Goal: Information Seeking & Learning: Learn about a topic

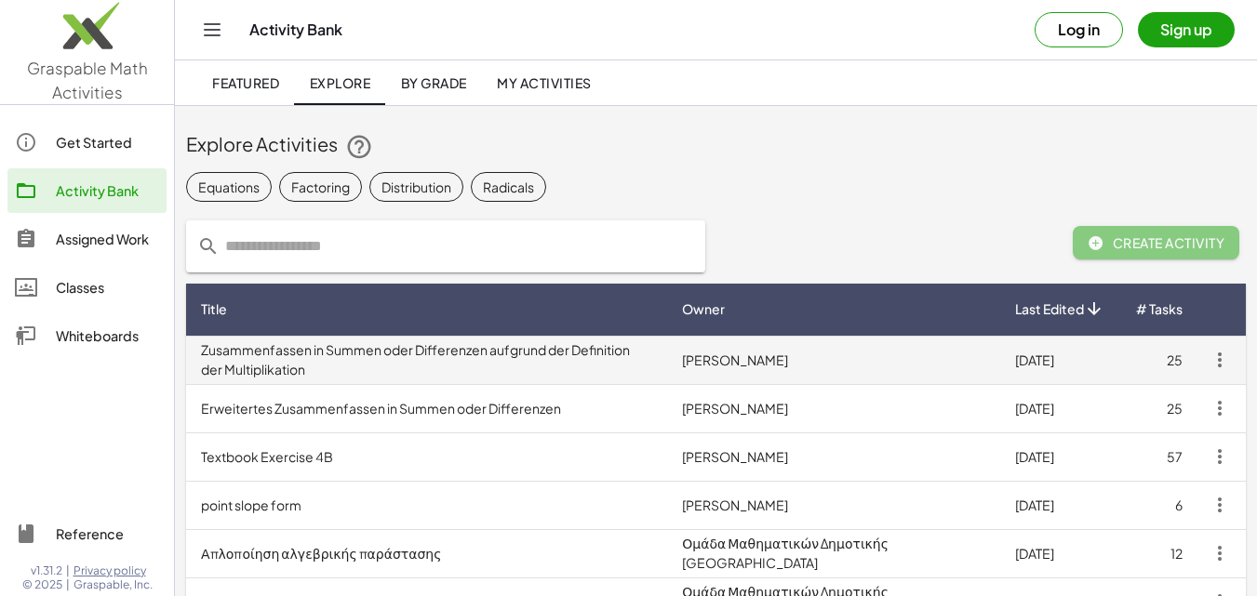
click at [553, 361] on td "Zusammenfassen in Summen oder Differenzen aufgrund der Definition der Multiplik…" at bounding box center [426, 360] width 481 height 48
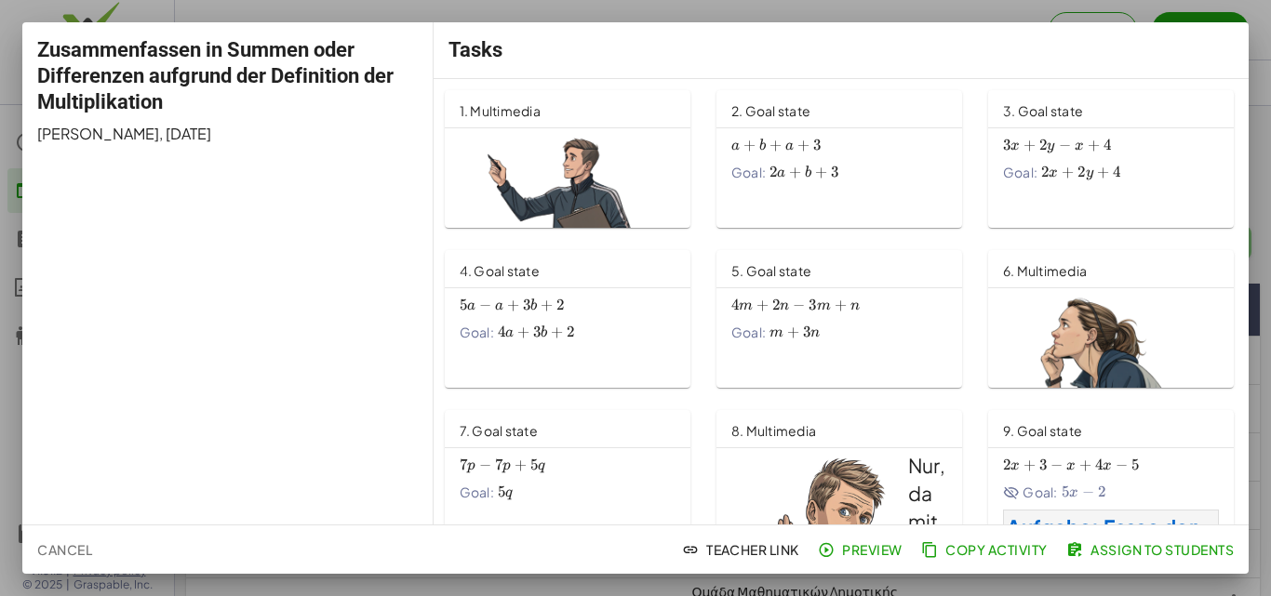
click at [571, 112] on div "1. Multimedia" at bounding box center [568, 108] width 246 height 37
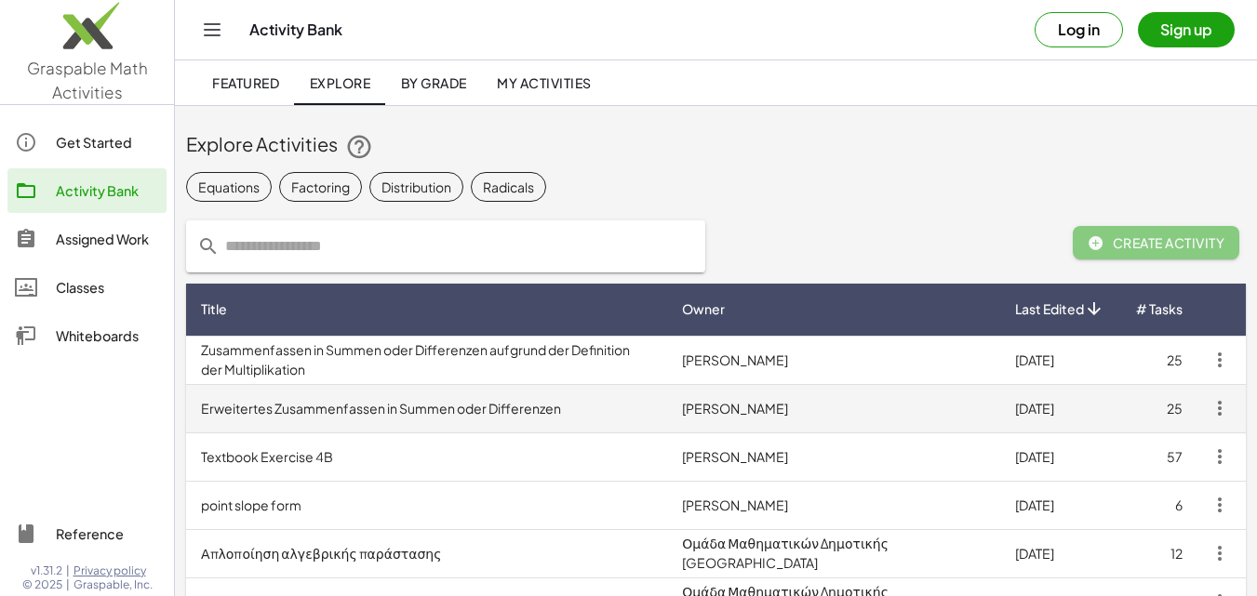
click at [608, 421] on td "Erweitertes Zusammenfassen in Summen oder Differenzen" at bounding box center [426, 408] width 481 height 48
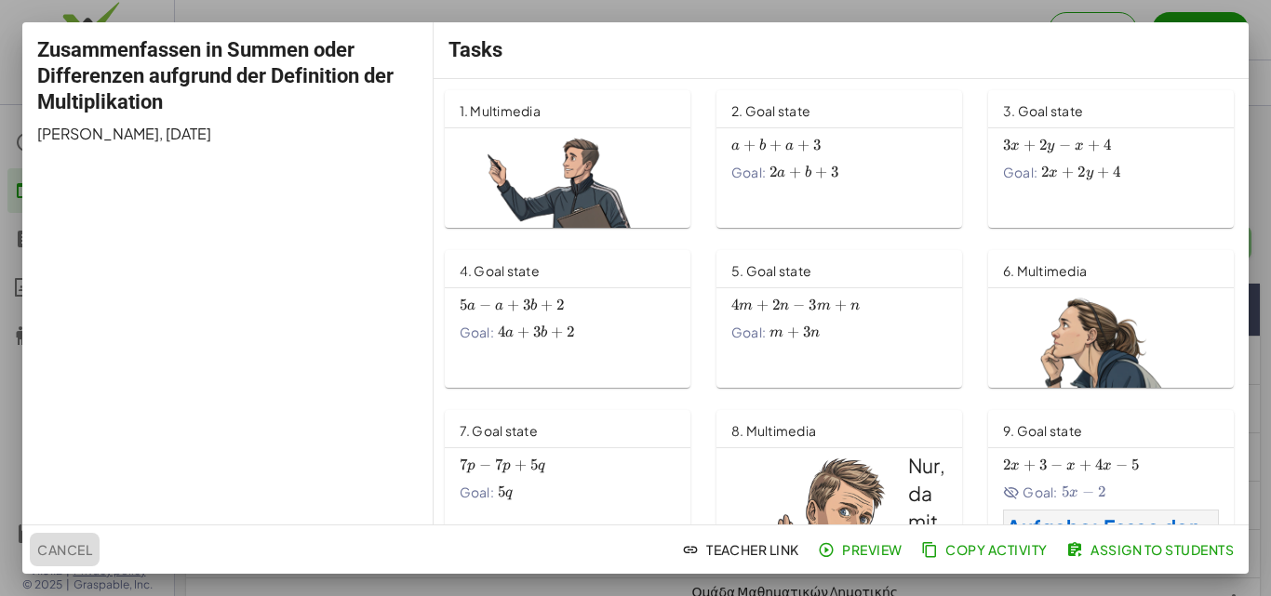
click at [60, 557] on span "Cancel" at bounding box center [64, 550] width 55 height 17
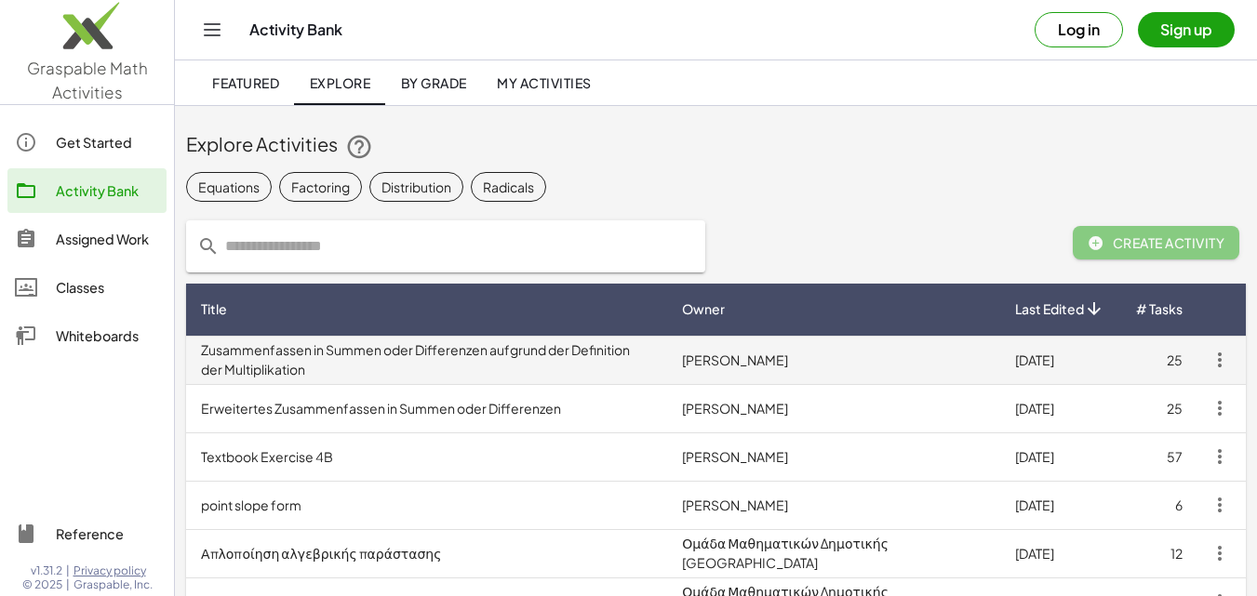
click at [667, 363] on td "Zusammenfassen in Summen oder Differenzen aufgrund der Definition der Multiplik…" at bounding box center [426, 360] width 481 height 48
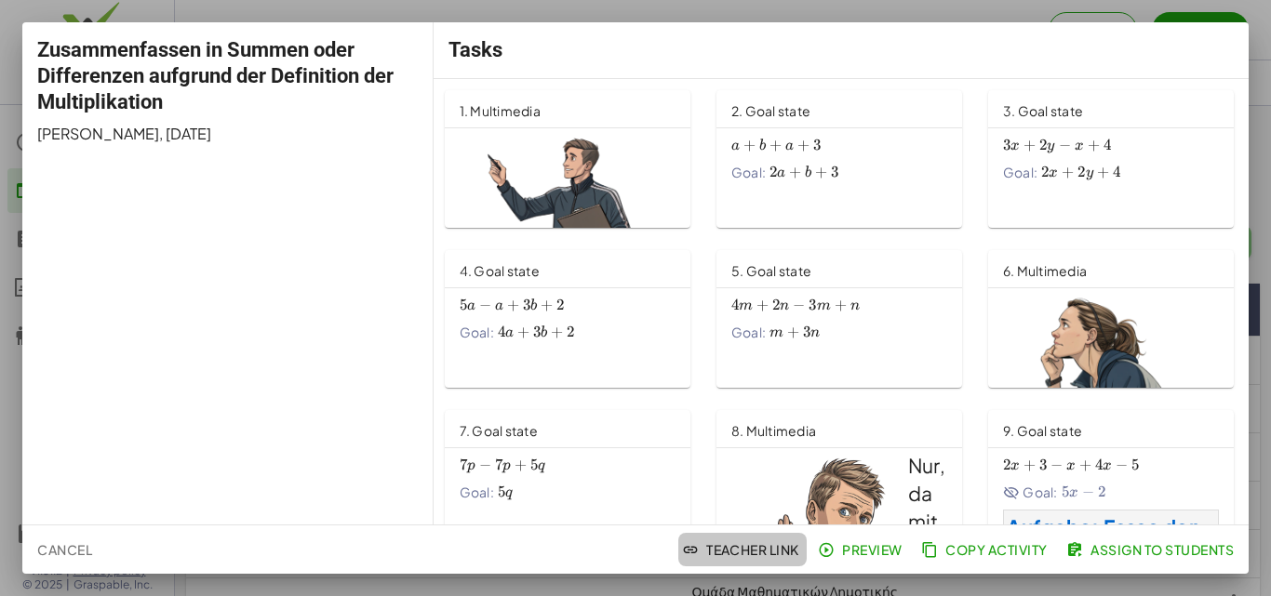
click at [709, 552] on span "Teacher Link" at bounding box center [743, 550] width 114 height 17
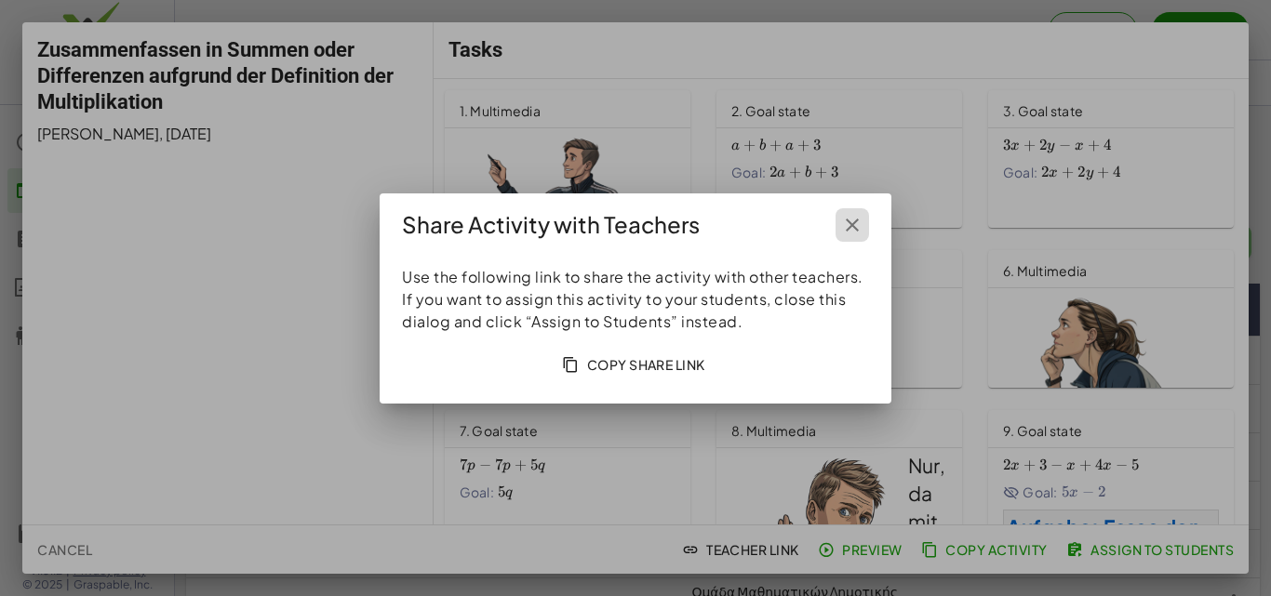
click at [854, 223] on icon "button" at bounding box center [852, 225] width 22 height 22
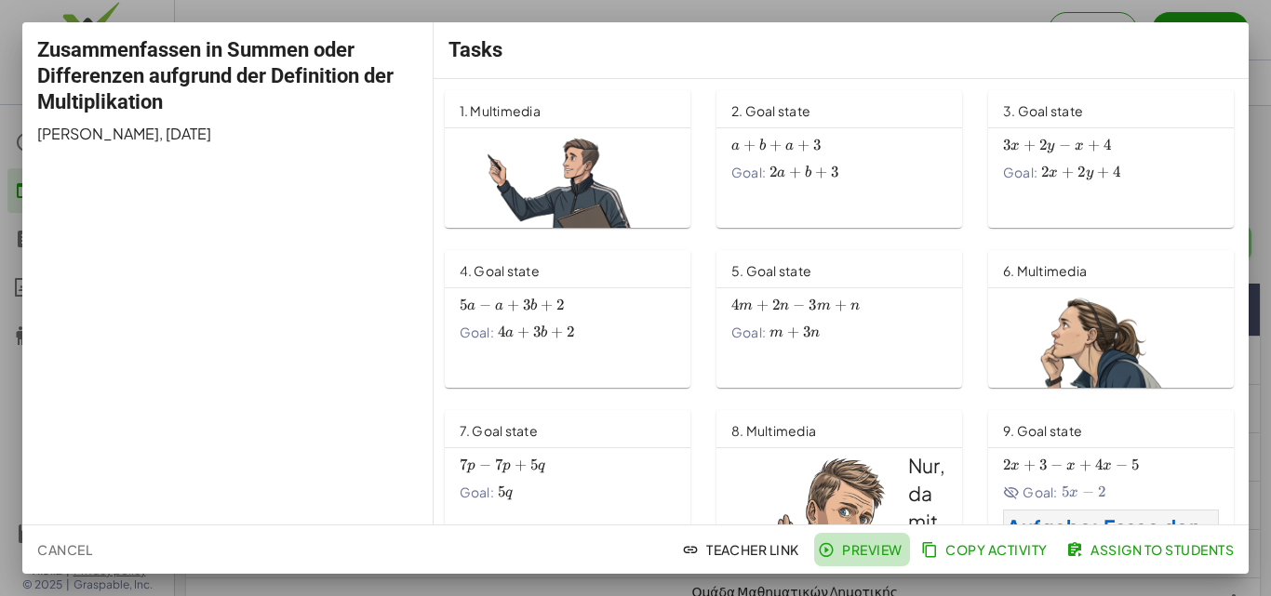
click at [856, 557] on span "Preview" at bounding box center [862, 550] width 81 height 17
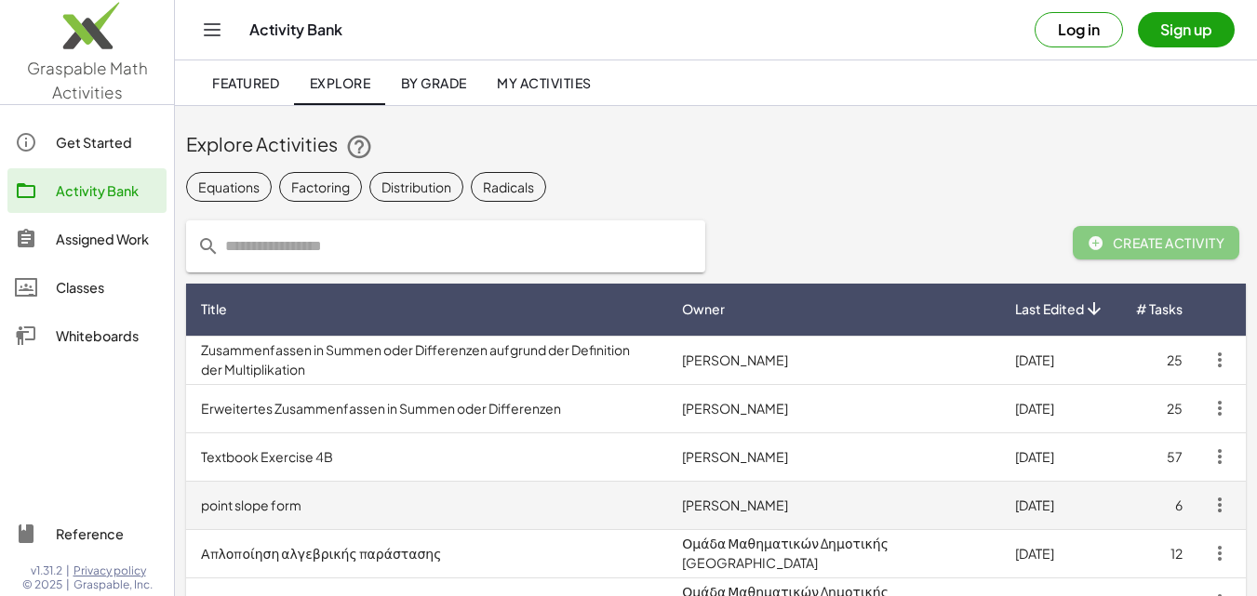
click at [289, 508] on td "point slope form" at bounding box center [426, 505] width 481 height 48
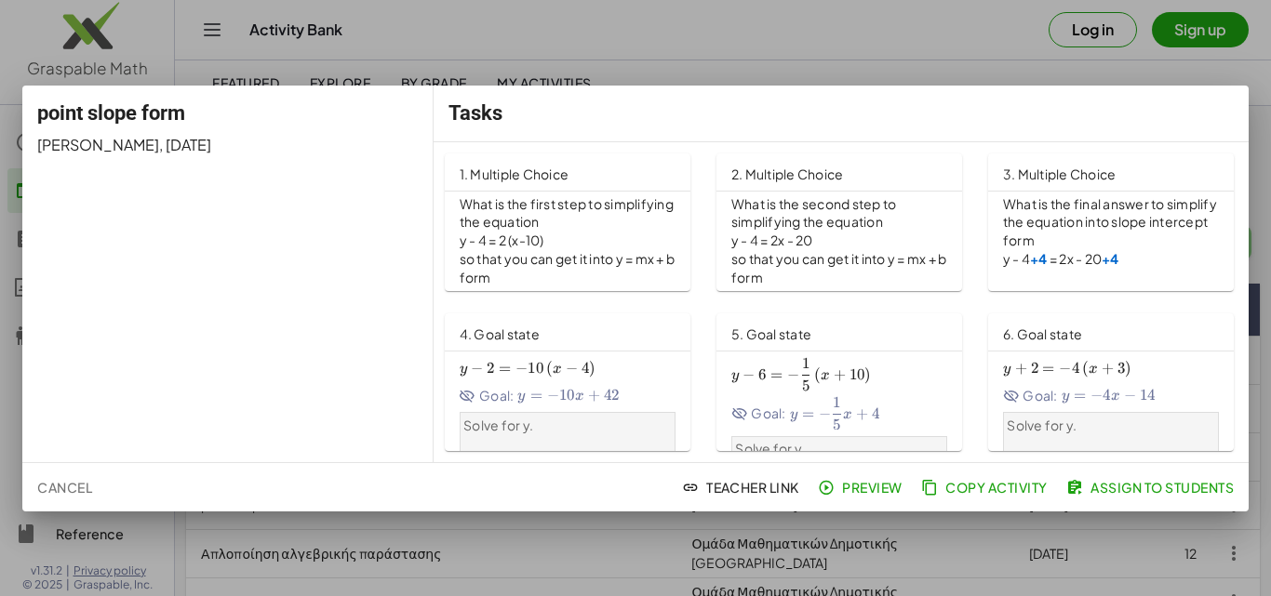
click at [338, 250] on div "point slope form Brittney Flores , 8/26/2025" at bounding box center [227, 274] width 411 height 377
click at [873, 52] on div at bounding box center [635, 298] width 1271 height 596
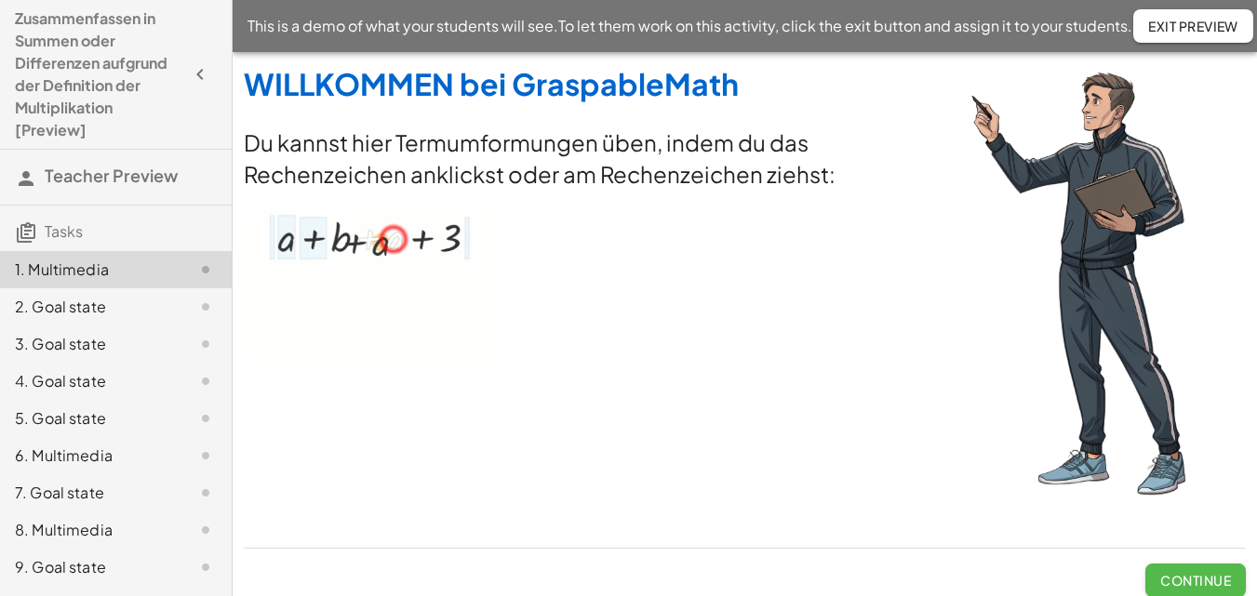
click at [1212, 582] on span "Continue" at bounding box center [1195, 580] width 71 height 17
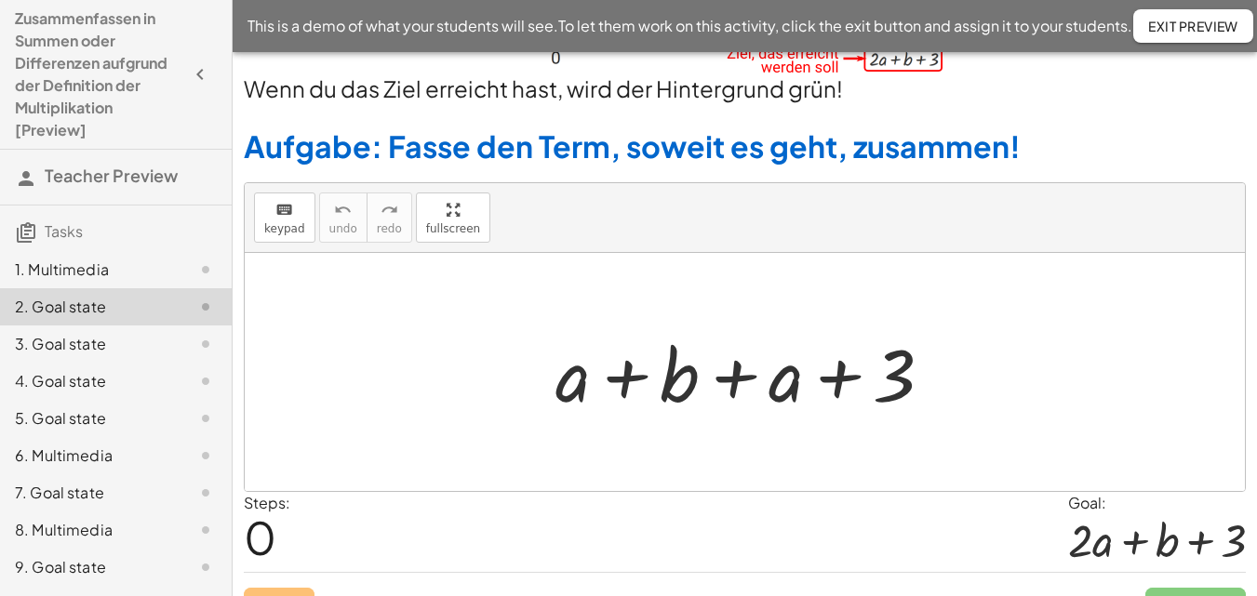
scroll to position [192, 0]
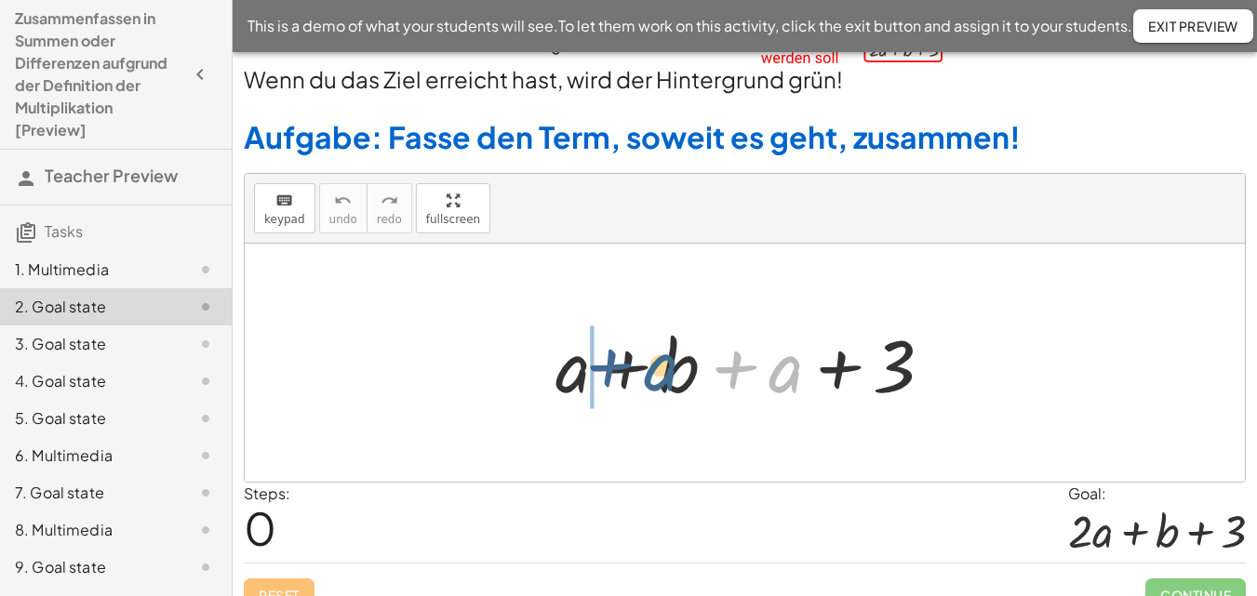
drag, startPoint x: 779, startPoint y: 373, endPoint x: 645, endPoint y: 371, distance: 134.0
click at [645, 371] on div at bounding box center [751, 363] width 411 height 96
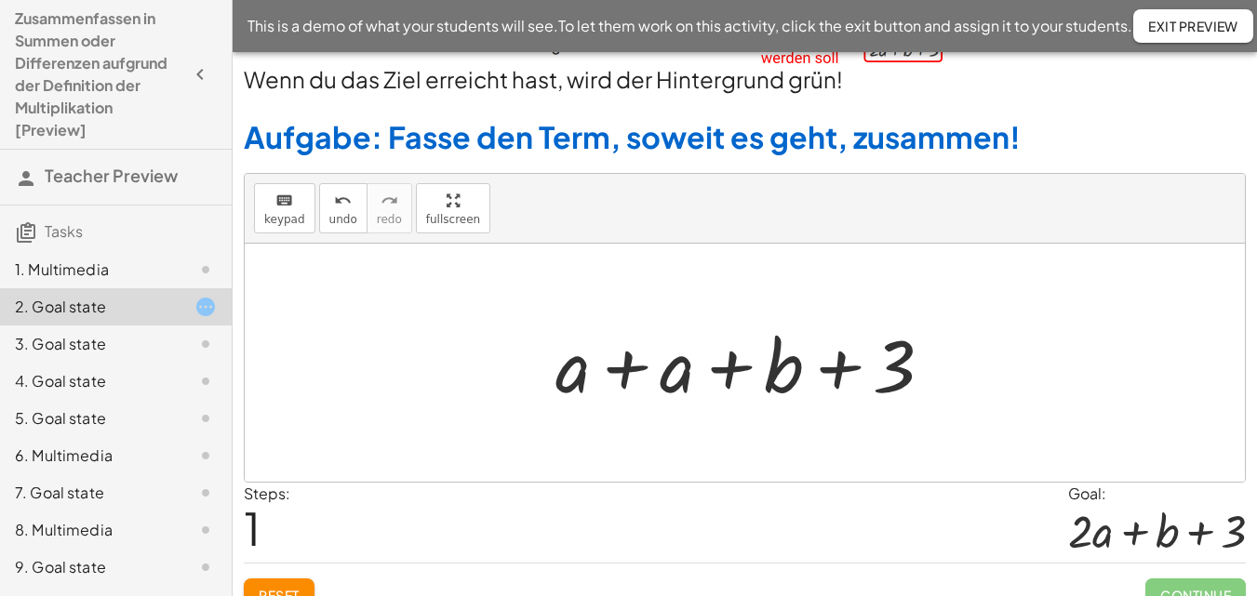
click at [624, 372] on div at bounding box center [751, 363] width 411 height 96
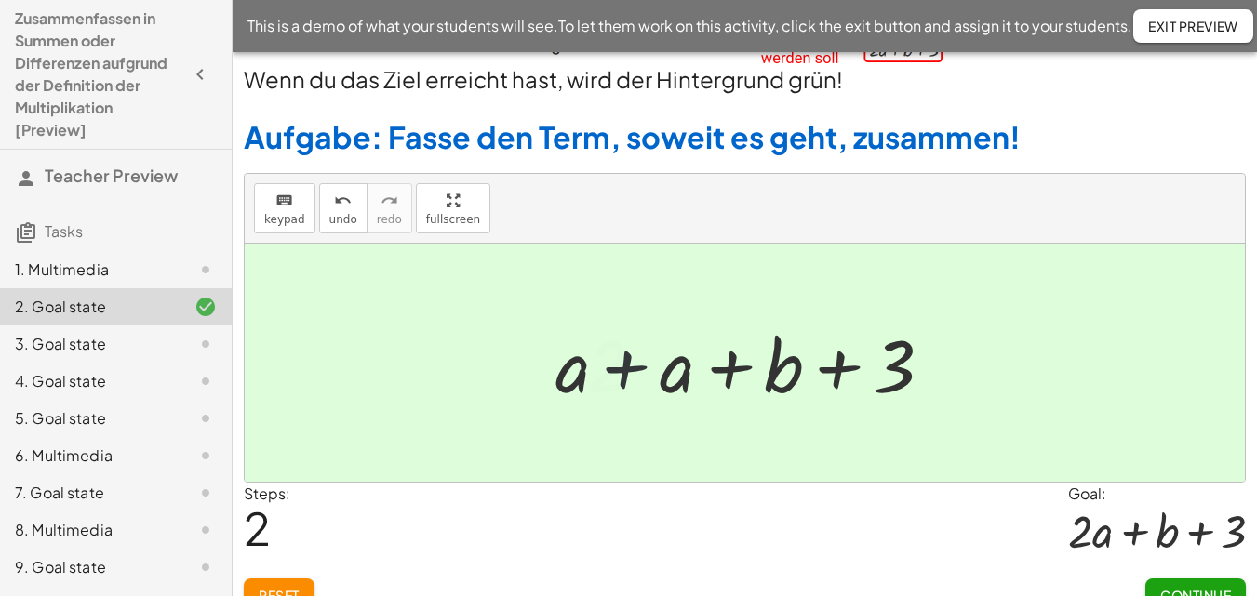
click at [624, 372] on div at bounding box center [751, 363] width 347 height 96
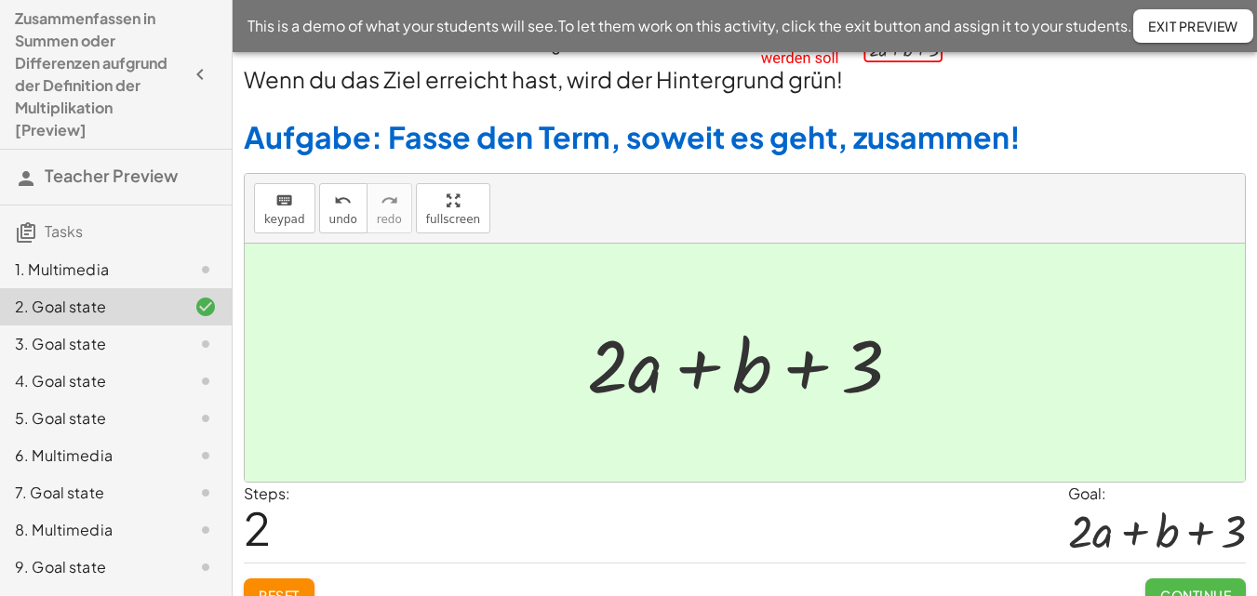
click at [1208, 587] on span "Continue" at bounding box center [1195, 595] width 71 height 17
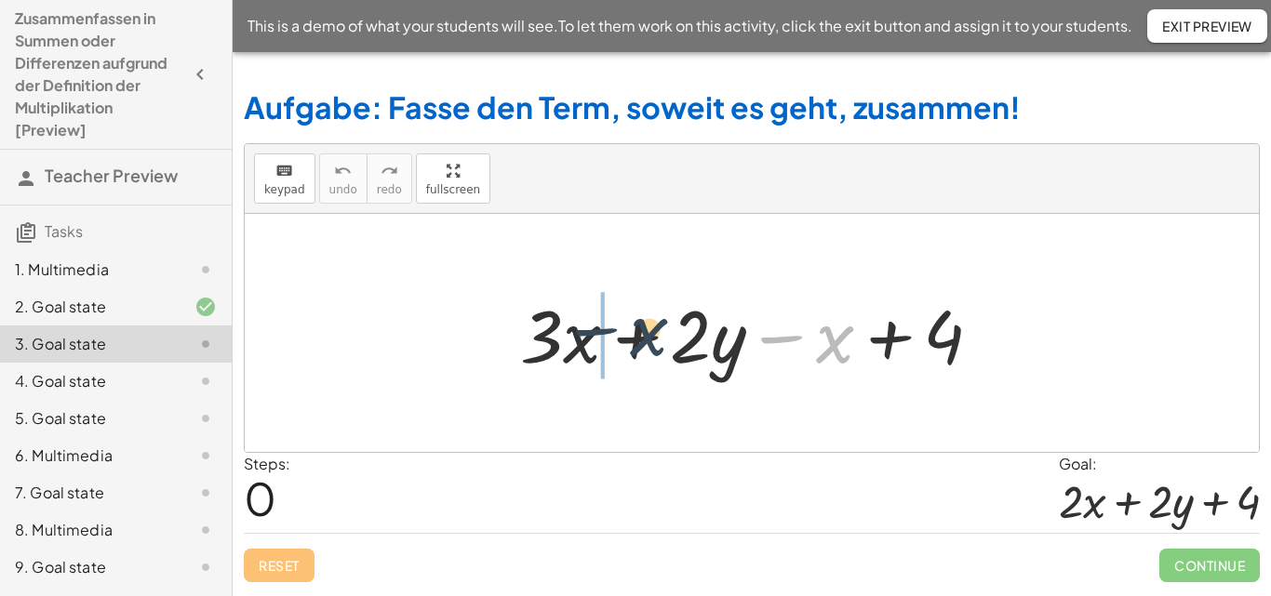
drag, startPoint x: 832, startPoint y: 344, endPoint x: 623, endPoint y: 336, distance: 208.6
click at [623, 336] on div at bounding box center [758, 334] width 495 height 96
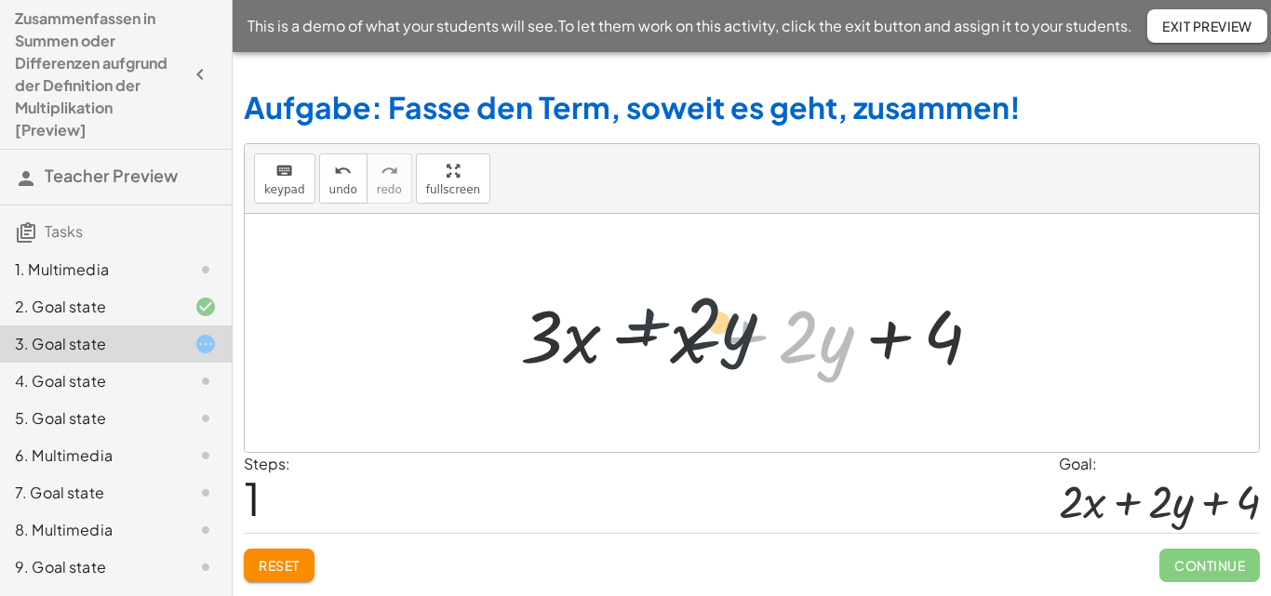
drag, startPoint x: 755, startPoint y: 342, endPoint x: 597, endPoint y: 334, distance: 157.5
click at [597, 334] on div at bounding box center [758, 334] width 495 height 96
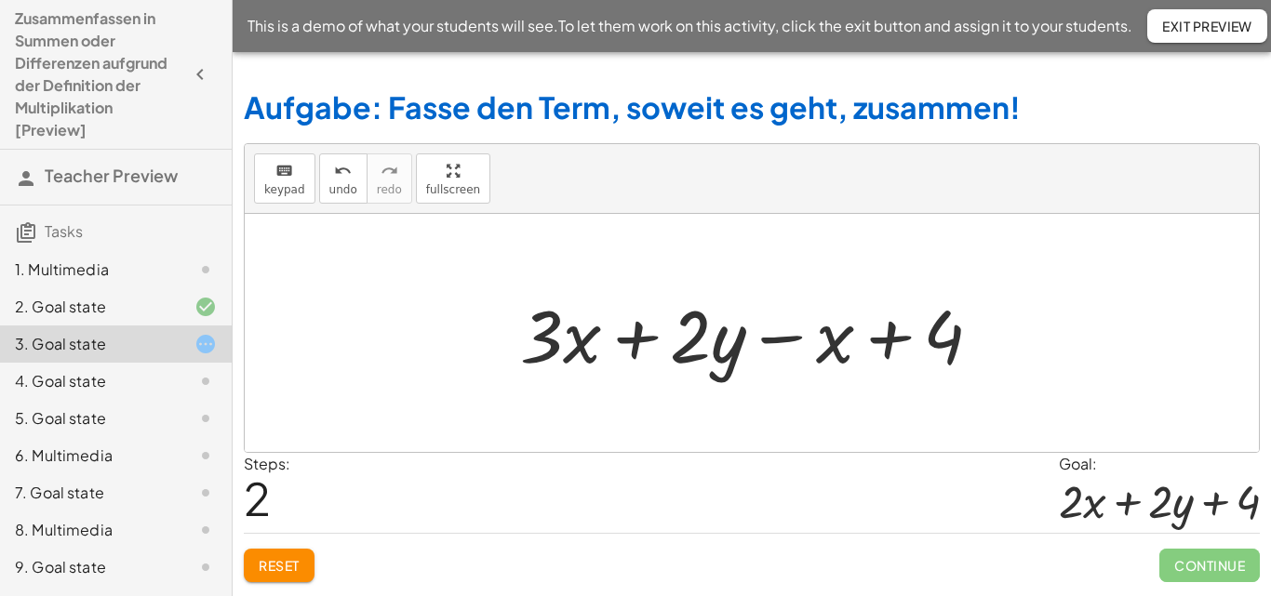
click at [641, 343] on div at bounding box center [758, 334] width 495 height 96
click at [779, 334] on div at bounding box center [758, 334] width 495 height 96
drag, startPoint x: 796, startPoint y: 338, endPoint x: 651, endPoint y: 327, distance: 145.6
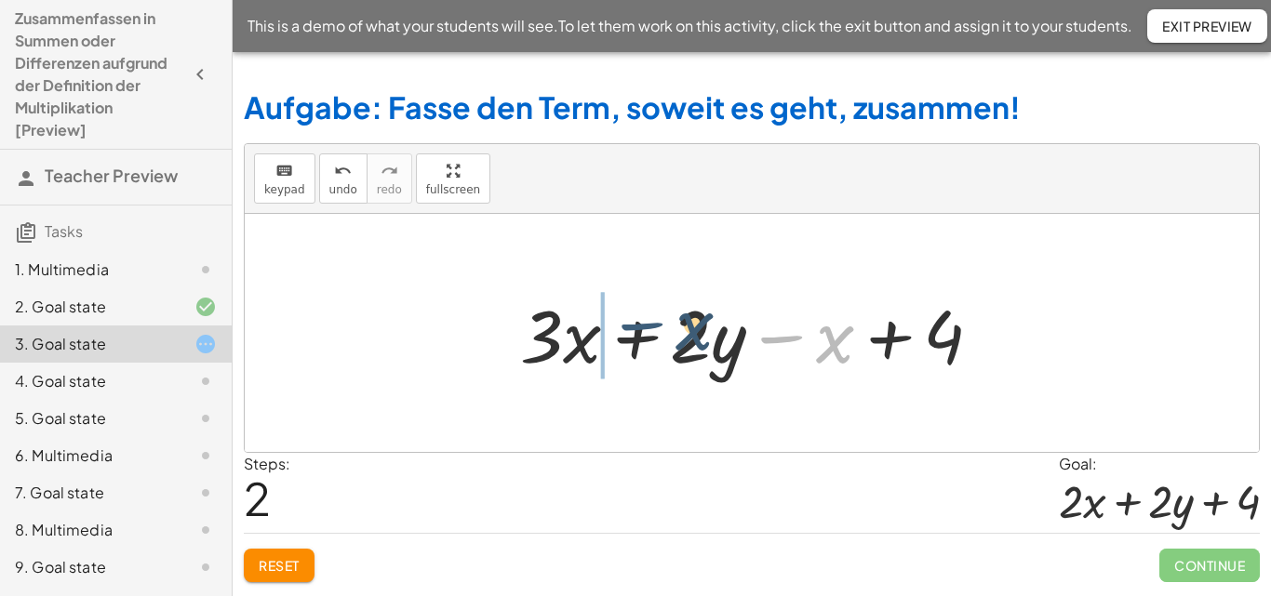
click at [651, 326] on div at bounding box center [758, 334] width 495 height 96
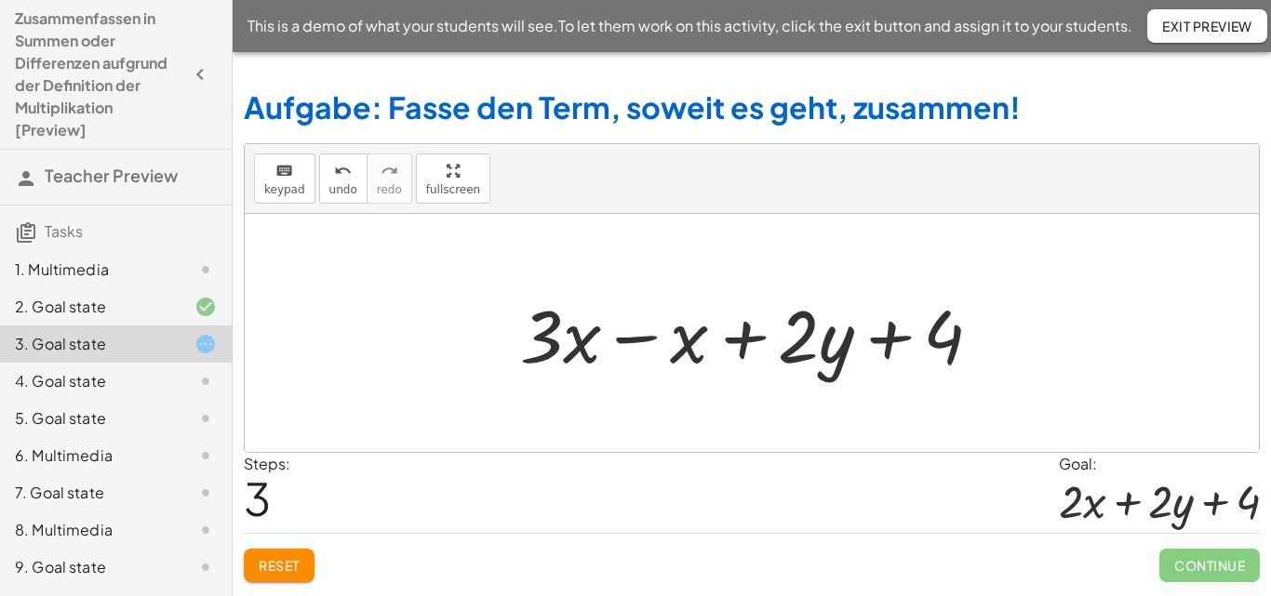
click at [649, 341] on div at bounding box center [758, 334] width 495 height 96
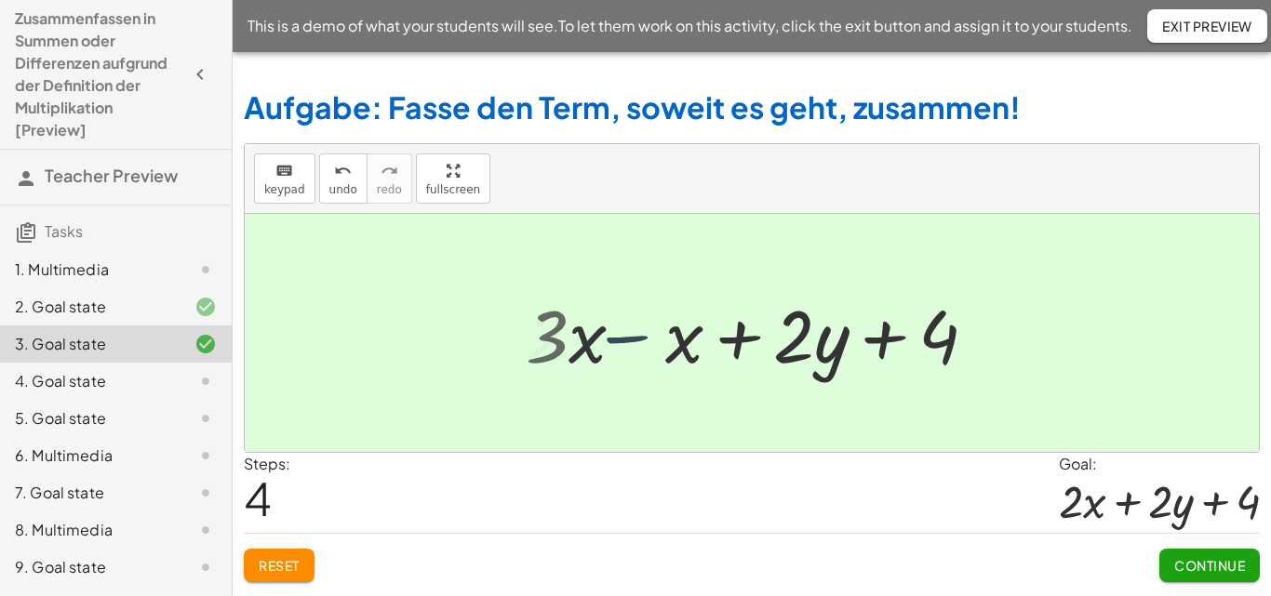
click at [649, 341] on div at bounding box center [759, 334] width 386 height 96
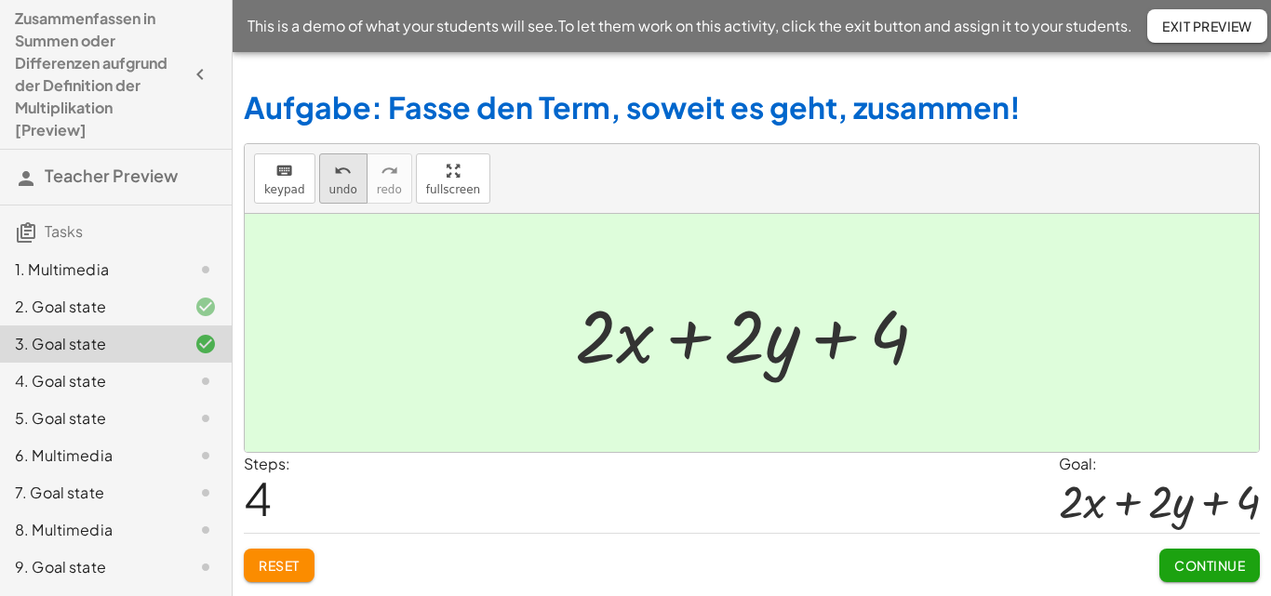
click at [334, 179] on icon "undo" at bounding box center [343, 171] width 18 height 22
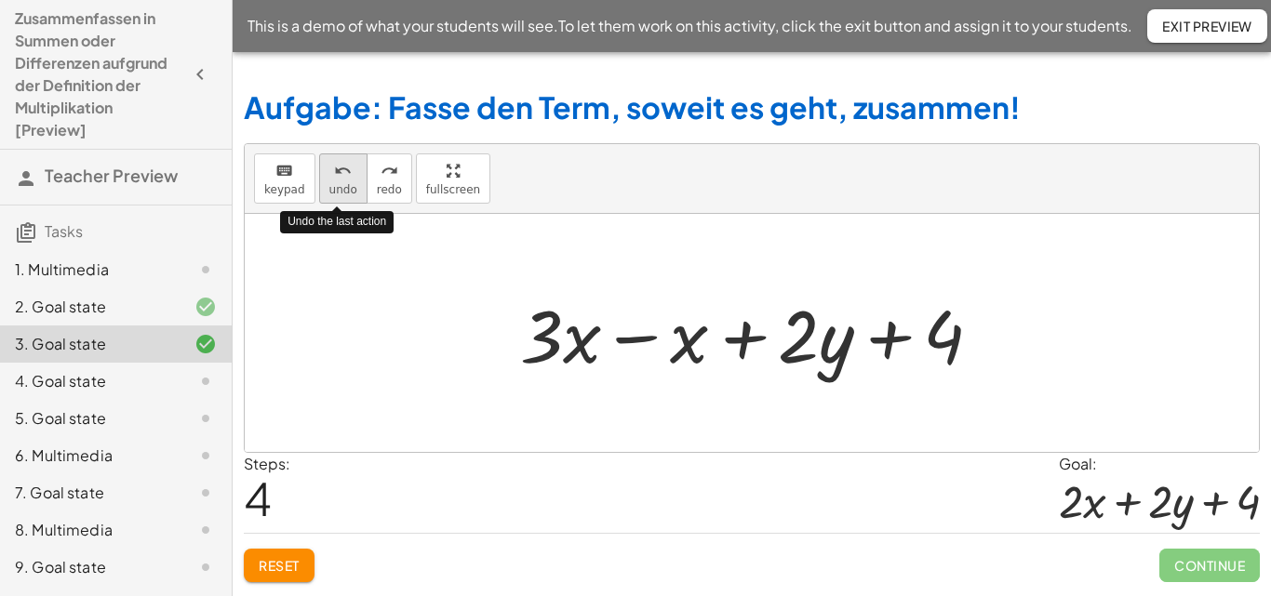
click at [334, 179] on icon "undo" at bounding box center [343, 171] width 18 height 22
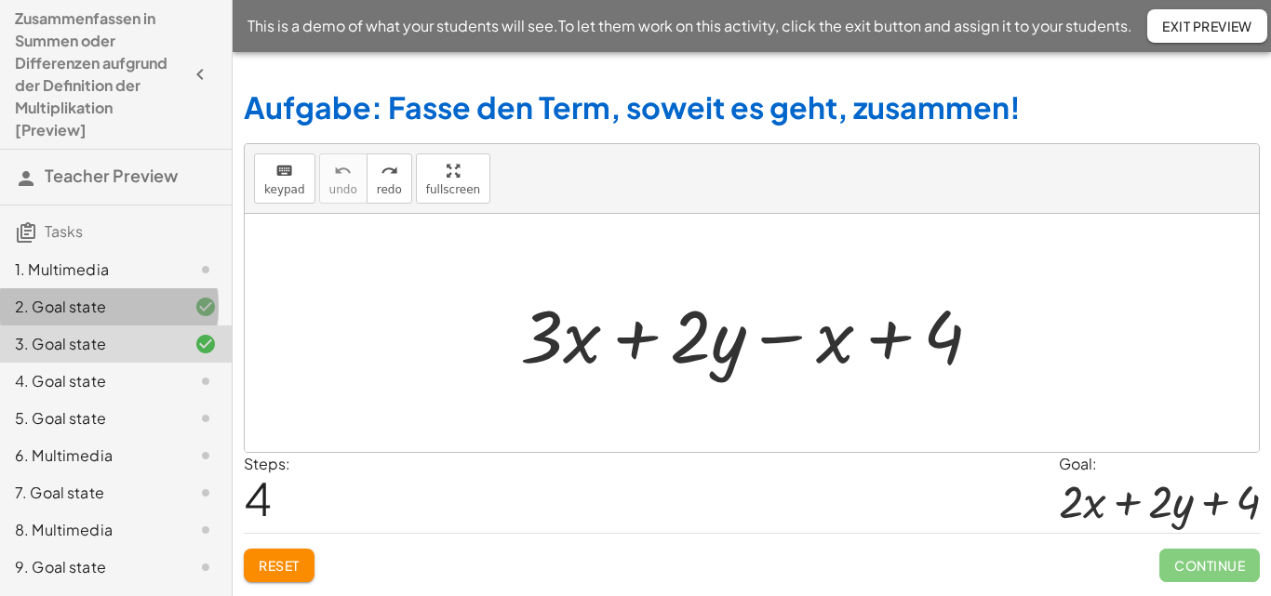
click at [110, 299] on div "2. Goal state" at bounding box center [90, 307] width 150 height 22
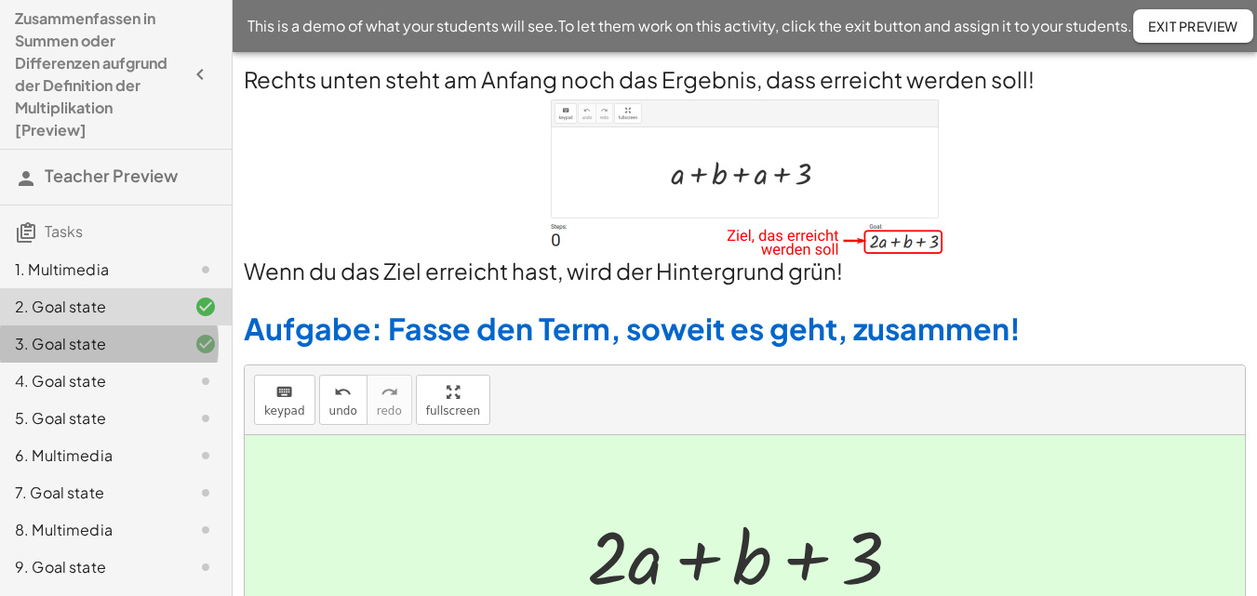
click at [122, 339] on div "3. Goal state" at bounding box center [90, 344] width 150 height 22
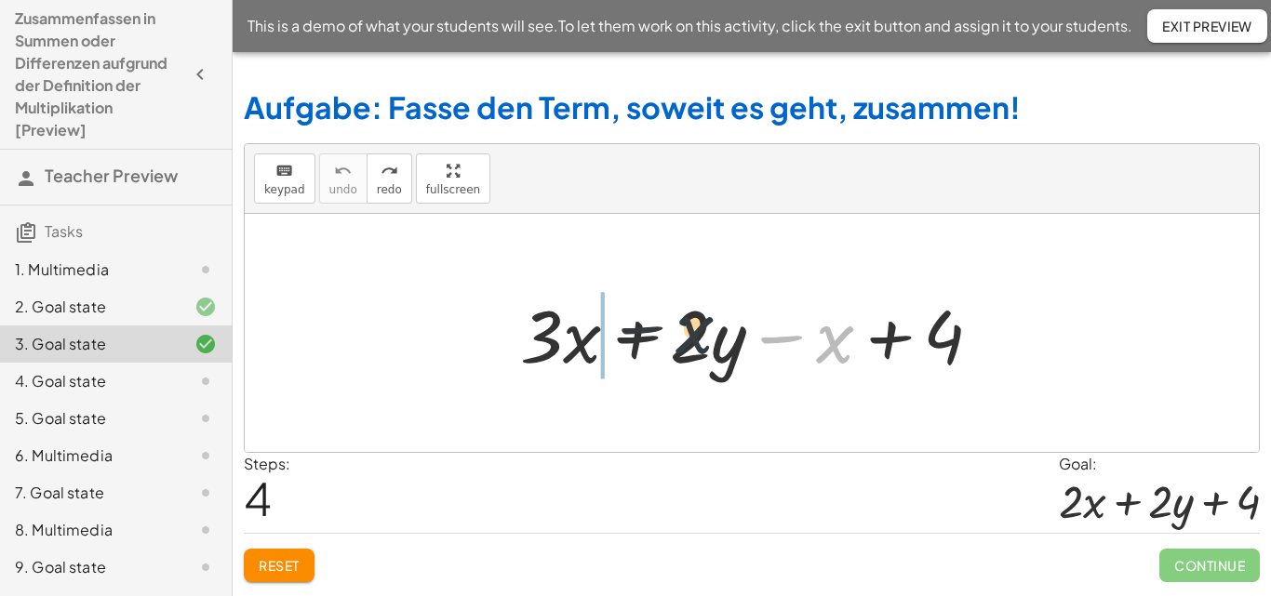
drag, startPoint x: 829, startPoint y: 345, endPoint x: 635, endPoint y: 336, distance: 194.7
click at [635, 336] on div at bounding box center [758, 334] width 495 height 96
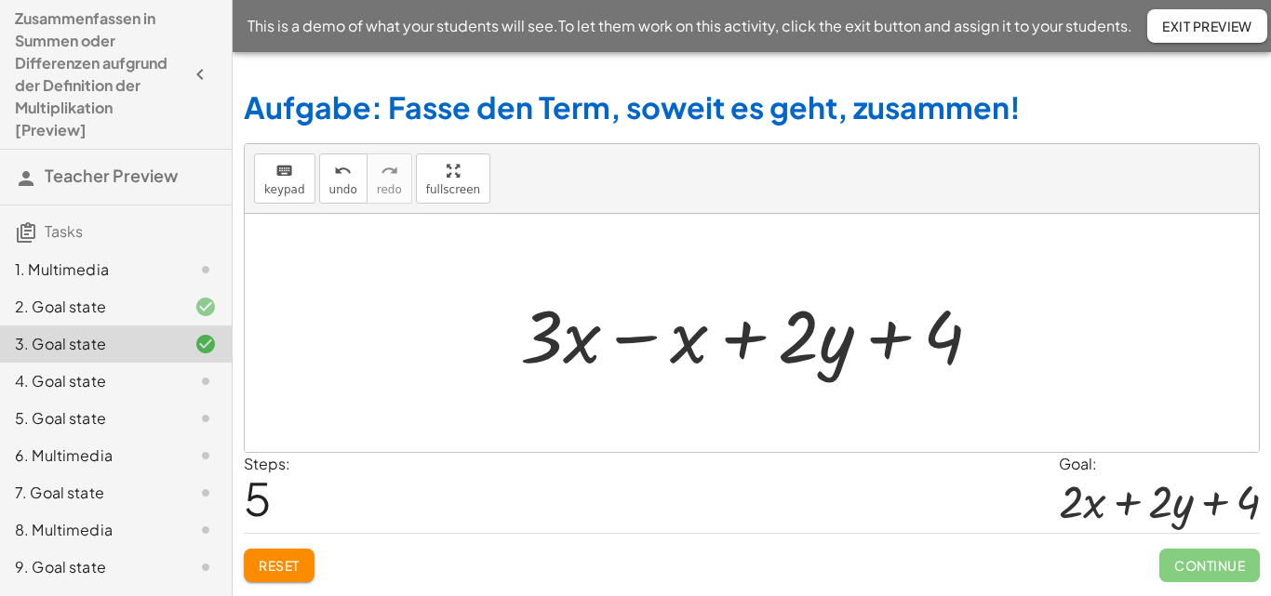
click at [635, 336] on div at bounding box center [758, 334] width 495 height 96
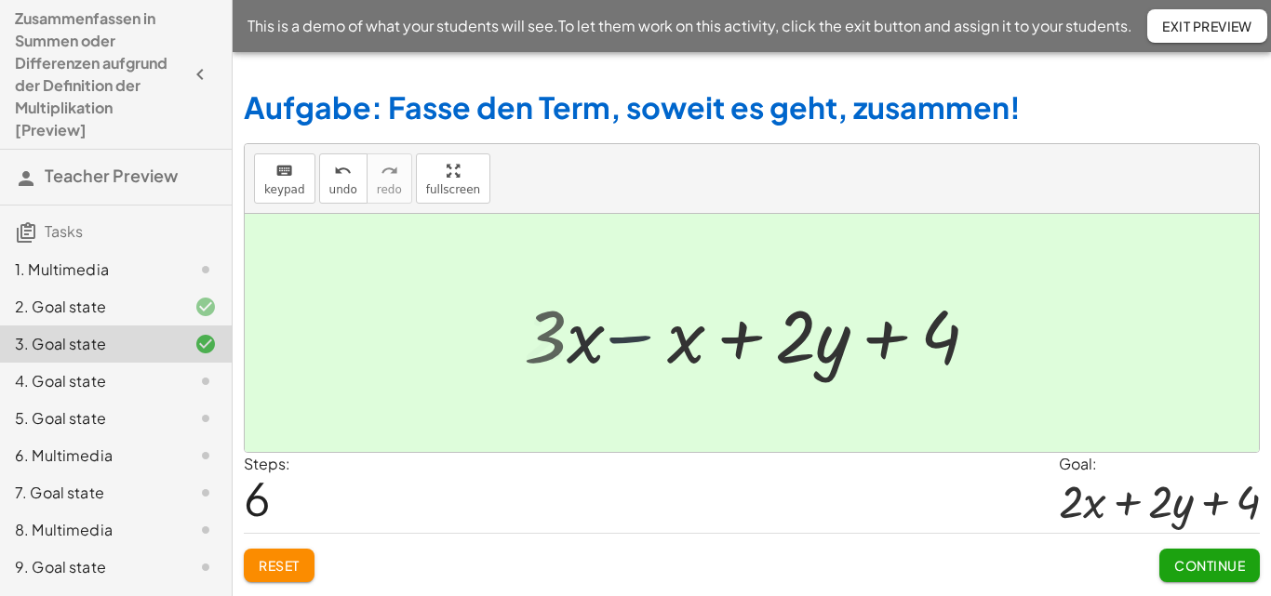
click at [635, 336] on div at bounding box center [759, 334] width 386 height 96
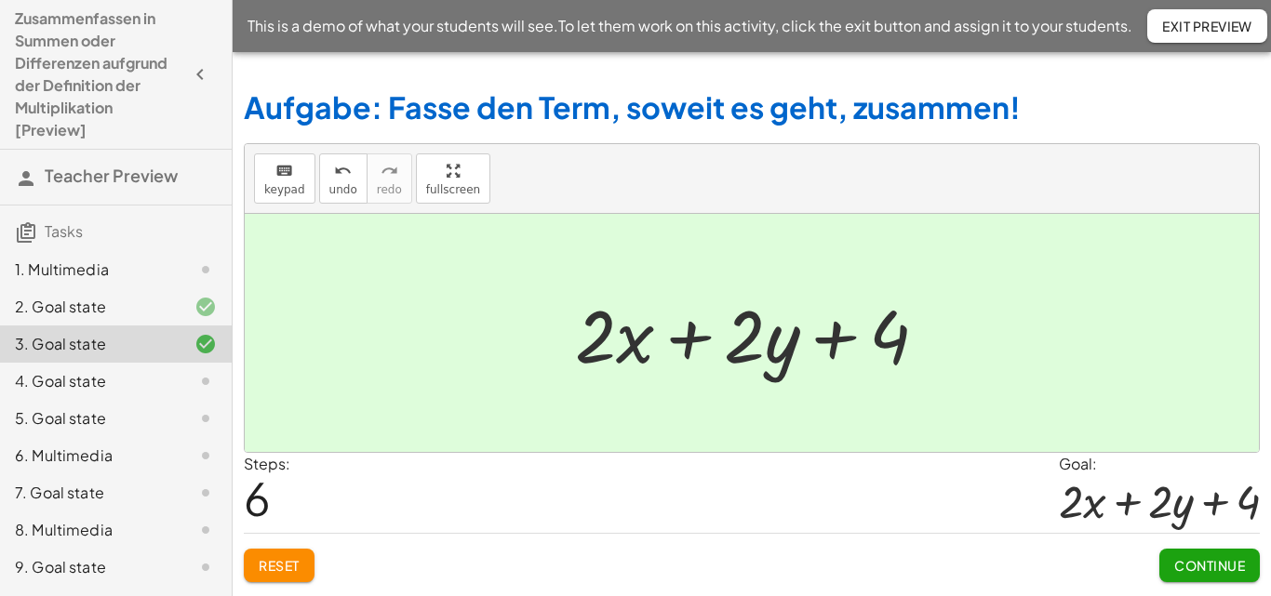
click at [1242, 557] on span "Continue" at bounding box center [1209, 565] width 71 height 17
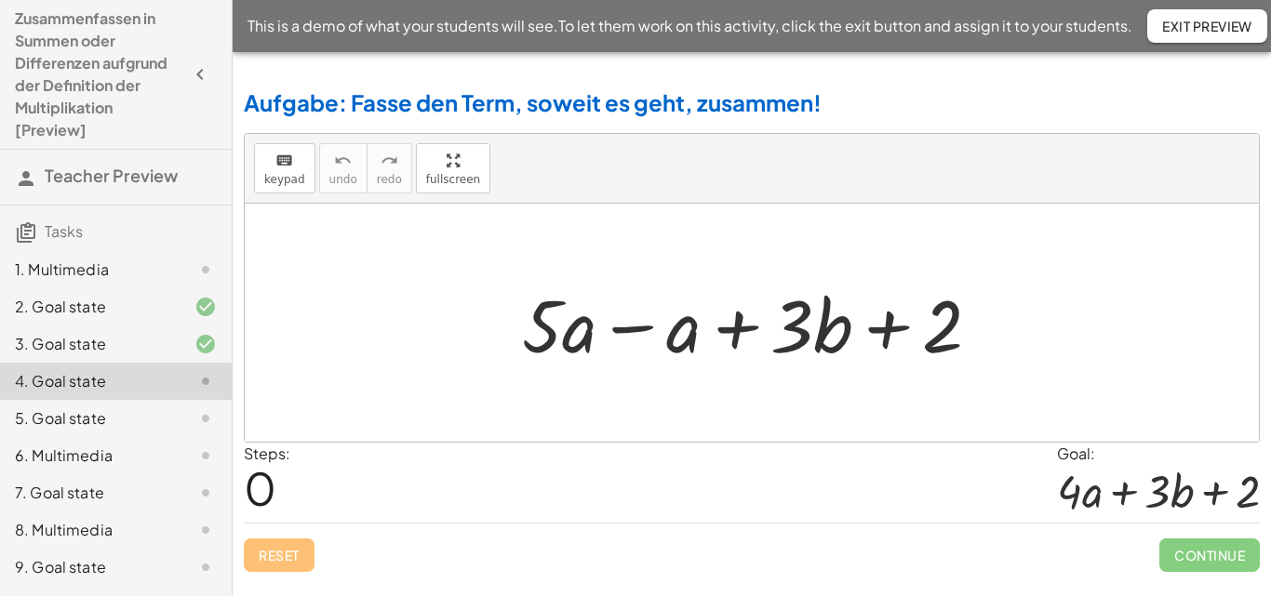
click at [625, 330] on div at bounding box center [759, 323] width 492 height 96
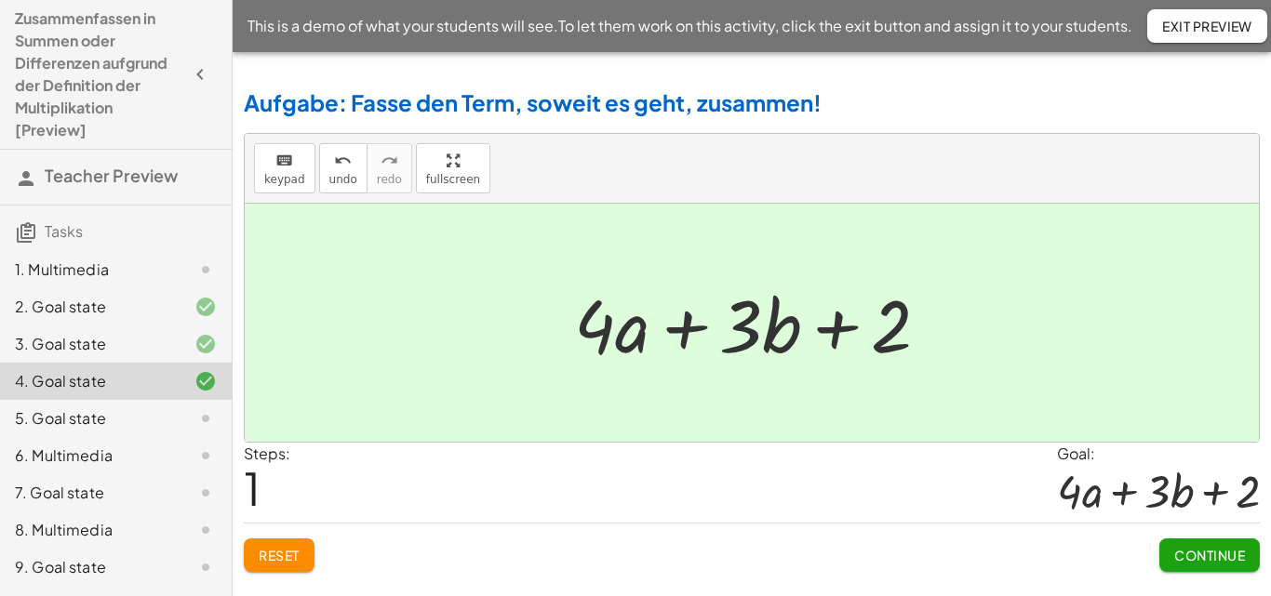
click at [1241, 558] on span "Continue" at bounding box center [1209, 555] width 71 height 17
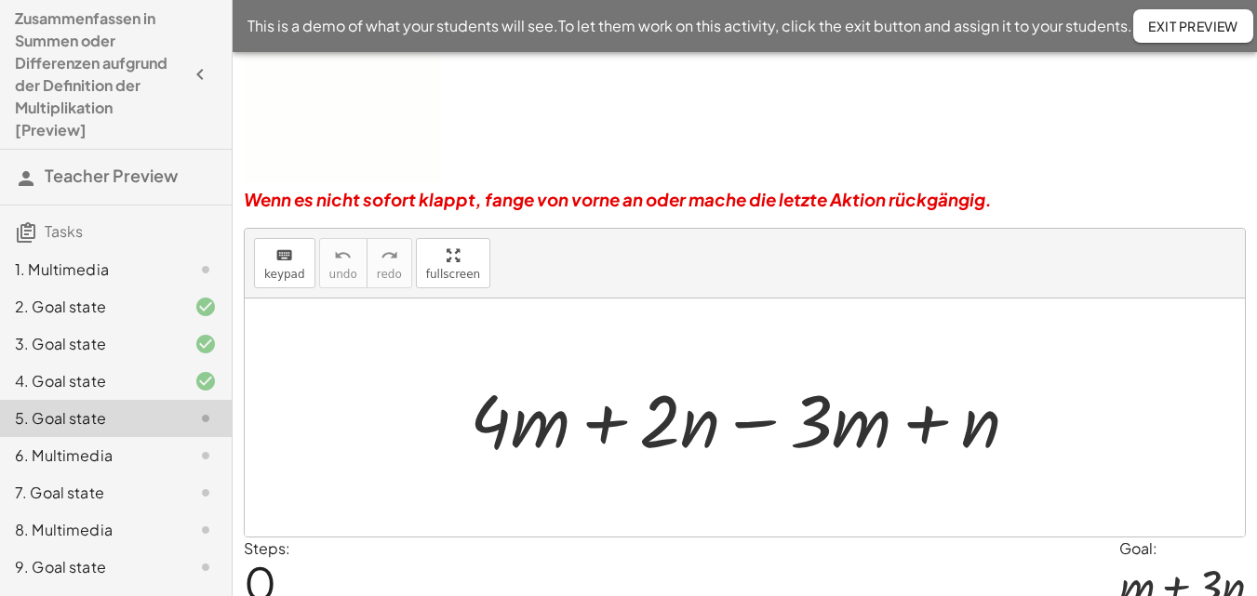
scroll to position [272, 0]
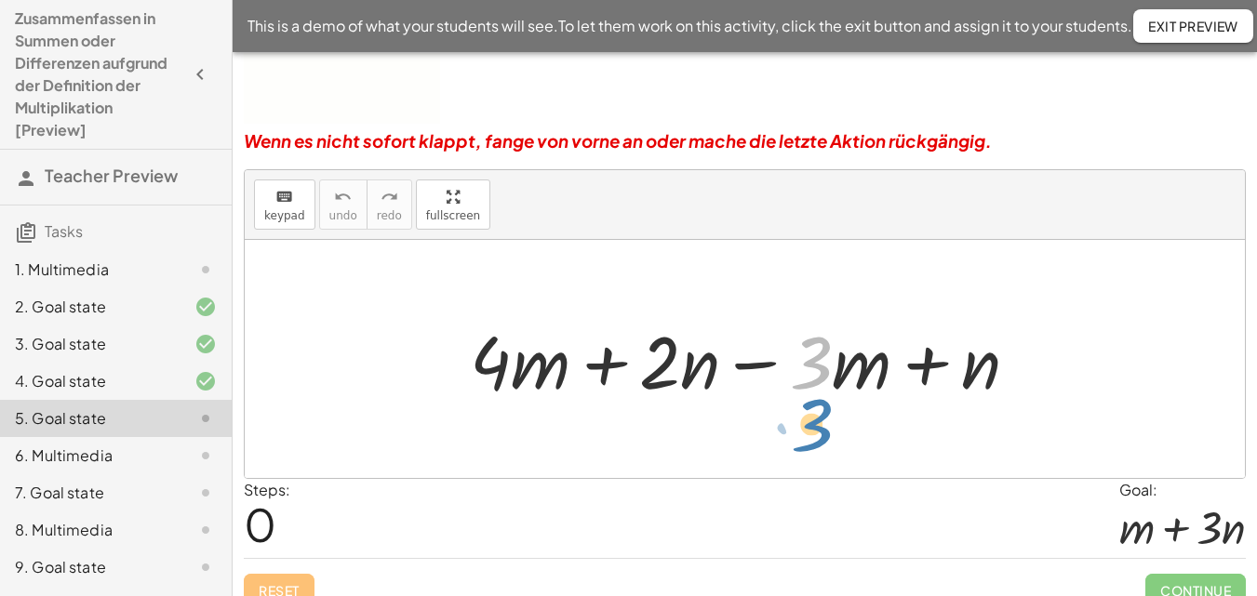
drag, startPoint x: 815, startPoint y: 381, endPoint x: 816, endPoint y: 443, distance: 62.3
click at [816, 443] on div "· 3 + · 4 · m + · 2 · n − · 3 · m + n" at bounding box center [745, 359] width 1000 height 238
click at [811, 378] on div at bounding box center [752, 360] width 582 height 96
drag, startPoint x: 811, startPoint y: 378, endPoint x: 766, endPoint y: 466, distance: 99.5
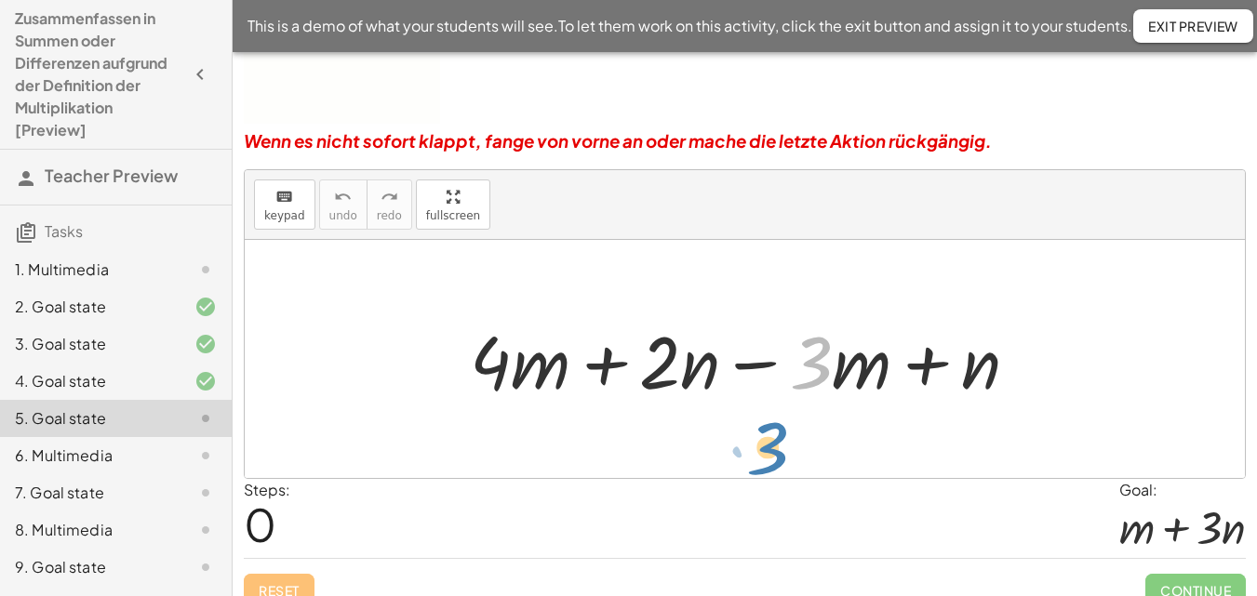
click at [766, 466] on div "· 3 + · 4 · m + · 2 · n − · 3 · m + n" at bounding box center [745, 359] width 1000 height 238
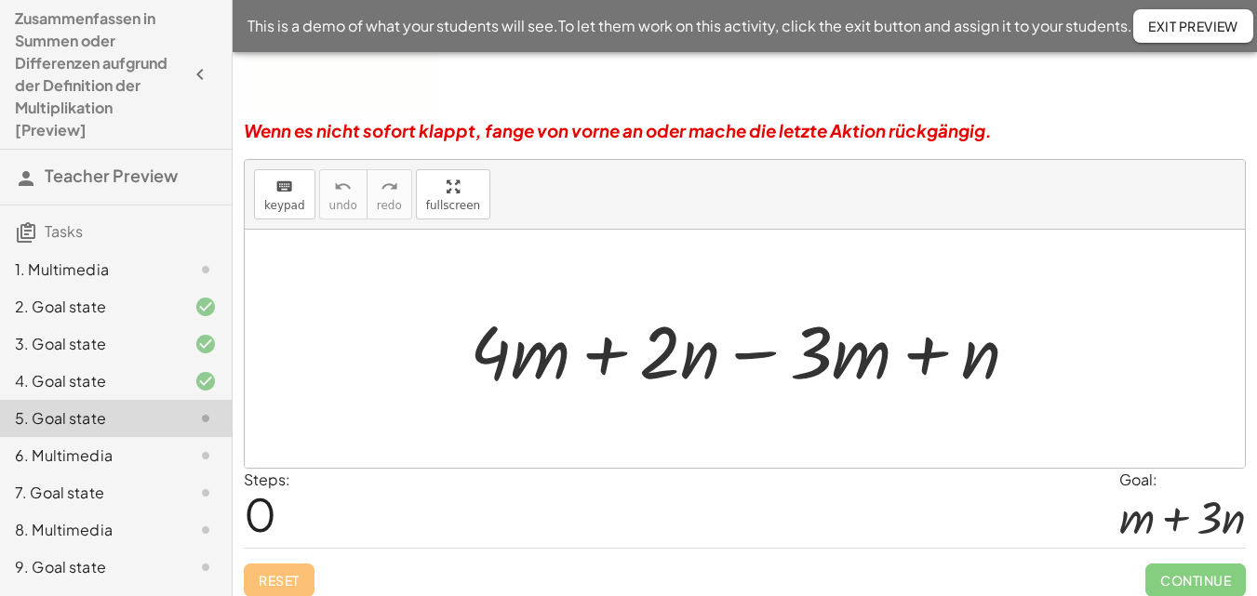
scroll to position [294, 0]
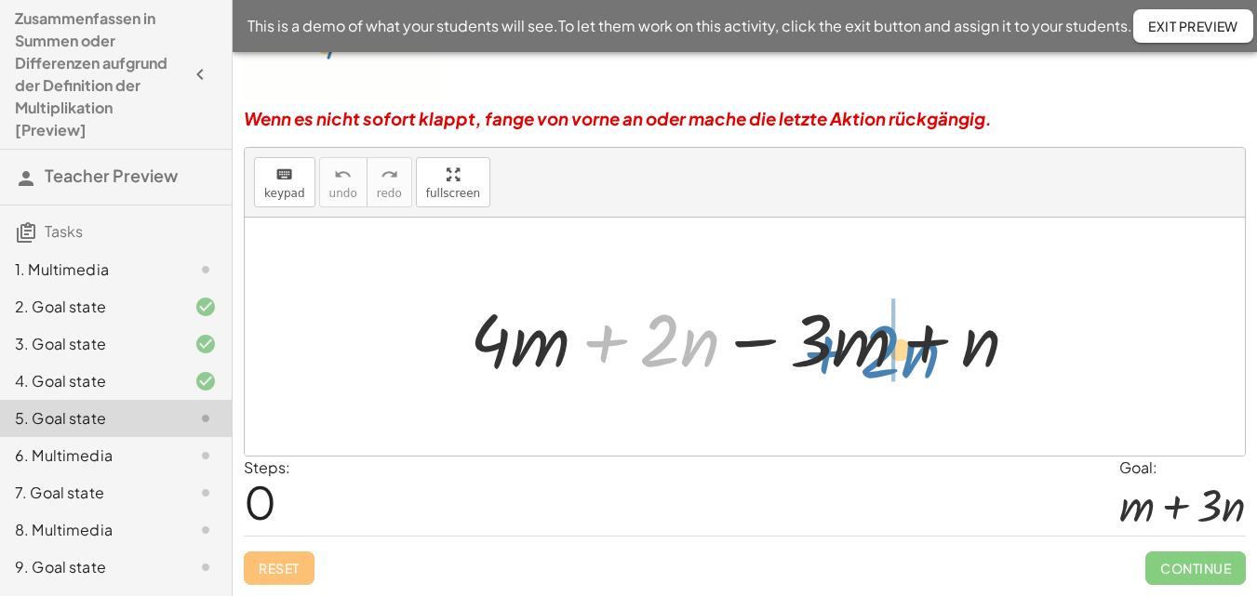
drag, startPoint x: 607, startPoint y: 341, endPoint x: 827, endPoint y: 354, distance: 220.8
click at [827, 354] on div at bounding box center [752, 337] width 582 height 96
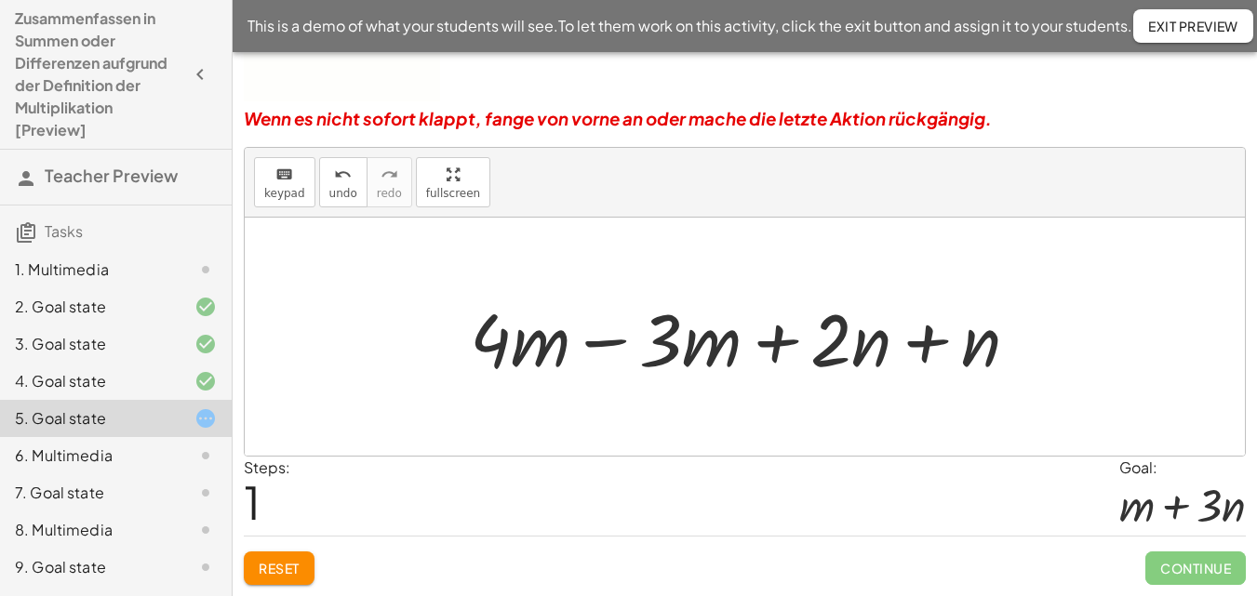
click at [594, 342] on div at bounding box center [752, 337] width 582 height 96
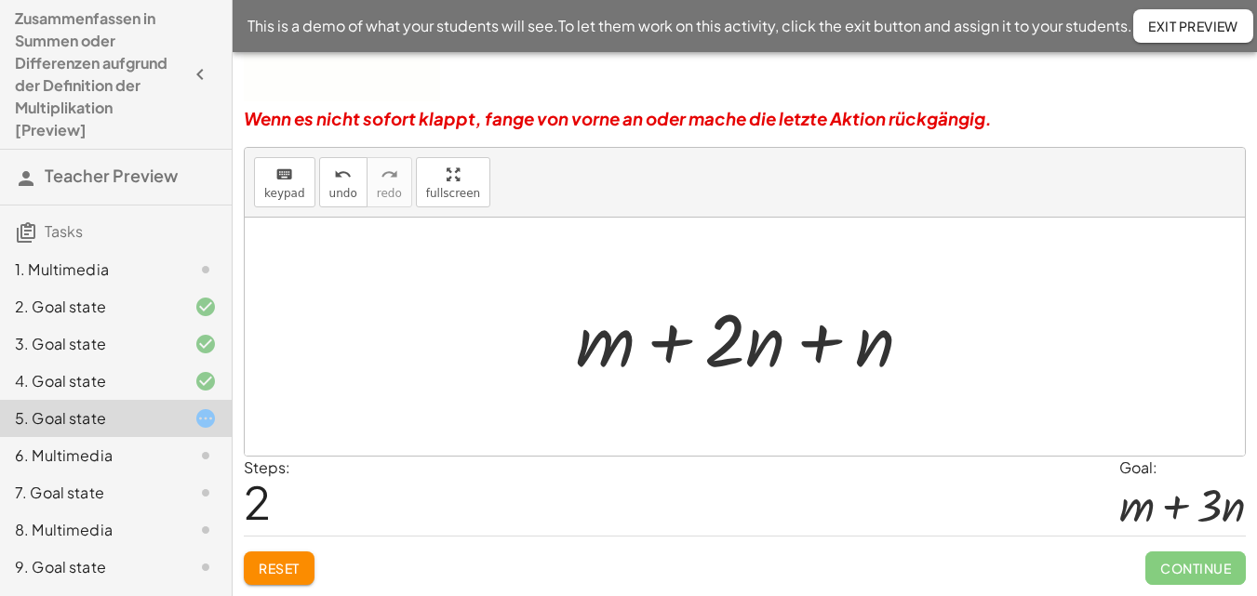
click at [820, 347] on div at bounding box center [751, 337] width 369 height 96
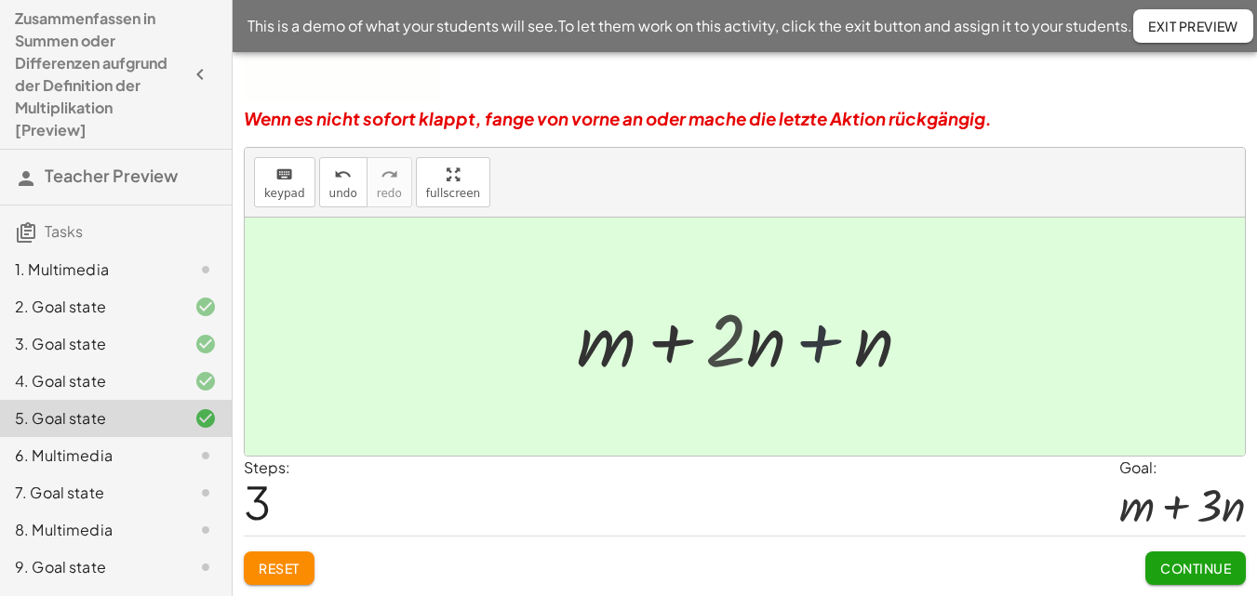
click at [820, 347] on div at bounding box center [752, 337] width 262 height 96
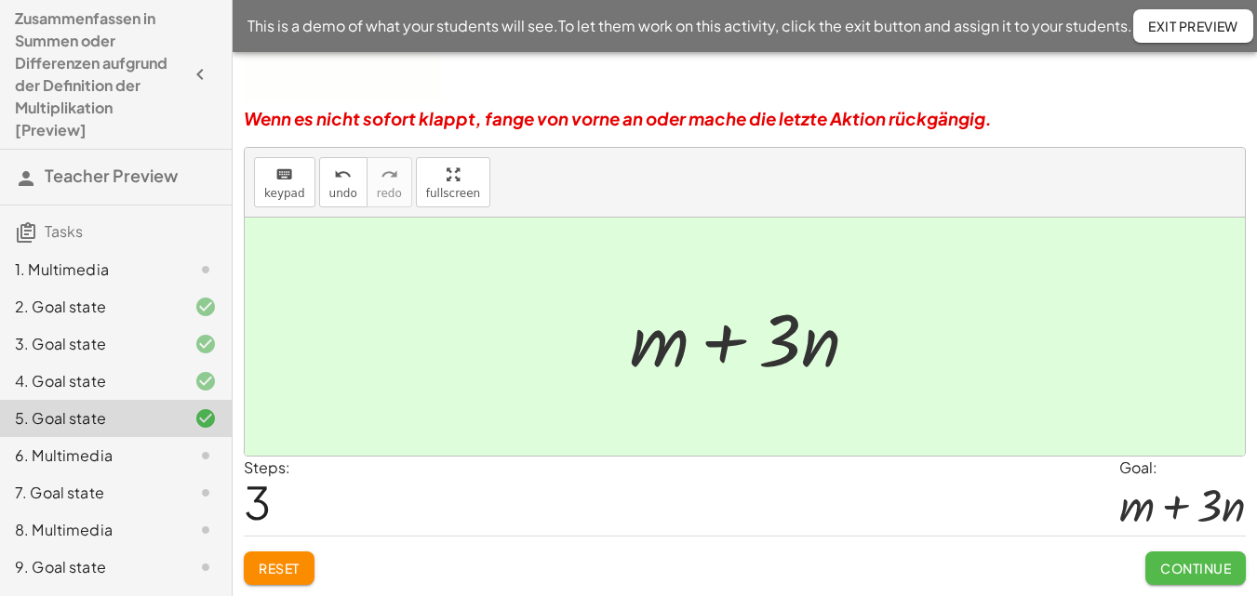
click at [1182, 571] on span "Continue" at bounding box center [1195, 568] width 71 height 17
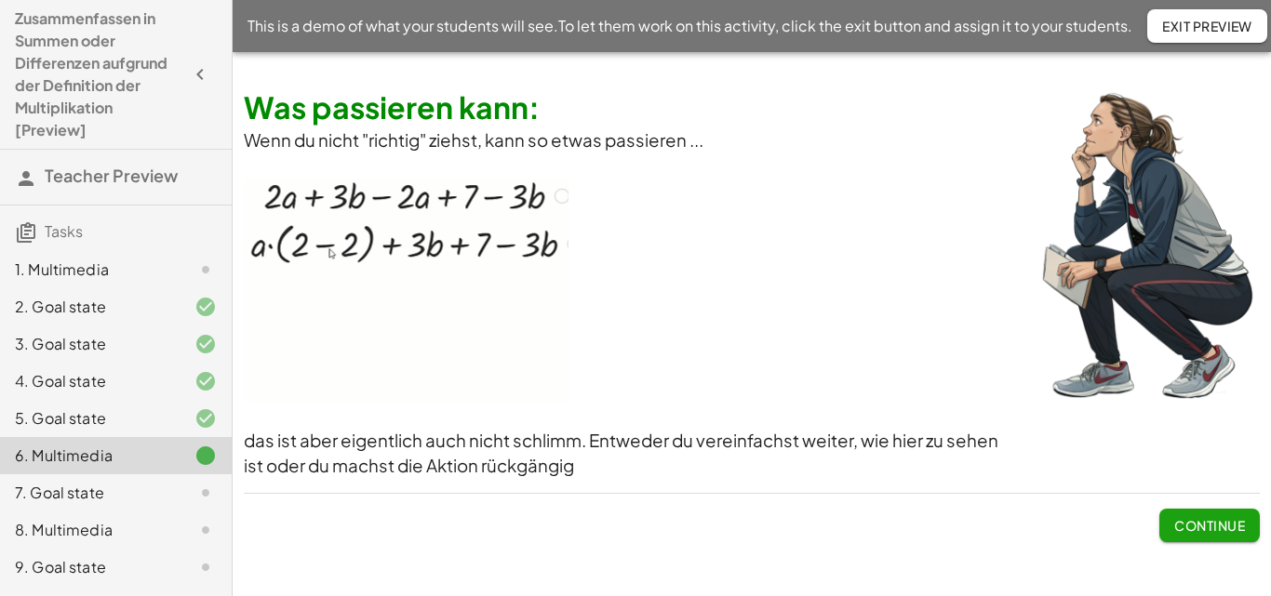
click at [1226, 528] on span "Continue" at bounding box center [1209, 525] width 71 height 17
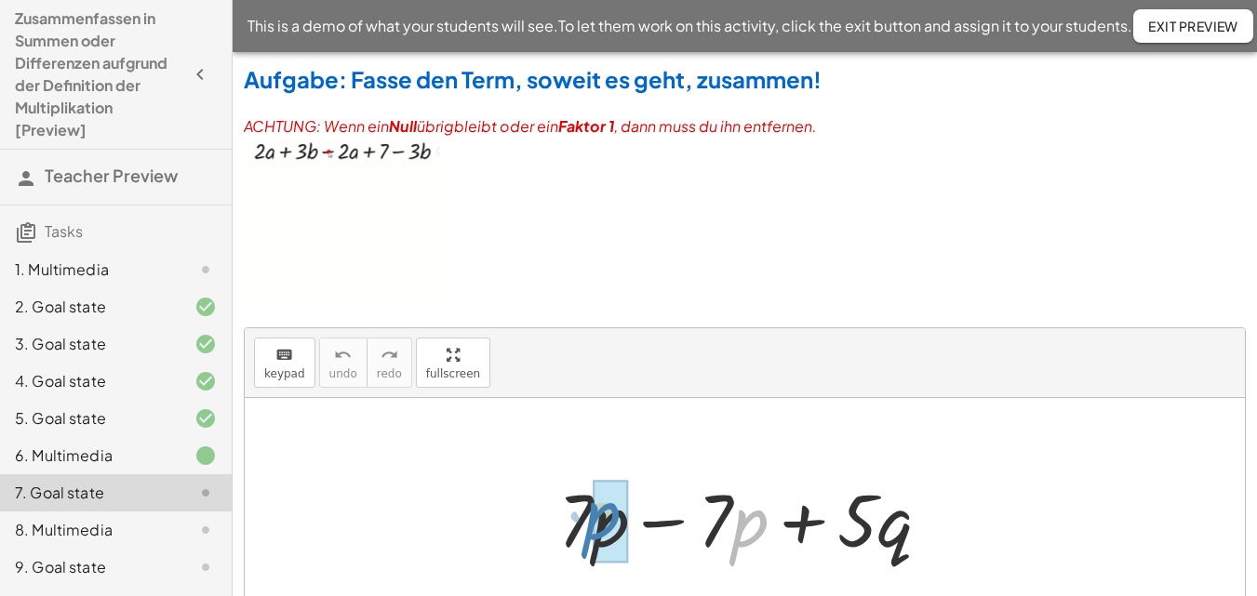
drag, startPoint x: 759, startPoint y: 529, endPoint x: 611, endPoint y: 522, distance: 148.1
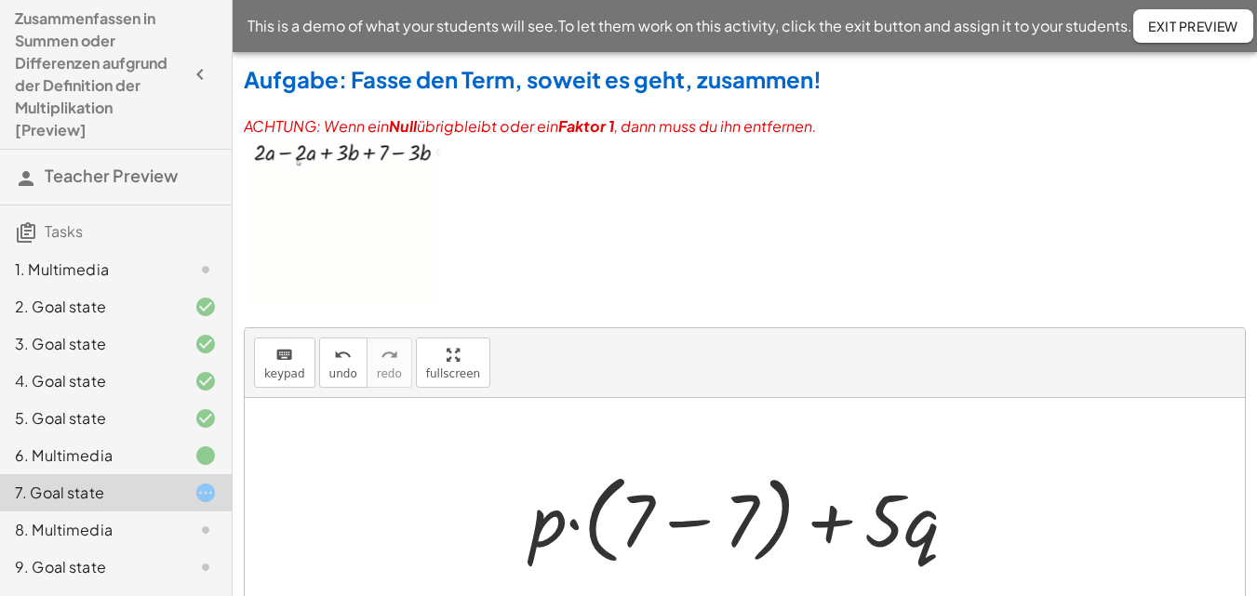
click at [638, 526] on div at bounding box center [751, 517] width 461 height 107
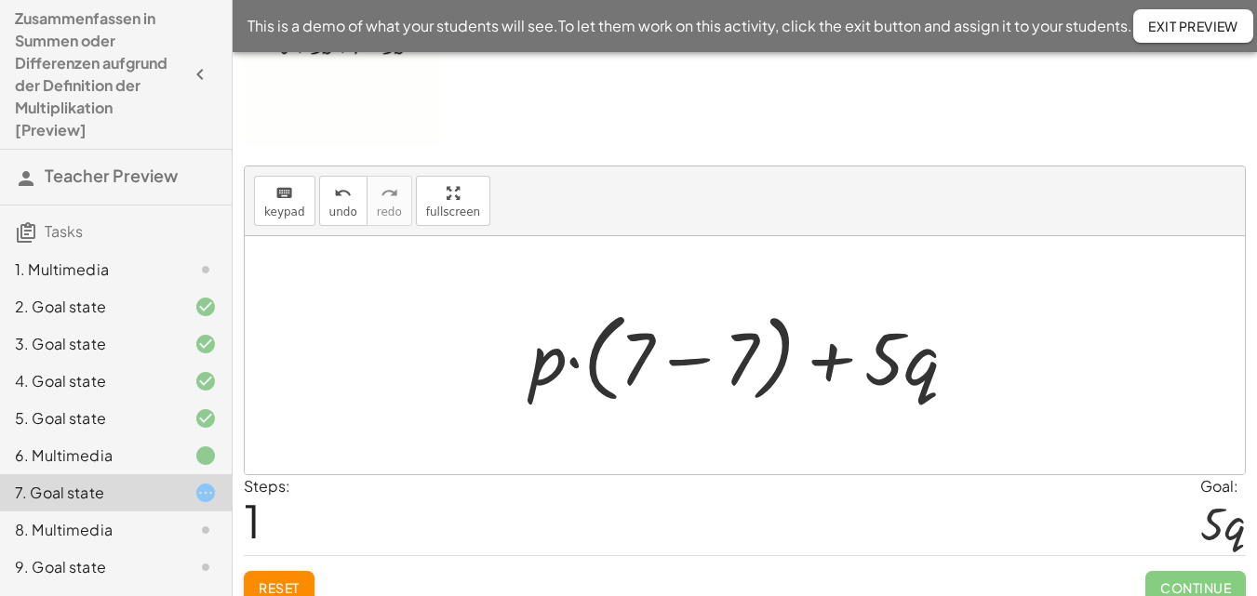
scroll to position [178, 0]
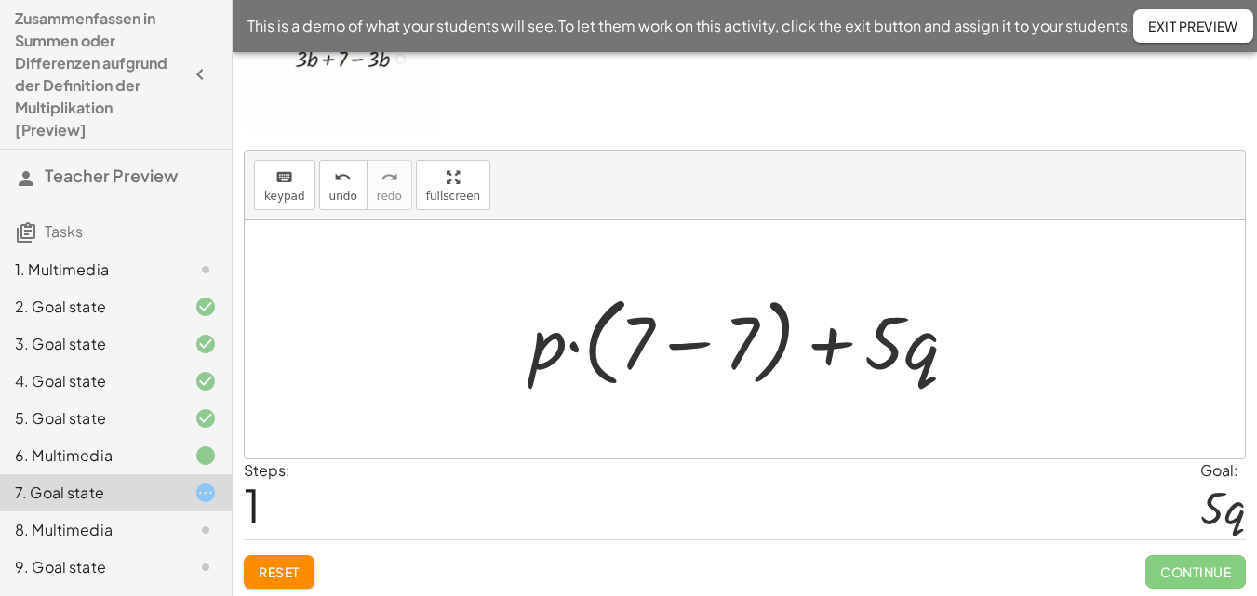
click at [704, 344] on div at bounding box center [751, 340] width 461 height 107
click at [704, 344] on div at bounding box center [752, 340] width 287 height 96
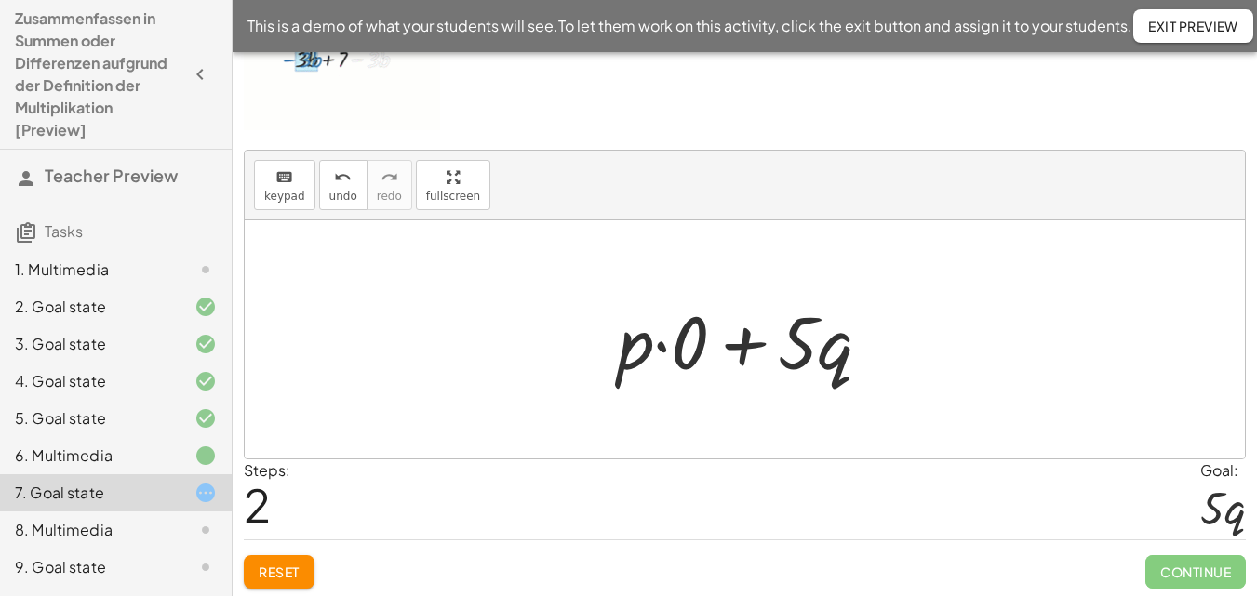
click at [678, 346] on div at bounding box center [752, 340] width 287 height 96
click at [678, 346] on div at bounding box center [752, 340] width 234 height 96
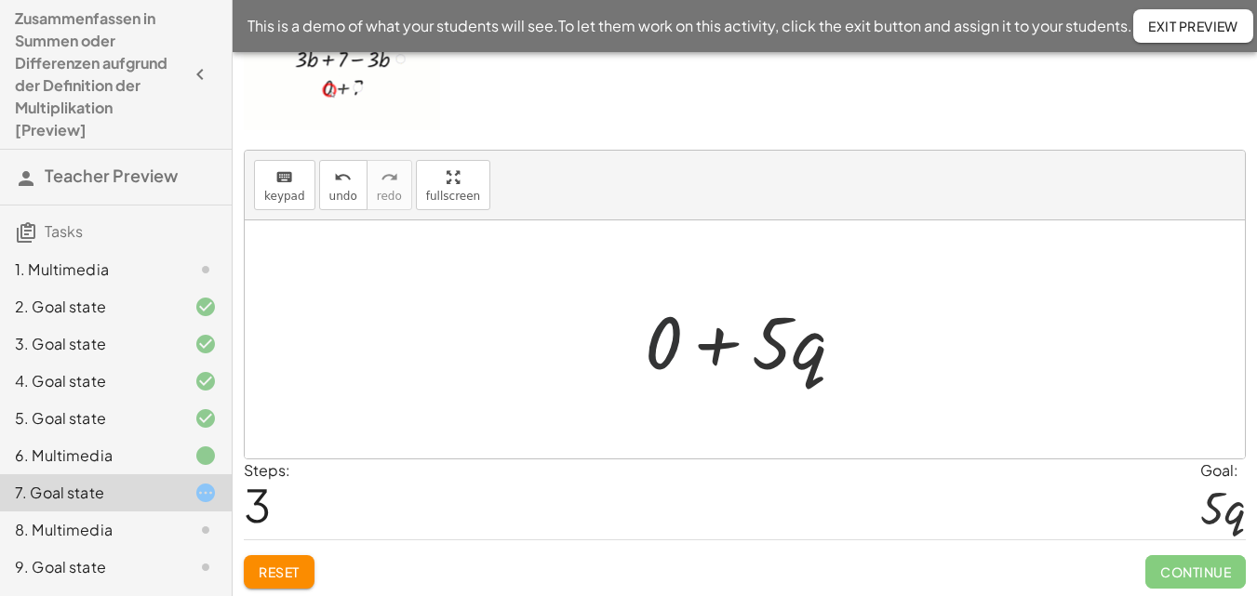
click at [674, 346] on div at bounding box center [752, 340] width 234 height 96
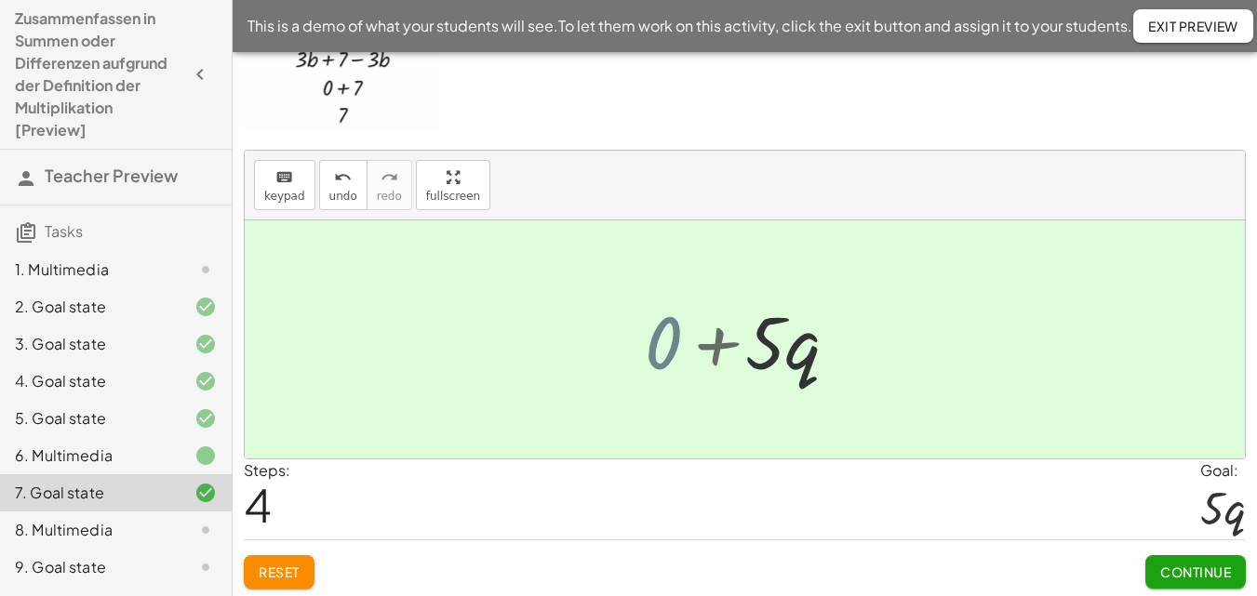
click at [674, 346] on div "+ · 7 · p − · 7 · p + · 5 · q + · p · ( + 7 − 7 ) + · 5 · q + · p · 0 + · 5 · q…" at bounding box center [745, 340] width 150 height 105
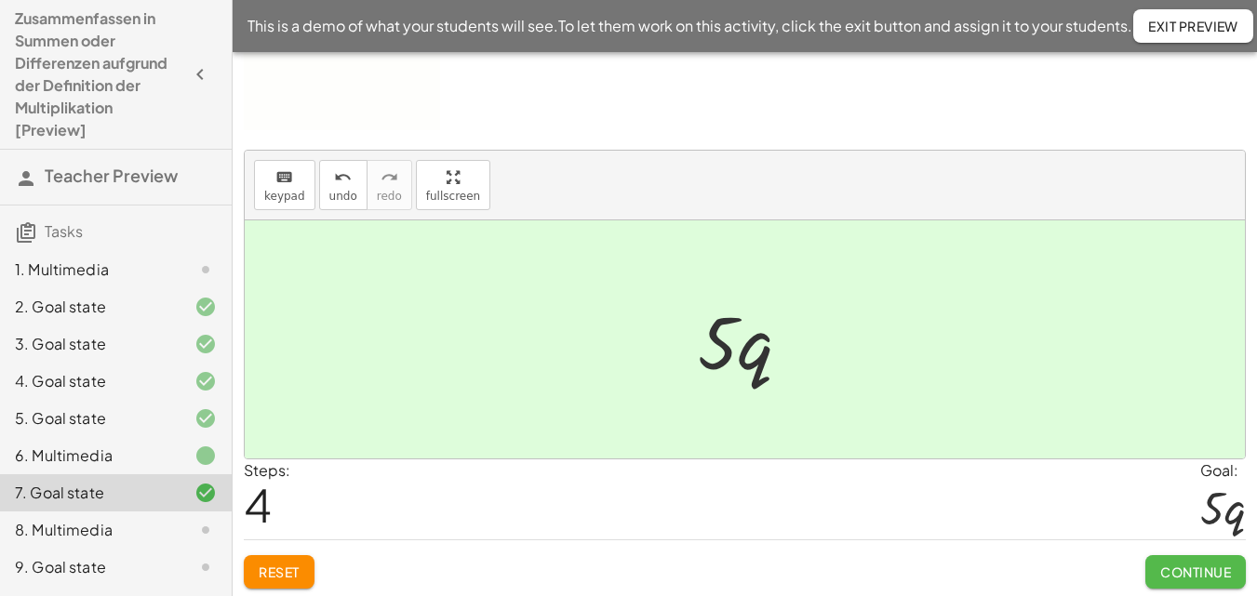
click at [1211, 564] on span "Continue" at bounding box center [1195, 572] width 71 height 17
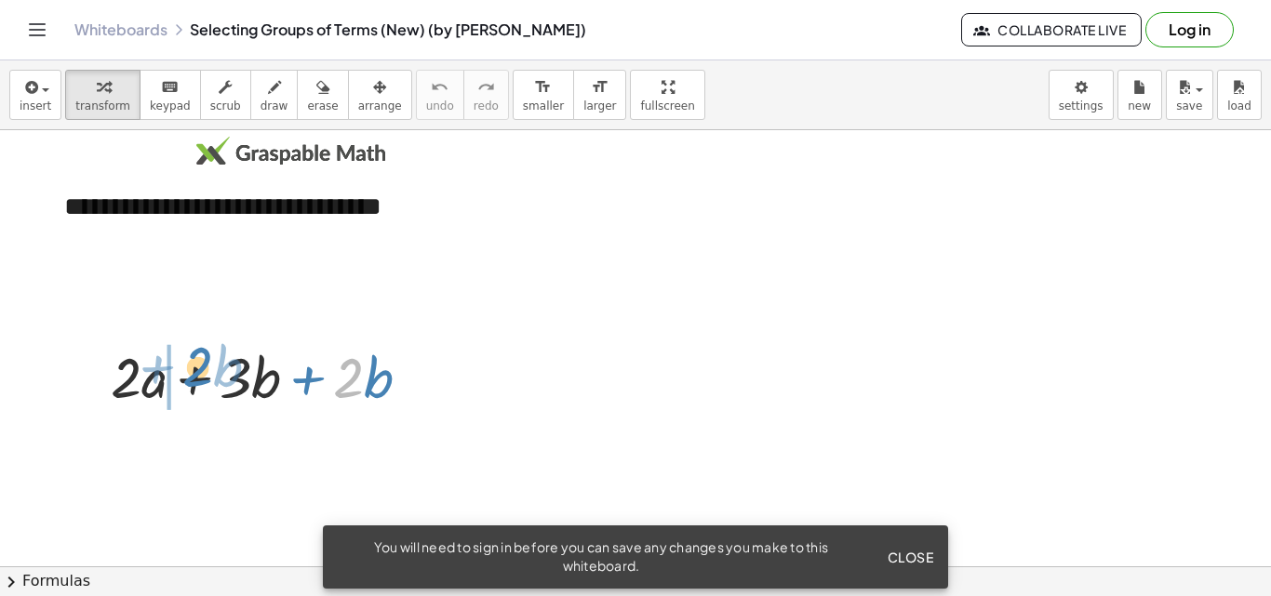
drag, startPoint x: 344, startPoint y: 385, endPoint x: 194, endPoint y: 374, distance: 151.1
click at [194, 374] on div at bounding box center [267, 376] width 333 height 74
drag, startPoint x: 233, startPoint y: 385, endPoint x: 153, endPoint y: 381, distance: 80.2
click at [153, 381] on div at bounding box center [267, 376] width 333 height 74
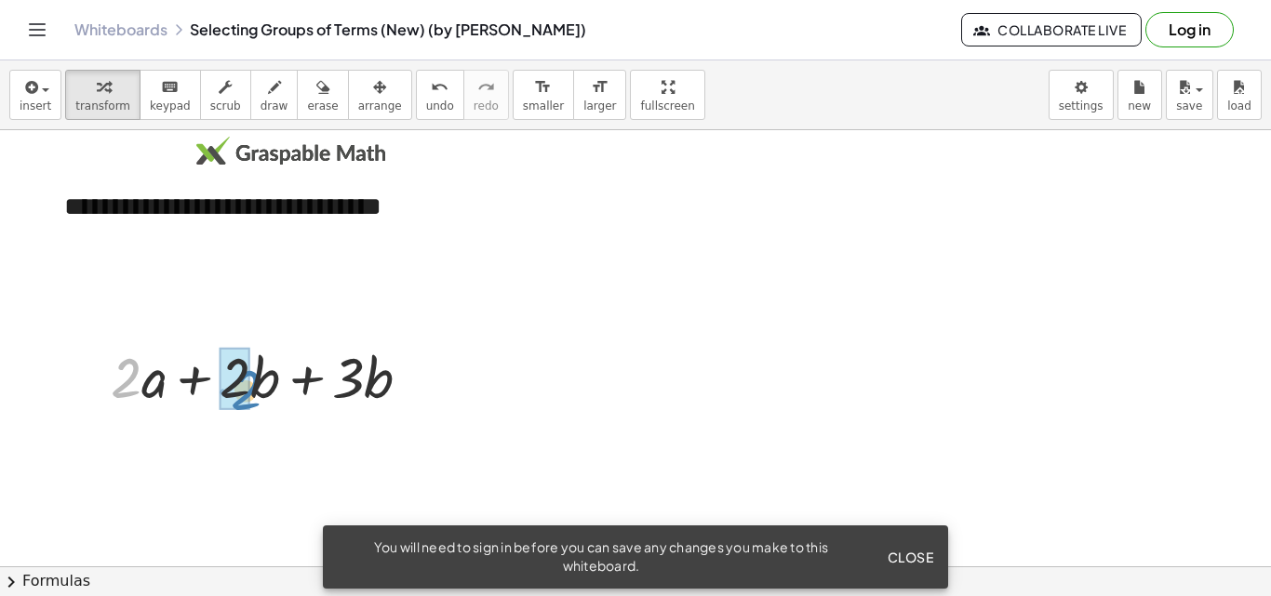
drag, startPoint x: 123, startPoint y: 380, endPoint x: 242, endPoint y: 393, distance: 119.8
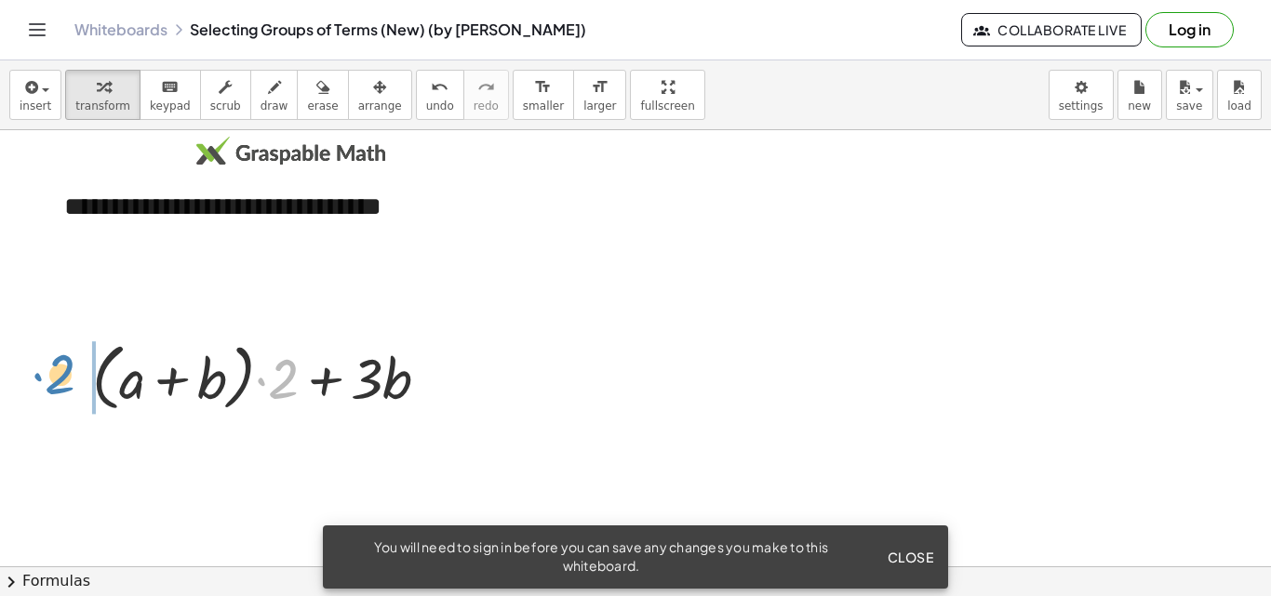
drag, startPoint x: 274, startPoint y: 388, endPoint x: 50, endPoint y: 383, distance: 224.3
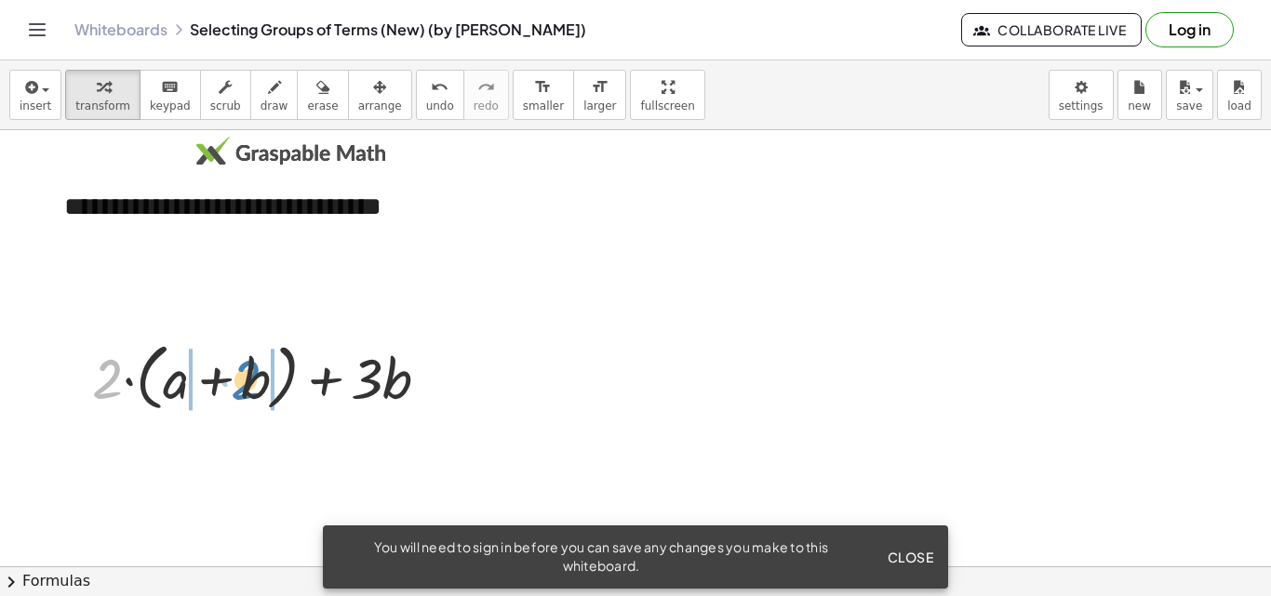
drag, startPoint x: 107, startPoint y: 380, endPoint x: 246, endPoint y: 381, distance: 138.6
click at [246, 381] on div at bounding box center [268, 376] width 371 height 83
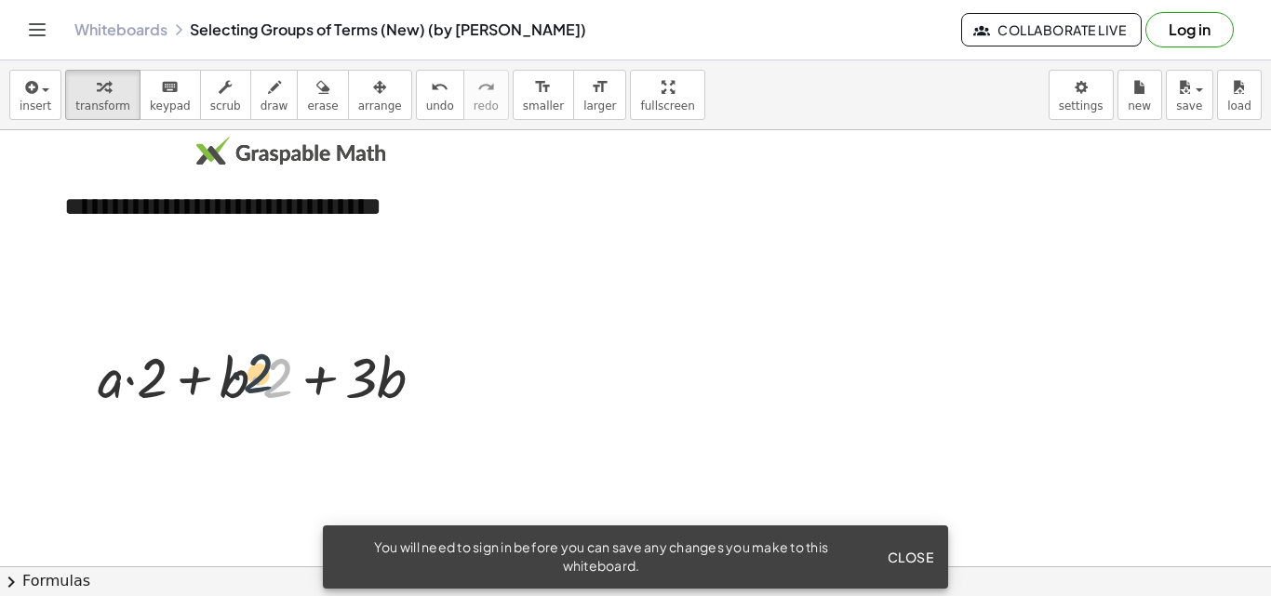
drag, startPoint x: 275, startPoint y: 383, endPoint x: 250, endPoint y: 379, distance: 25.5
click at [250, 379] on div at bounding box center [268, 376] width 360 height 74
click at [227, 381] on div at bounding box center [268, 376] width 360 height 74
click at [257, 381] on div at bounding box center [268, 376] width 360 height 74
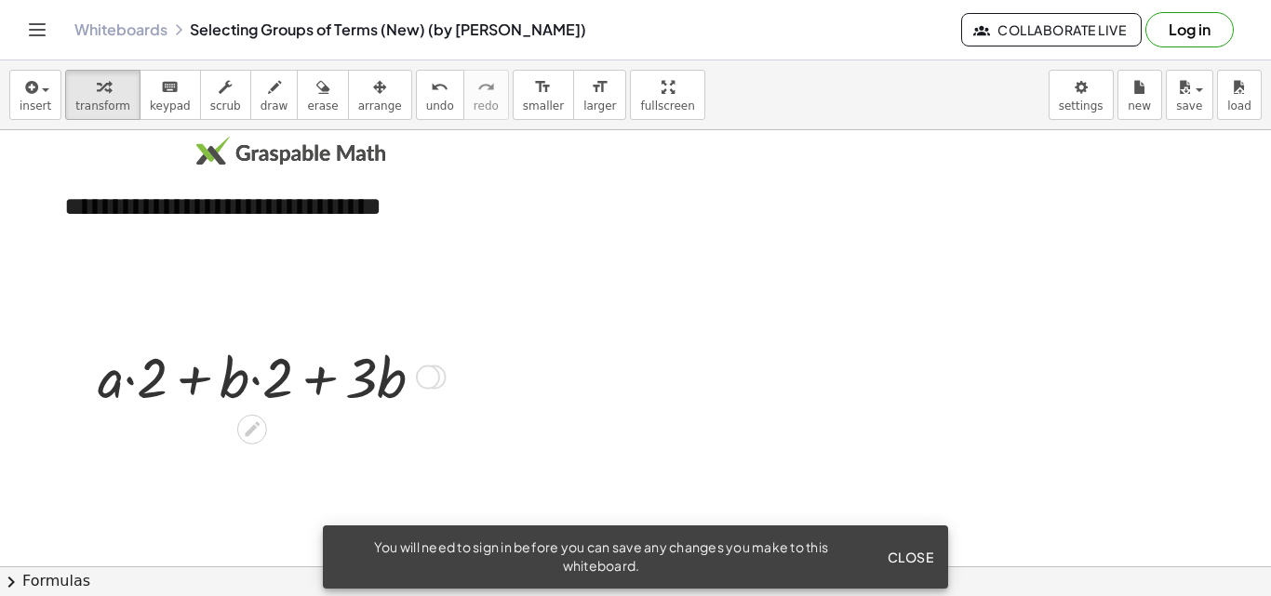
click at [257, 381] on div at bounding box center [268, 376] width 360 height 74
drag, startPoint x: 368, startPoint y: 383, endPoint x: 271, endPoint y: 374, distance: 97.2
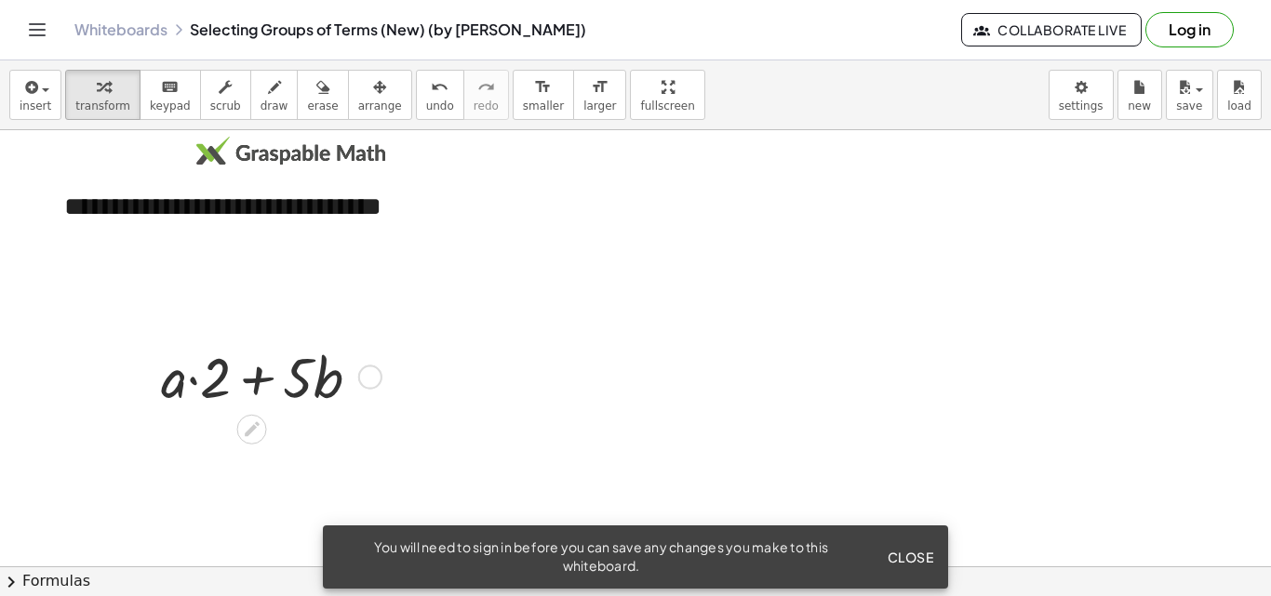
click at [194, 379] on div at bounding box center [268, 376] width 233 height 74
drag, startPoint x: 218, startPoint y: 375, endPoint x: 162, endPoint y: 370, distance: 56.0
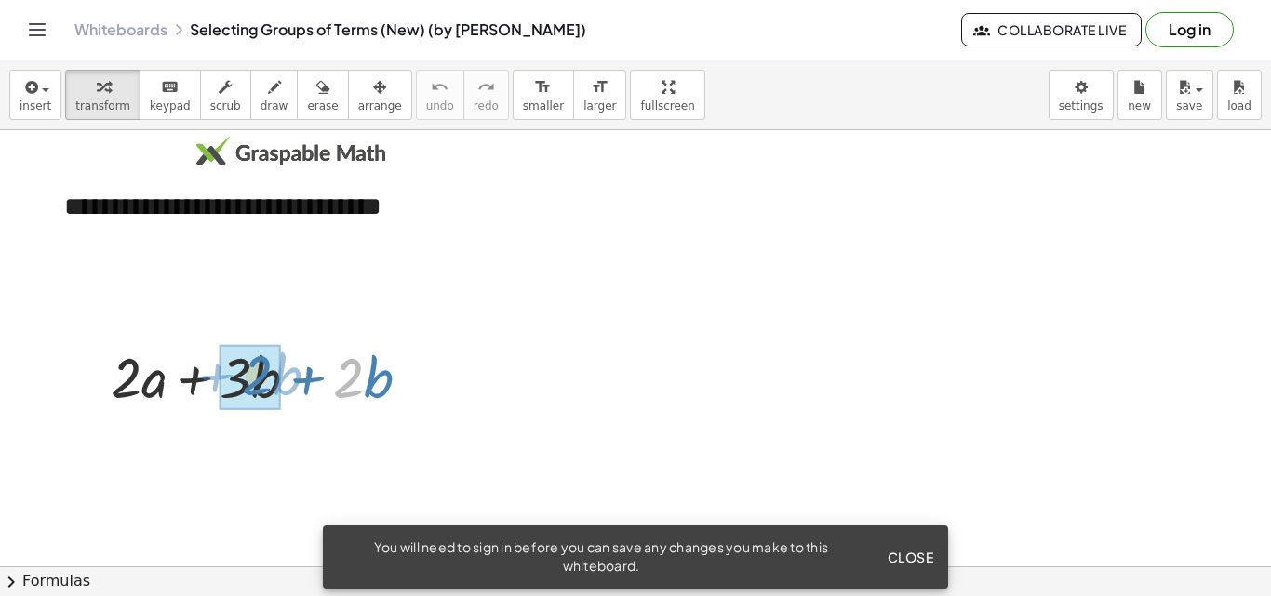
drag, startPoint x: 345, startPoint y: 382, endPoint x: 253, endPoint y: 381, distance: 92.1
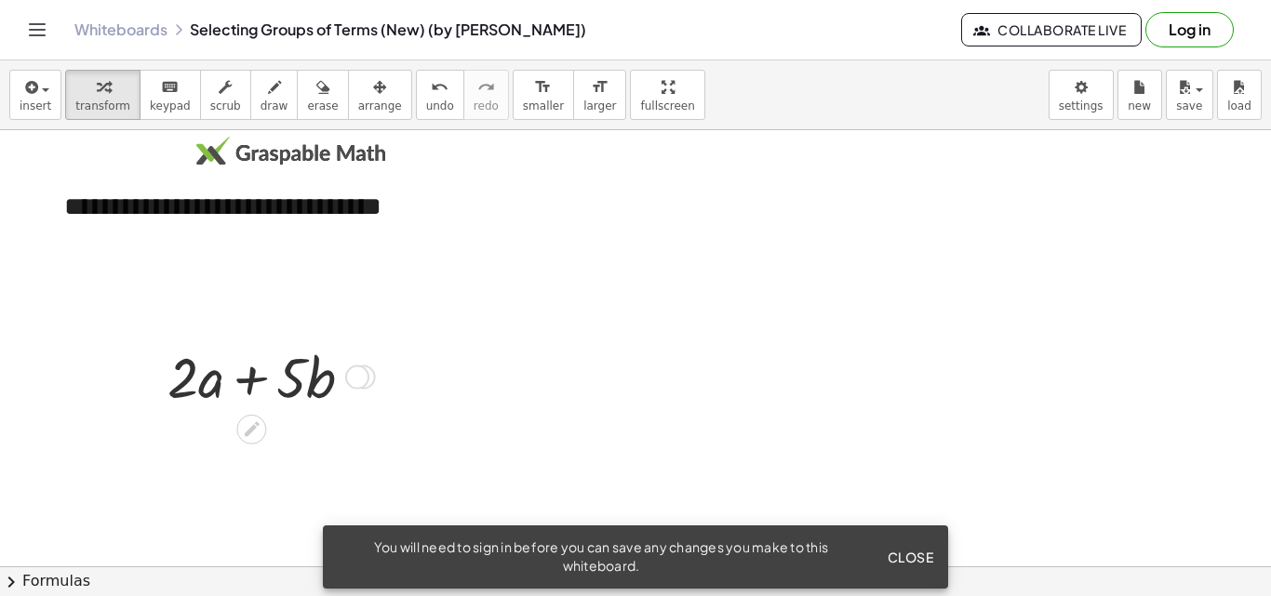
click at [364, 374] on div at bounding box center [357, 378] width 24 height 24
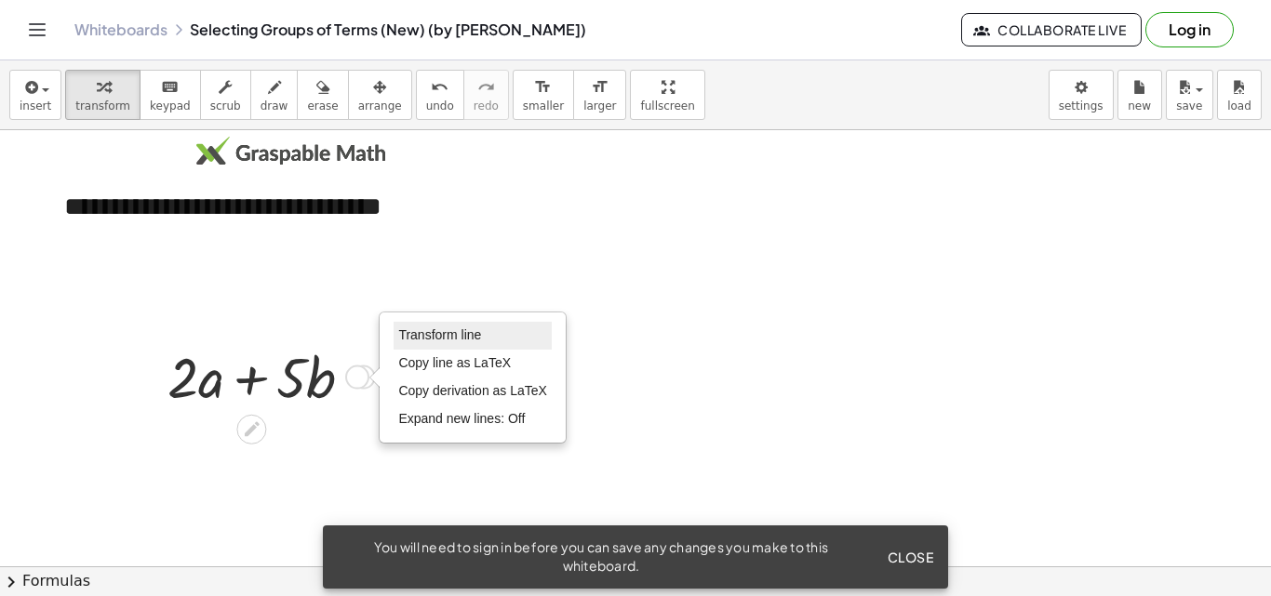
click at [427, 341] on span "Transform line" at bounding box center [439, 335] width 83 height 15
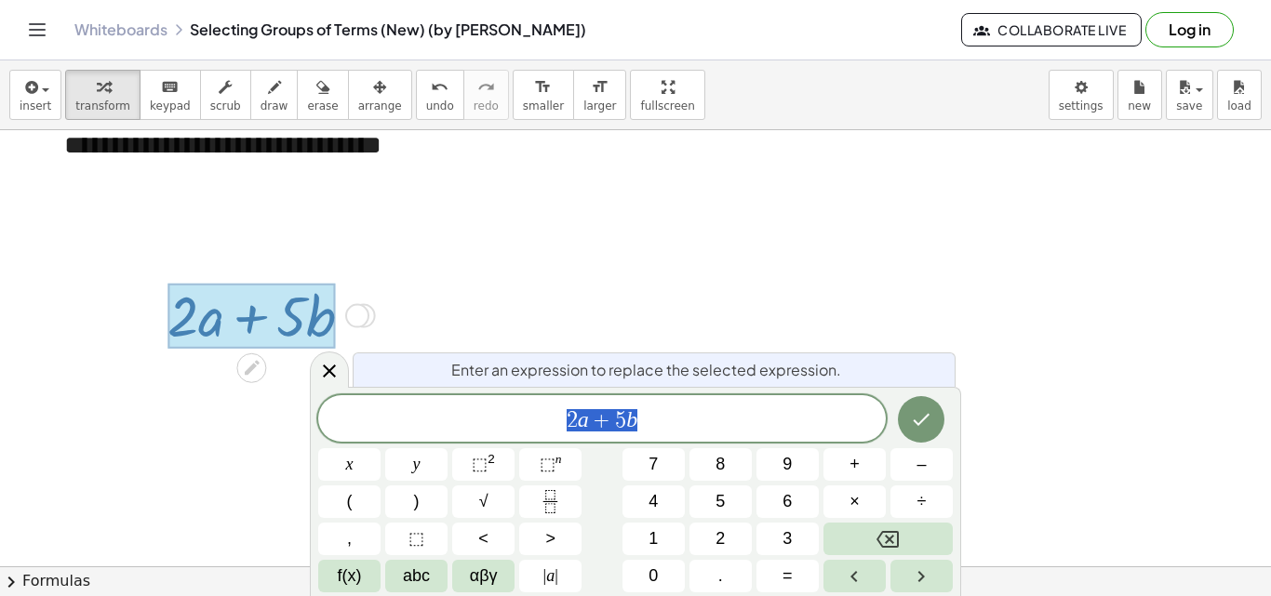
scroll to position [77, 0]
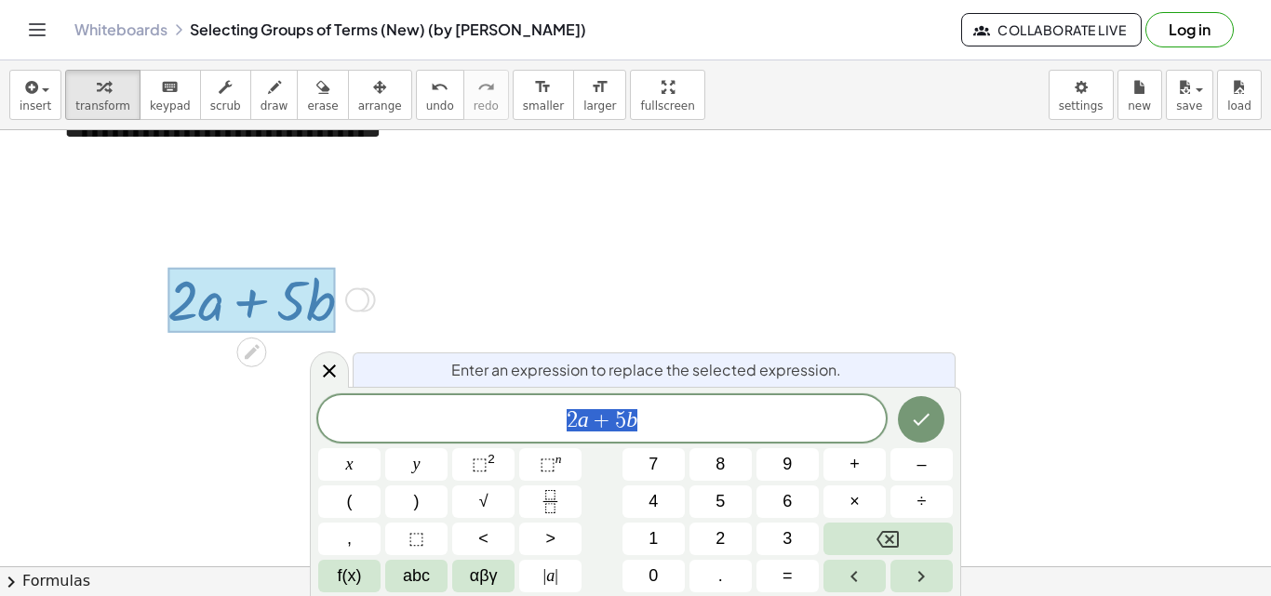
click at [762, 305] on div at bounding box center [635, 588] width 1271 height 1070
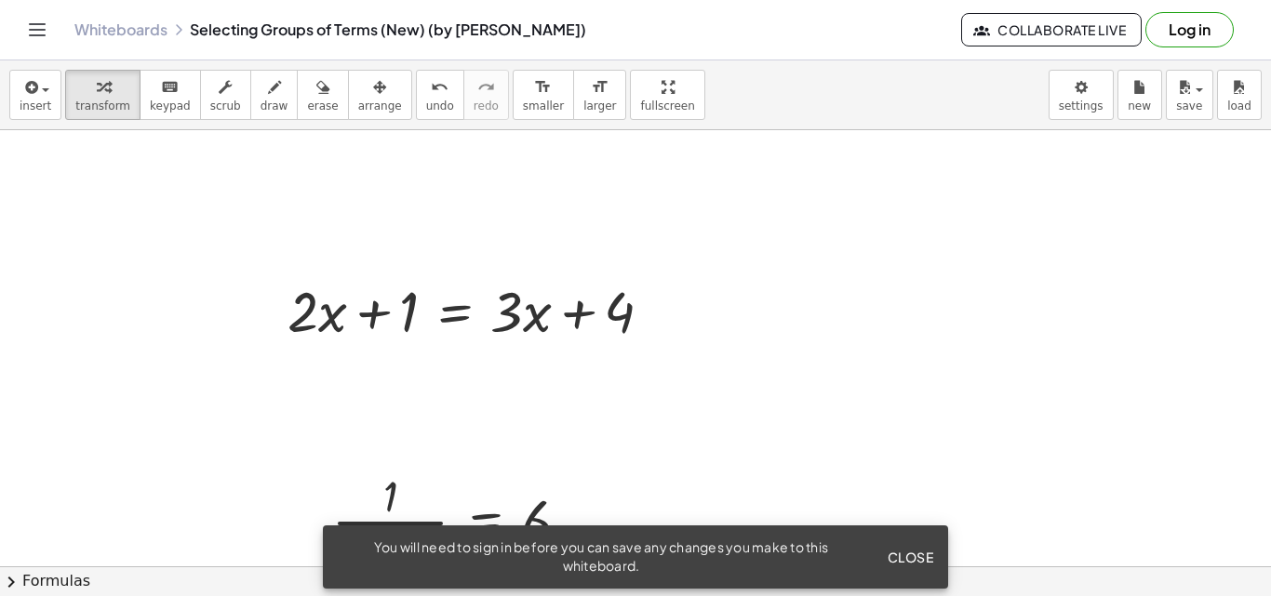
scroll to position [381, 0]
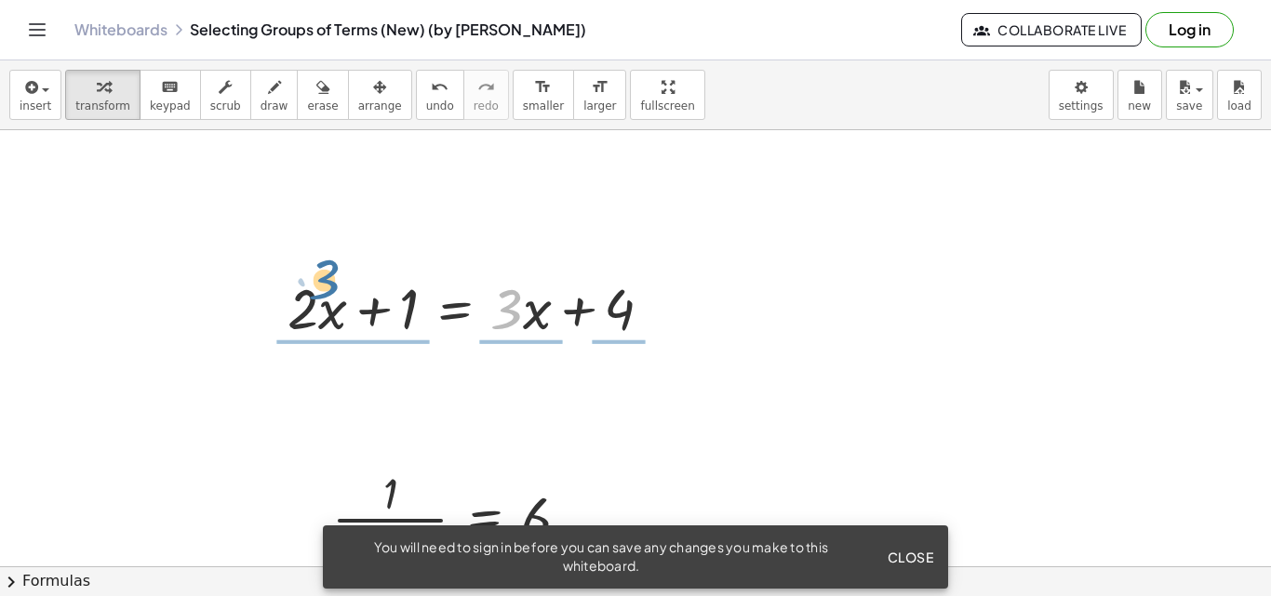
drag, startPoint x: 517, startPoint y: 318, endPoint x: 334, endPoint y: 288, distance: 185.7
click at [334, 288] on div at bounding box center [477, 307] width 398 height 74
drag, startPoint x: 530, startPoint y: 321, endPoint x: 435, endPoint y: 314, distance: 96.1
click at [435, 314] on div at bounding box center [477, 307] width 398 height 74
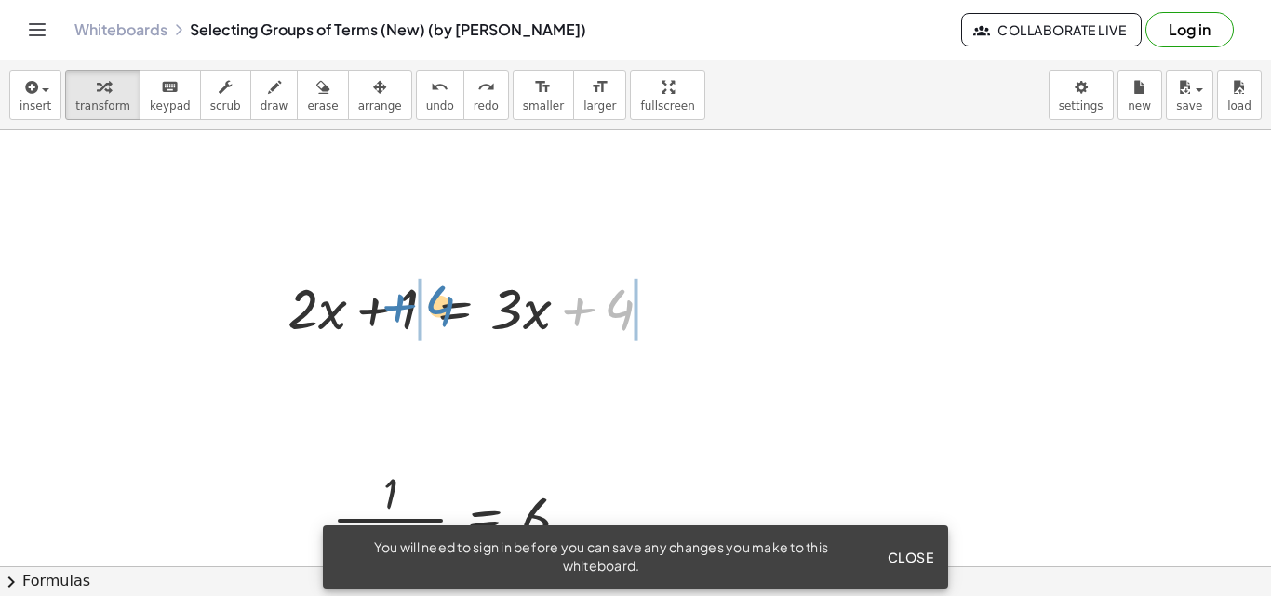
drag, startPoint x: 578, startPoint y: 311, endPoint x: 397, endPoint y: 307, distance: 180.5
click at [397, 307] on div at bounding box center [477, 307] width 398 height 74
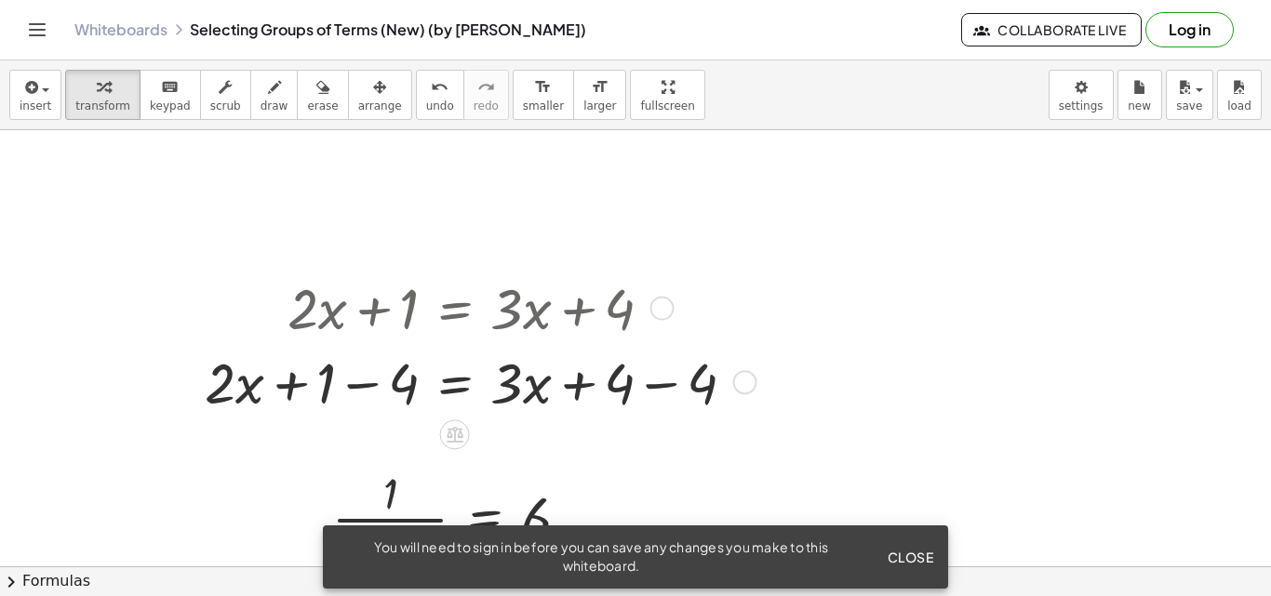
click at [359, 385] on div at bounding box center [477, 381] width 564 height 74
click at [652, 383] on div at bounding box center [512, 381] width 493 height 74
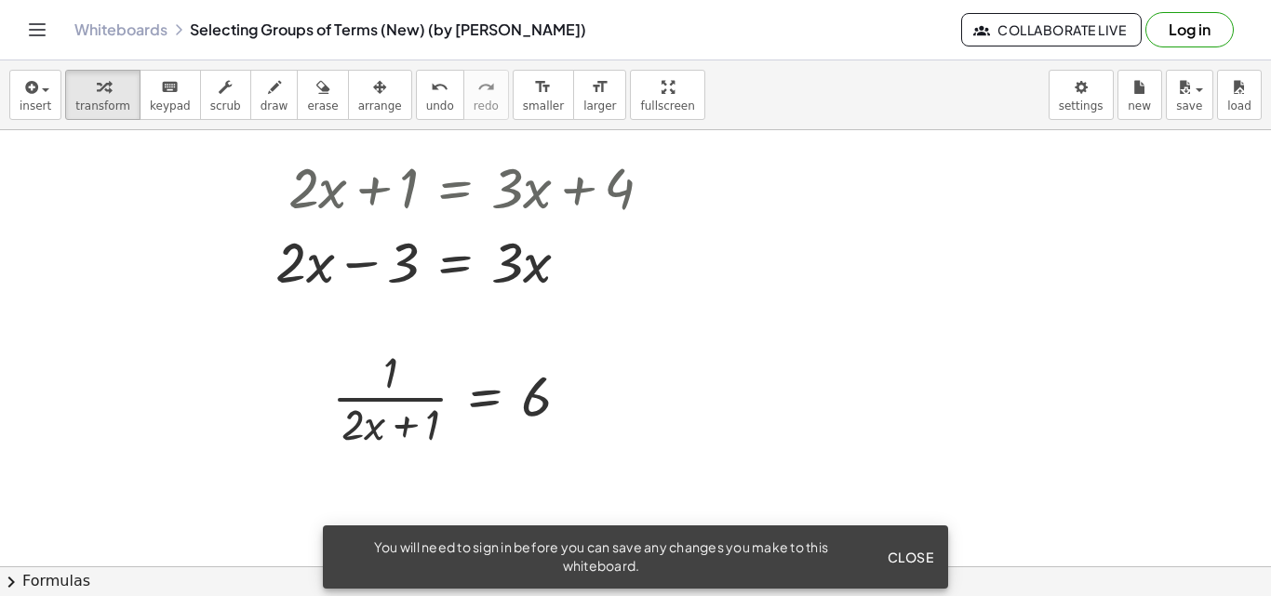
scroll to position [503, 0]
drag, startPoint x: 301, startPoint y: 270, endPoint x: 288, endPoint y: 266, distance: 13.5
click at [288, 266] on div at bounding box center [471, 259] width 410 height 74
drag, startPoint x: 313, startPoint y: 271, endPoint x: 348, endPoint y: 277, distance: 36.0
click at [353, 277] on div at bounding box center [471, 259] width 410 height 74
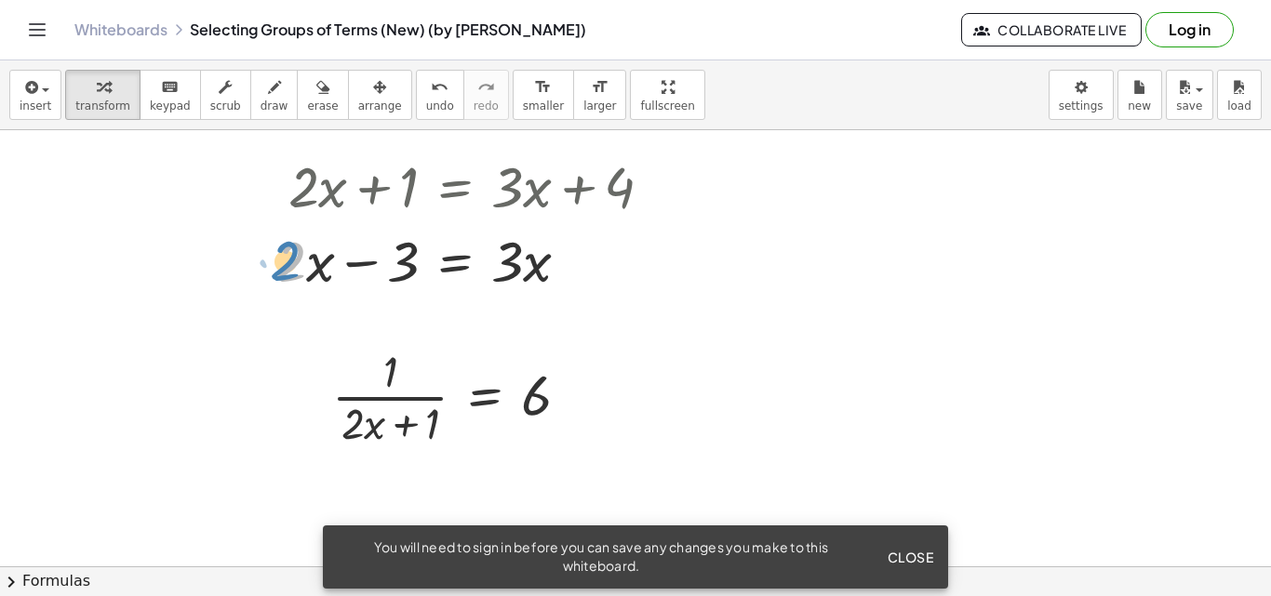
click at [299, 266] on div at bounding box center [471, 259] width 410 height 74
drag, startPoint x: 308, startPoint y: 274, endPoint x: 634, endPoint y: 275, distance: 325.7
click at [634, 275] on div at bounding box center [471, 259] width 410 height 74
click at [321, 270] on div at bounding box center [429, 259] width 551 height 74
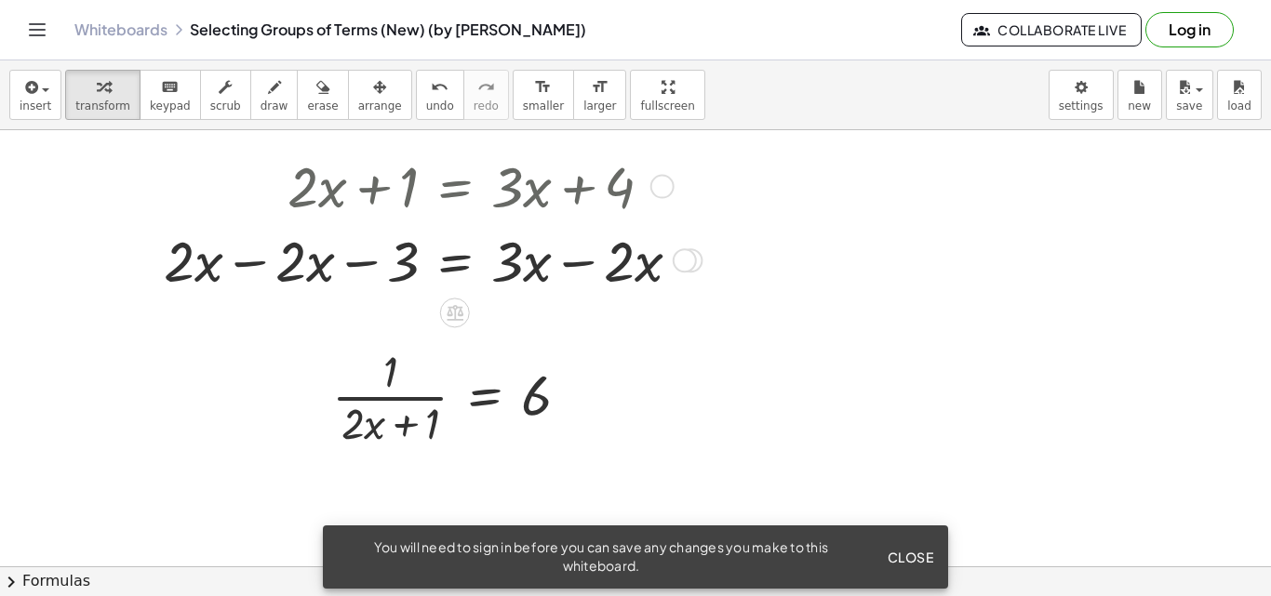
click at [255, 266] on div at bounding box center [429, 259] width 551 height 74
click at [255, 266] on div at bounding box center [635, 162] width 1271 height 1070
click at [574, 264] on div at bounding box center [491, 259] width 426 height 74
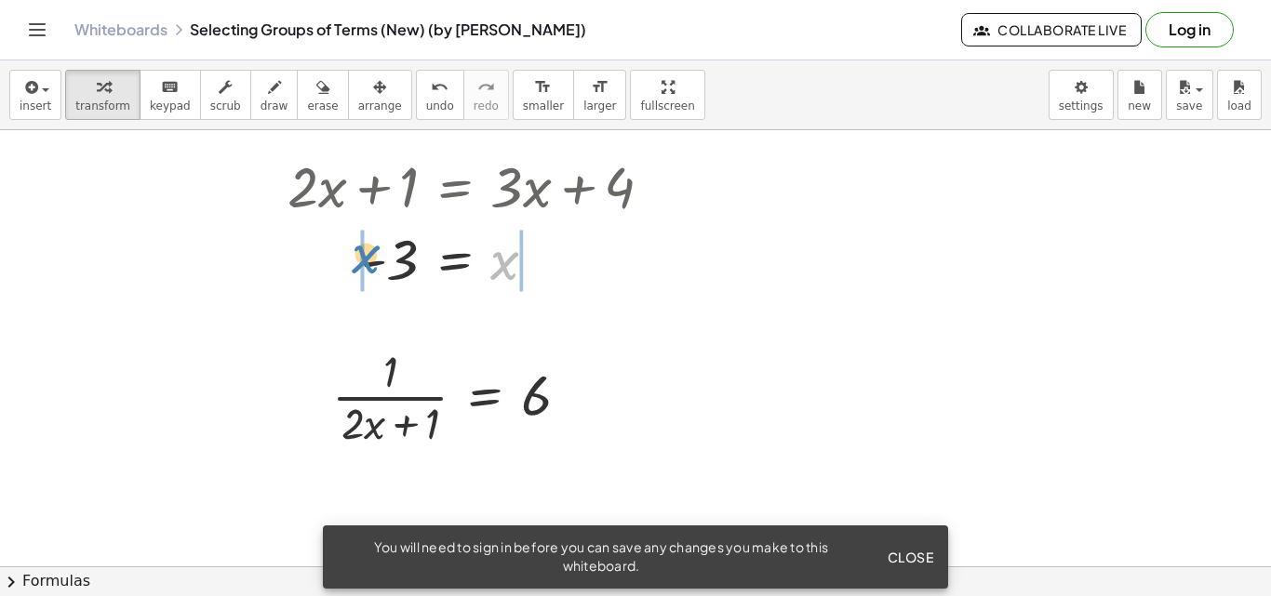
drag, startPoint x: 507, startPoint y: 274, endPoint x: 366, endPoint y: 267, distance: 141.6
click at [366, 267] on div at bounding box center [477, 259] width 398 height 72
click at [541, 266] on div at bounding box center [460, 259] width 432 height 74
click at [541, 266] on div at bounding box center [530, 260] width 24 height 24
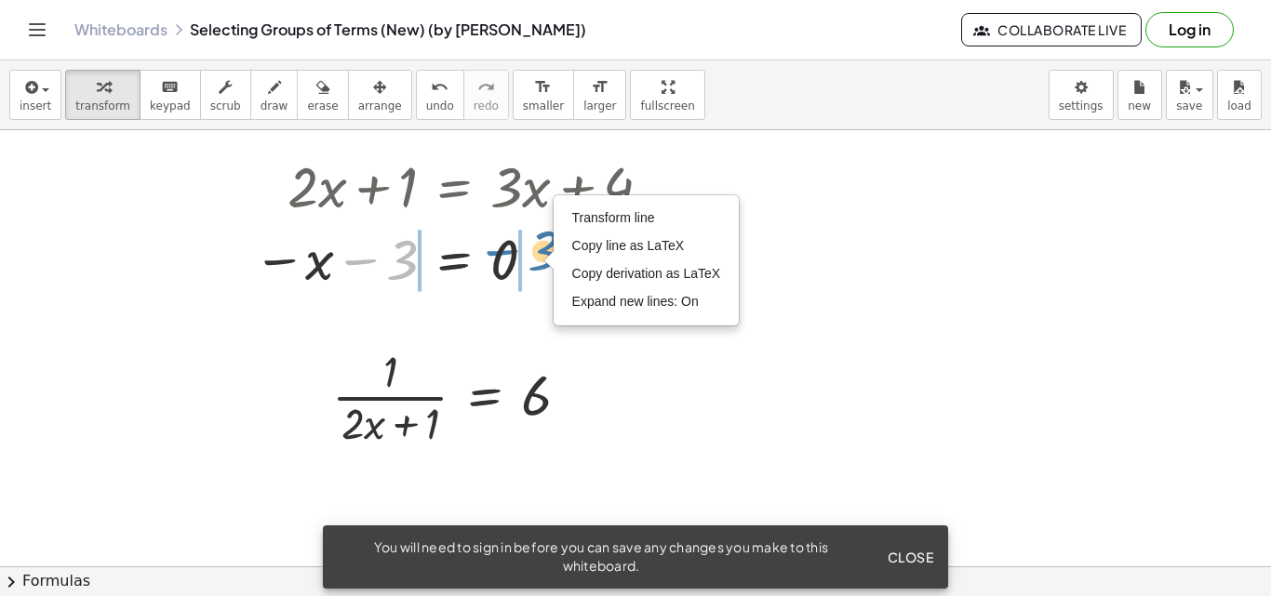
drag, startPoint x: 365, startPoint y: 262, endPoint x: 512, endPoint y: 256, distance: 147.2
click at [512, 256] on div at bounding box center [460, 259] width 432 height 72
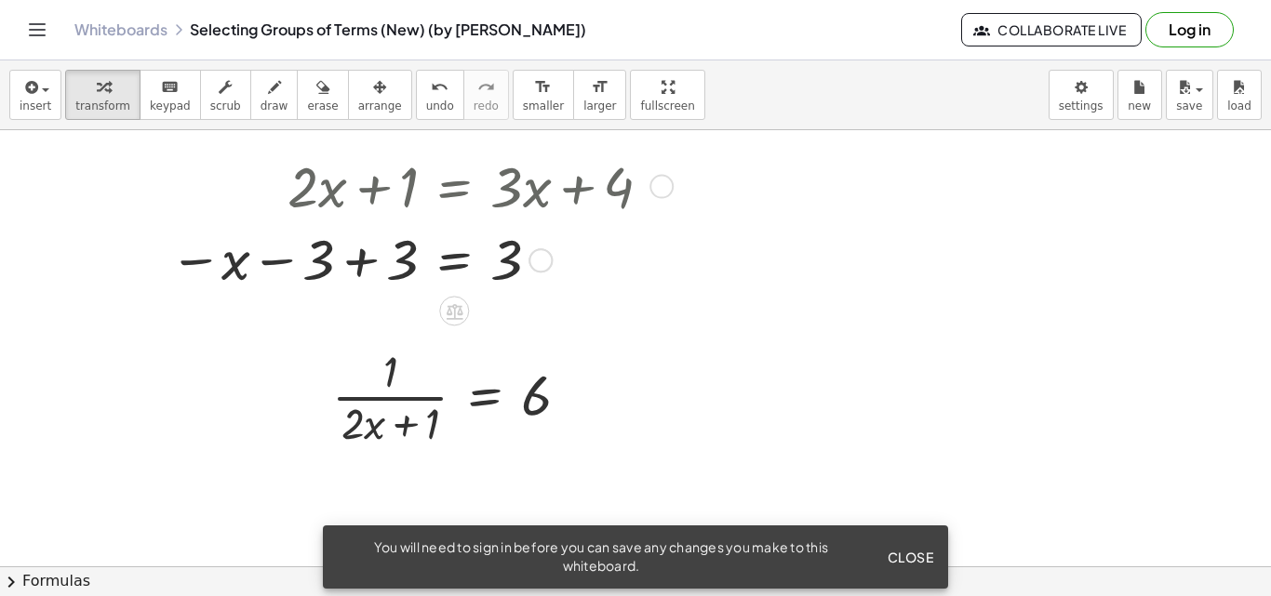
click at [368, 258] on div at bounding box center [417, 259] width 515 height 72
click at [368, 258] on div at bounding box center [477, 259] width 398 height 72
click at [380, 264] on div at bounding box center [477, 259] width 398 height 72
drag, startPoint x: 376, startPoint y: 261, endPoint x: 562, endPoint y: 313, distance: 193.0
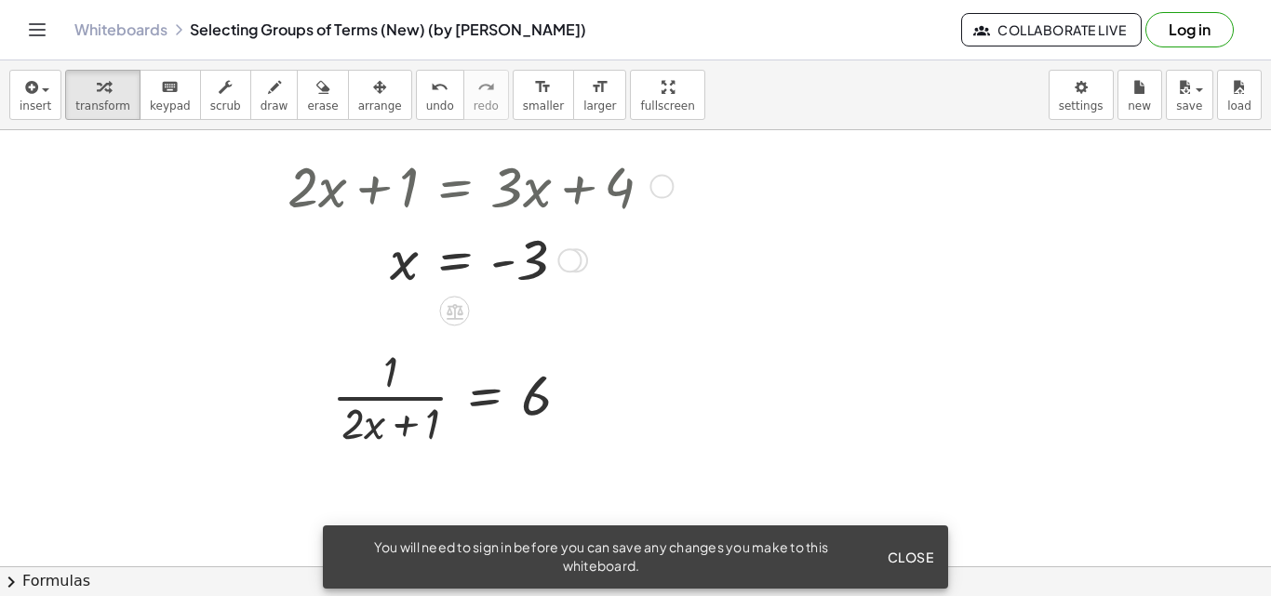
click at [569, 262] on div "Transform line Copy line as LaTeX Copy derivation as LaTeX Expand new lines: On" at bounding box center [569, 260] width 24 height 24
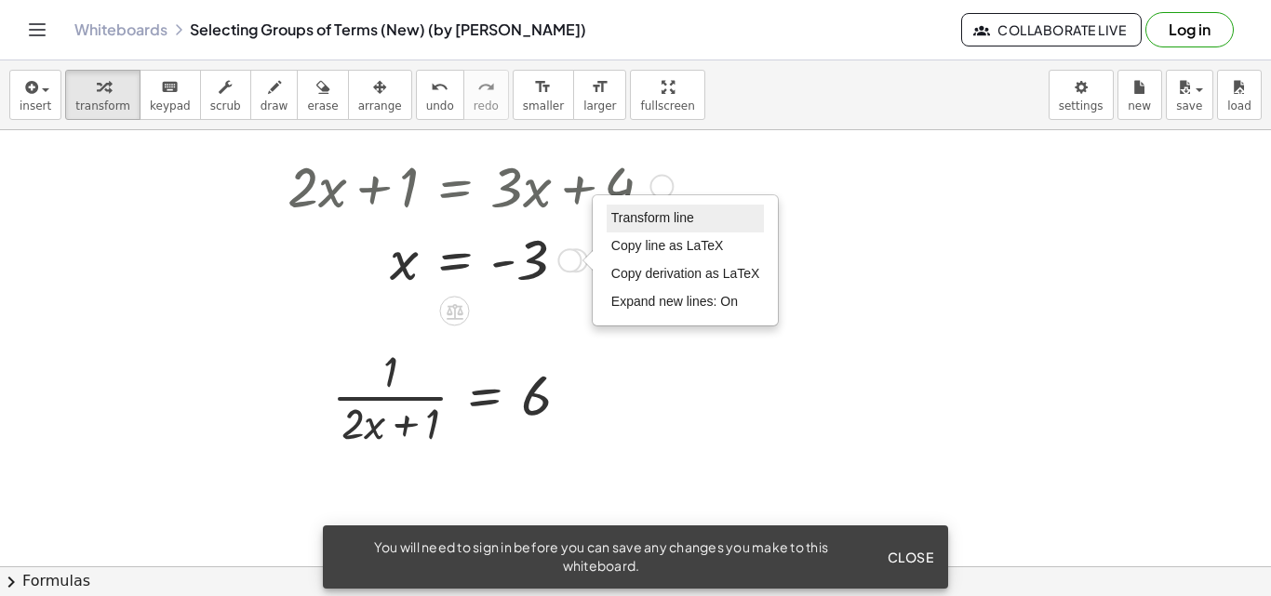
click at [654, 222] on span "Transform line" at bounding box center [652, 217] width 83 height 15
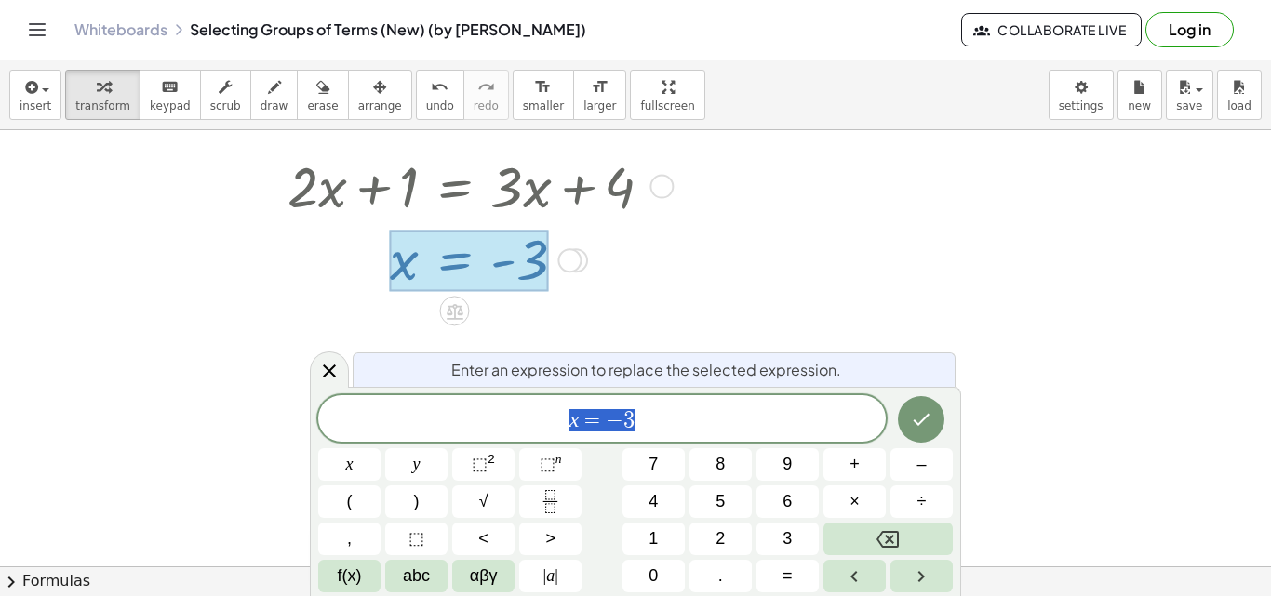
click at [814, 244] on div at bounding box center [635, 162] width 1271 height 1070
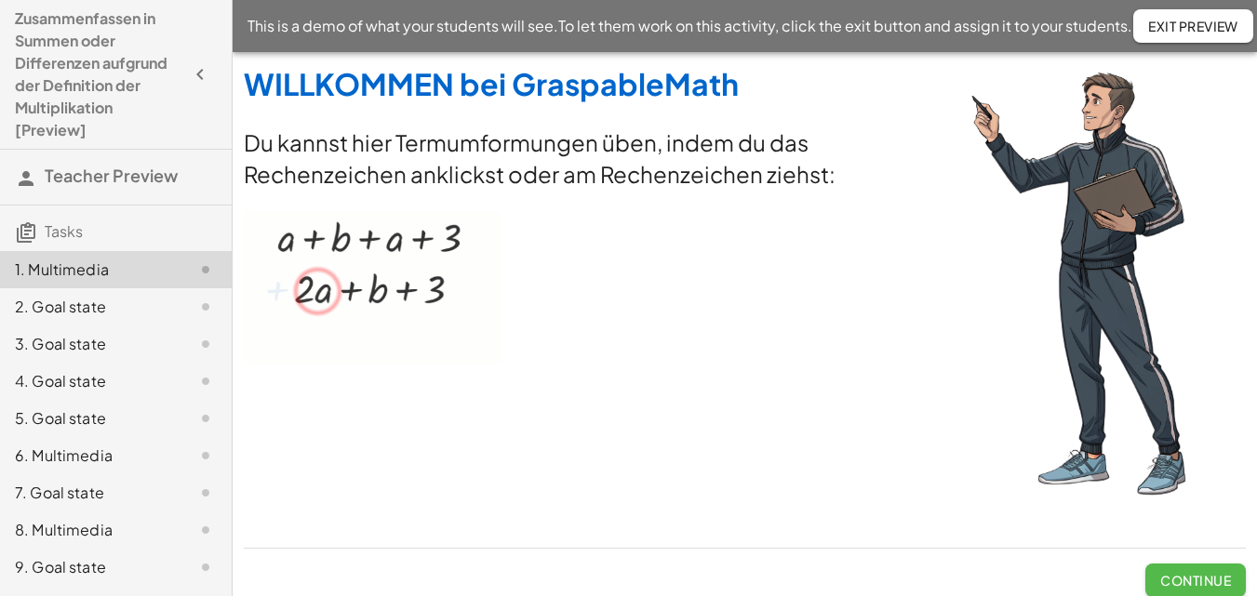
click at [1195, 584] on span "Continue" at bounding box center [1195, 580] width 71 height 17
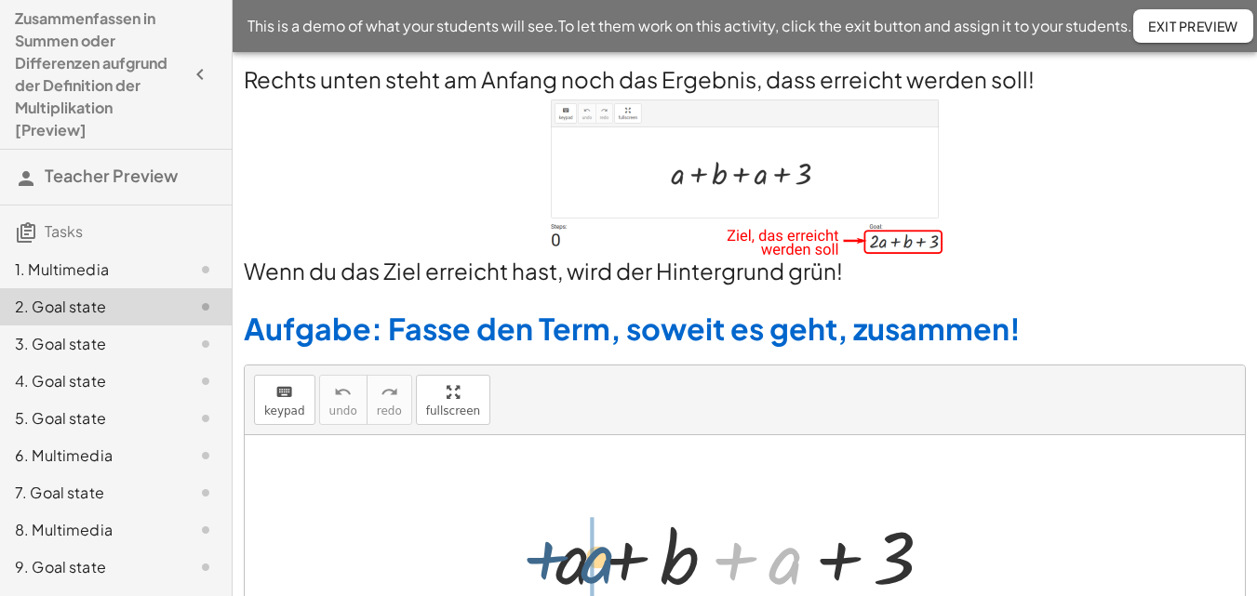
drag, startPoint x: 777, startPoint y: 564, endPoint x: 588, endPoint y: 563, distance: 188.9
click at [588, 563] on div at bounding box center [751, 555] width 411 height 96
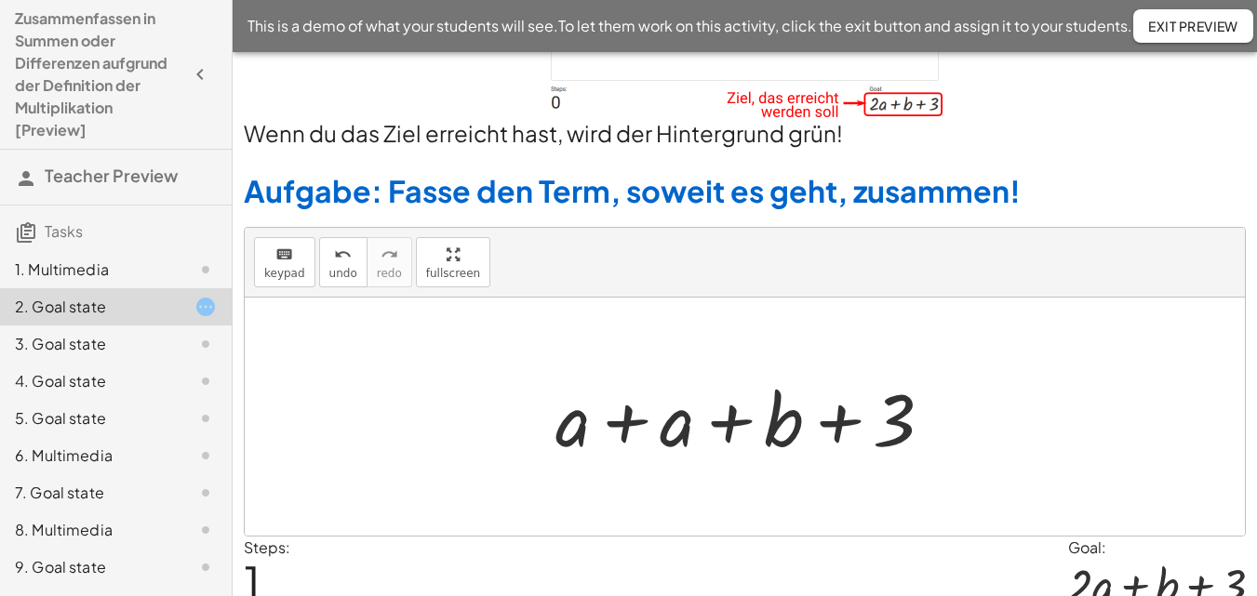
scroll to position [198, 0]
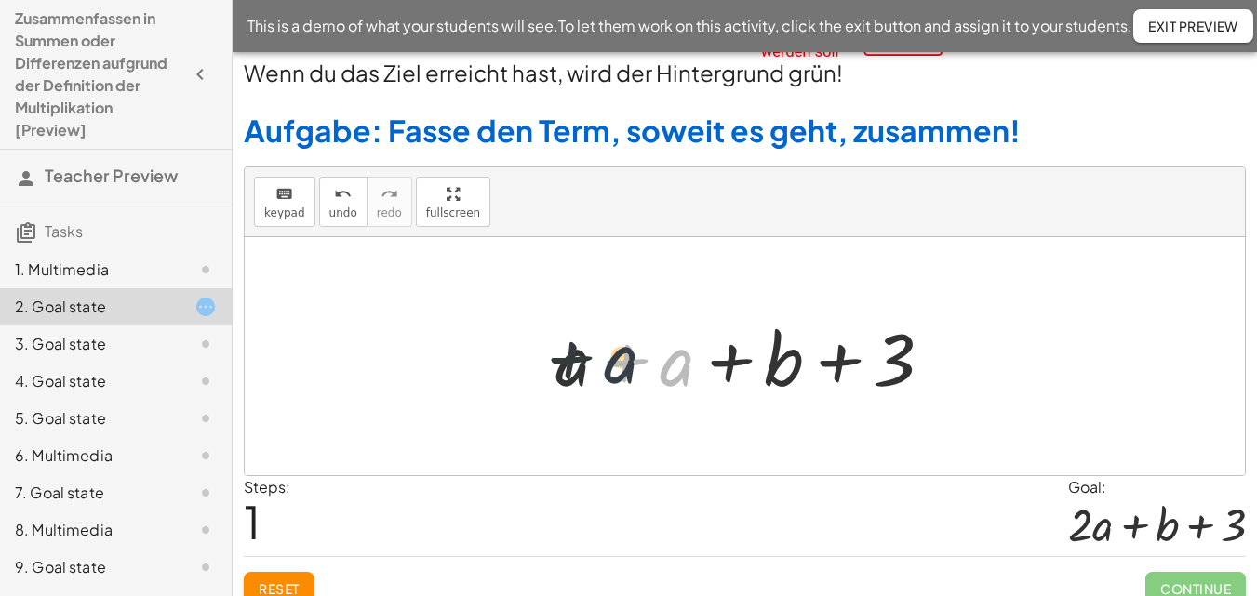
drag, startPoint x: 674, startPoint y: 358, endPoint x: 606, endPoint y: 355, distance: 68.0
click at [606, 355] on div at bounding box center [751, 357] width 411 height 96
drag, startPoint x: 624, startPoint y: 366, endPoint x: 563, endPoint y: 362, distance: 61.5
click at [563, 362] on div at bounding box center [751, 357] width 411 height 96
drag, startPoint x: 567, startPoint y: 366, endPoint x: 661, endPoint y: 372, distance: 94.2
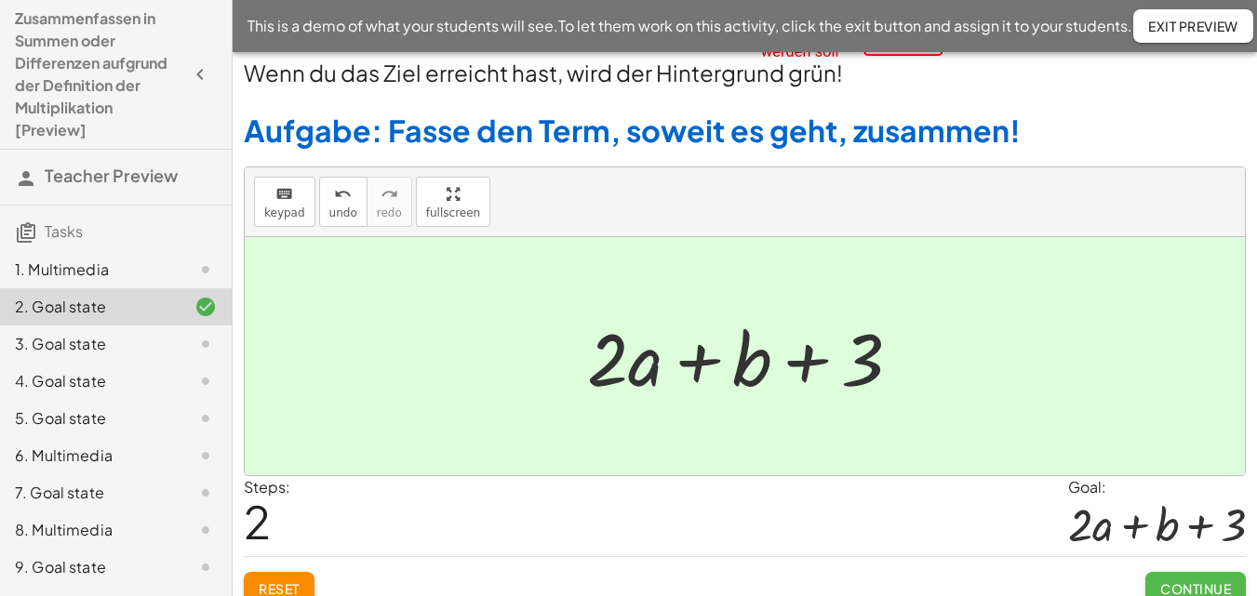
click at [1162, 579] on button "Continue" at bounding box center [1195, 588] width 100 height 33
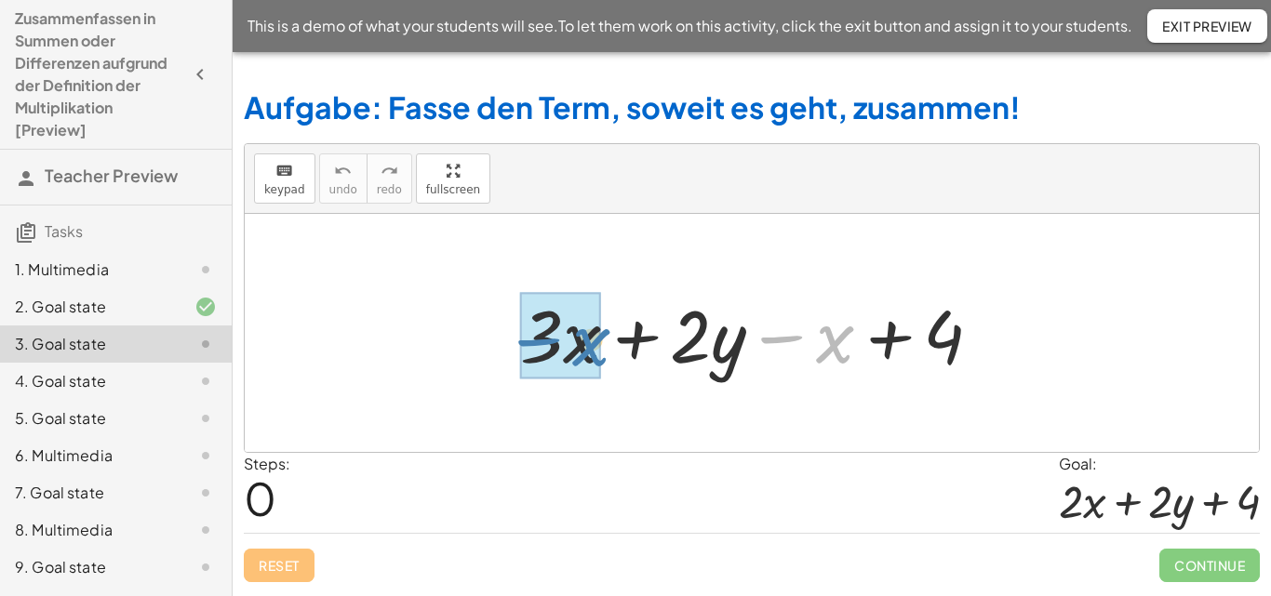
drag, startPoint x: 782, startPoint y: 341, endPoint x: 539, endPoint y: 344, distance: 242.9
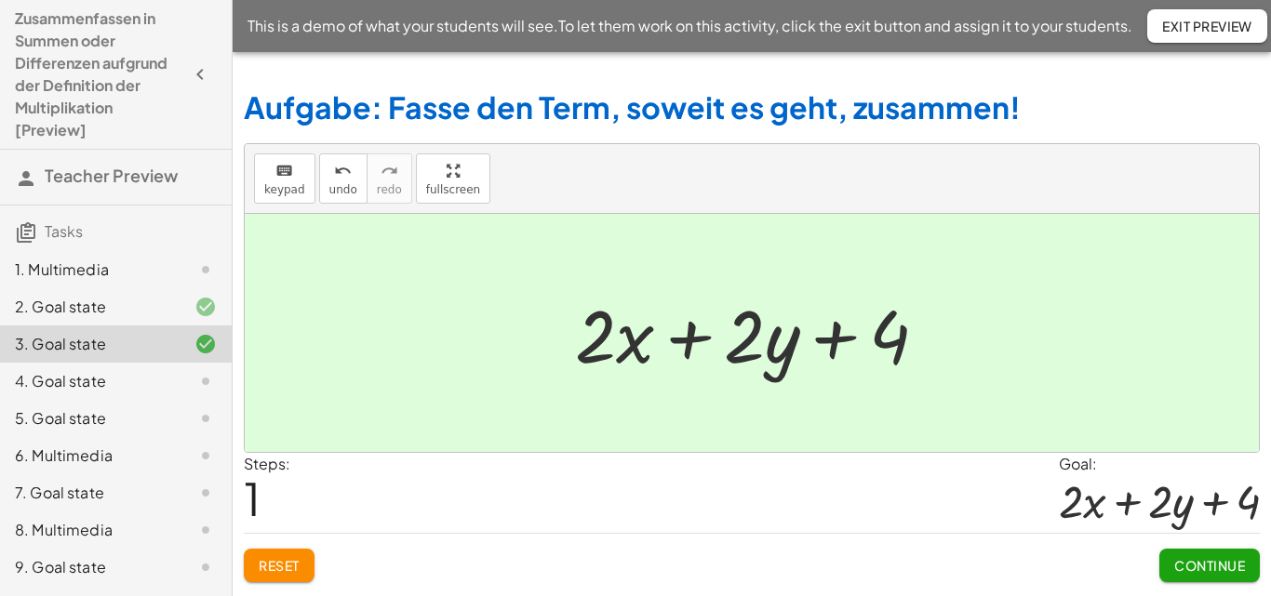
click at [1242, 569] on span "Continue" at bounding box center [1209, 565] width 71 height 17
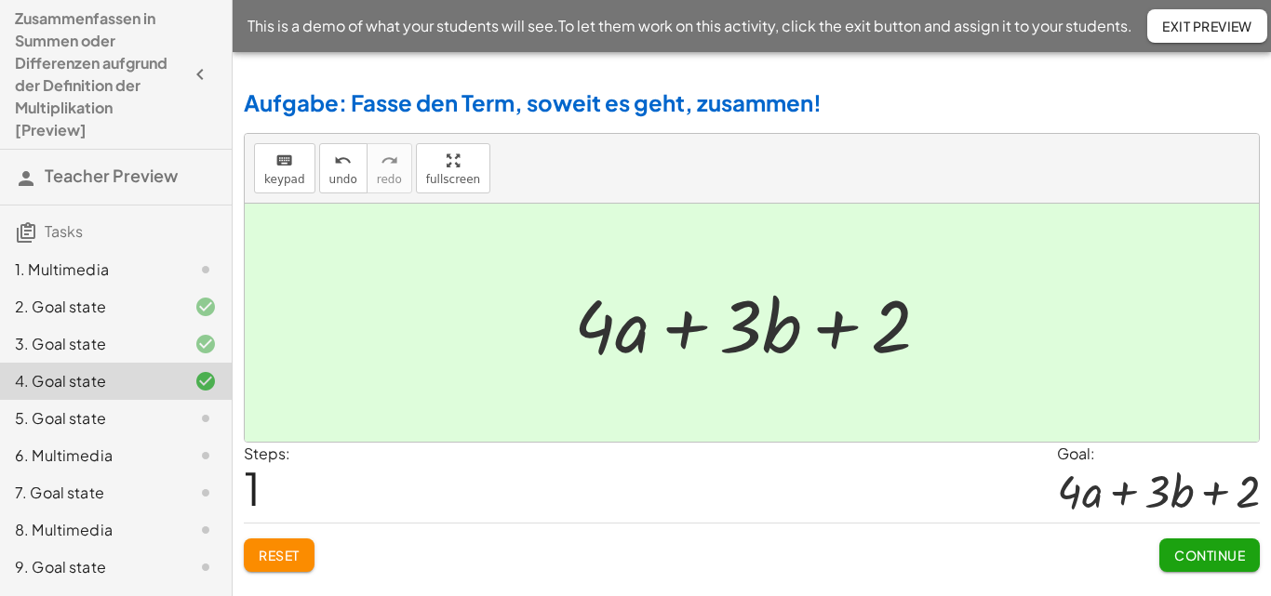
drag, startPoint x: 1170, startPoint y: 554, endPoint x: 669, endPoint y: 441, distance: 513.1
click at [669, 441] on div at bounding box center [752, 323] width 1014 height 238
click at [1185, 559] on span "Continue" at bounding box center [1209, 555] width 71 height 17
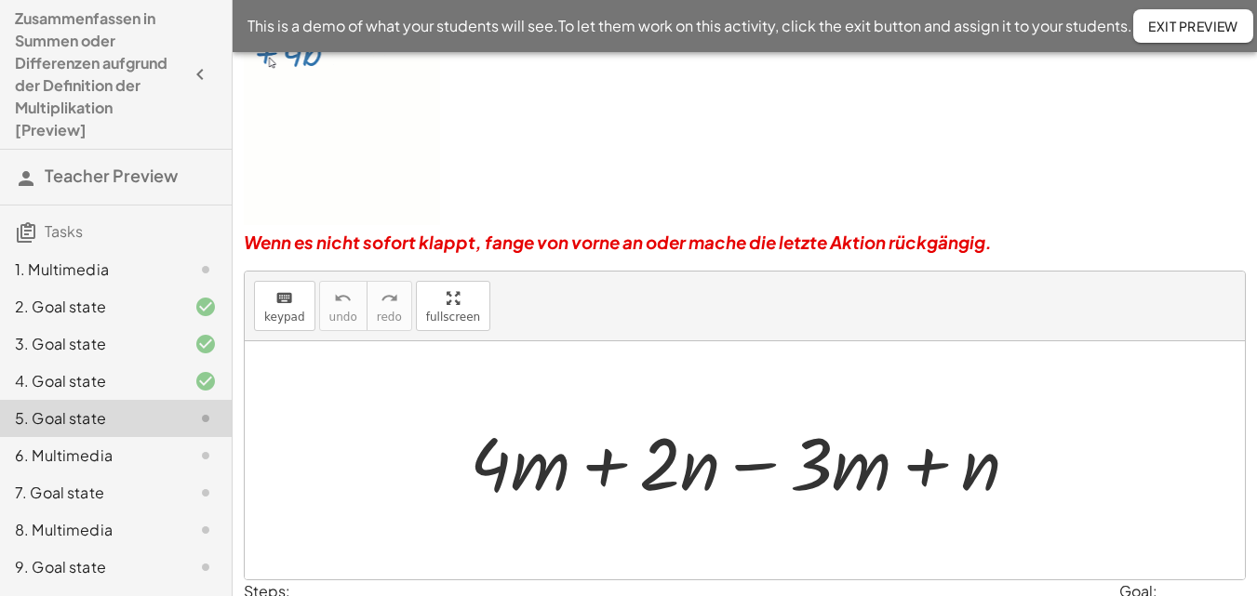
scroll to position [294, 0]
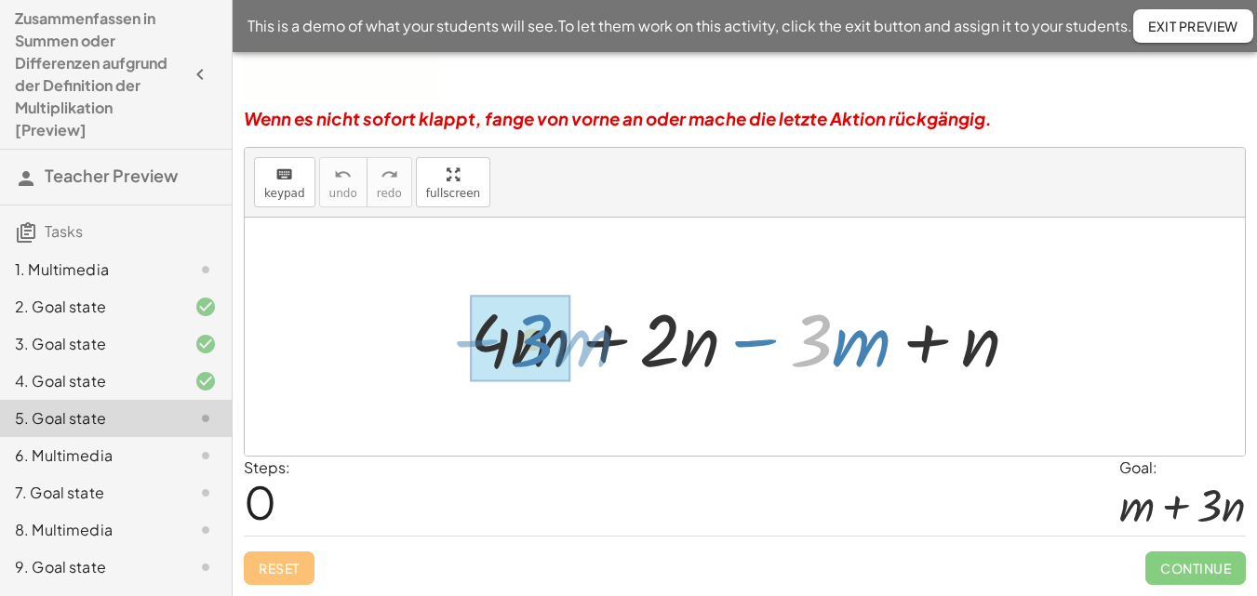
drag, startPoint x: 814, startPoint y: 355, endPoint x: 535, endPoint y: 355, distance: 279.1
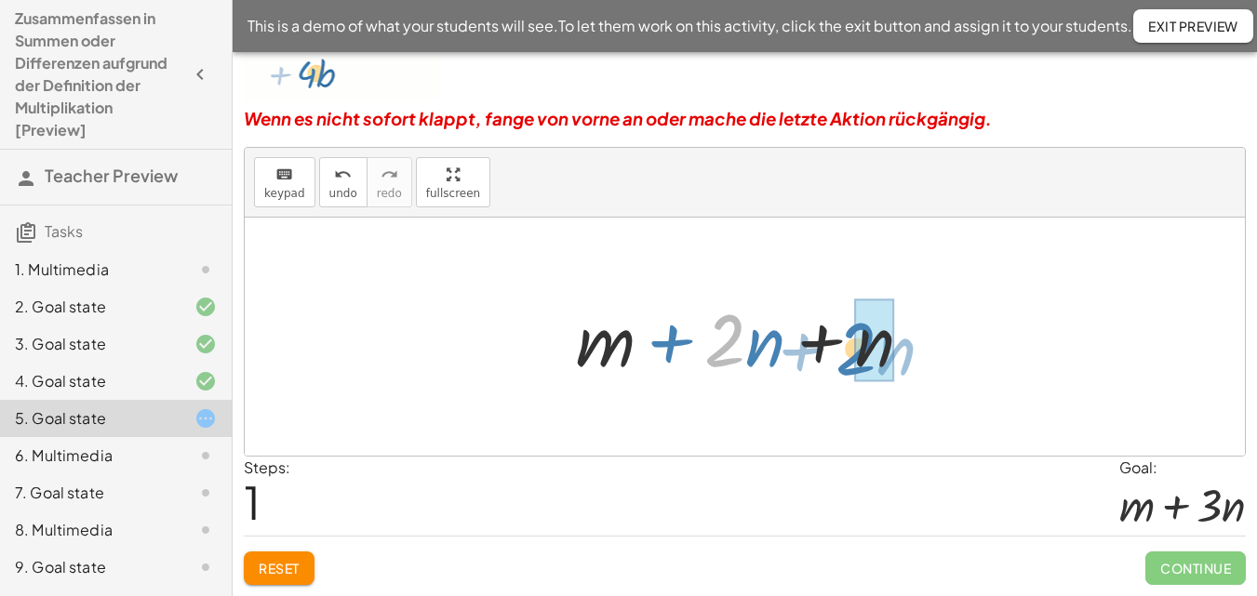
drag, startPoint x: 724, startPoint y: 342, endPoint x: 855, endPoint y: 351, distance: 131.5
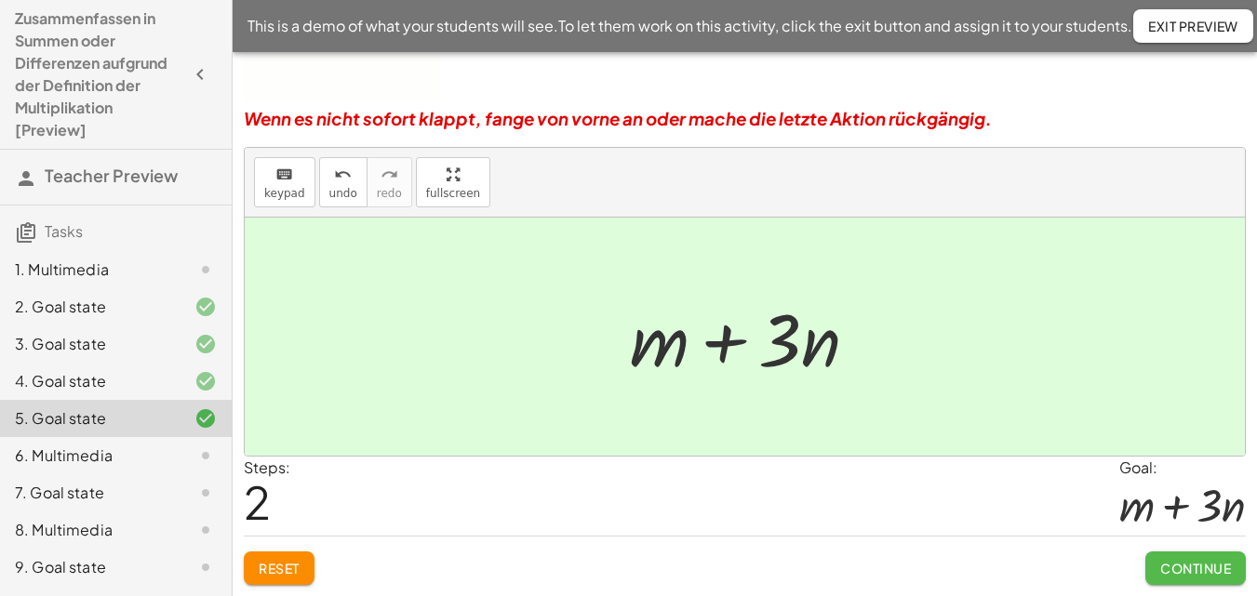
click at [1191, 560] on span "Continue" at bounding box center [1195, 568] width 71 height 17
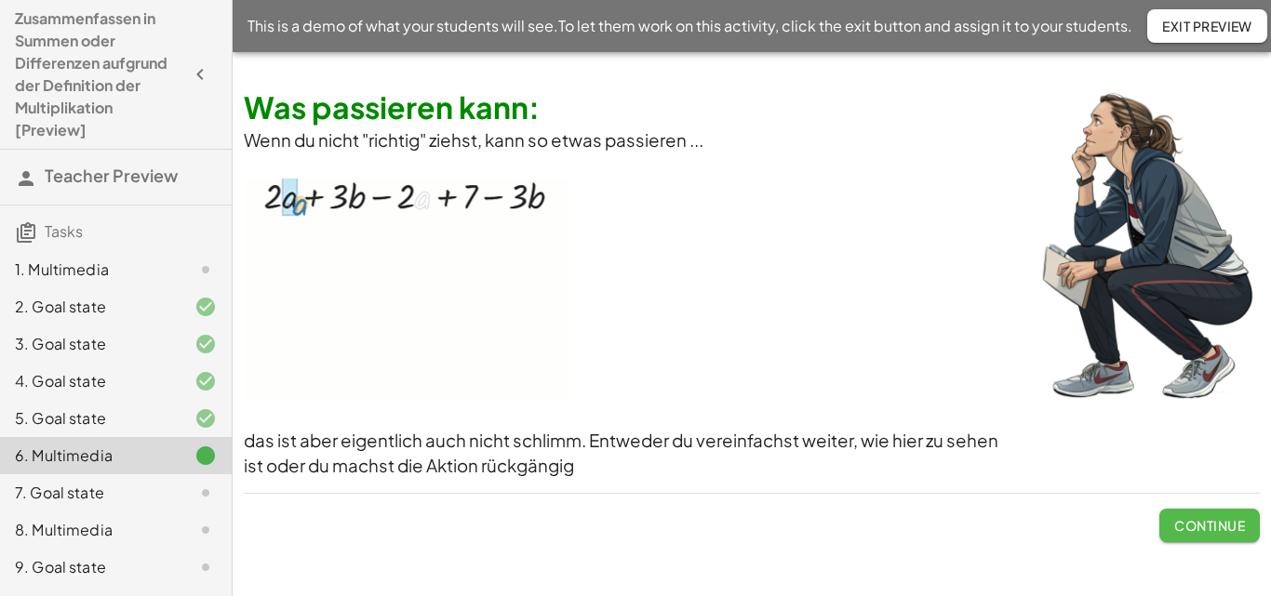
click at [1196, 528] on span "Continue" at bounding box center [1209, 525] width 71 height 17
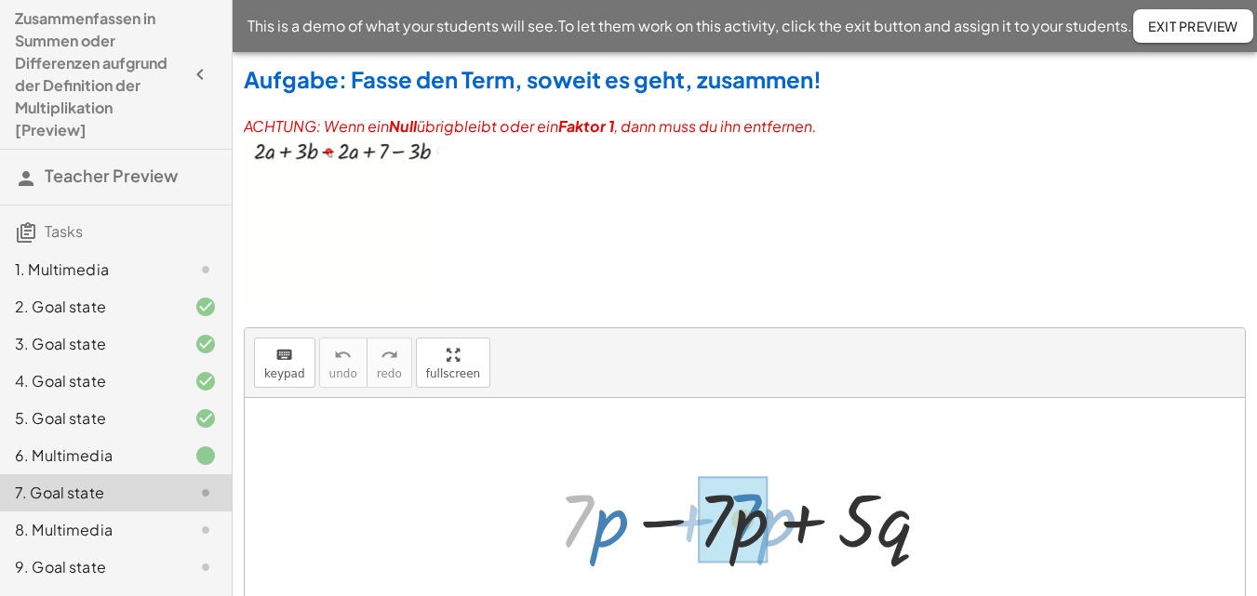
drag, startPoint x: 576, startPoint y: 532, endPoint x: 743, endPoint y: 531, distance: 167.5
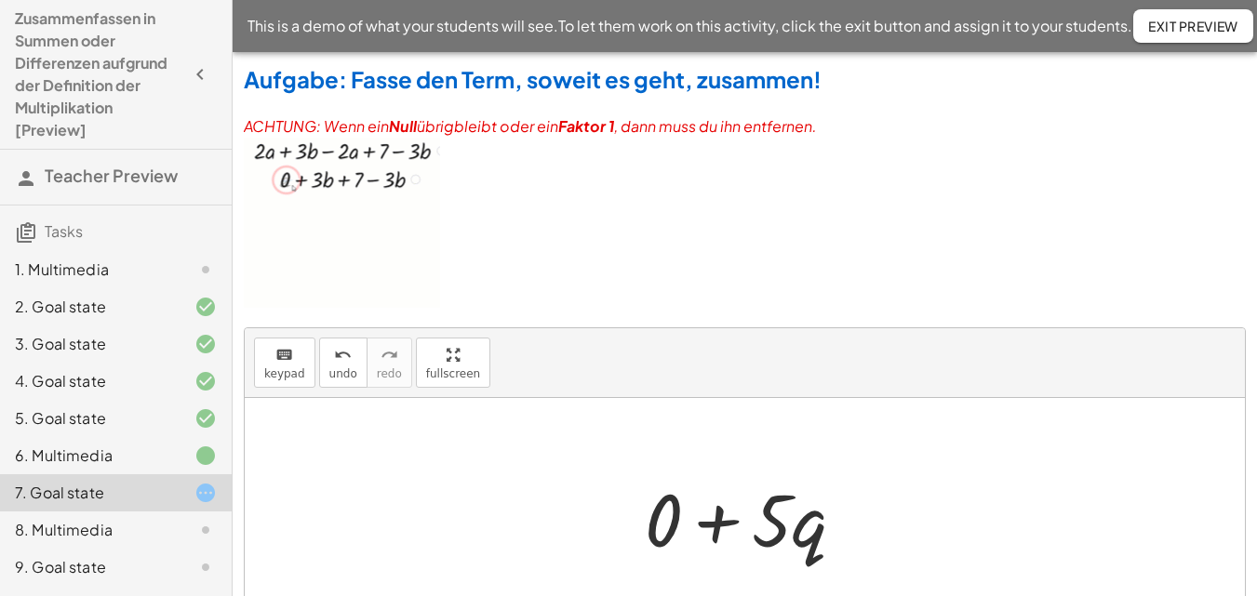
click at [669, 531] on div at bounding box center [752, 518] width 234 height 96
click at [669, 531] on div at bounding box center [745, 517] width 1000 height 238
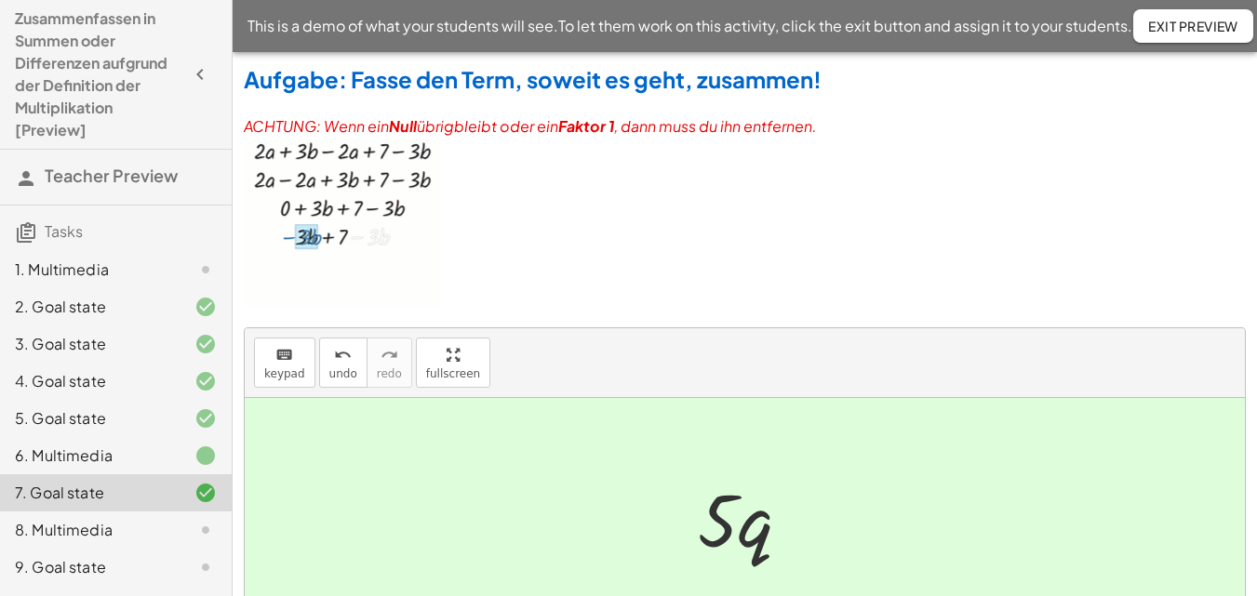
scroll to position [181, 0]
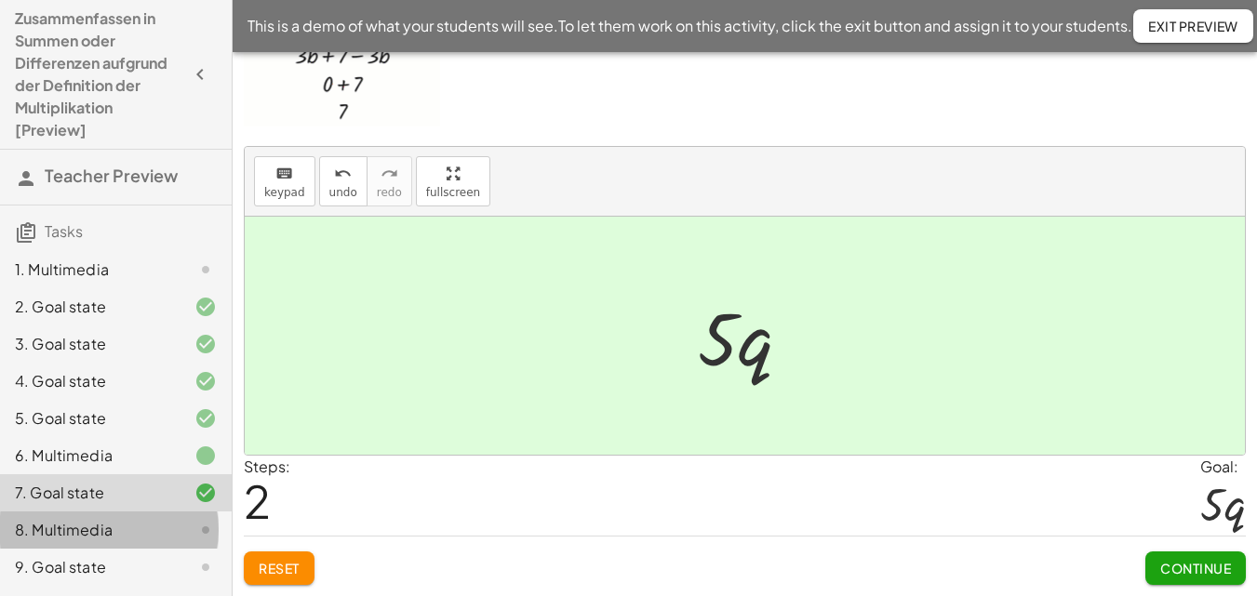
click at [115, 526] on div "8. Multimedia" at bounding box center [90, 530] width 150 height 22
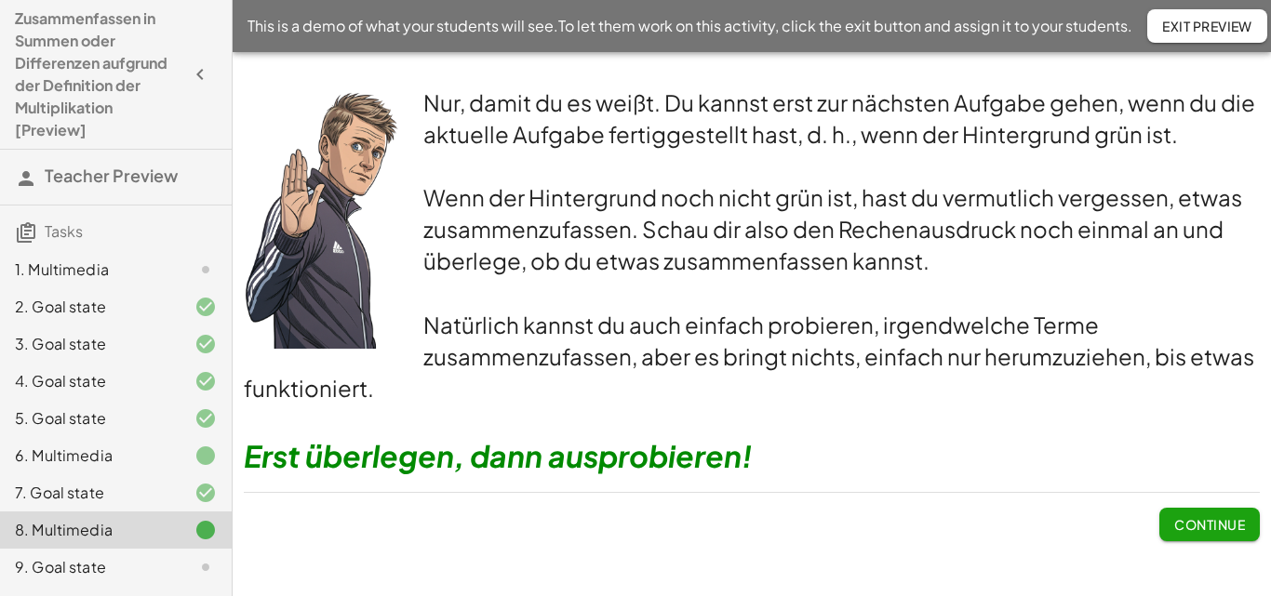
click at [112, 569] on div "9. Goal state" at bounding box center [90, 567] width 150 height 22
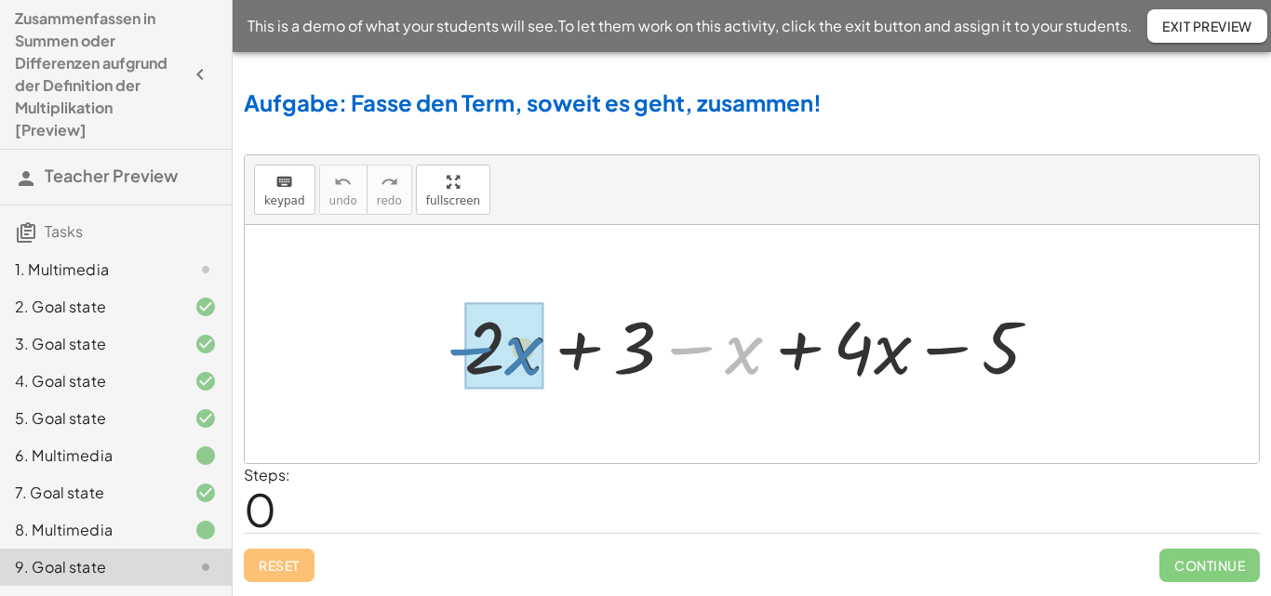
drag, startPoint x: 686, startPoint y: 354, endPoint x: 516, endPoint y: 358, distance: 169.4
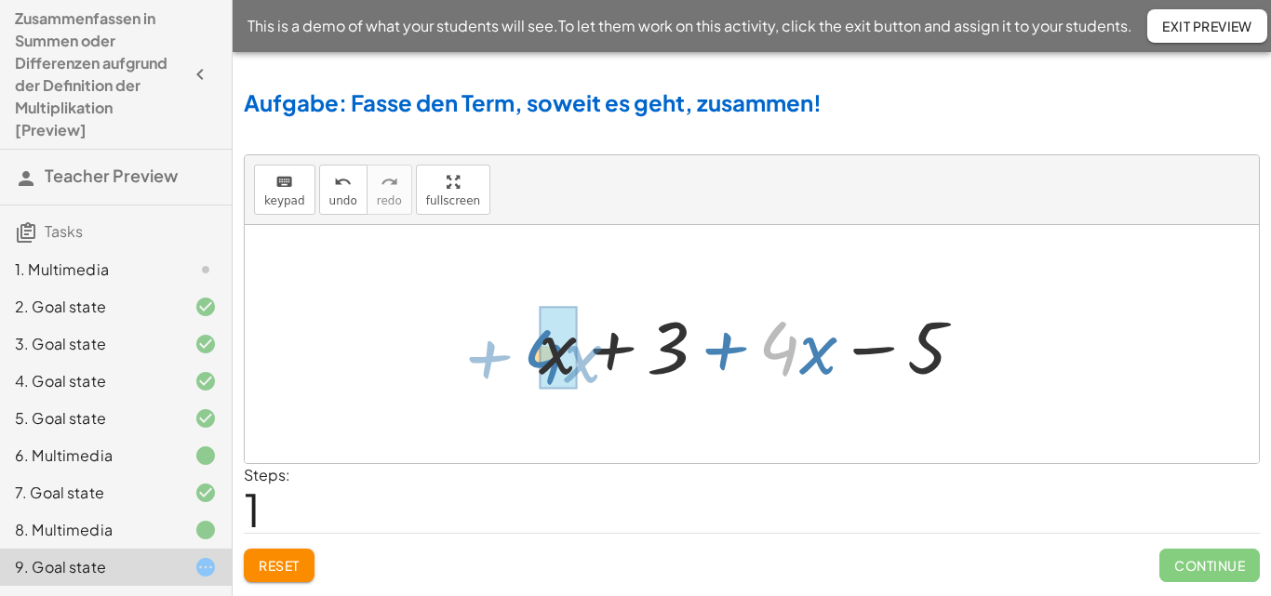
drag, startPoint x: 796, startPoint y: 353, endPoint x: 559, endPoint y: 361, distance: 237.4
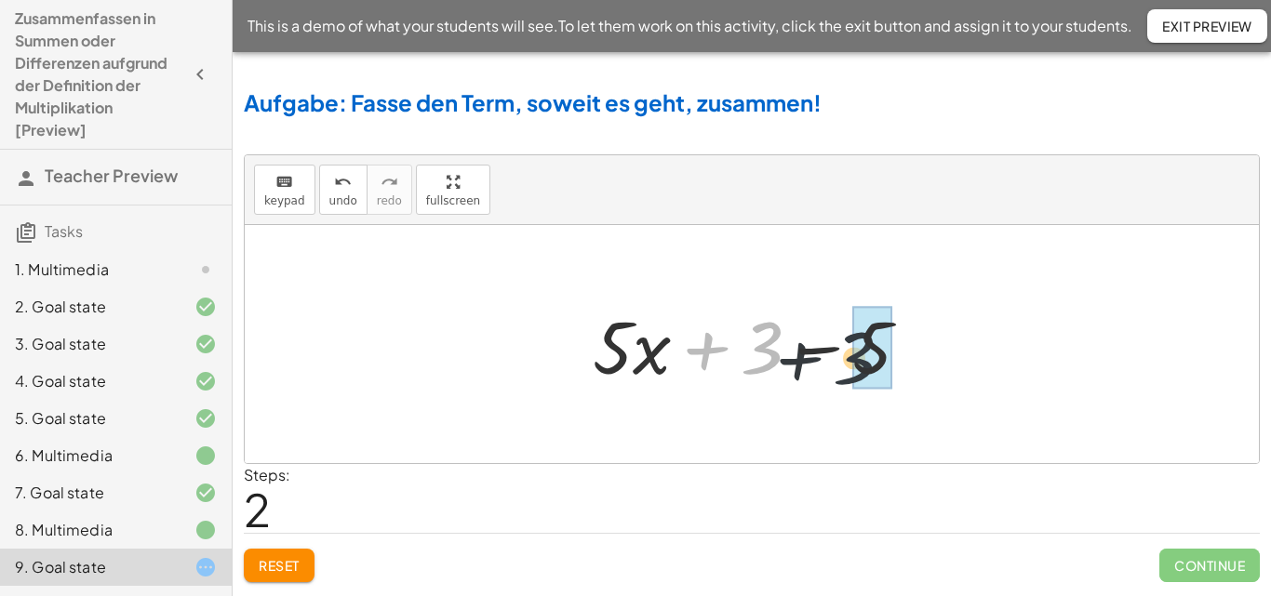
drag, startPoint x: 771, startPoint y: 347, endPoint x: 871, endPoint y: 358, distance: 100.2
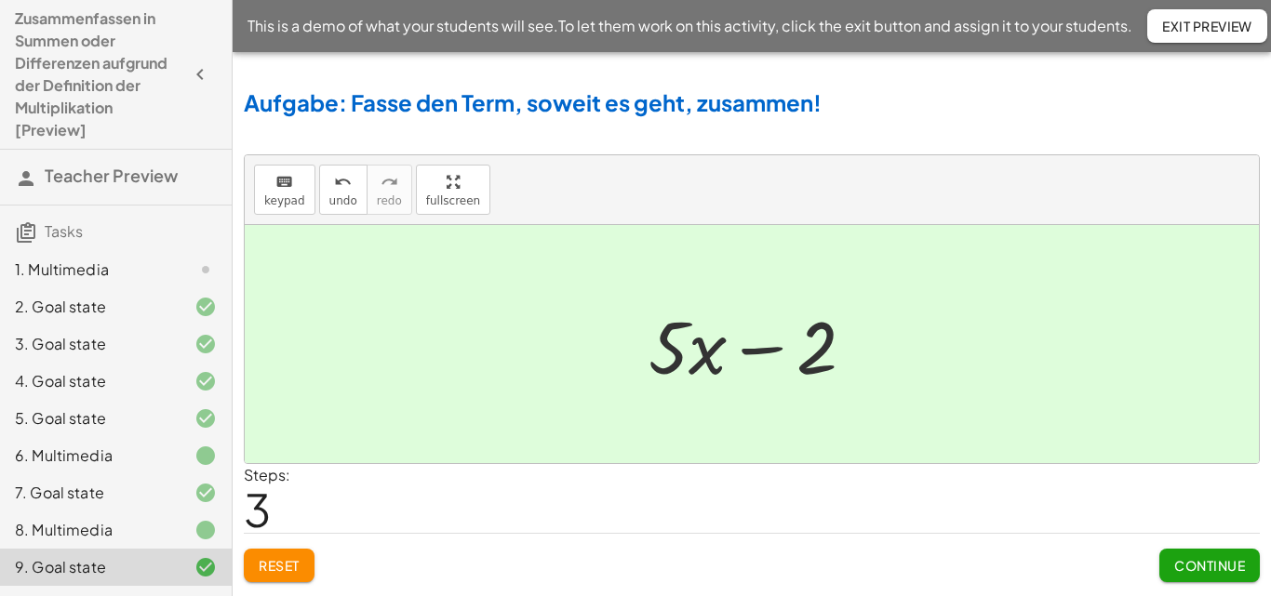
click at [1185, 566] on span "Continue" at bounding box center [1209, 565] width 71 height 17
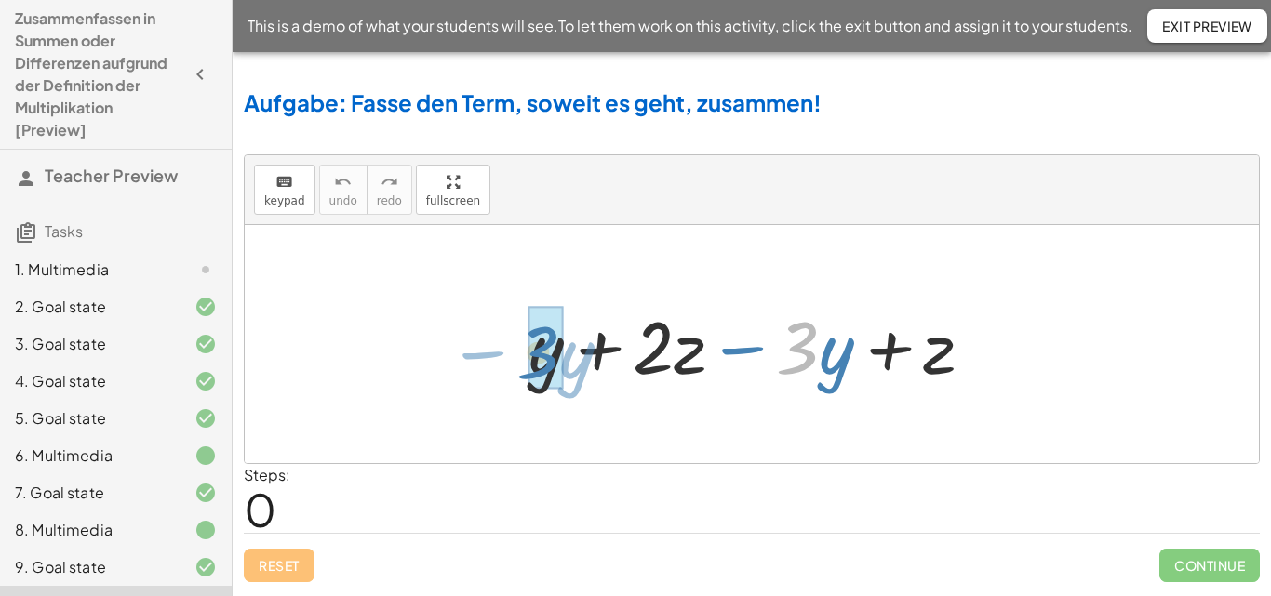
drag, startPoint x: 801, startPoint y: 360, endPoint x: 546, endPoint y: 366, distance: 255.0
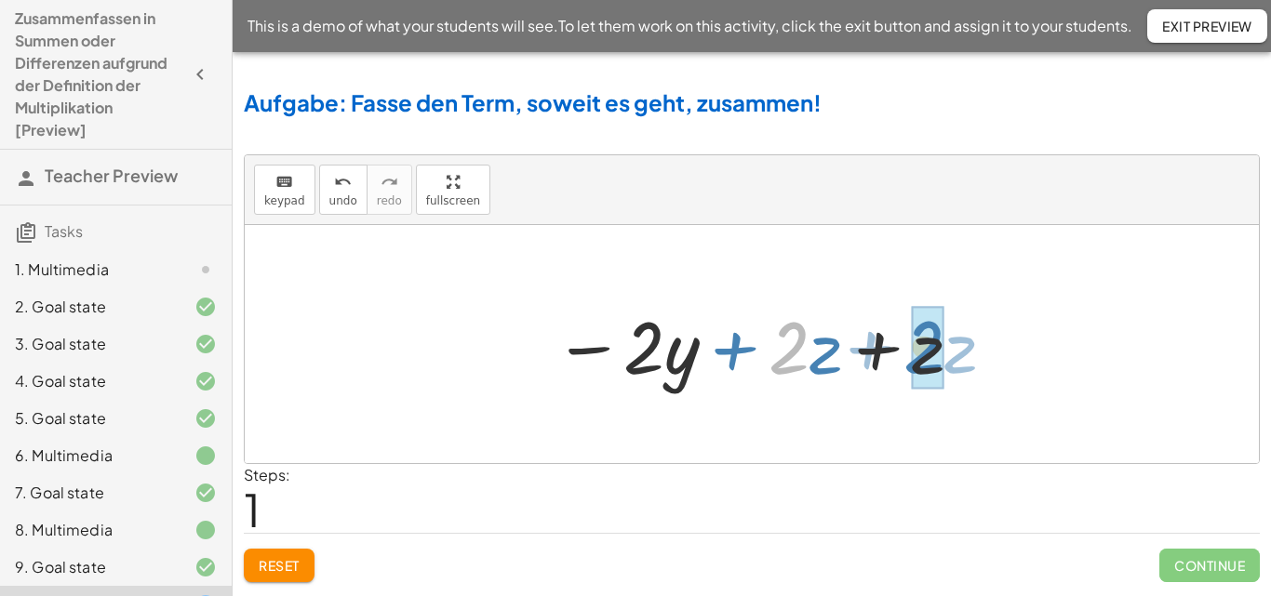
drag, startPoint x: 782, startPoint y: 367, endPoint x: 916, endPoint y: 367, distance: 134.9
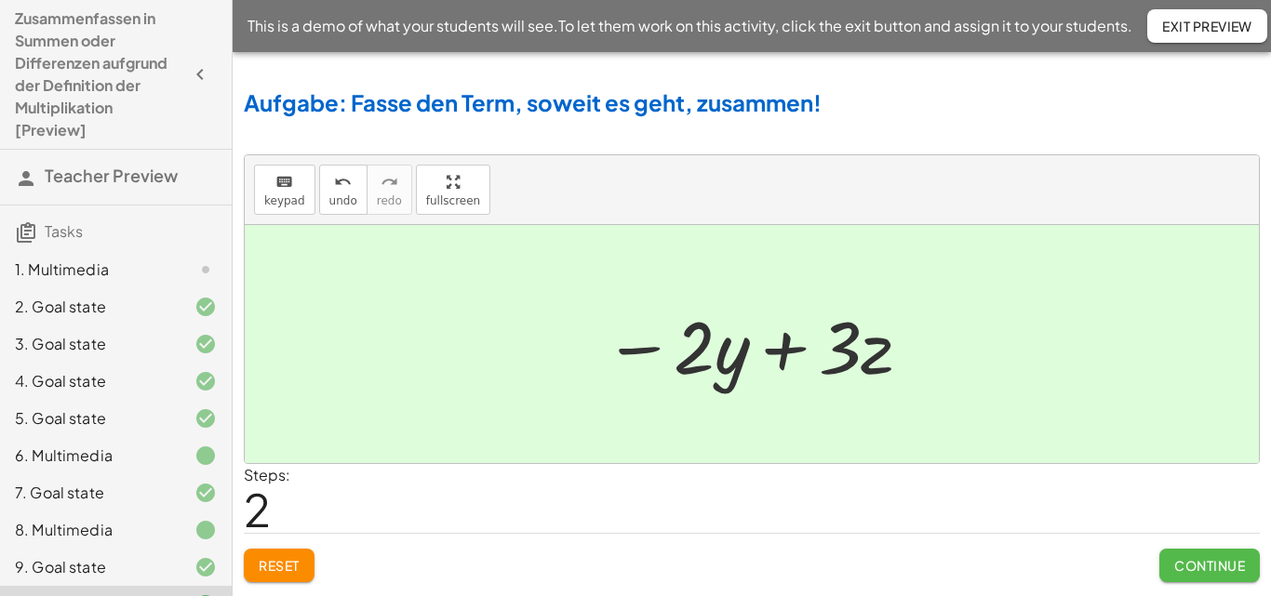
click at [1191, 571] on span "Continue" at bounding box center [1209, 565] width 71 height 17
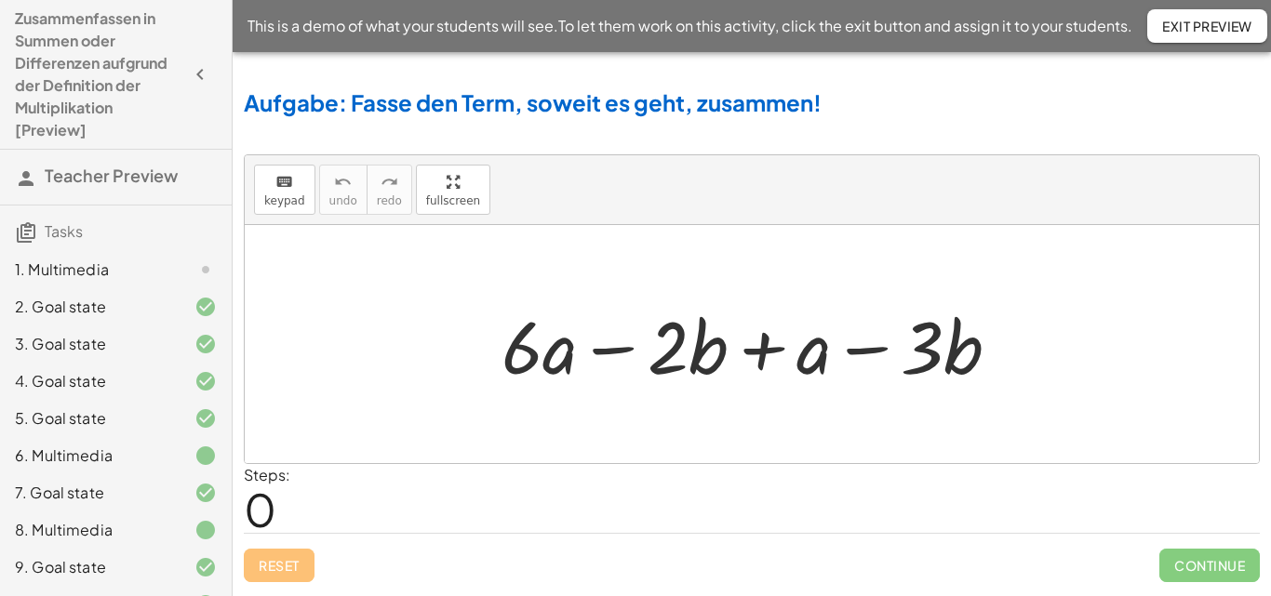
click at [194, 268] on icon at bounding box center [205, 270] width 22 height 22
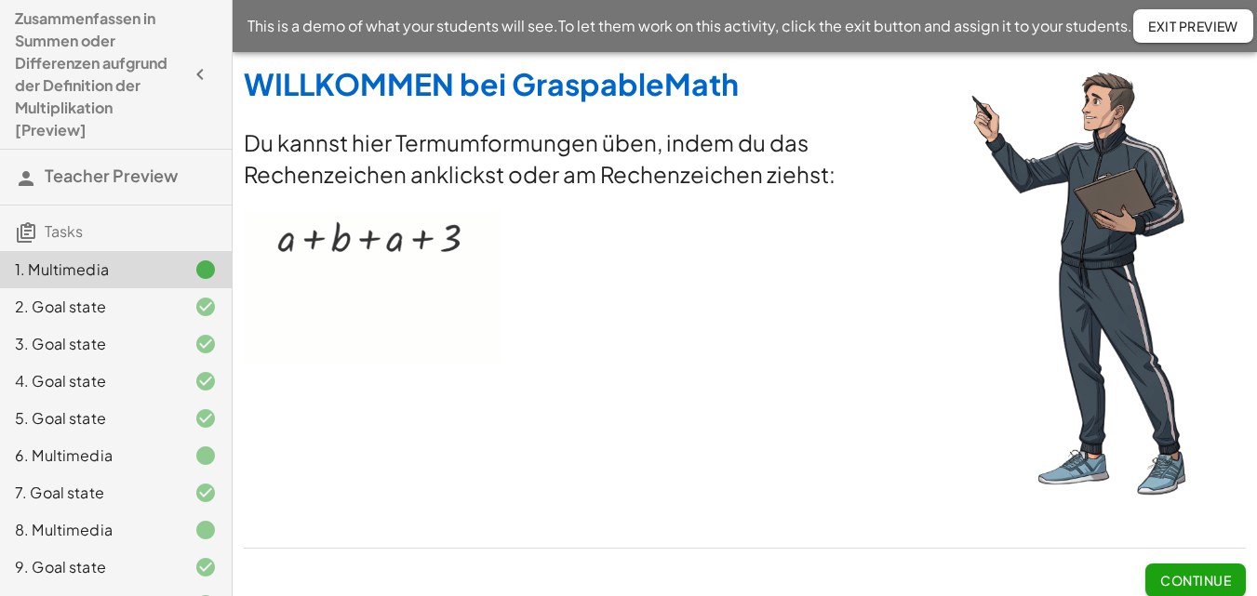
scroll to position [12, 0]
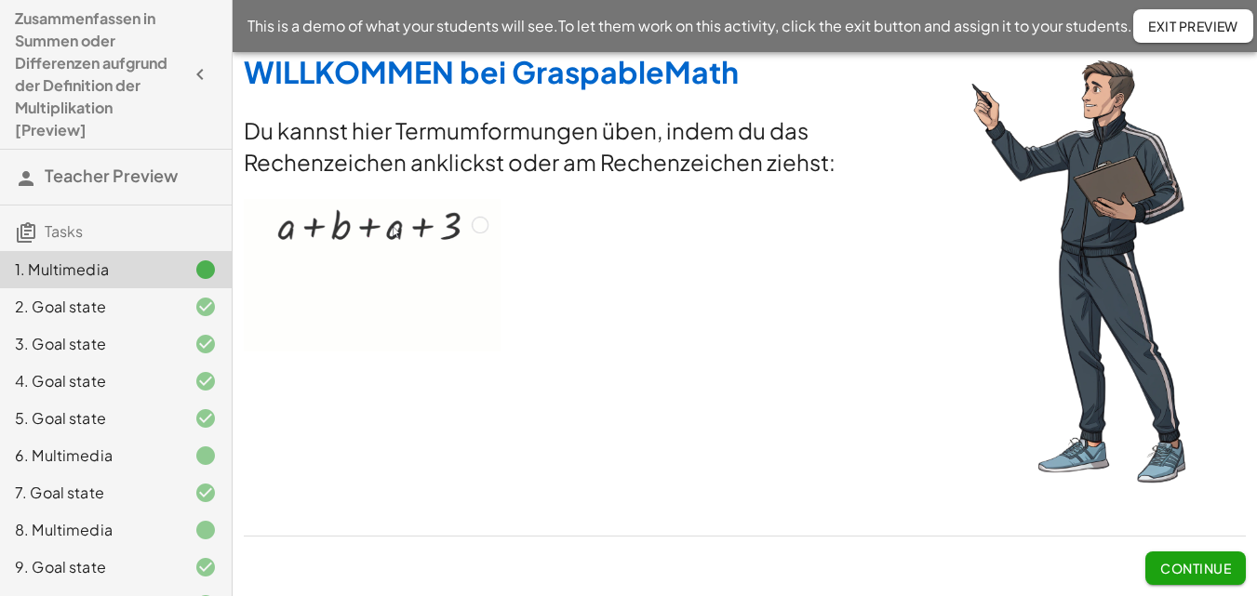
click at [1234, 558] on button "Continue" at bounding box center [1195, 568] width 100 height 33
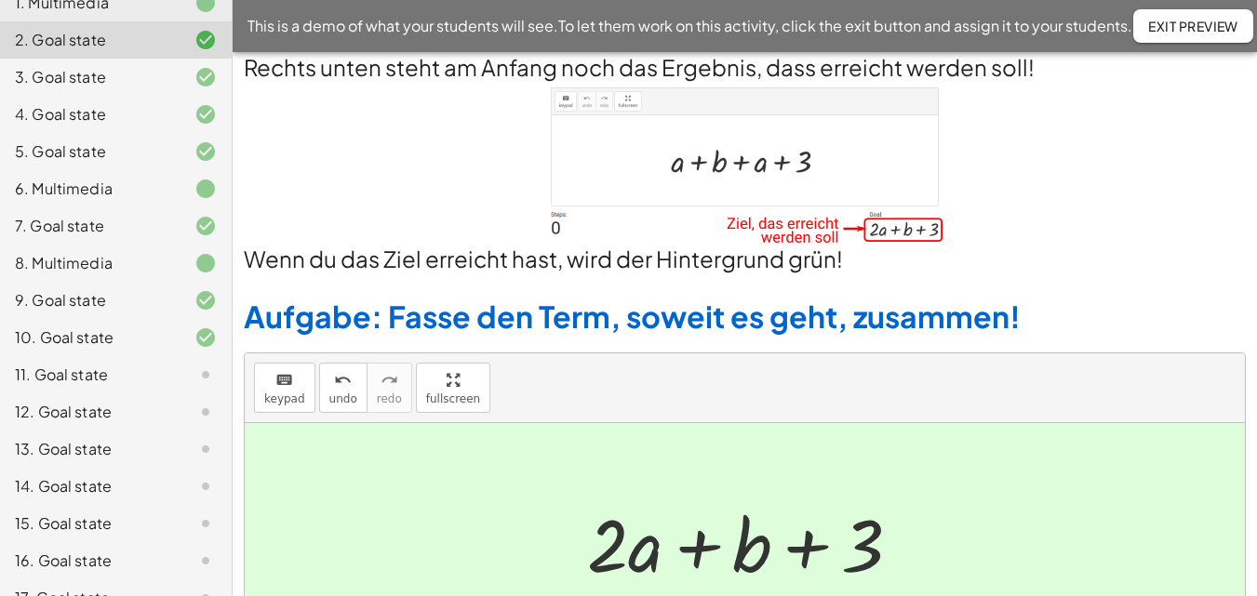
scroll to position [269, 0]
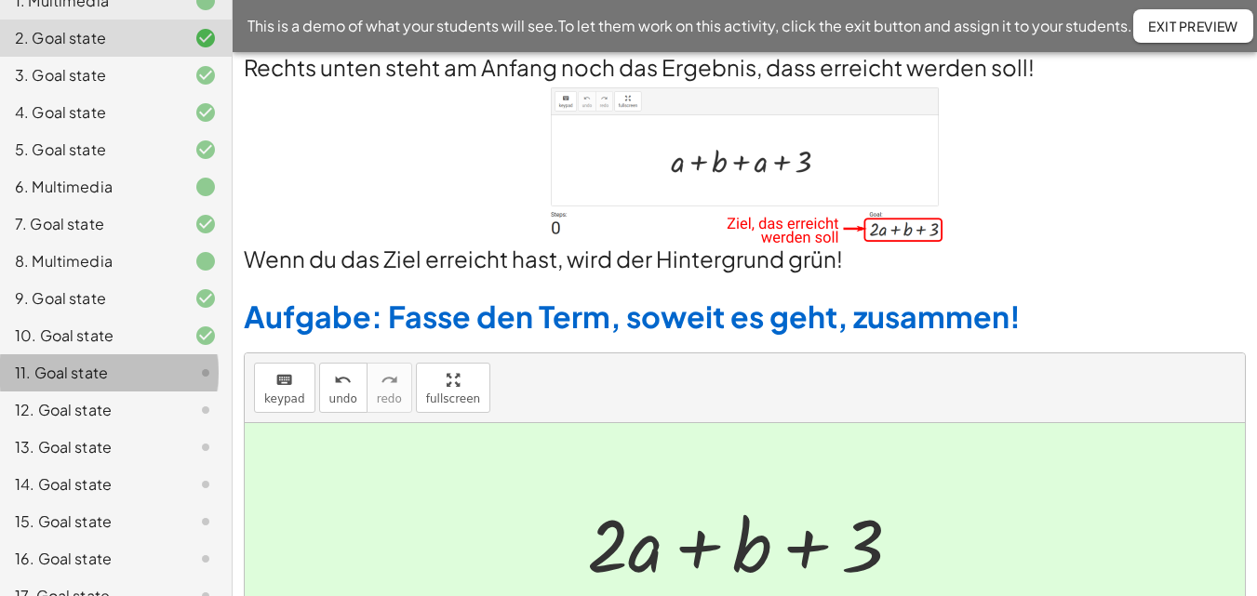
click at [162, 357] on div "11. Goal state" at bounding box center [116, 372] width 232 height 37
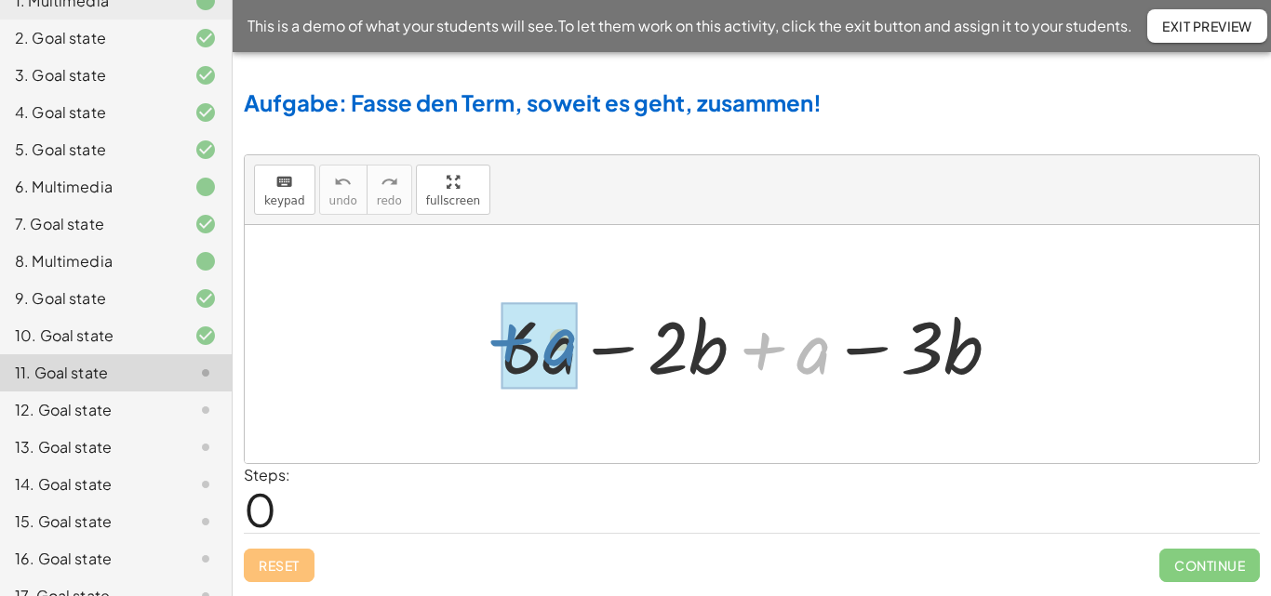
drag, startPoint x: 761, startPoint y: 354, endPoint x: 507, endPoint y: 346, distance: 254.1
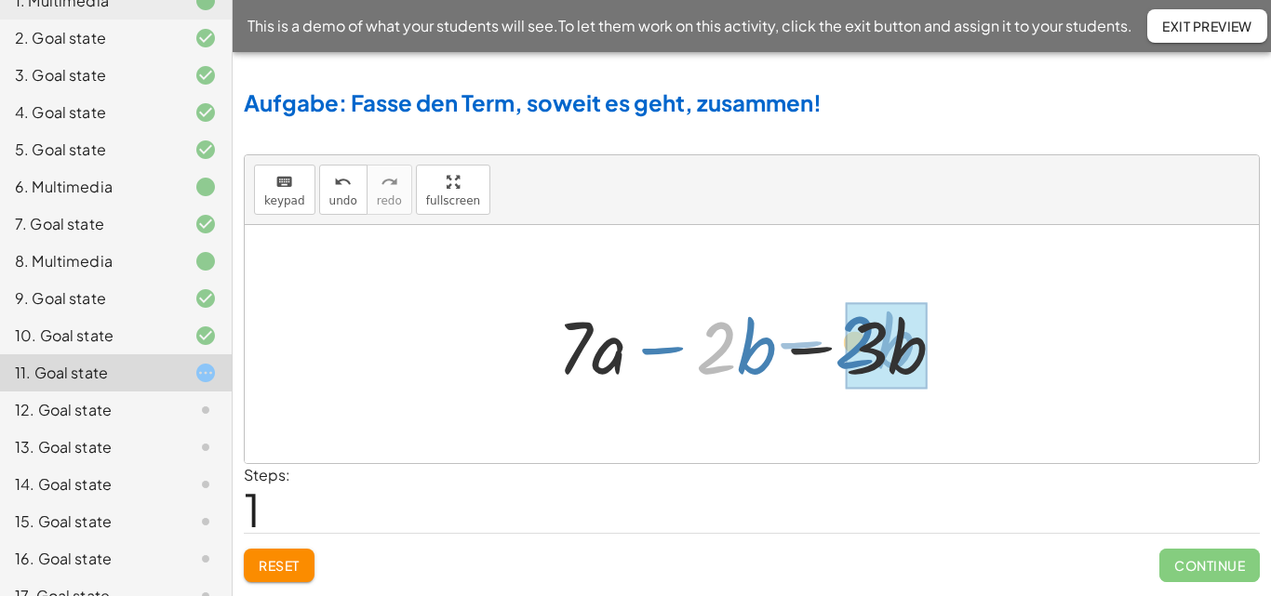
drag, startPoint x: 702, startPoint y: 359, endPoint x: 842, endPoint y: 354, distance: 139.7
click at [842, 354] on div at bounding box center [758, 345] width 421 height 96
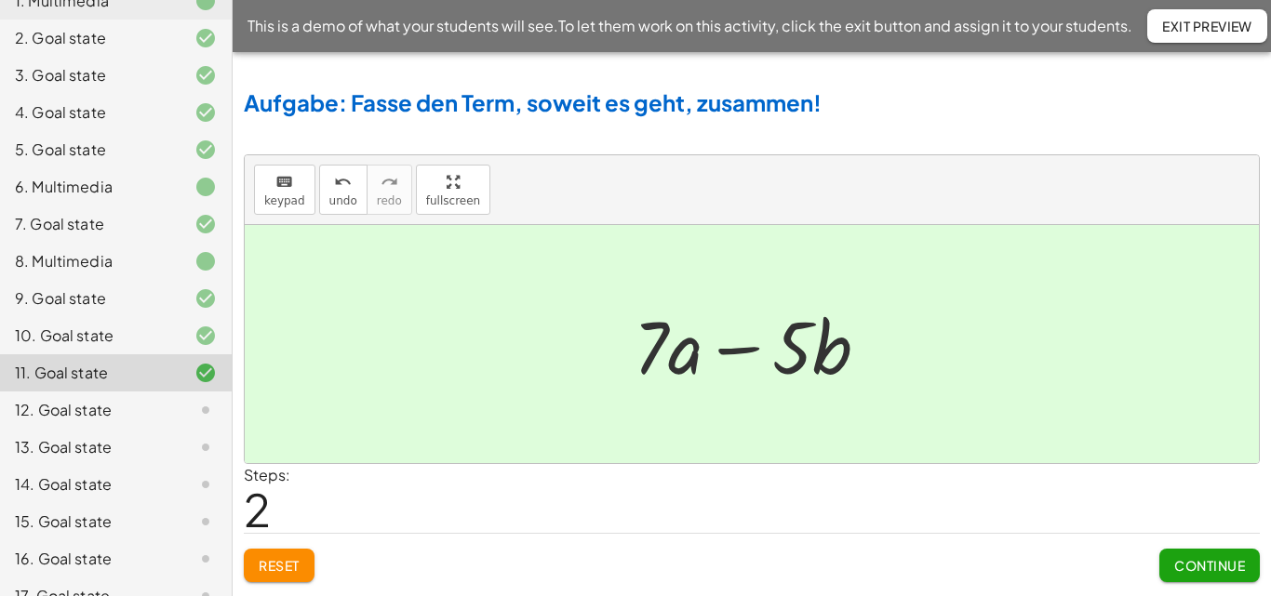
click at [1201, 555] on button "Continue" at bounding box center [1209, 565] width 100 height 33
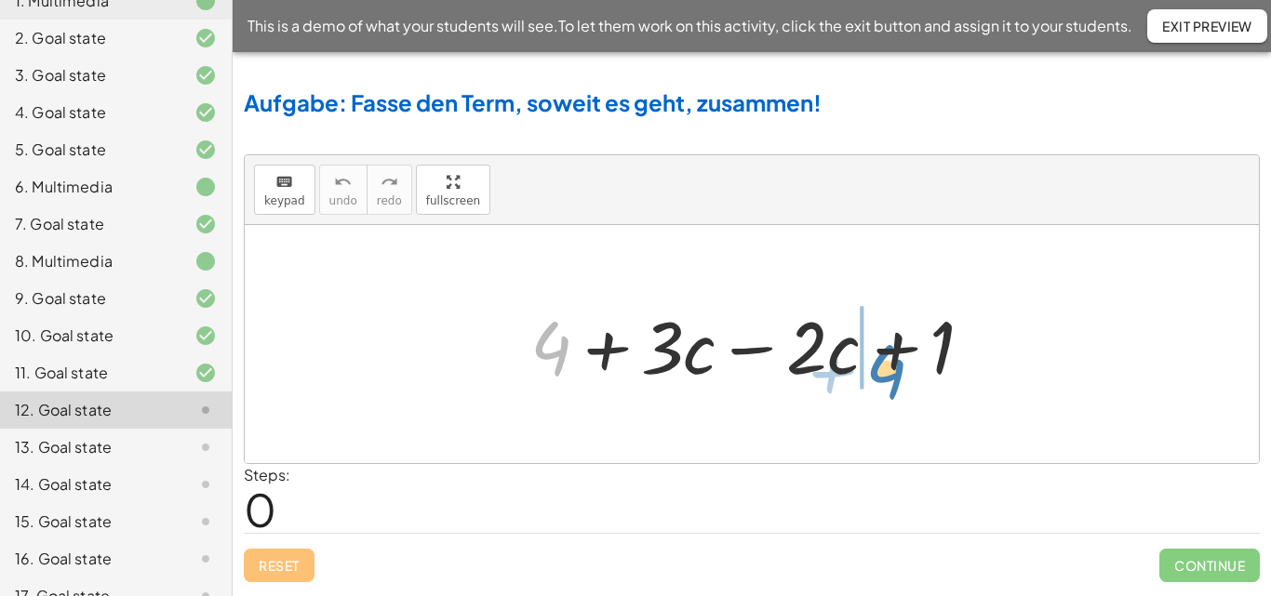
drag, startPoint x: 558, startPoint y: 357, endPoint x: 893, endPoint y: 381, distance: 335.8
click at [893, 381] on div at bounding box center [759, 345] width 476 height 96
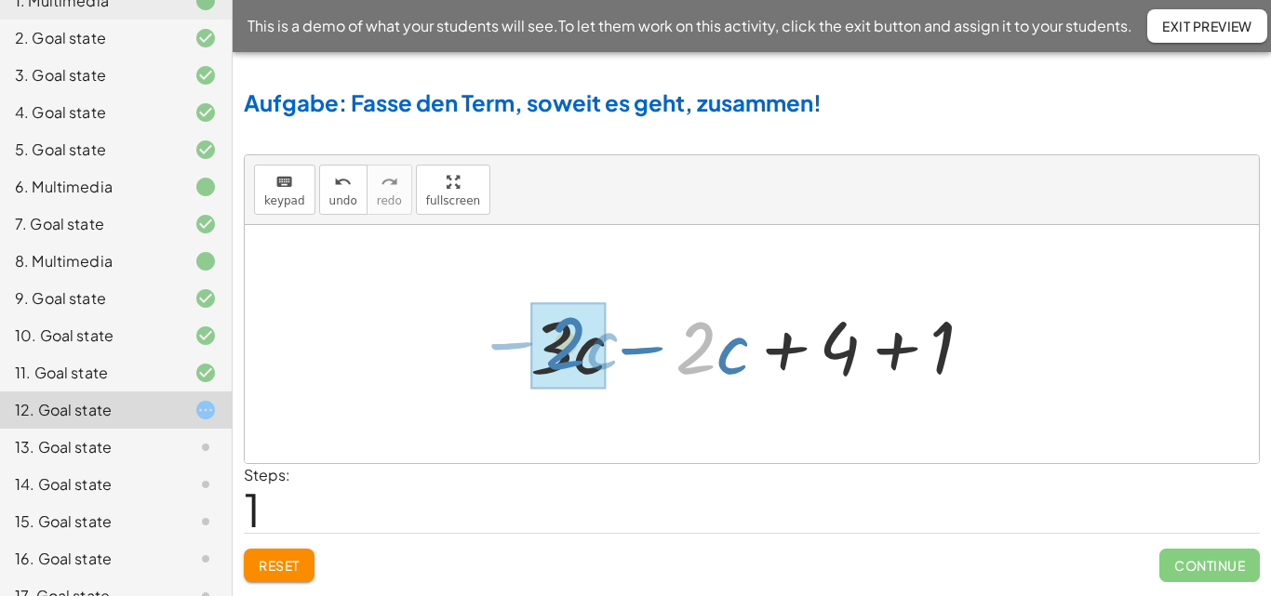
drag, startPoint x: 689, startPoint y: 362, endPoint x: 558, endPoint y: 357, distance: 131.3
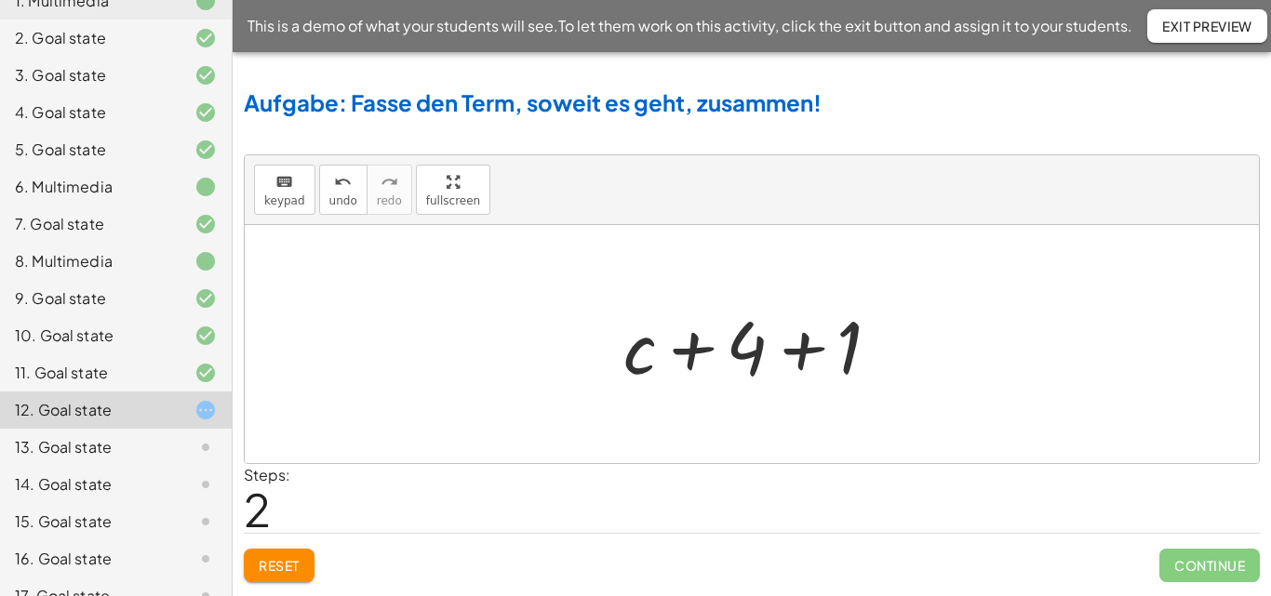
click at [802, 351] on div at bounding box center [759, 345] width 290 height 96
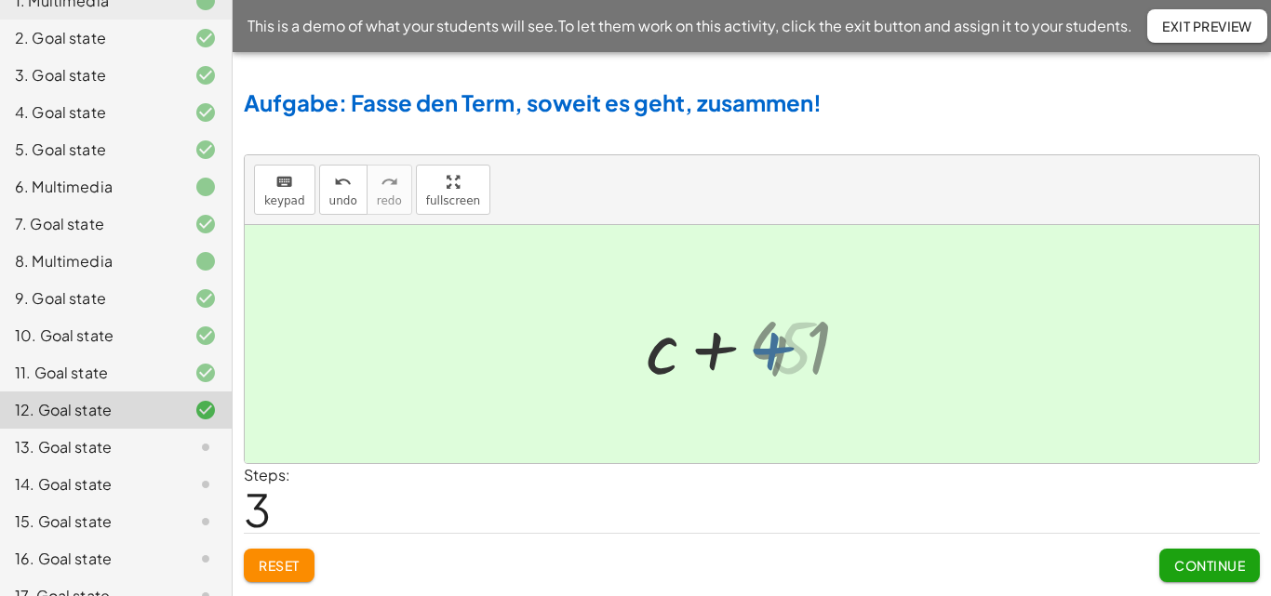
click at [802, 351] on div at bounding box center [759, 345] width 194 height 96
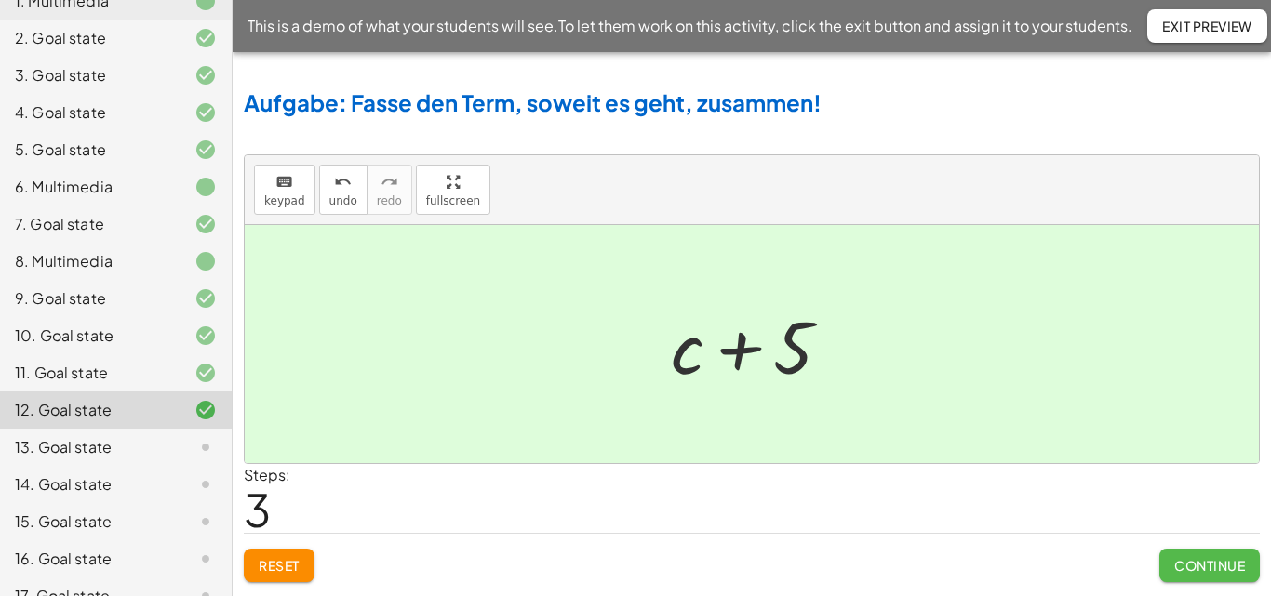
click at [1219, 551] on button "Continue" at bounding box center [1209, 565] width 100 height 33
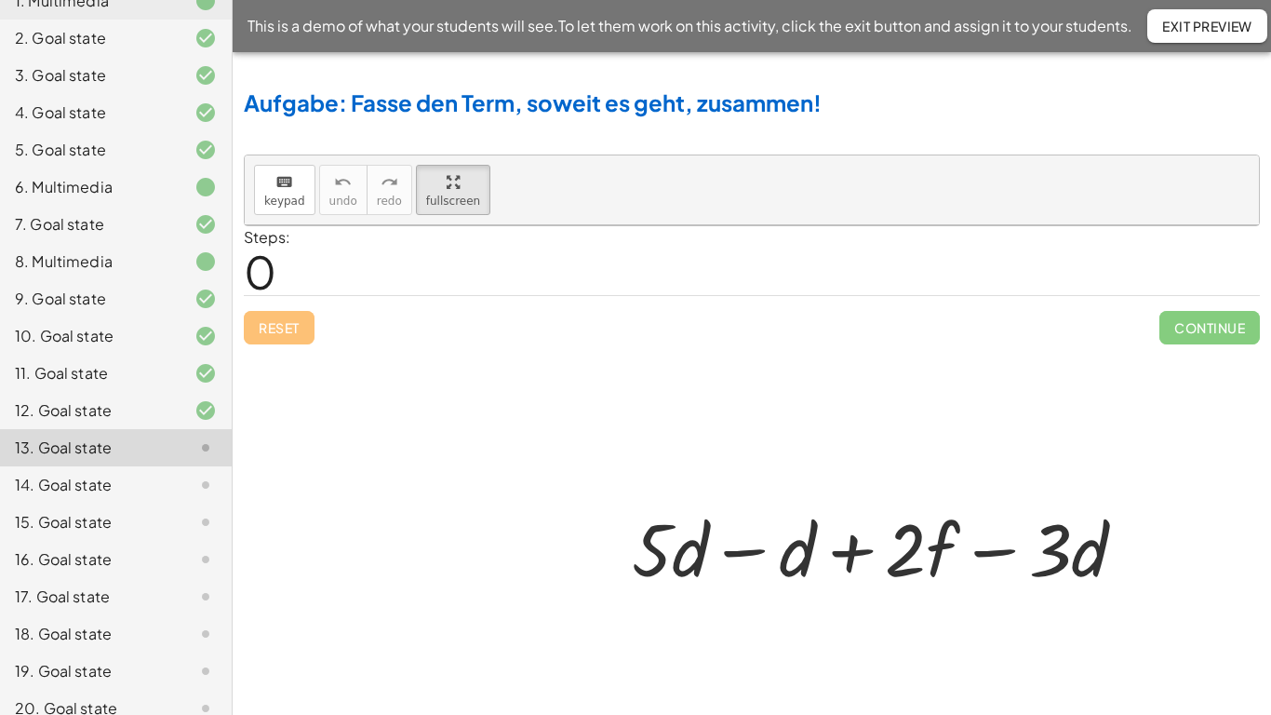
drag, startPoint x: 424, startPoint y: 195, endPoint x: 424, endPoint y: 276, distance: 80.9
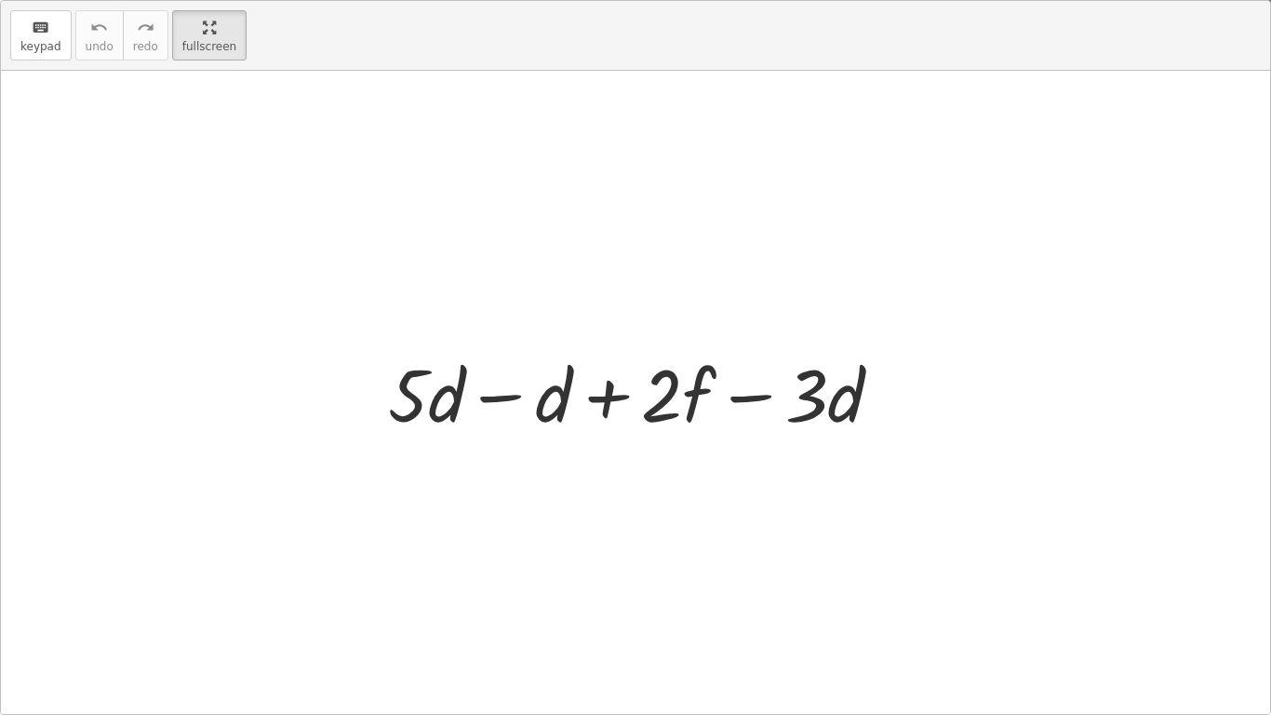
click at [424, 276] on div "keyboard keypad undo undo redo redo fullscreen + · 5 · d − d + · 2 · f − · 3 · …" at bounding box center [635, 357] width 1269 height 713
drag, startPoint x: 540, startPoint y: 410, endPoint x: 441, endPoint y: 408, distance: 98.7
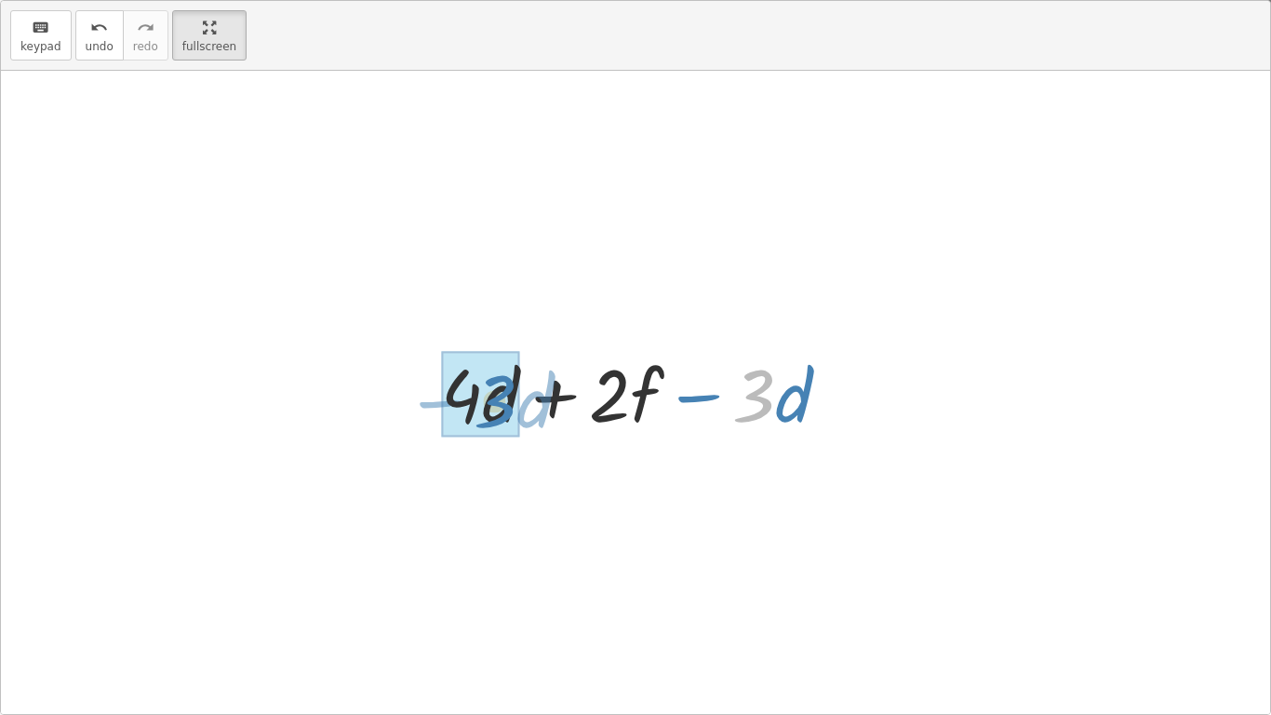
drag, startPoint x: 772, startPoint y: 397, endPoint x: 510, endPoint y: 403, distance: 262.4
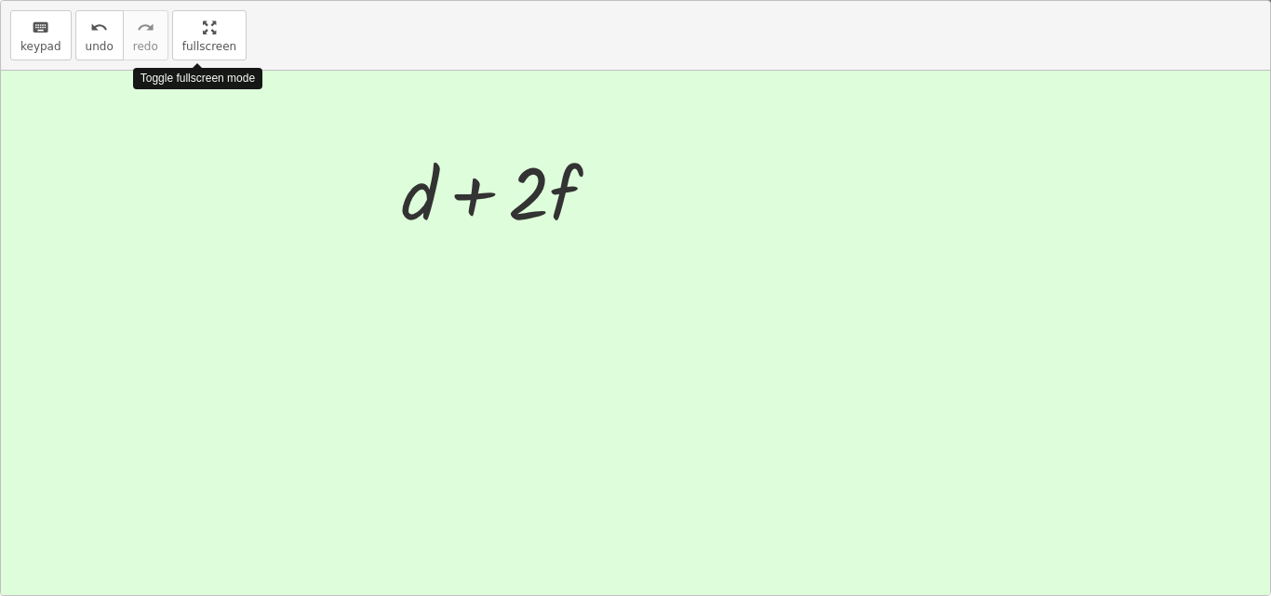
drag, startPoint x: 194, startPoint y: 24, endPoint x: 194, endPoint y: -57, distance: 80.9
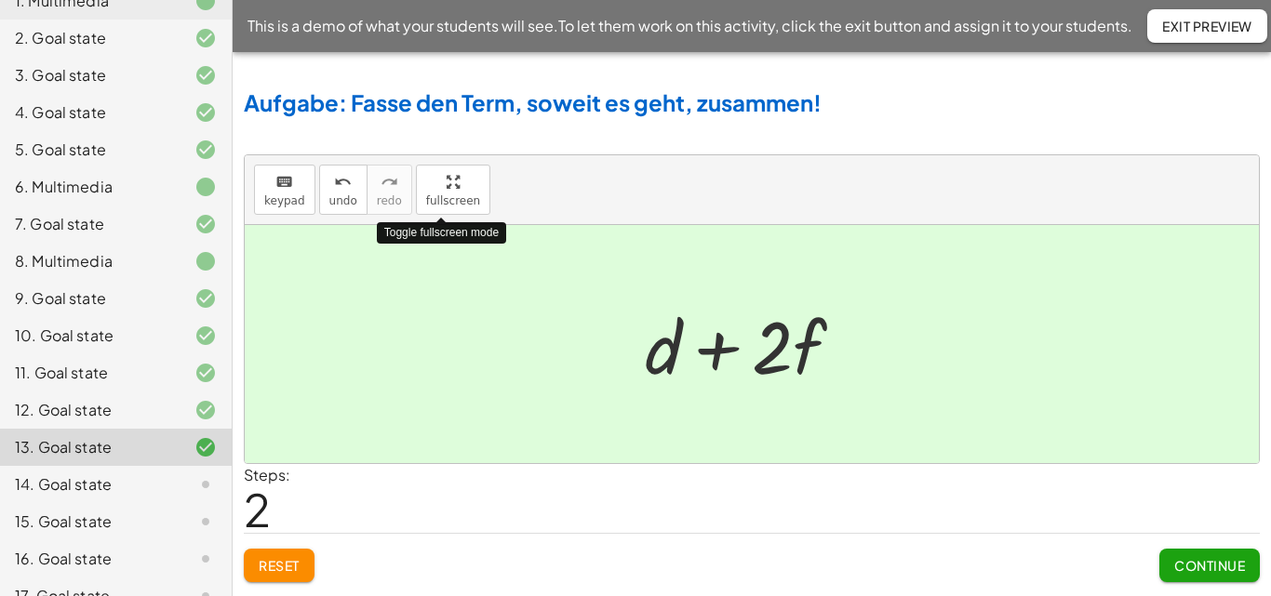
click at [194, 0] on html "Zusammenfassen in Summen oder Differenzen aufgrund der Definition der Multiplik…" at bounding box center [635, 298] width 1271 height 596
click at [1202, 556] on button "Continue" at bounding box center [1209, 565] width 100 height 33
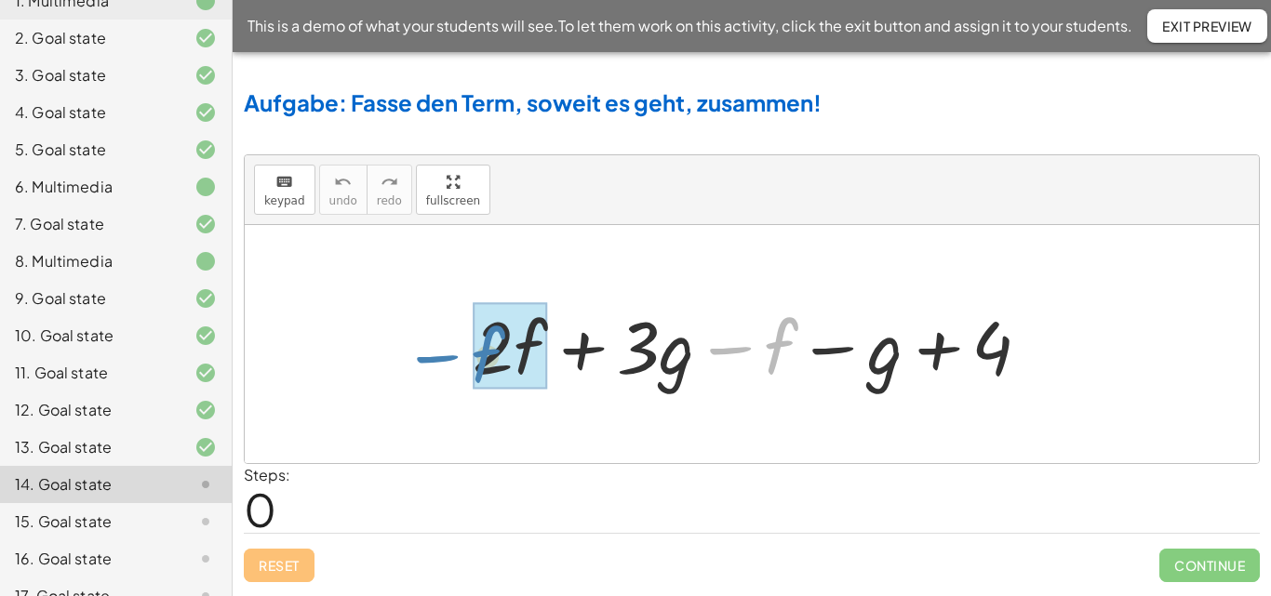
drag, startPoint x: 772, startPoint y: 365, endPoint x: 488, endPoint y: 373, distance: 284.8
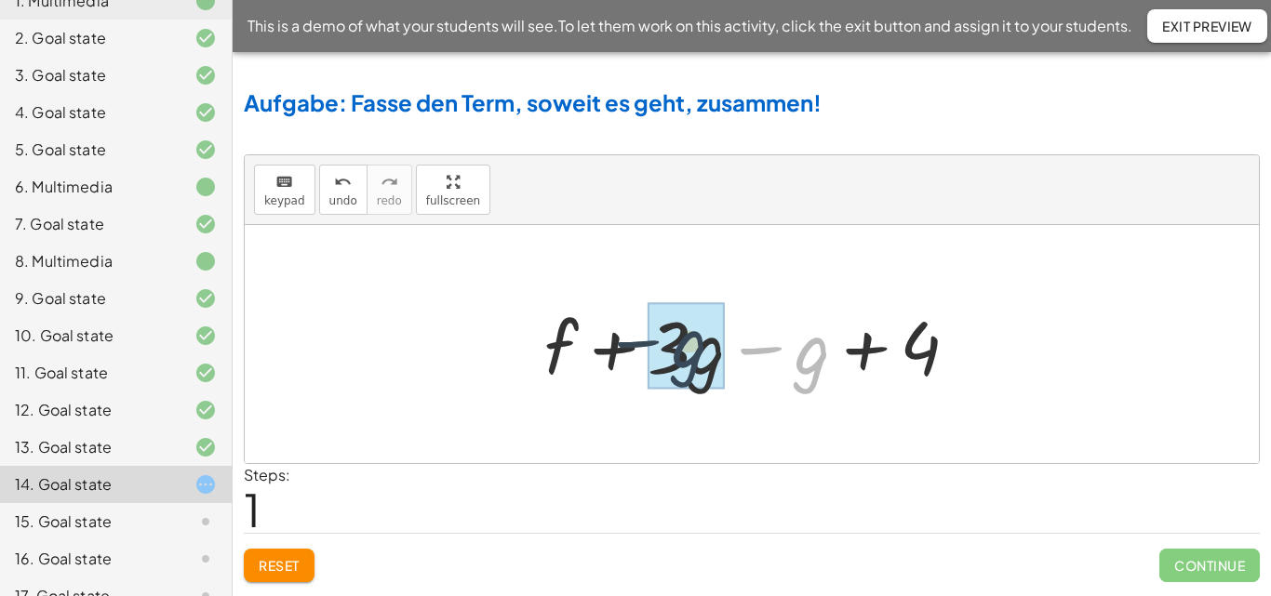
drag, startPoint x: 808, startPoint y: 364, endPoint x: 683, endPoint y: 356, distance: 124.9
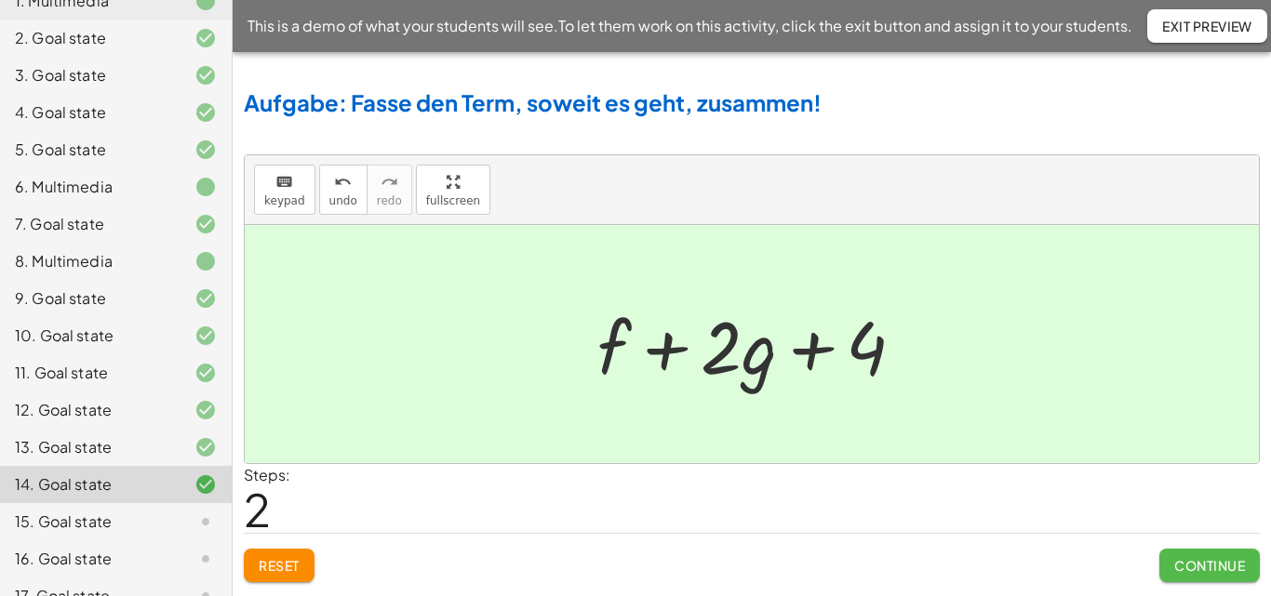
click at [1182, 566] on span "Continue" at bounding box center [1209, 565] width 71 height 17
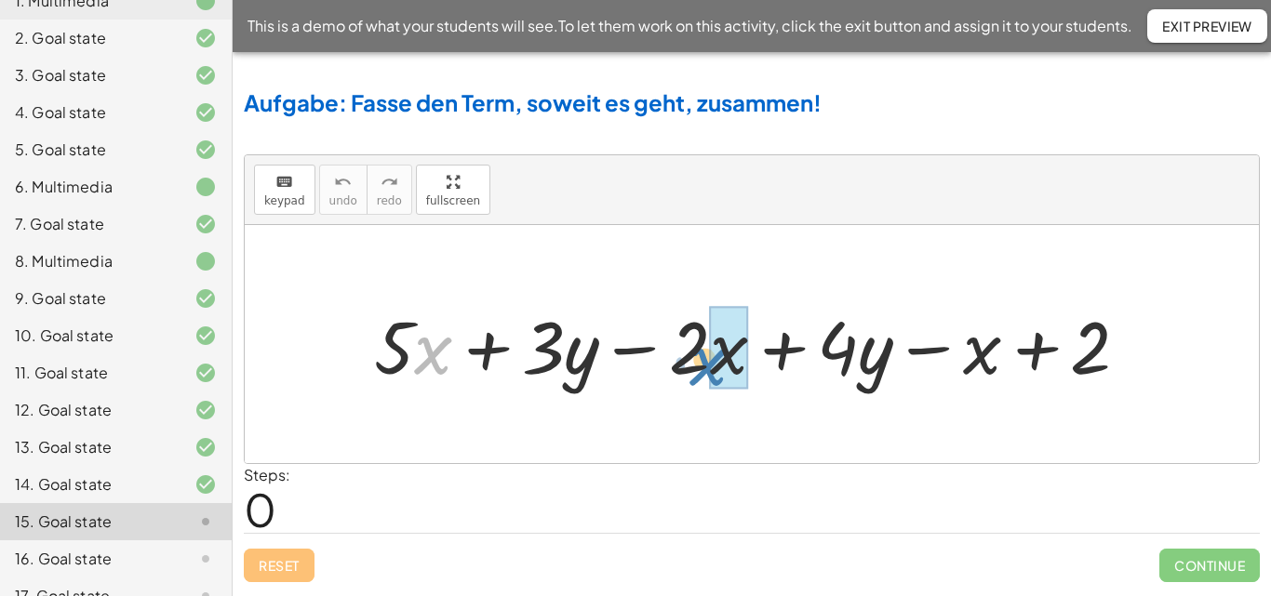
drag, startPoint x: 437, startPoint y: 357, endPoint x: 722, endPoint y: 368, distance: 284.9
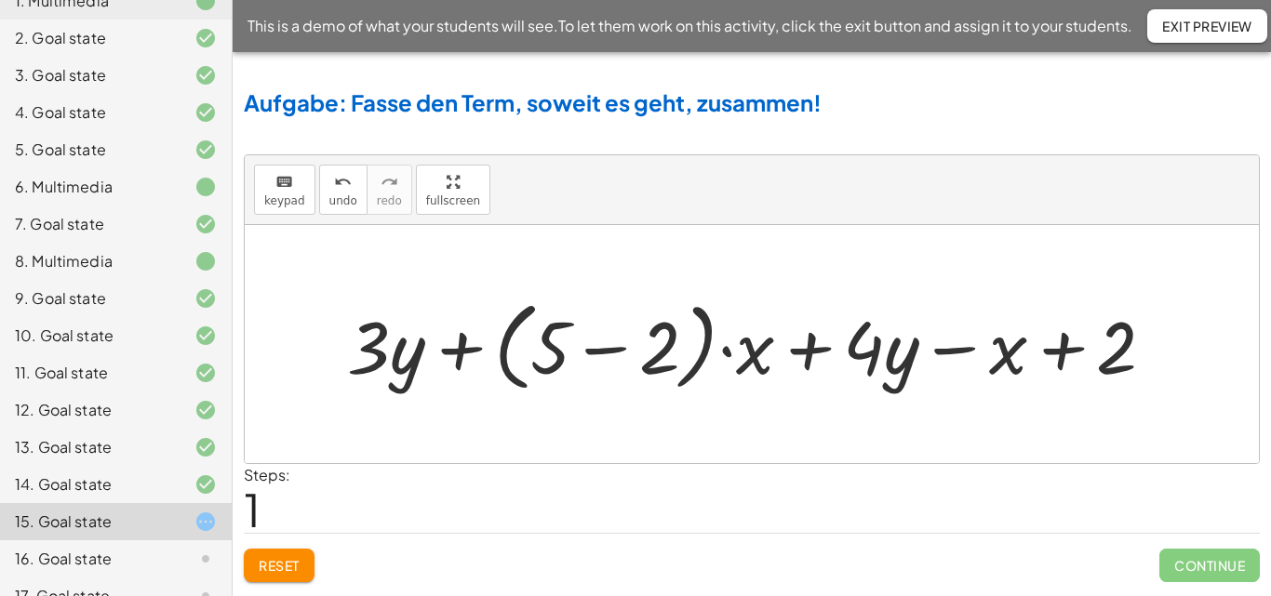
click at [622, 351] on div at bounding box center [758, 344] width 841 height 107
click at [622, 351] on div at bounding box center [758, 345] width 642 height 96
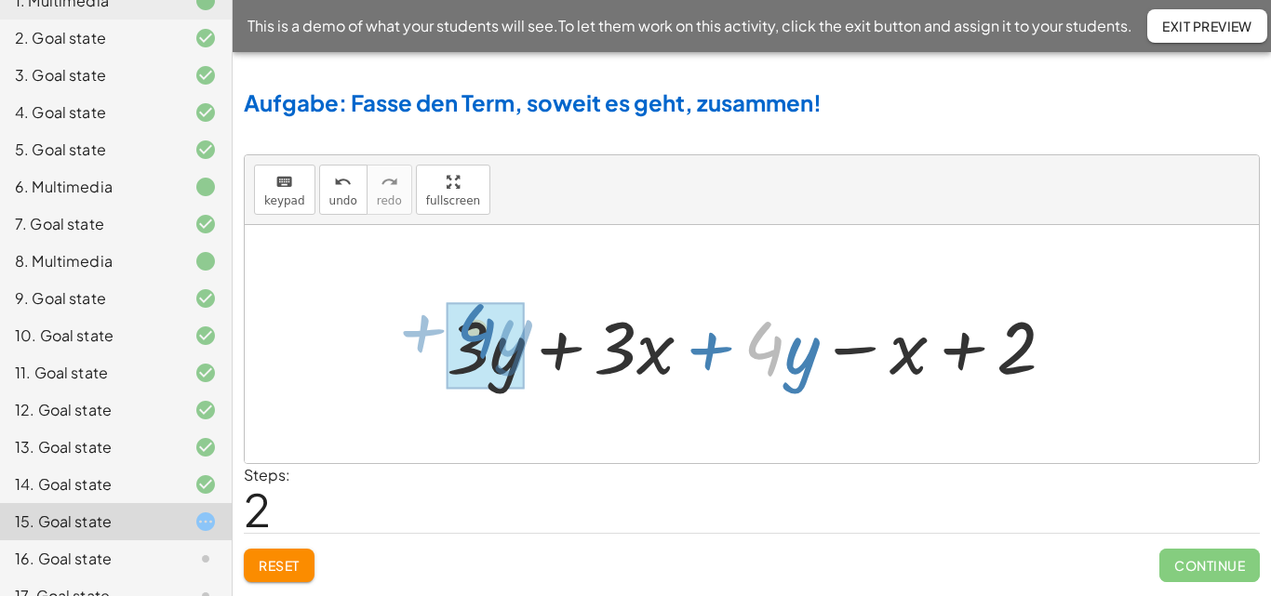
drag, startPoint x: 773, startPoint y: 355, endPoint x: 485, endPoint y: 338, distance: 289.0
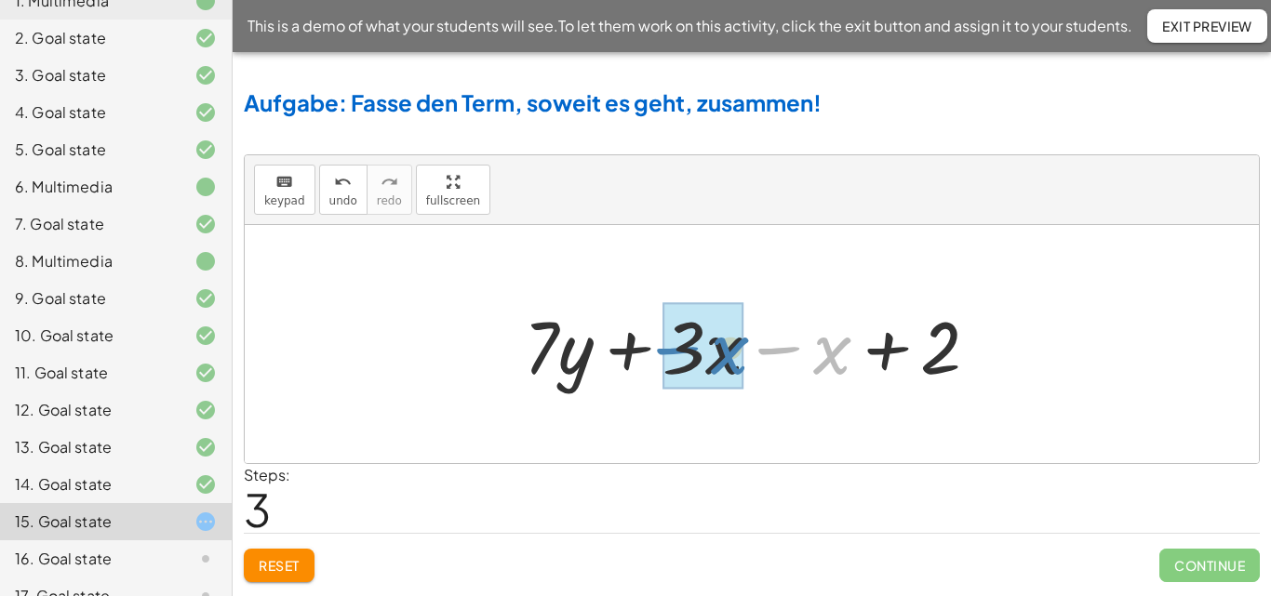
drag, startPoint x: 795, startPoint y: 345, endPoint x: 620, endPoint y: 351, distance: 175.0
click at [620, 351] on div at bounding box center [759, 345] width 488 height 96
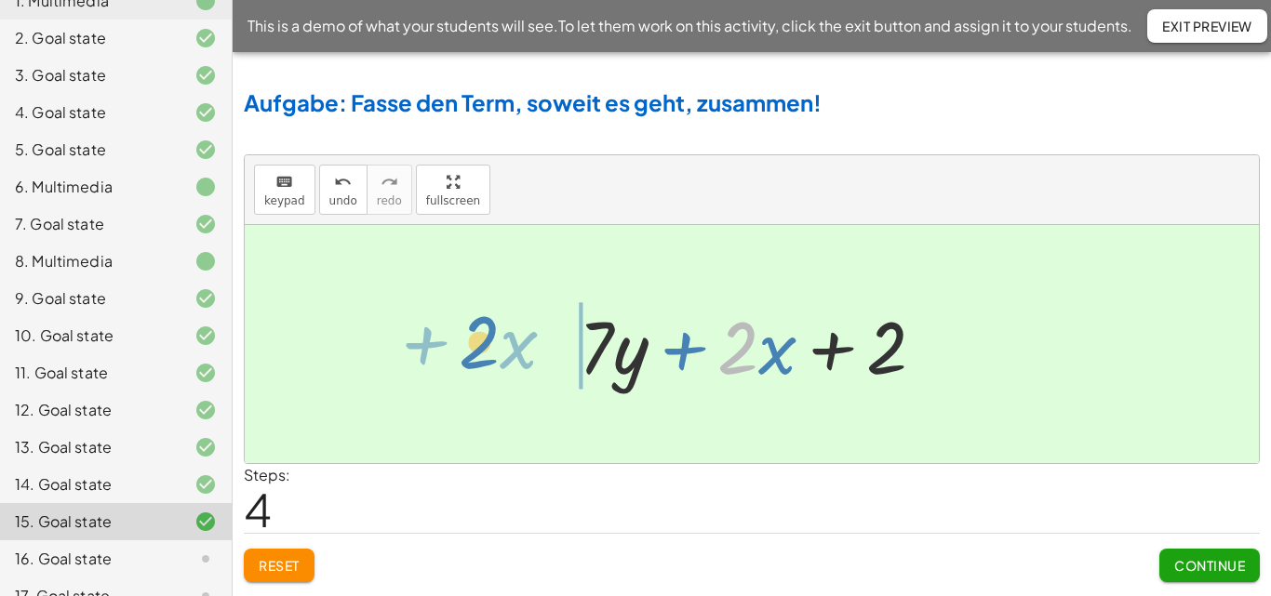
drag, startPoint x: 745, startPoint y: 358, endPoint x: 487, endPoint y: 353, distance: 258.7
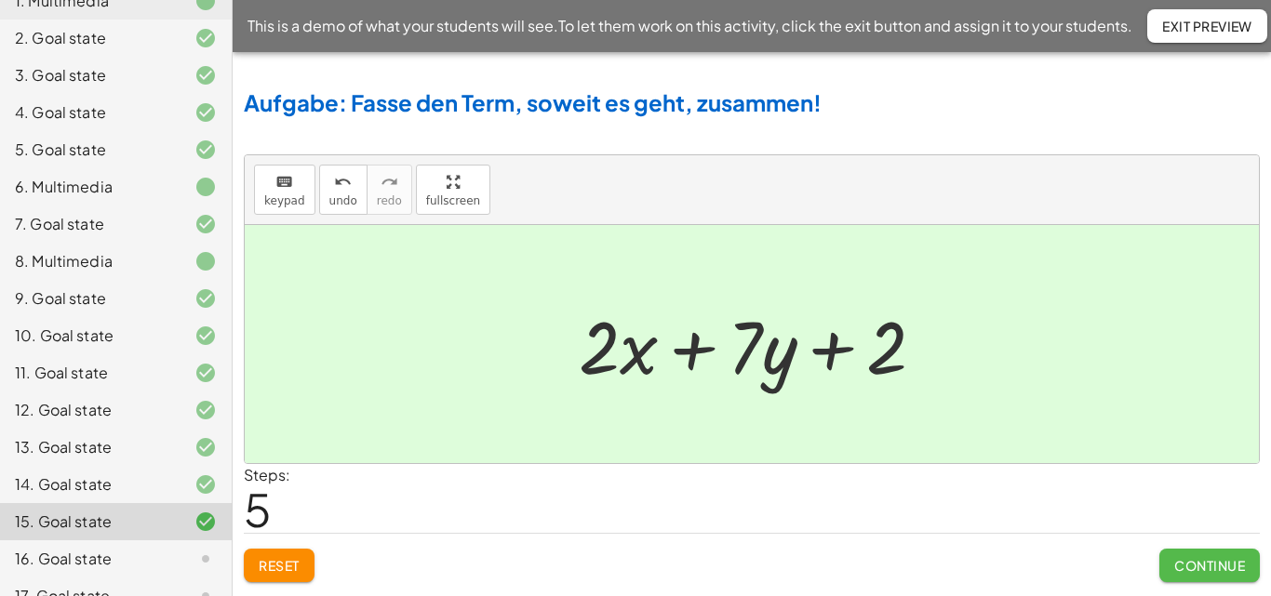
click at [1178, 560] on span "Continue" at bounding box center [1209, 565] width 71 height 17
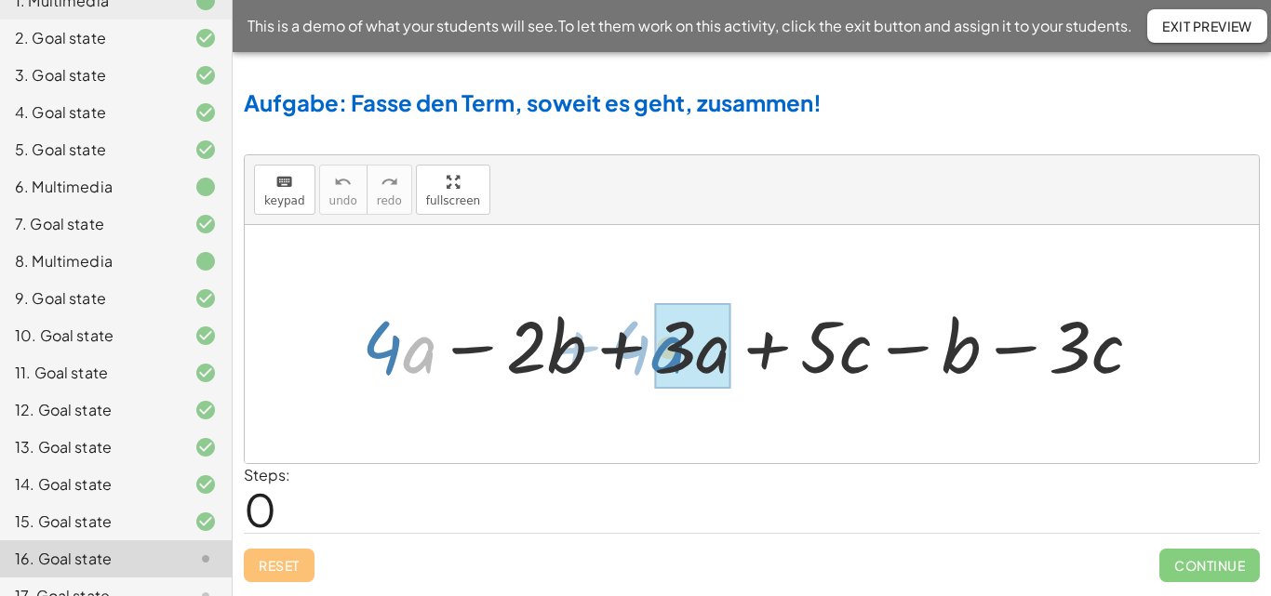
drag, startPoint x: 417, startPoint y: 353, endPoint x: 665, endPoint y: 353, distance: 248.4
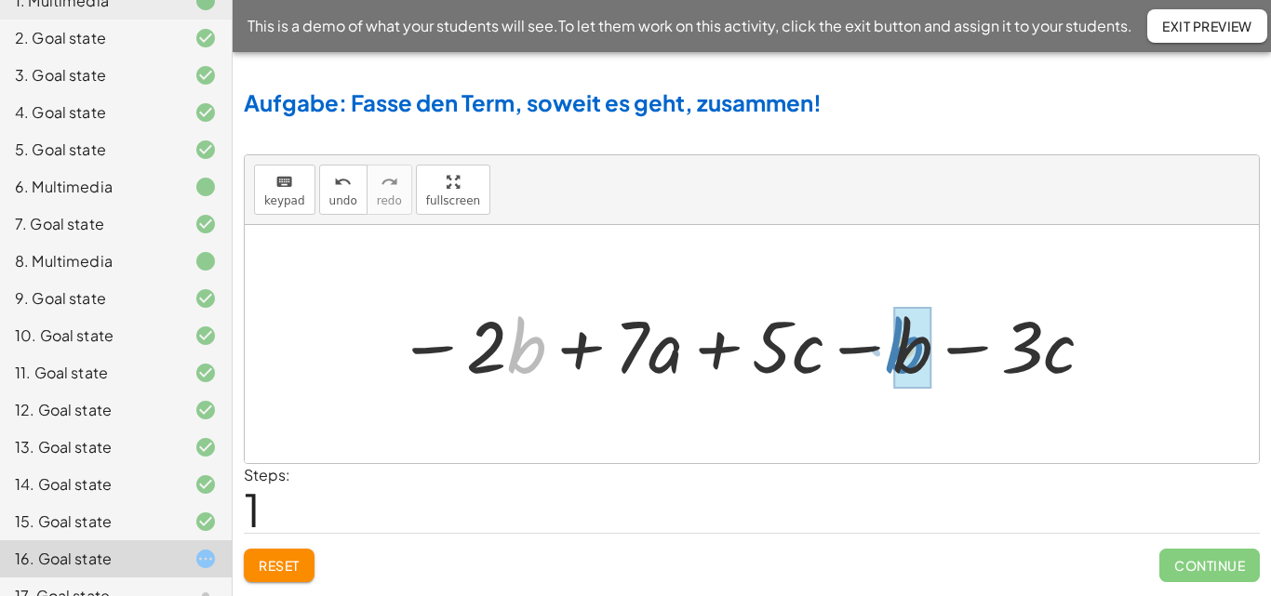
drag, startPoint x: 508, startPoint y: 358, endPoint x: 886, endPoint y: 358, distance: 377.8
click at [886, 358] on div at bounding box center [746, 344] width 717 height 95
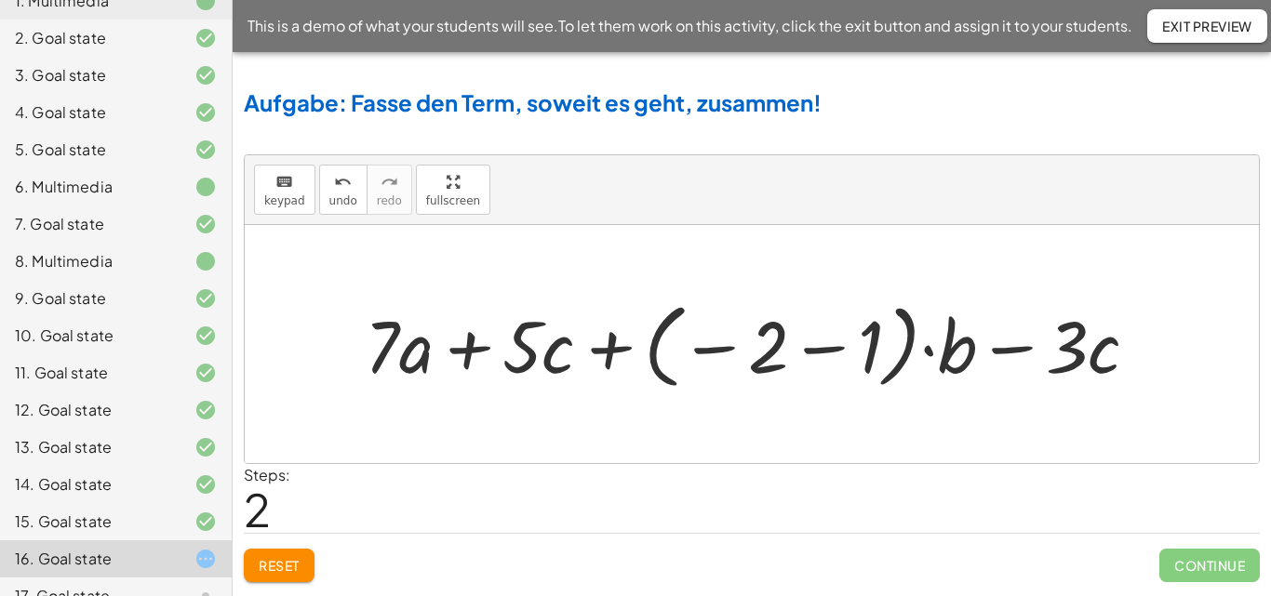
click at [823, 352] on div at bounding box center [758, 344] width 807 height 102
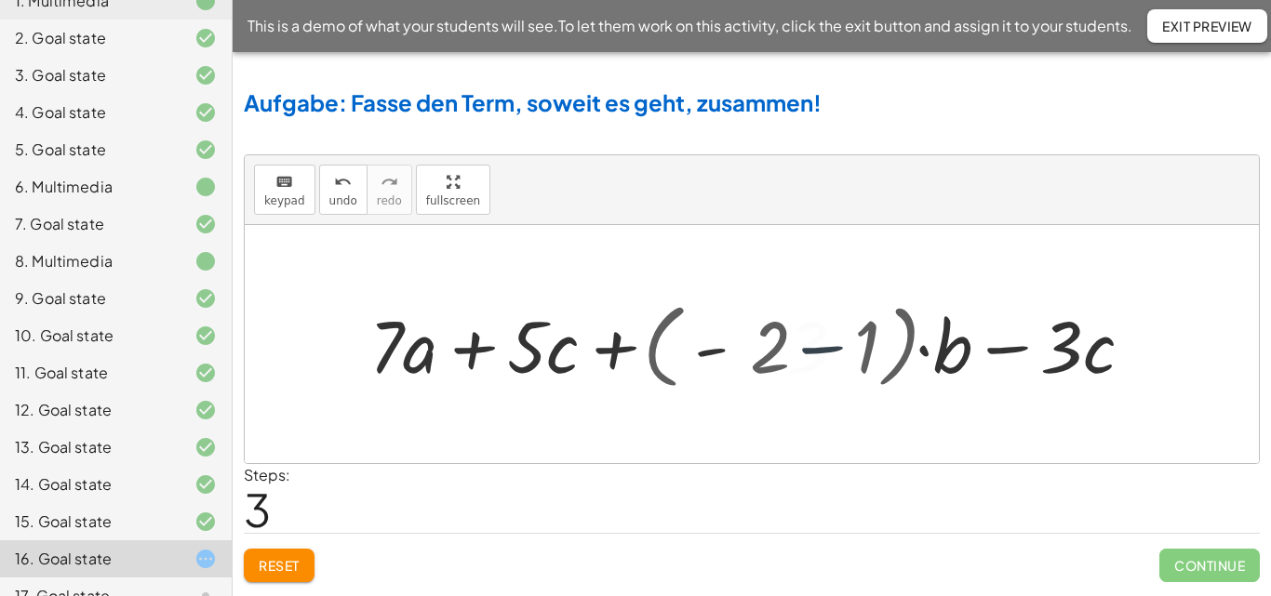
click at [823, 352] on div at bounding box center [758, 344] width 589 height 95
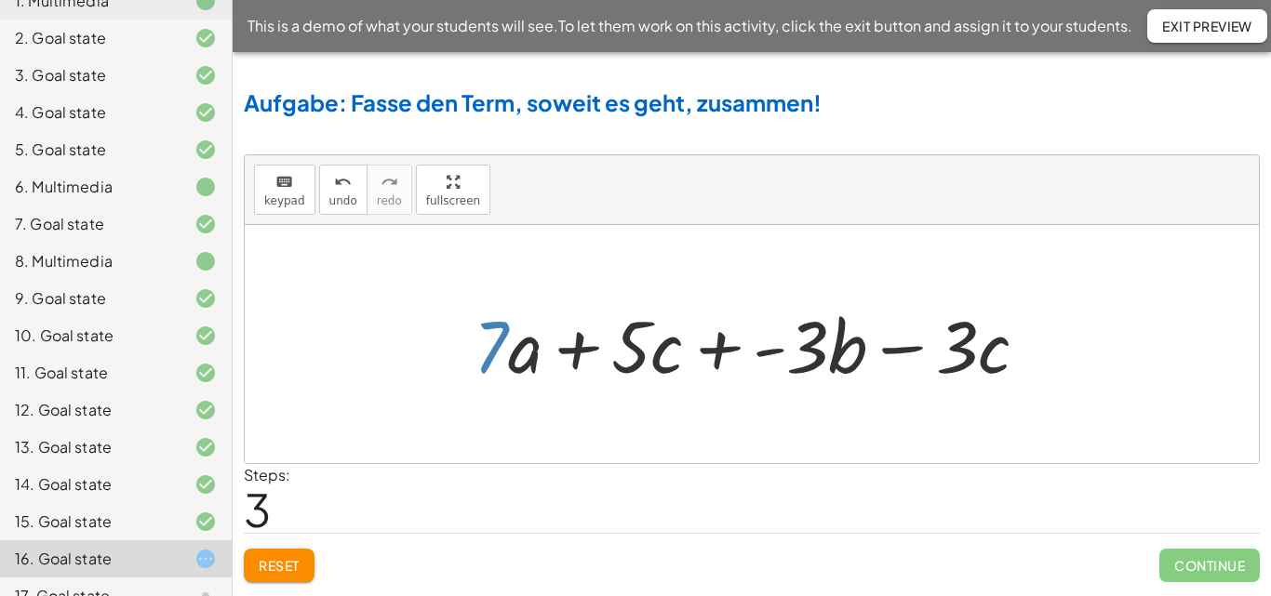
click at [500, 348] on div at bounding box center [758, 344] width 589 height 95
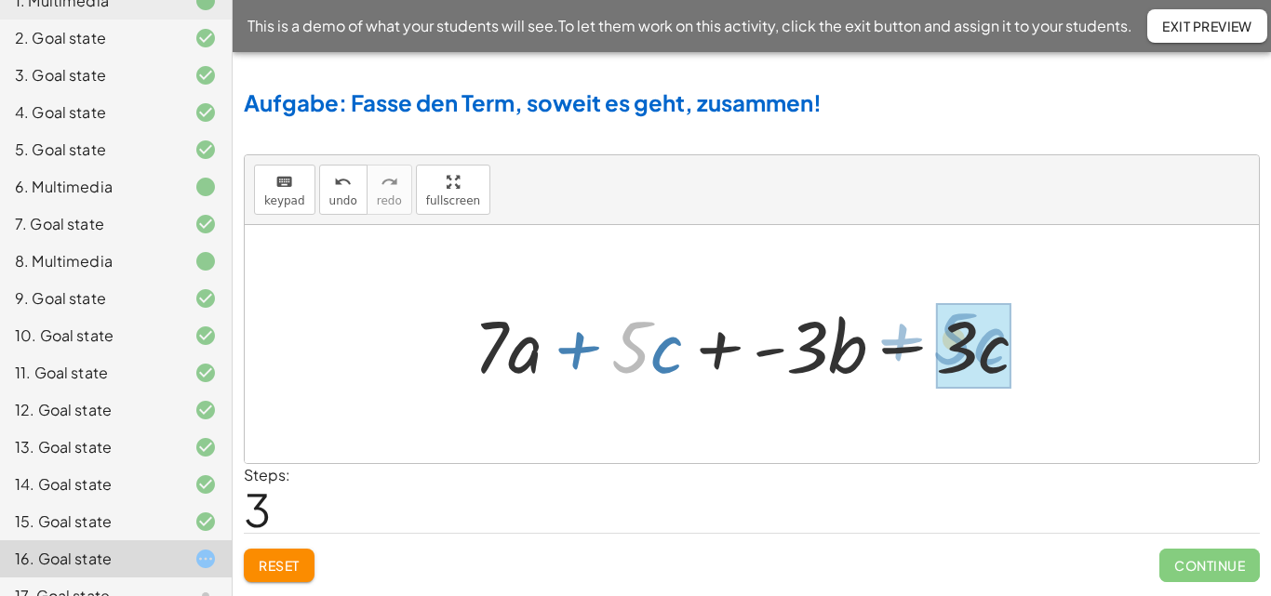
drag, startPoint x: 635, startPoint y: 347, endPoint x: 959, endPoint y: 339, distance: 323.9
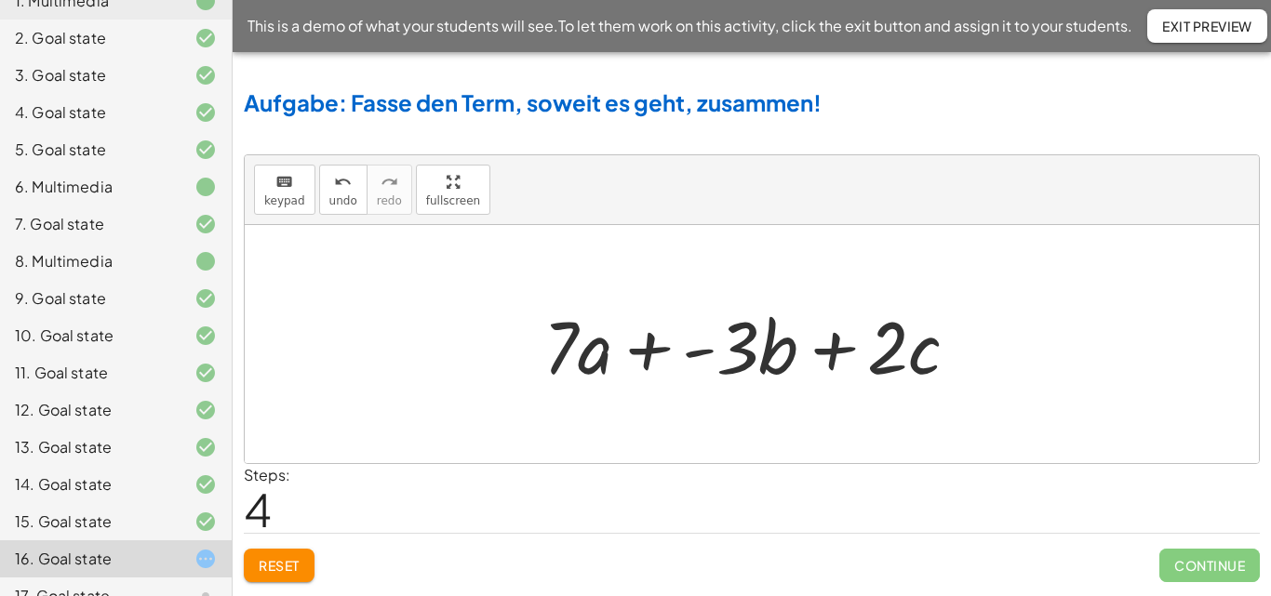
click at [687, 354] on div at bounding box center [758, 345] width 449 height 96
click at [658, 351] on div at bounding box center [758, 345] width 449 height 96
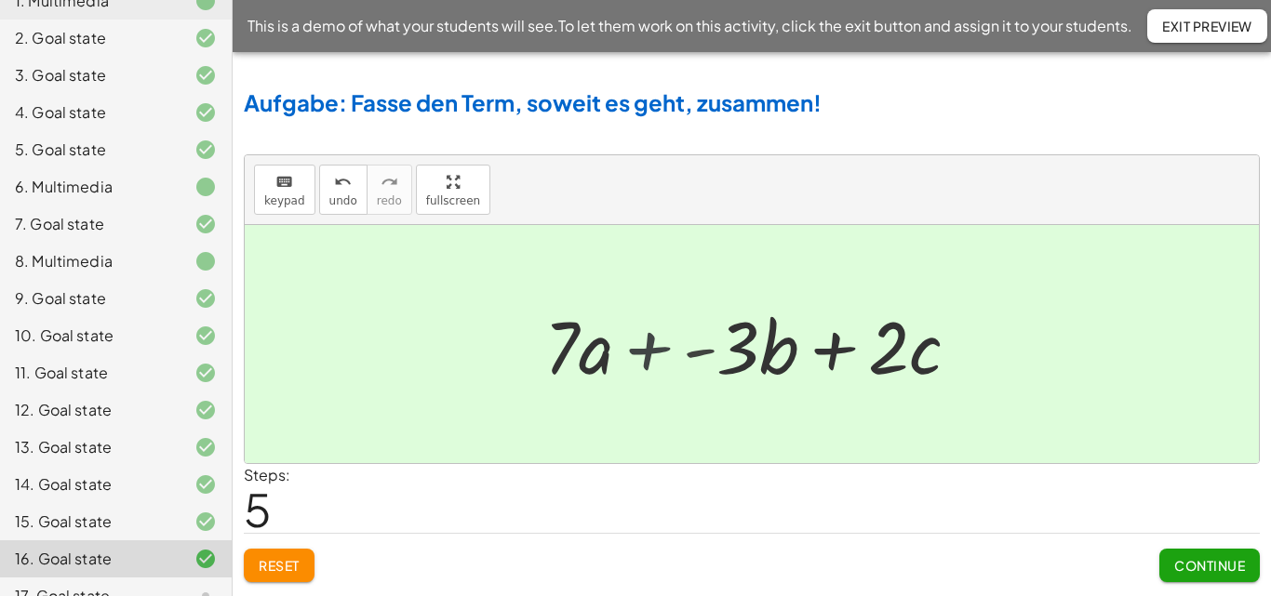
click at [658, 351] on div at bounding box center [759, 345] width 415 height 96
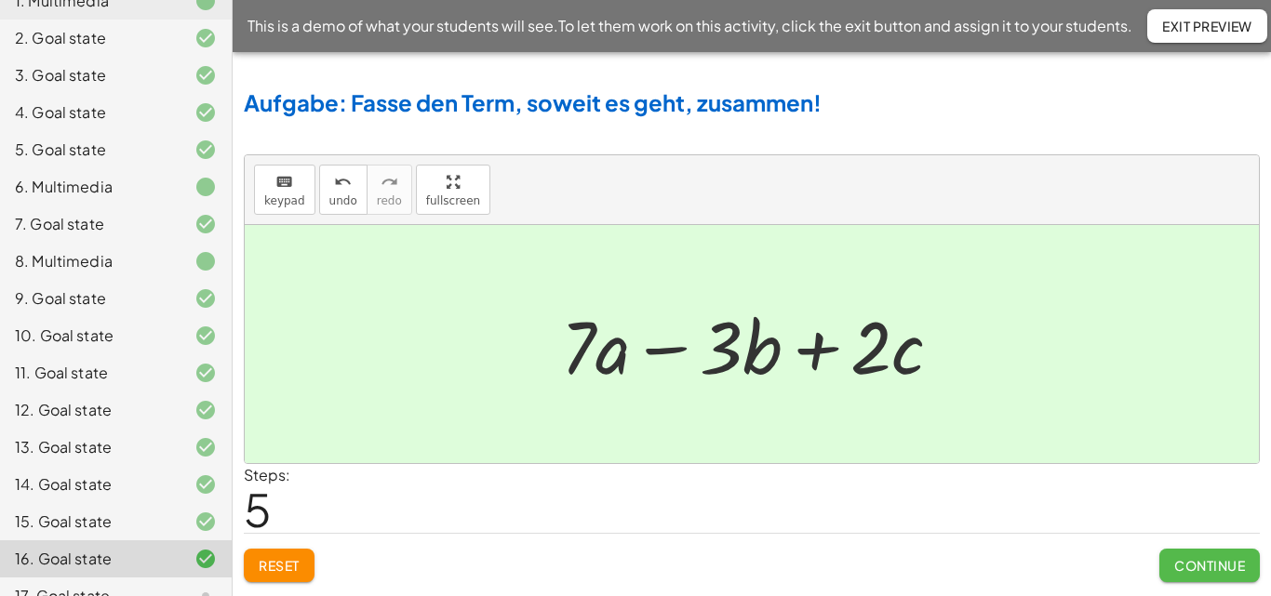
click at [1200, 560] on span "Continue" at bounding box center [1209, 565] width 71 height 17
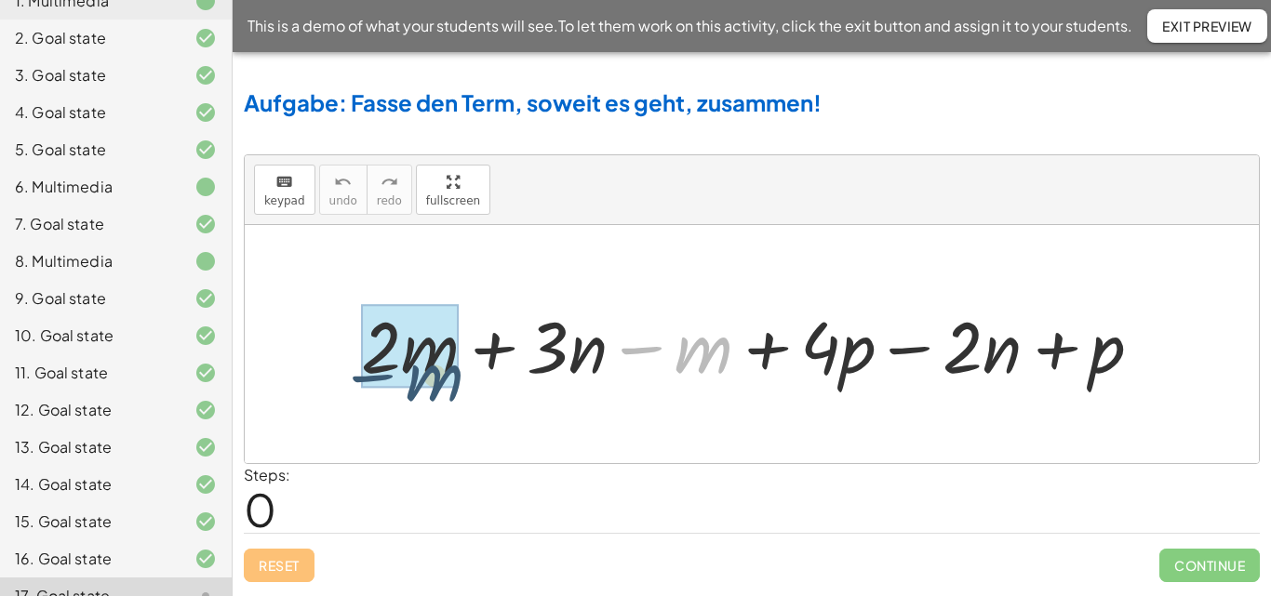
drag, startPoint x: 714, startPoint y: 357, endPoint x: 434, endPoint y: 386, distance: 281.5
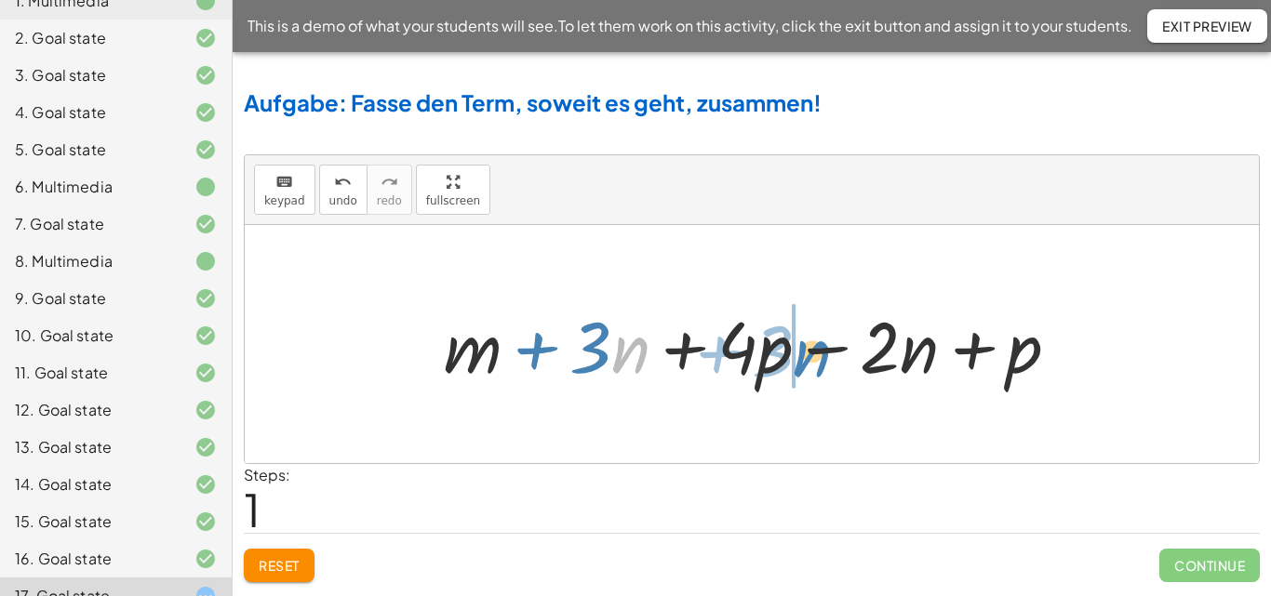
drag, startPoint x: 630, startPoint y: 354, endPoint x: 813, endPoint y: 358, distance: 183.3
click at [813, 358] on div at bounding box center [759, 345] width 649 height 94
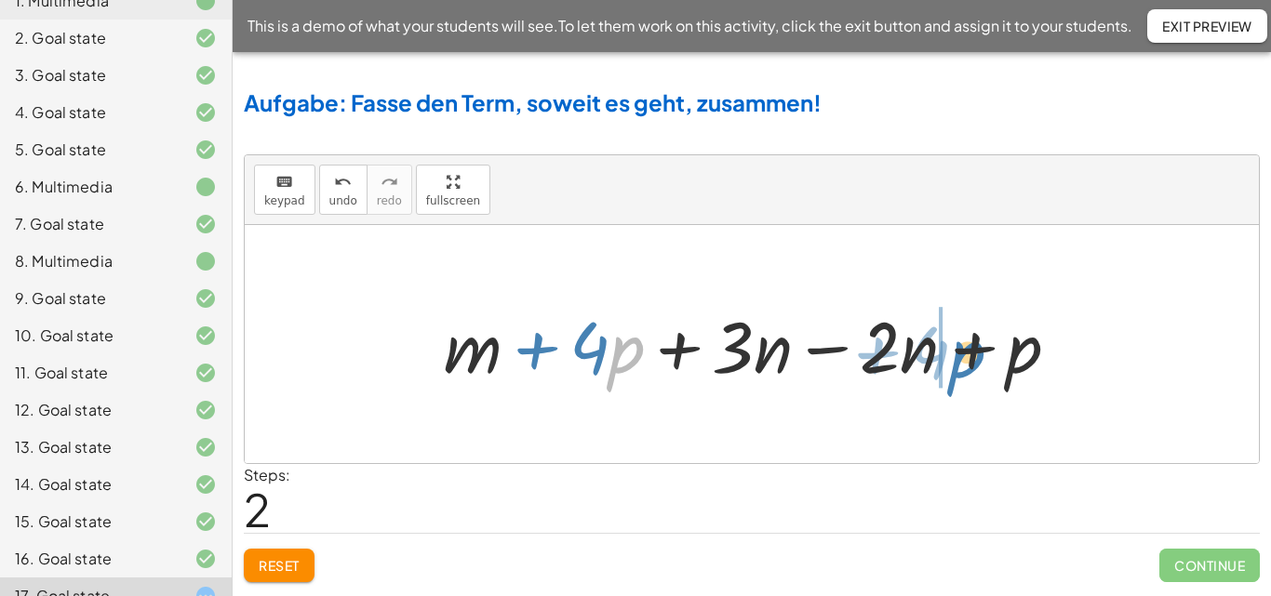
drag, startPoint x: 623, startPoint y: 349, endPoint x: 964, endPoint y: 354, distance: 340.6
click at [964, 354] on div at bounding box center [759, 345] width 649 height 94
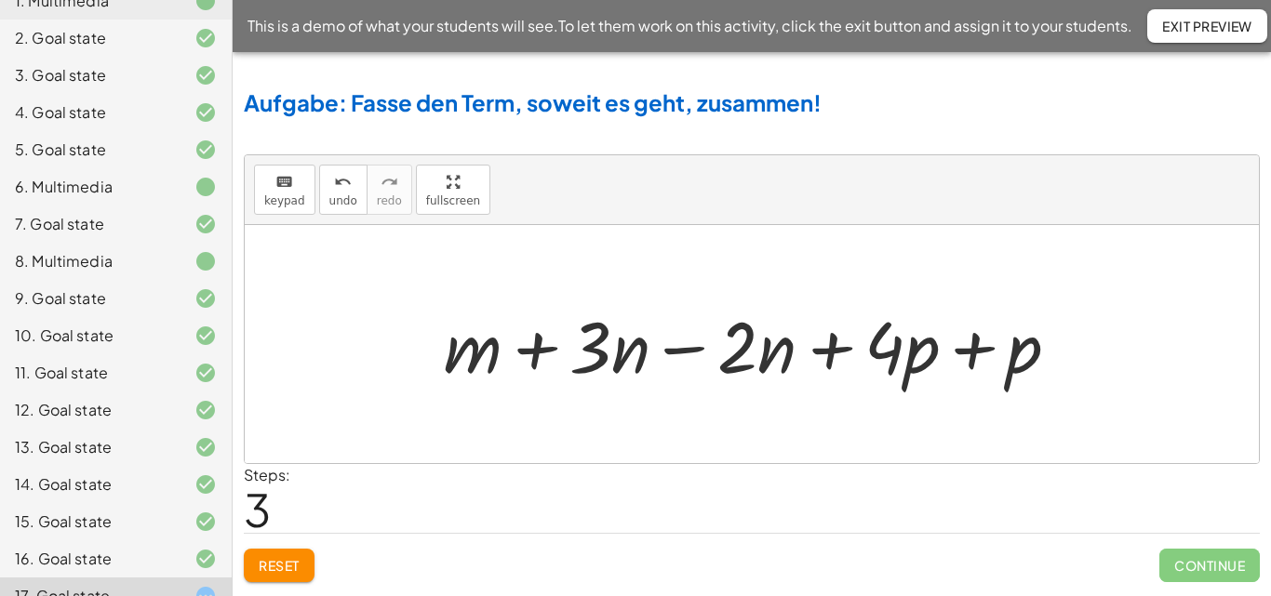
click at [964, 354] on div at bounding box center [759, 345] width 649 height 94
click at [964, 354] on div at bounding box center [759, 345] width 545 height 94
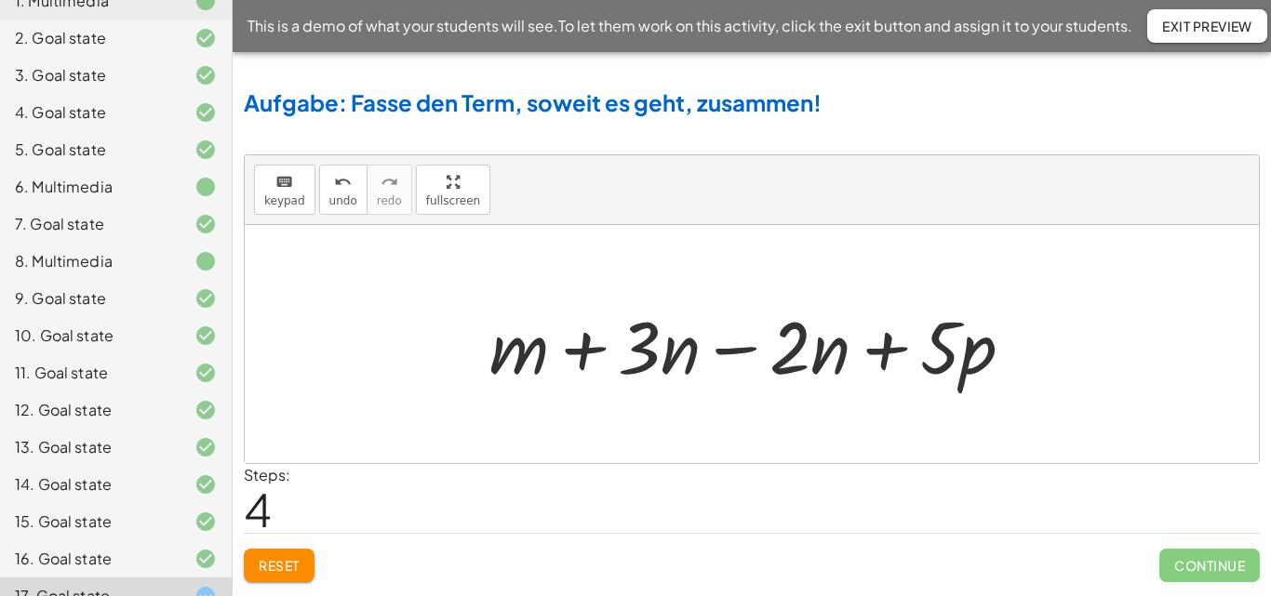
click at [745, 350] on div at bounding box center [758, 345] width 557 height 96
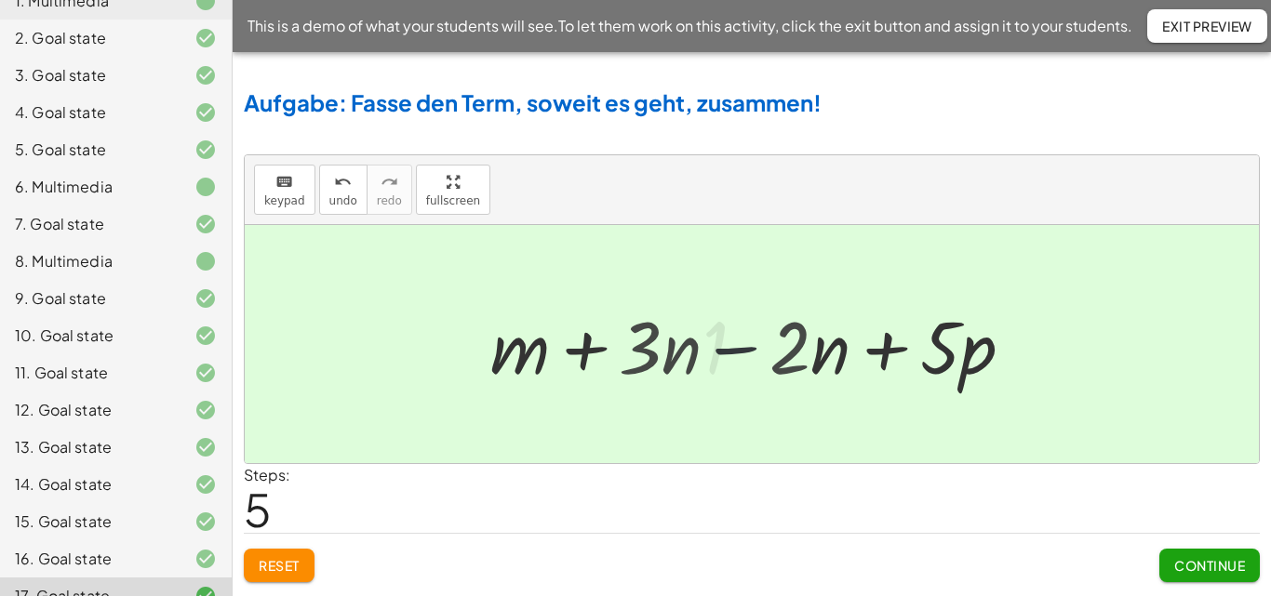
click at [745, 350] on div at bounding box center [759, 345] width 365 height 96
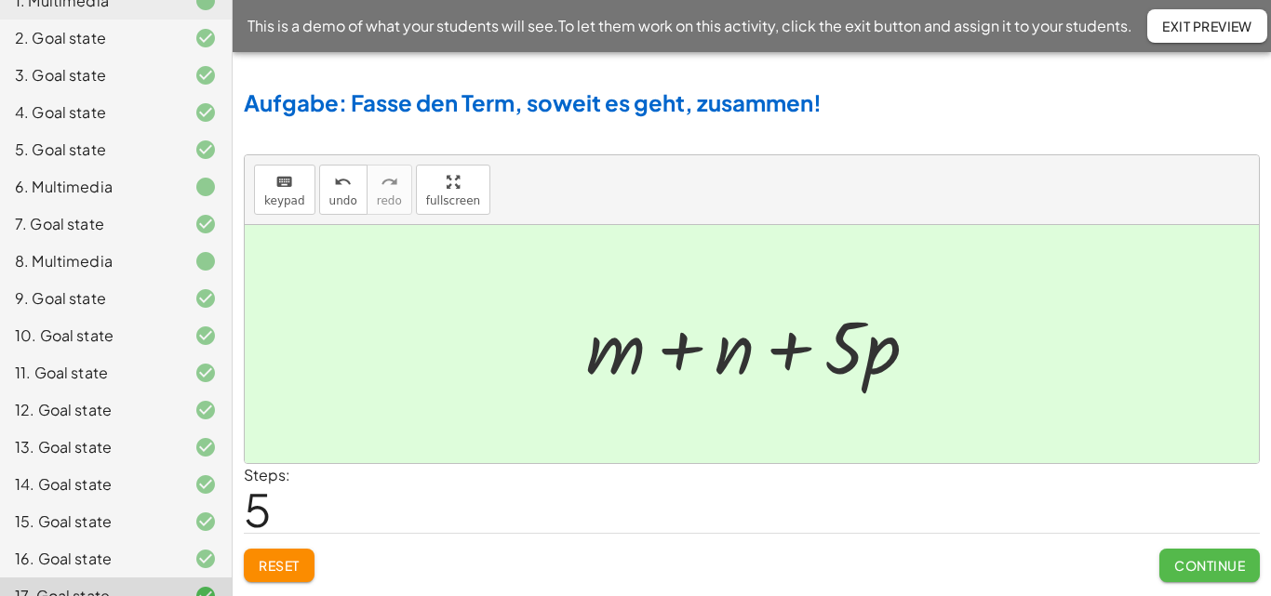
click at [1181, 555] on button "Continue" at bounding box center [1209, 565] width 100 height 33
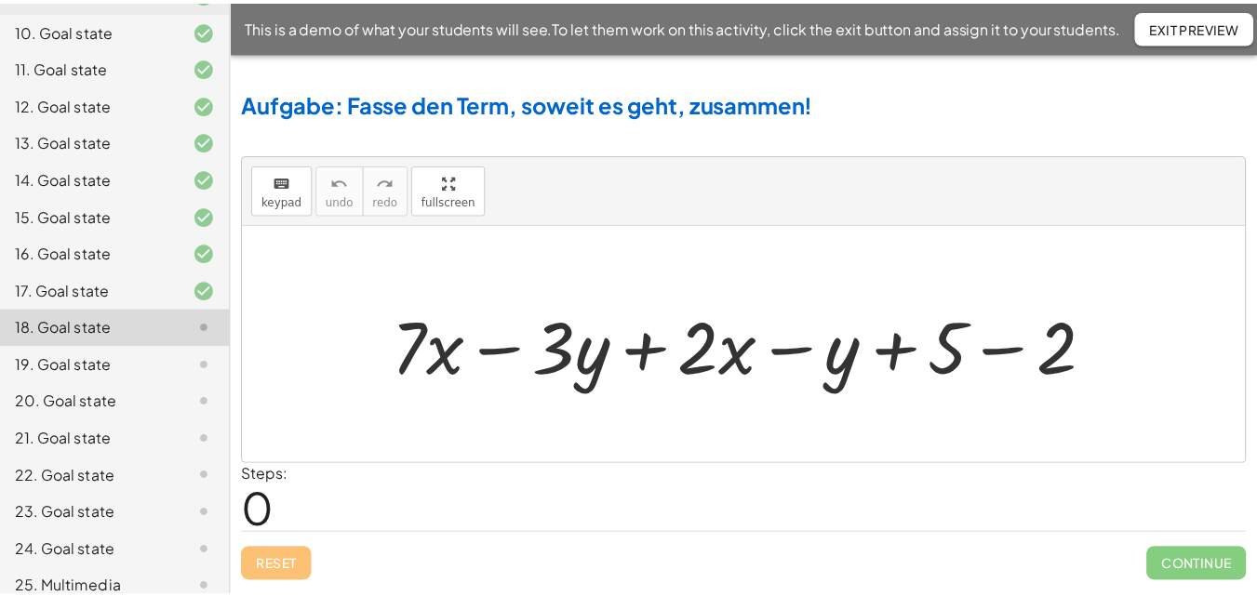
scroll to position [593, 0]
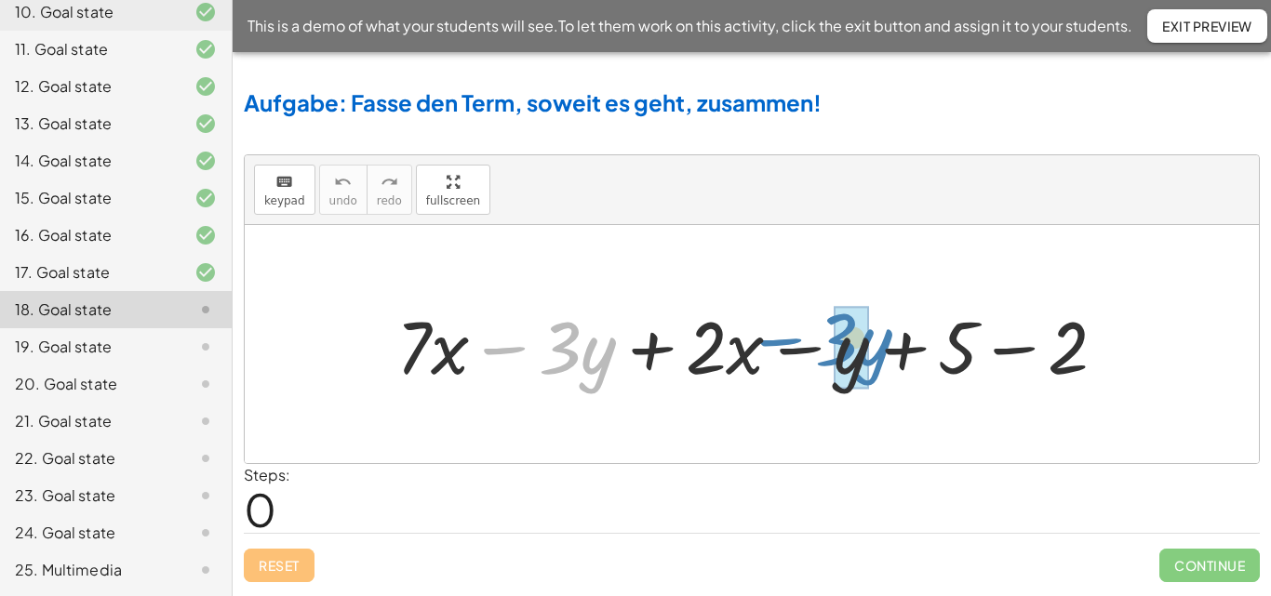
drag, startPoint x: 681, startPoint y: 368, endPoint x: 781, endPoint y: 340, distance: 103.4
click at [781, 340] on div at bounding box center [758, 345] width 743 height 96
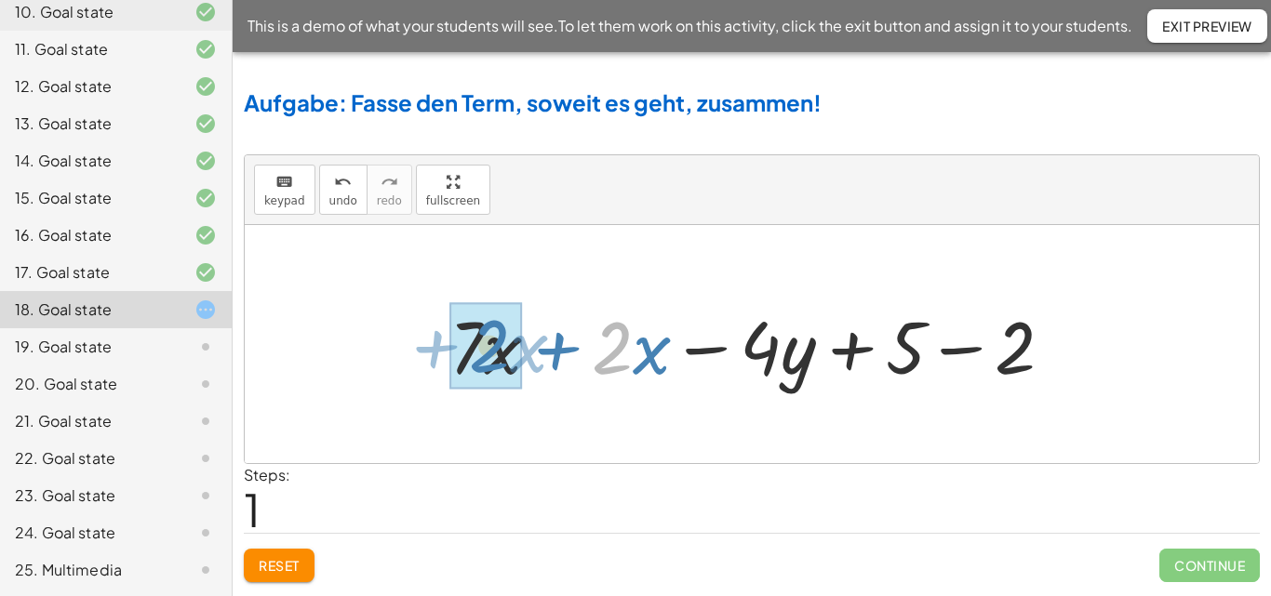
drag, startPoint x: 608, startPoint y: 347, endPoint x: 479, endPoint y: 346, distance: 128.4
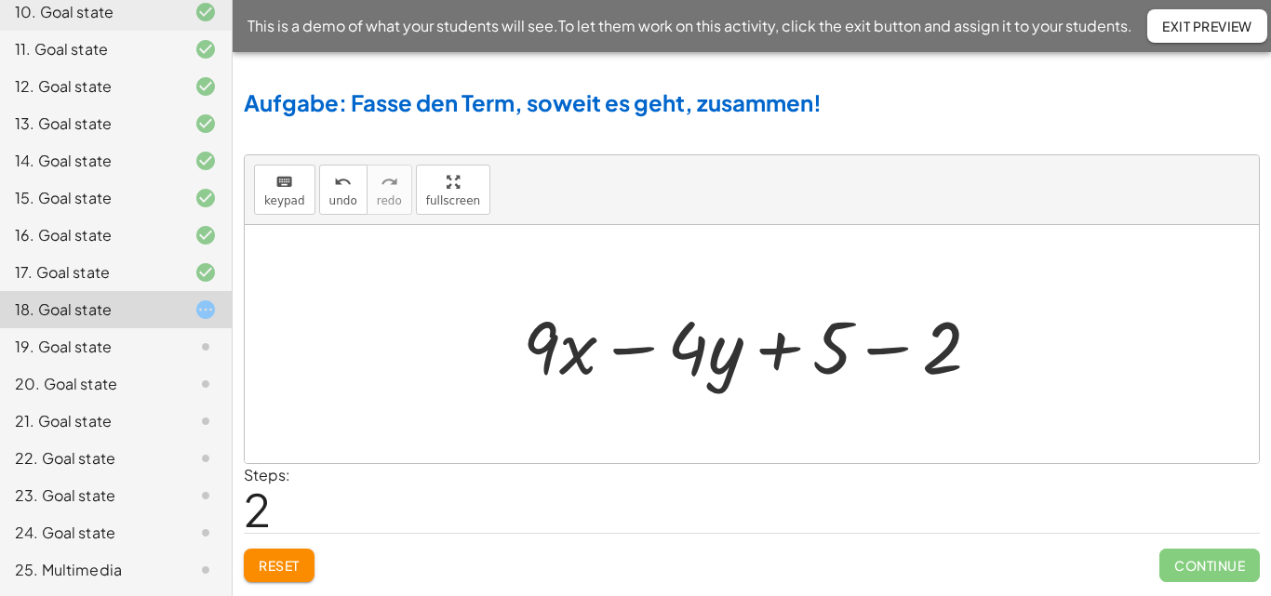
click at [889, 349] on div at bounding box center [759, 345] width 491 height 96
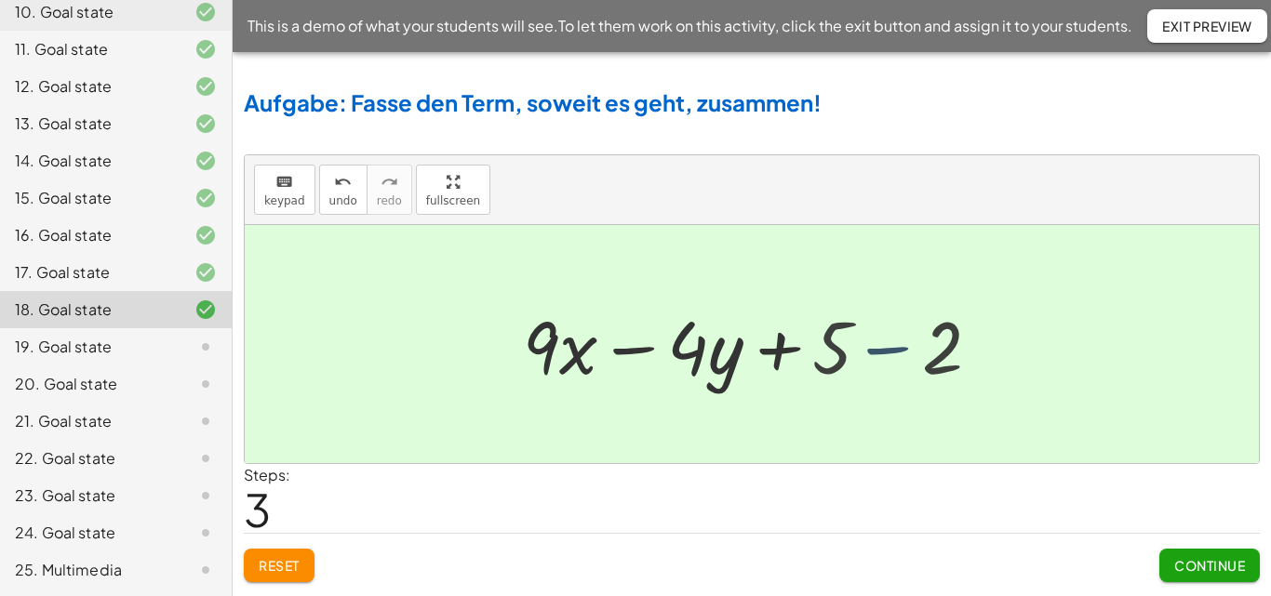
click at [889, 349] on div at bounding box center [759, 345] width 383 height 96
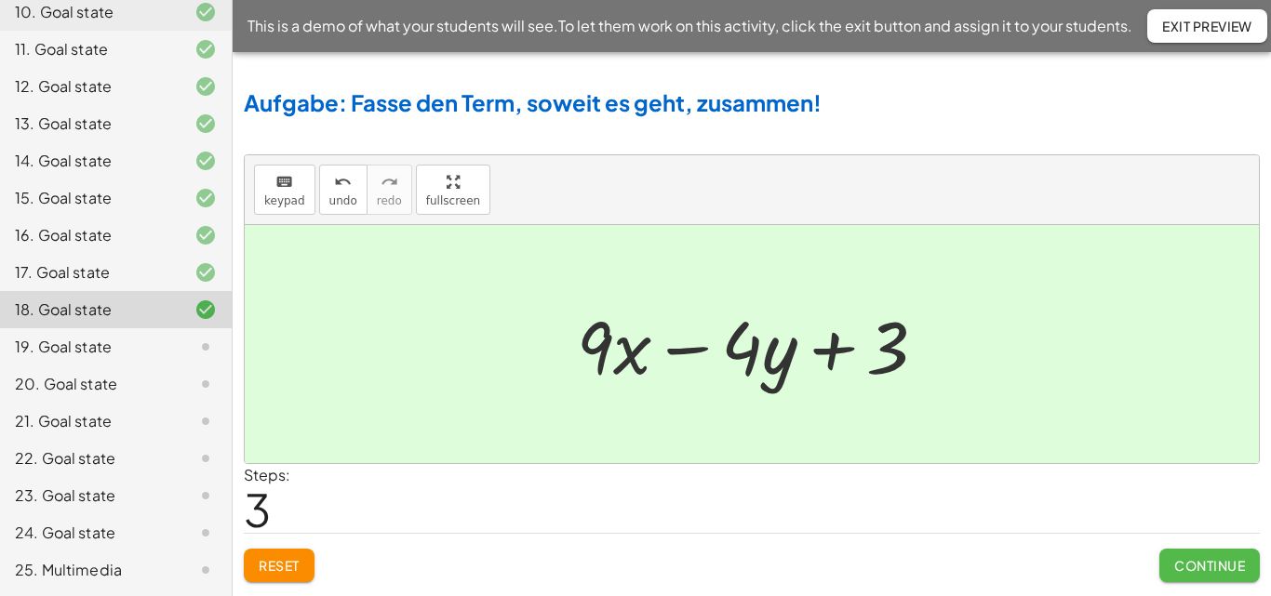
click at [1203, 569] on span "Continue" at bounding box center [1209, 565] width 71 height 17
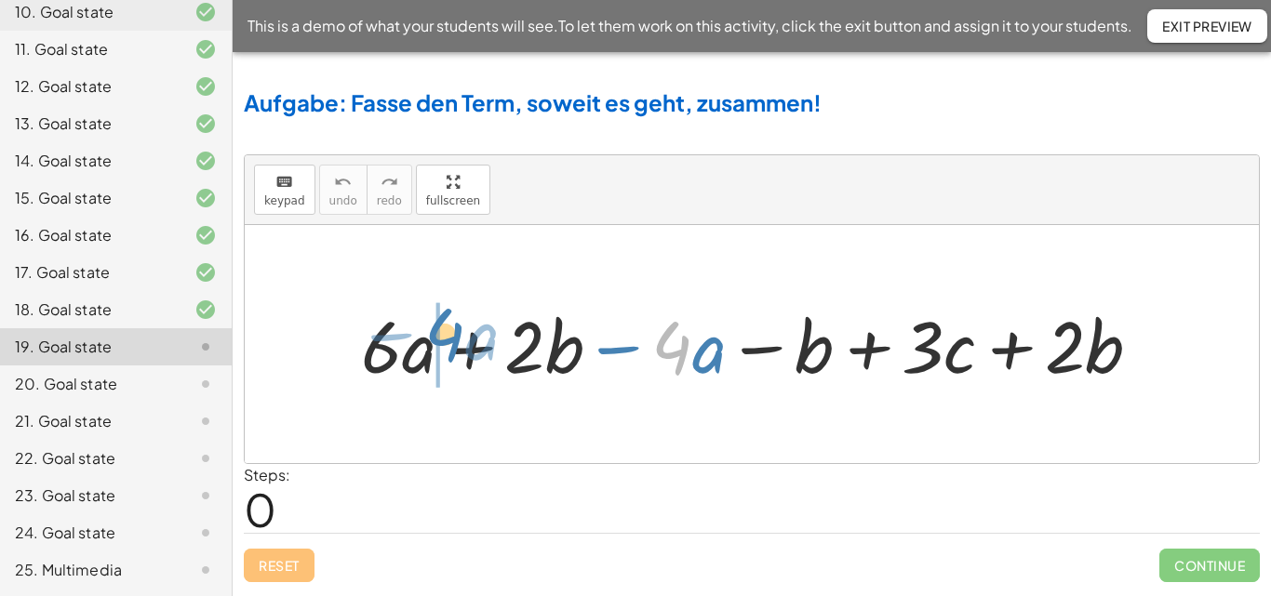
drag, startPoint x: 680, startPoint y: 349, endPoint x: 449, endPoint y: 336, distance: 231.1
click at [449, 336] on div at bounding box center [758, 344] width 813 height 94
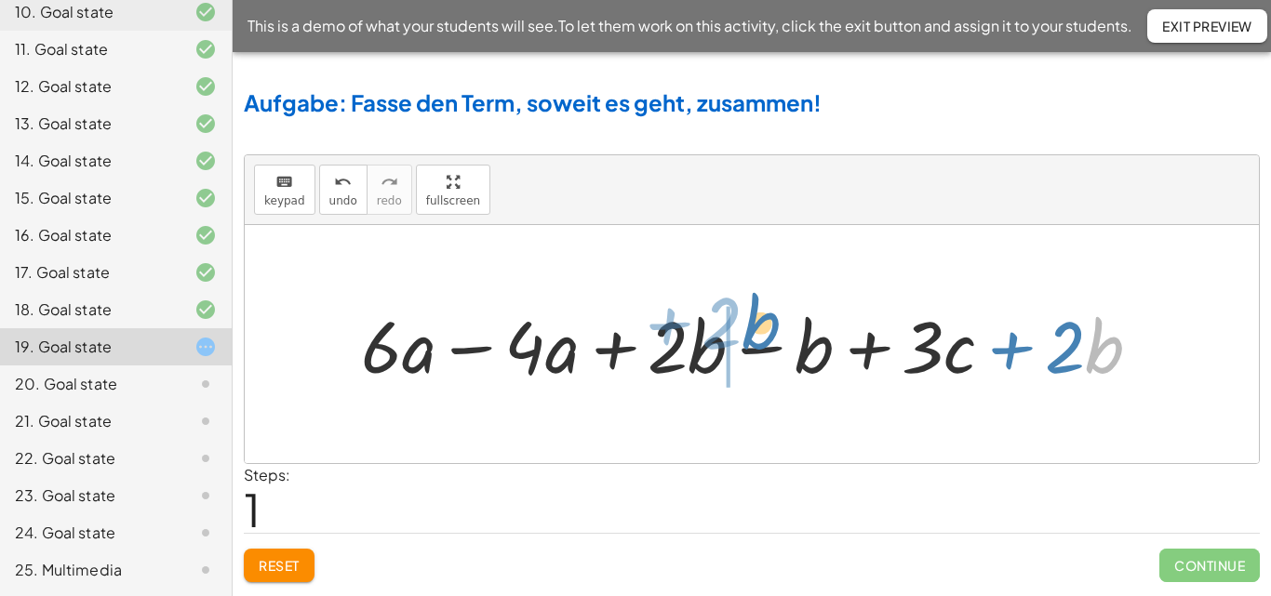
drag, startPoint x: 1098, startPoint y: 354, endPoint x: 754, endPoint y: 329, distance: 345.1
click at [754, 329] on div at bounding box center [758, 344] width 813 height 94
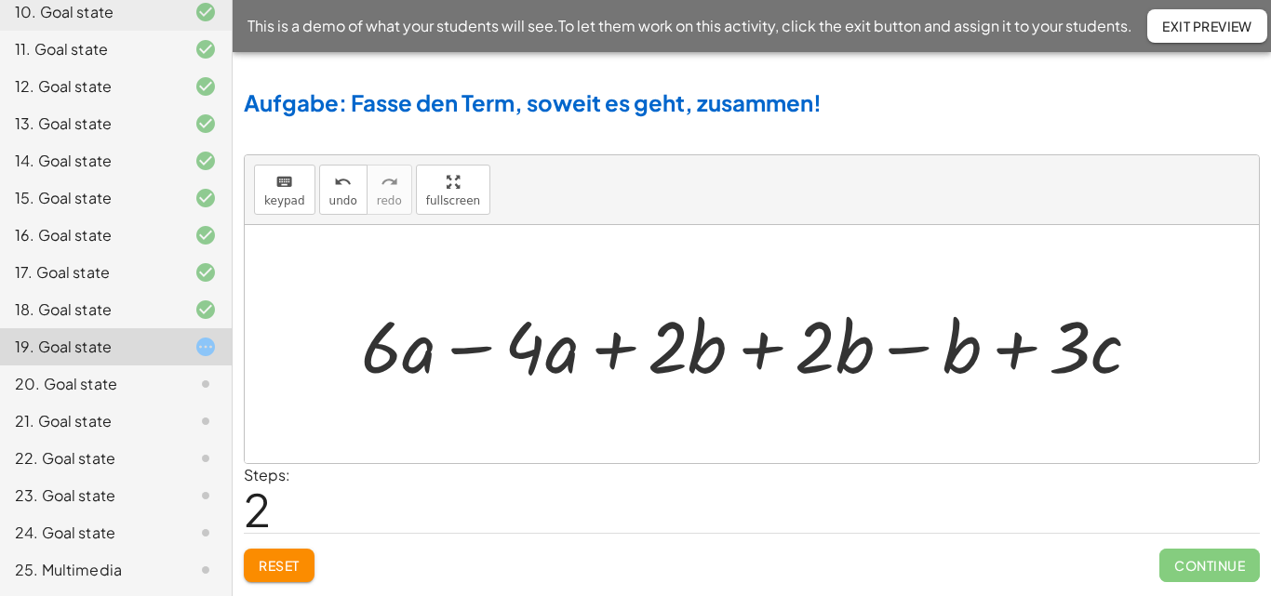
click at [465, 348] on div at bounding box center [758, 344] width 813 height 94
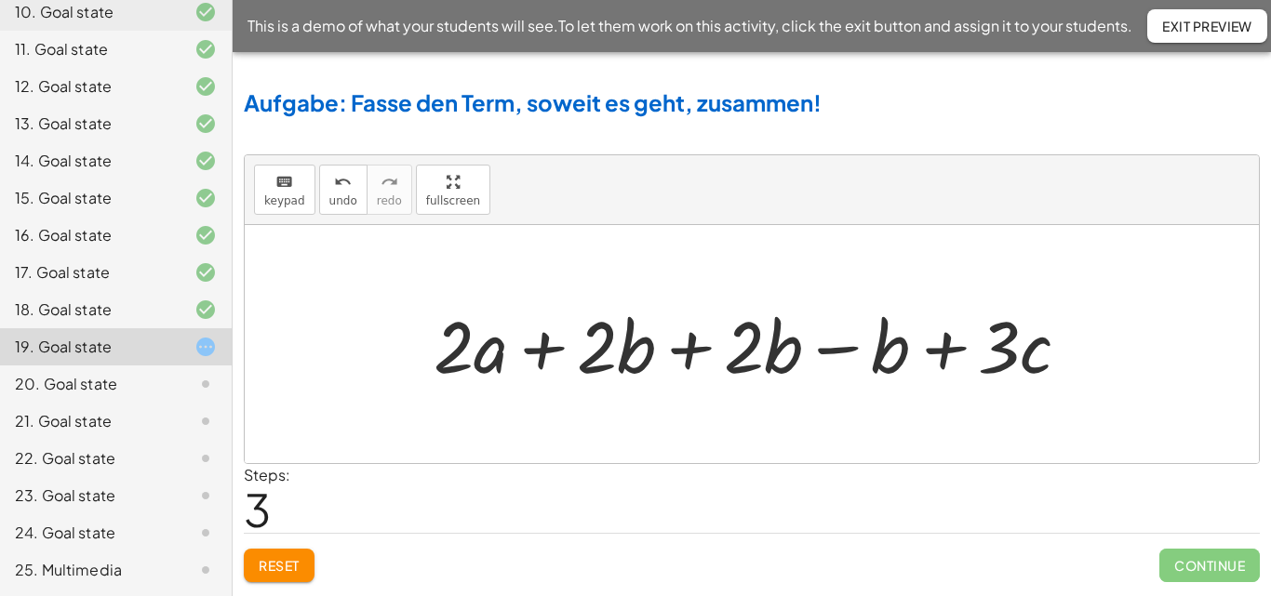
click at [702, 349] on div at bounding box center [759, 344] width 670 height 94
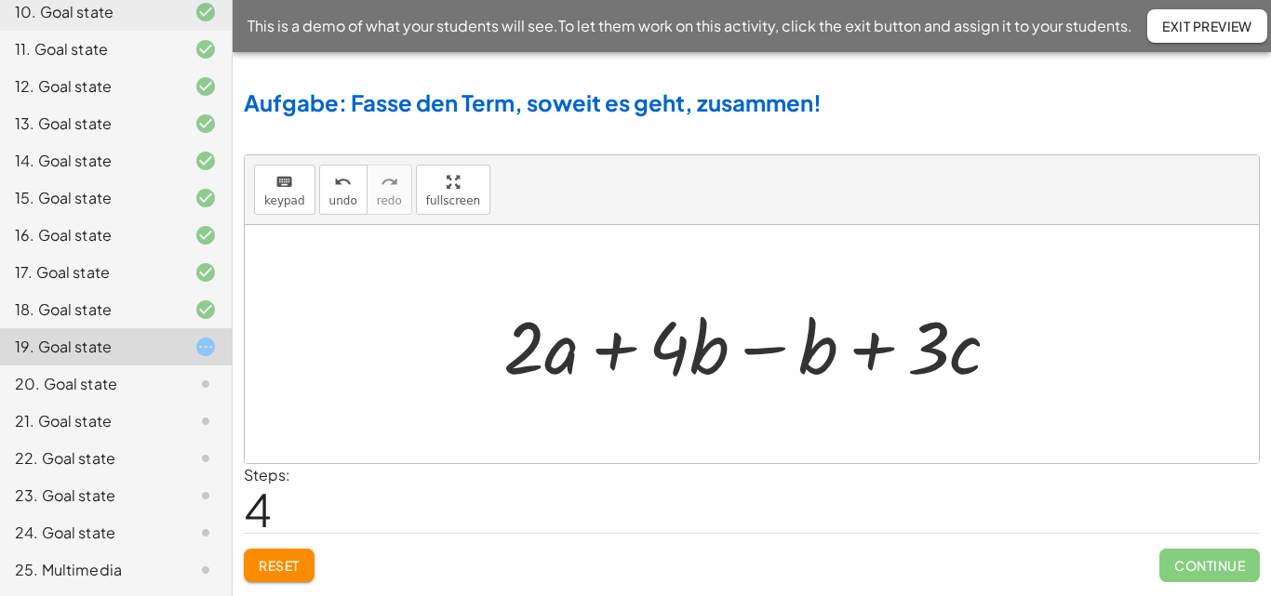
click at [775, 353] on div at bounding box center [759, 345] width 530 height 96
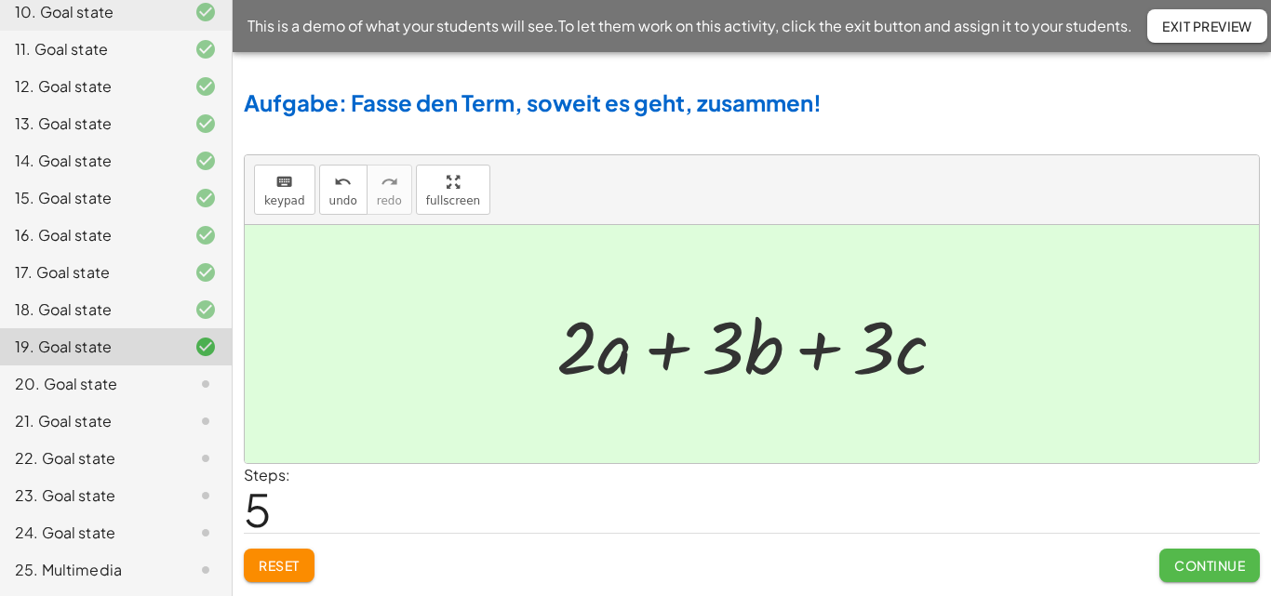
click at [1200, 560] on span "Continue" at bounding box center [1209, 565] width 71 height 17
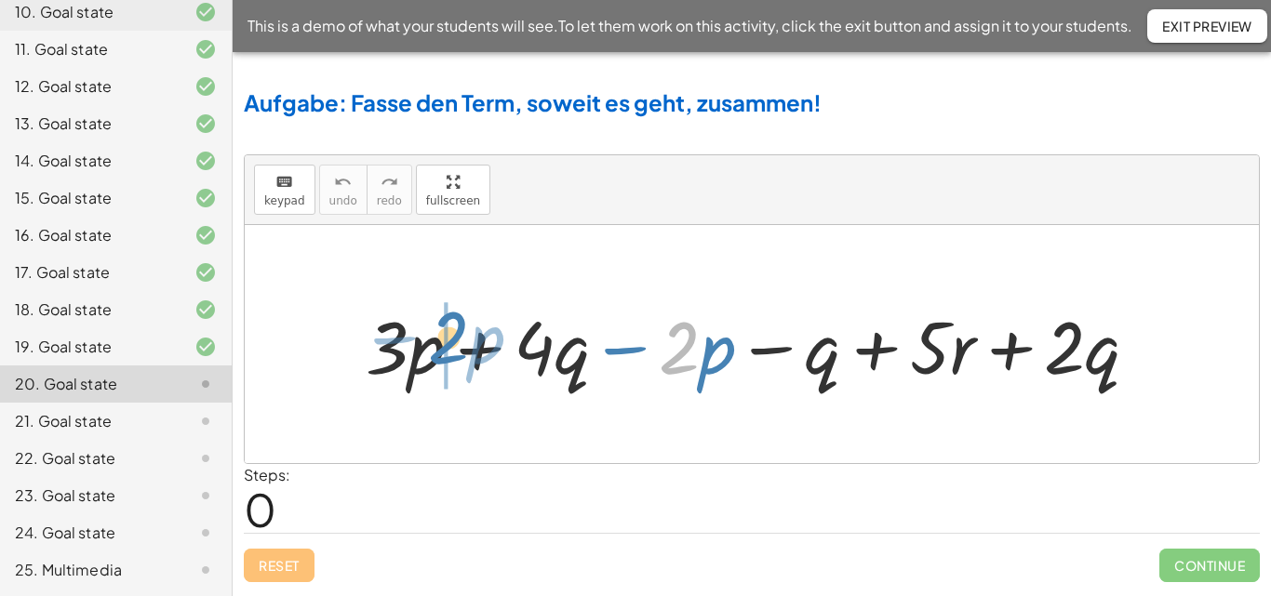
drag, startPoint x: 694, startPoint y: 355, endPoint x: 463, endPoint y: 345, distance: 231.0
click at [463, 345] on div at bounding box center [759, 345] width 806 height 96
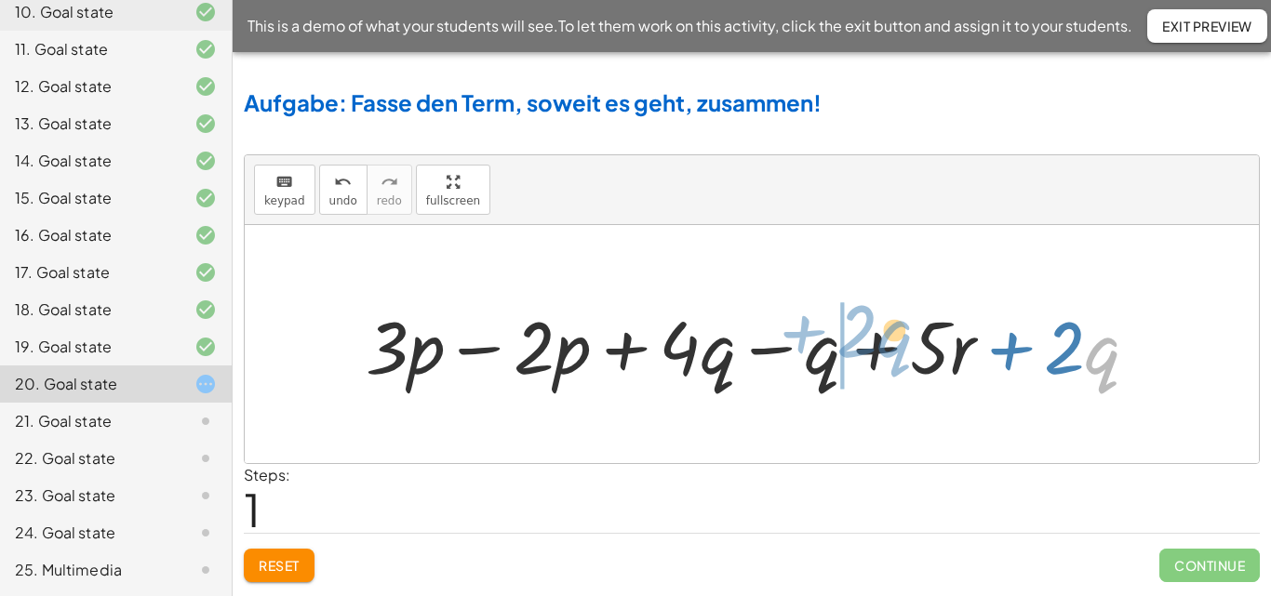
drag, startPoint x: 1092, startPoint y: 367, endPoint x: 889, endPoint y: 353, distance: 204.2
click at [889, 353] on div at bounding box center [759, 345] width 806 height 96
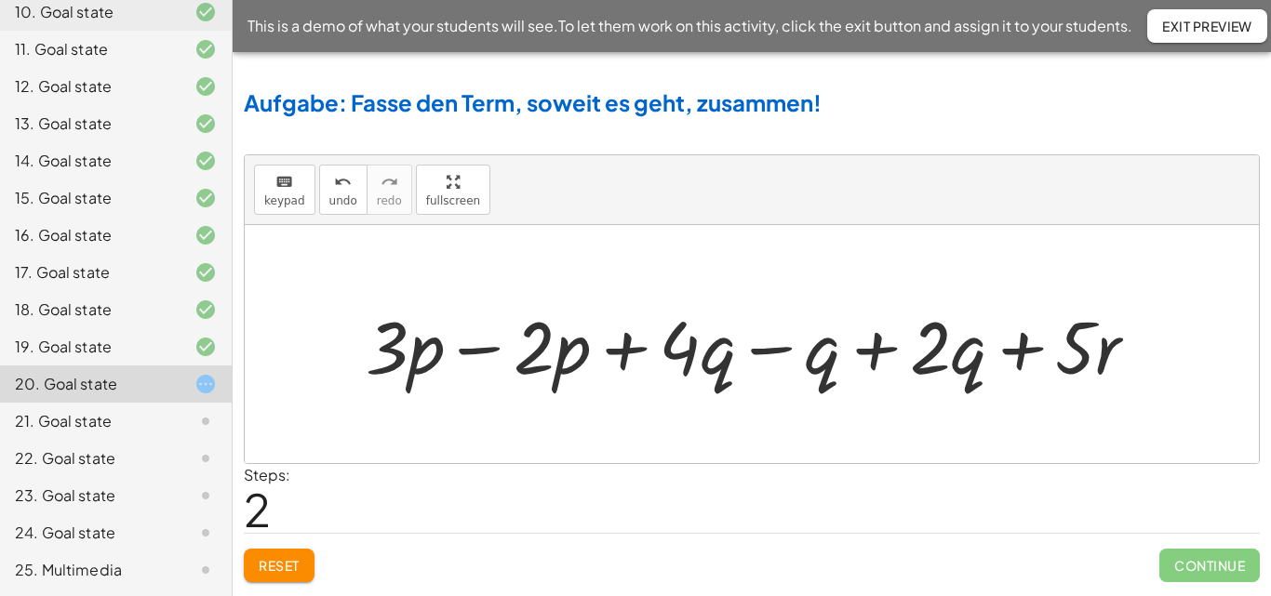
click at [490, 352] on div at bounding box center [759, 345] width 806 height 96
click at [490, 352] on div at bounding box center [758, 345] width 617 height 96
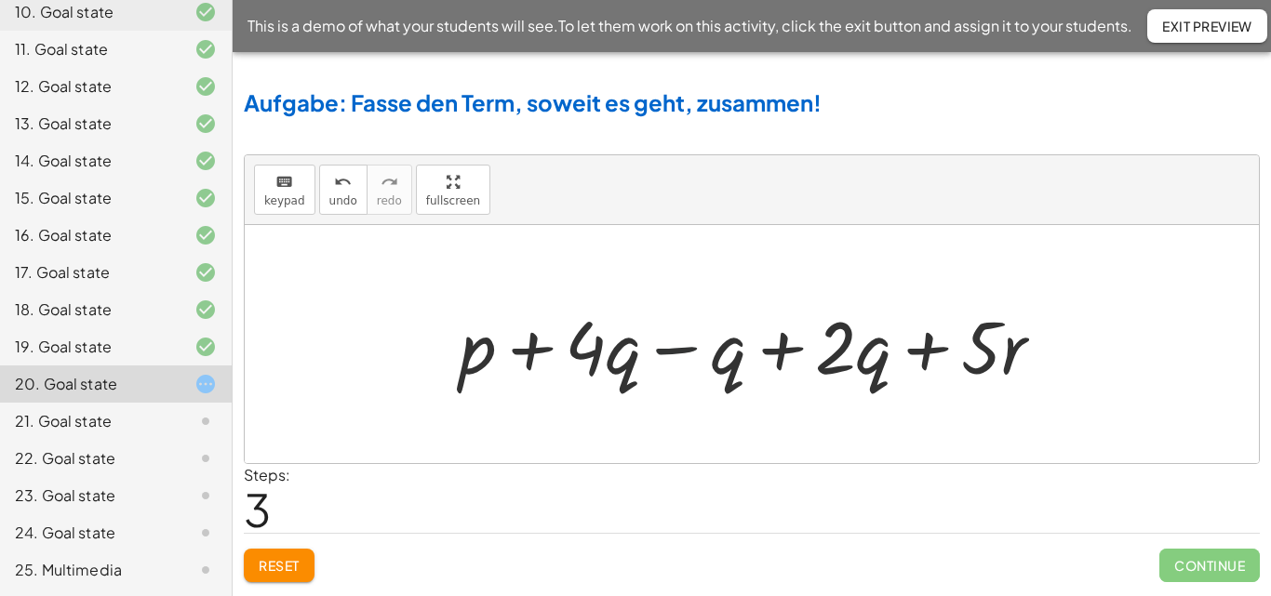
click at [680, 354] on div at bounding box center [758, 345] width 617 height 96
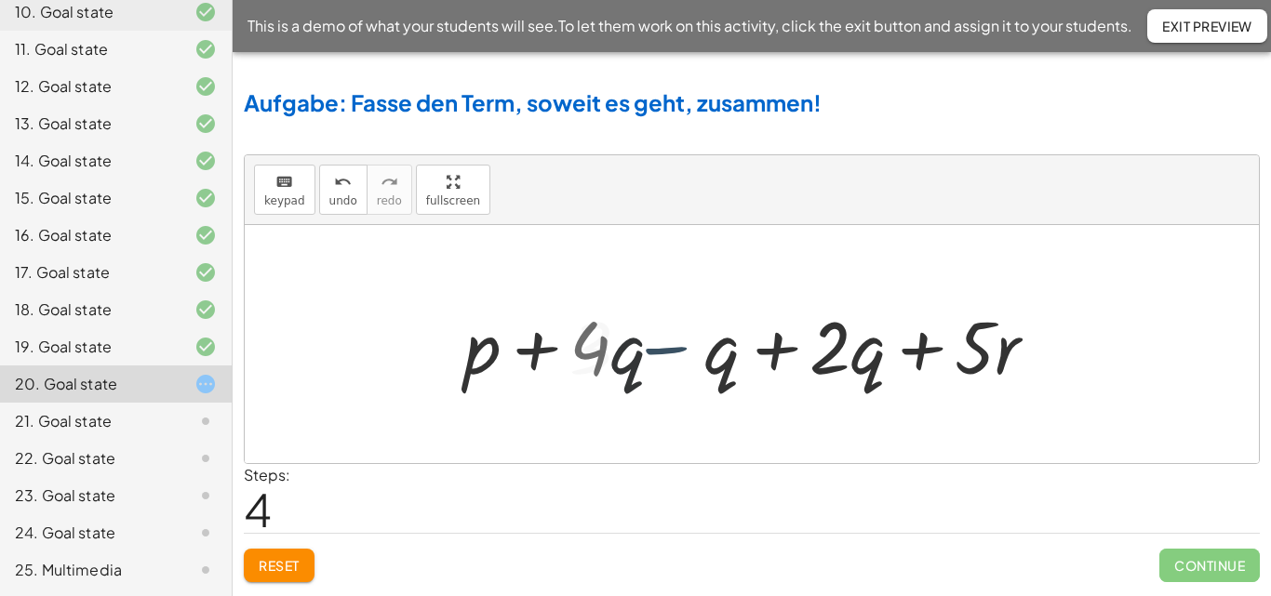
click at [680, 354] on div at bounding box center [759, 345] width 514 height 96
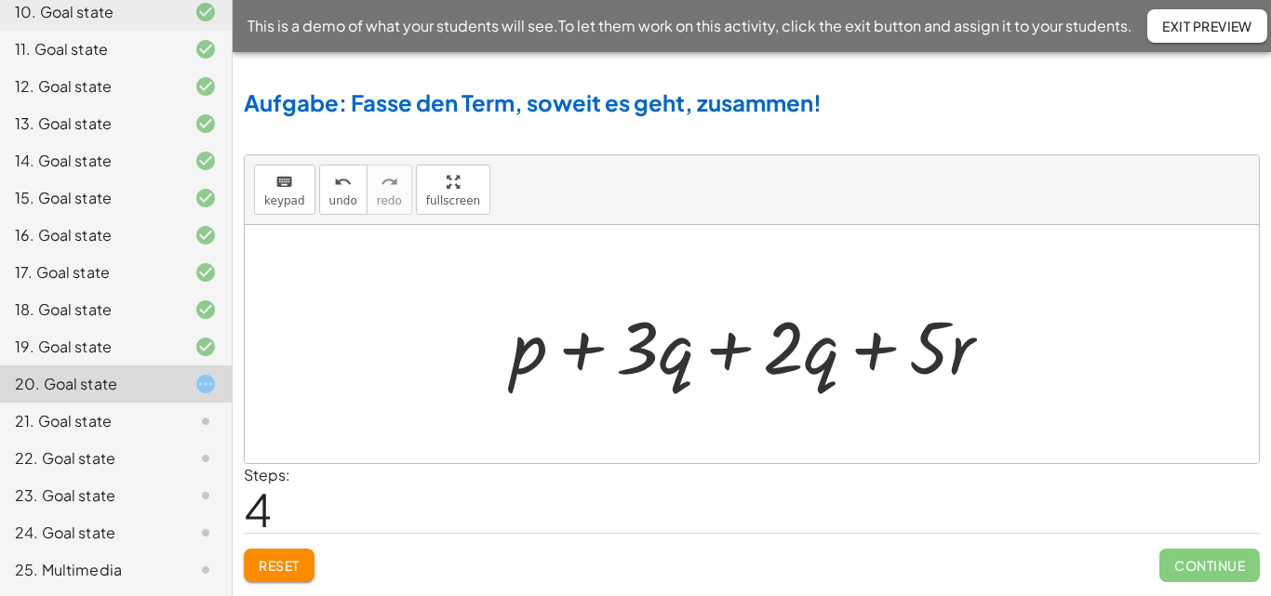
click at [742, 353] on div at bounding box center [759, 345] width 514 height 96
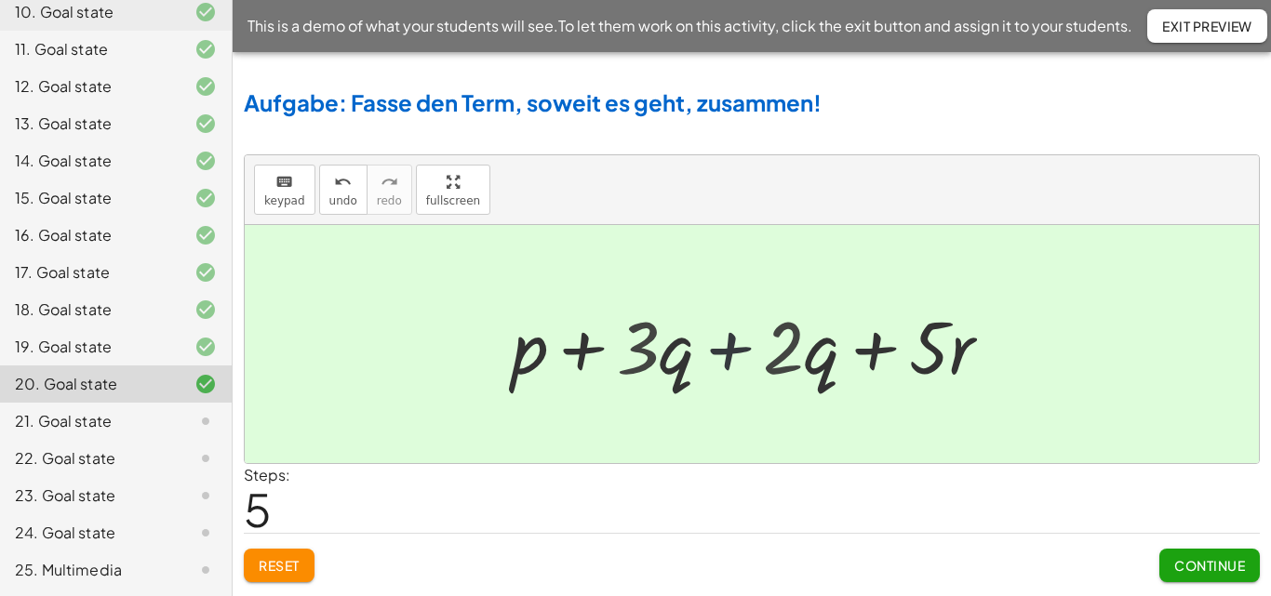
click at [742, 353] on div at bounding box center [759, 345] width 366 height 96
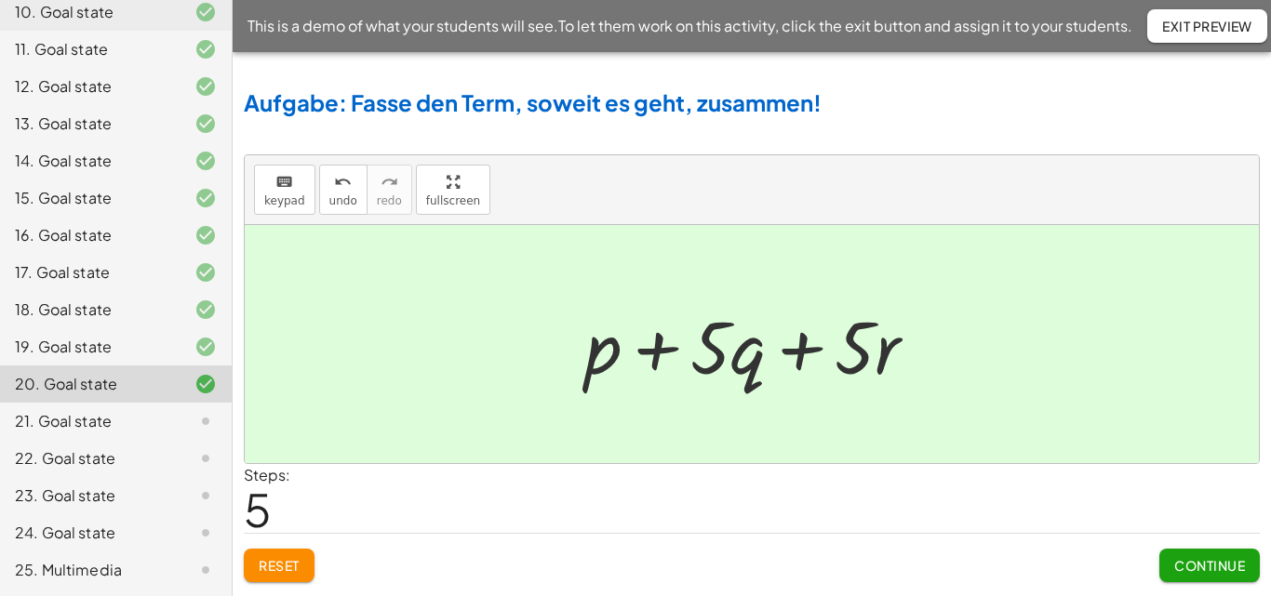
click at [1170, 564] on button "Continue" at bounding box center [1209, 565] width 100 height 33
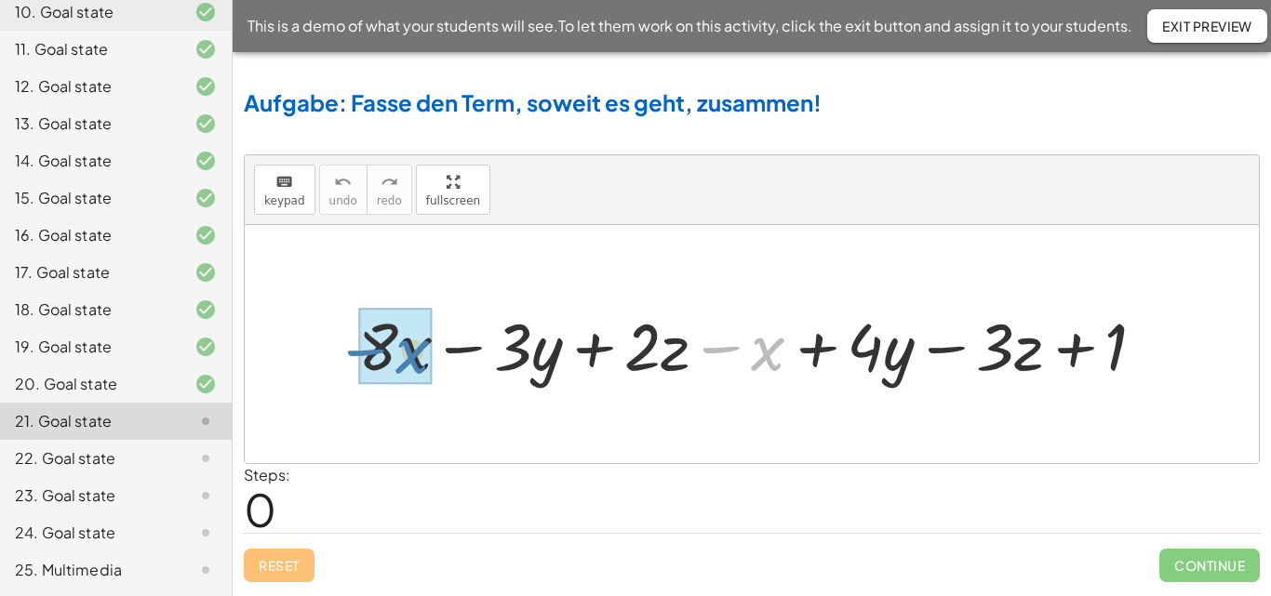
drag, startPoint x: 732, startPoint y: 349, endPoint x: 375, endPoint y: 352, distance: 357.3
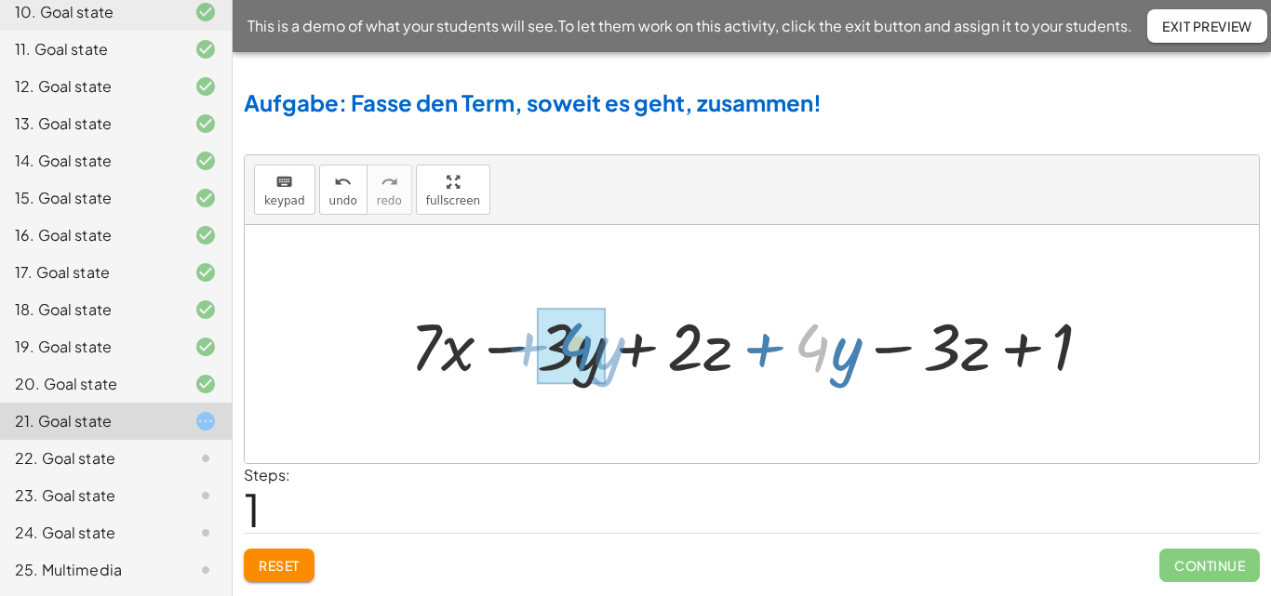
drag, startPoint x: 823, startPoint y: 342, endPoint x: 585, endPoint y: 341, distance: 237.3
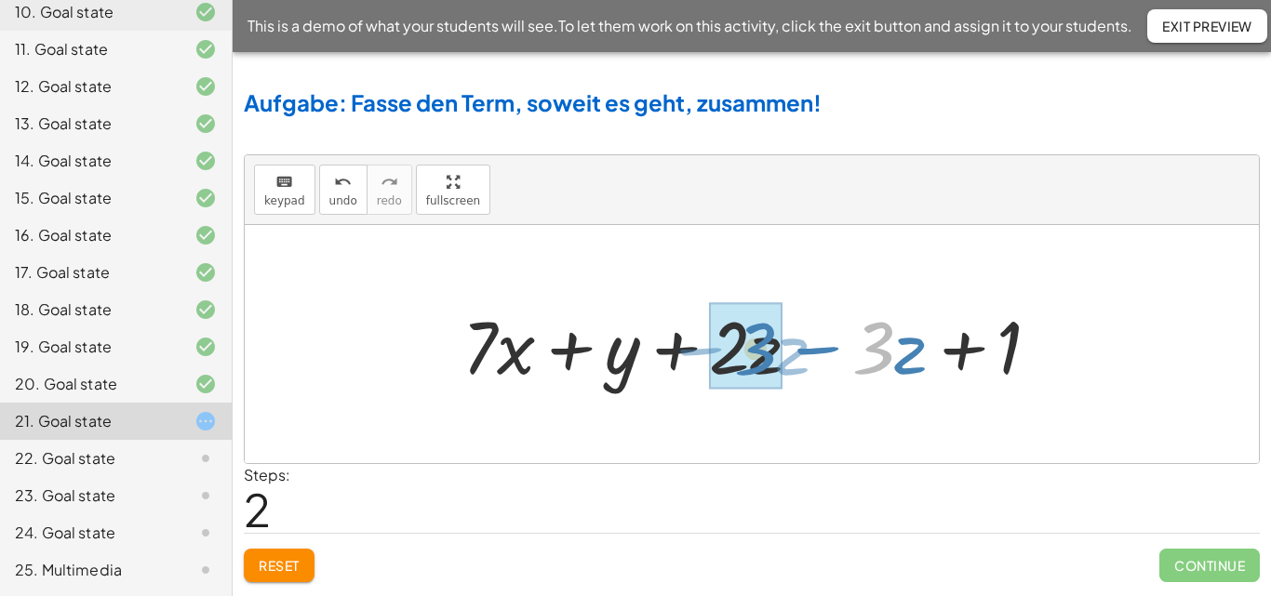
drag, startPoint x: 874, startPoint y: 349, endPoint x: 755, endPoint y: 350, distance: 119.1
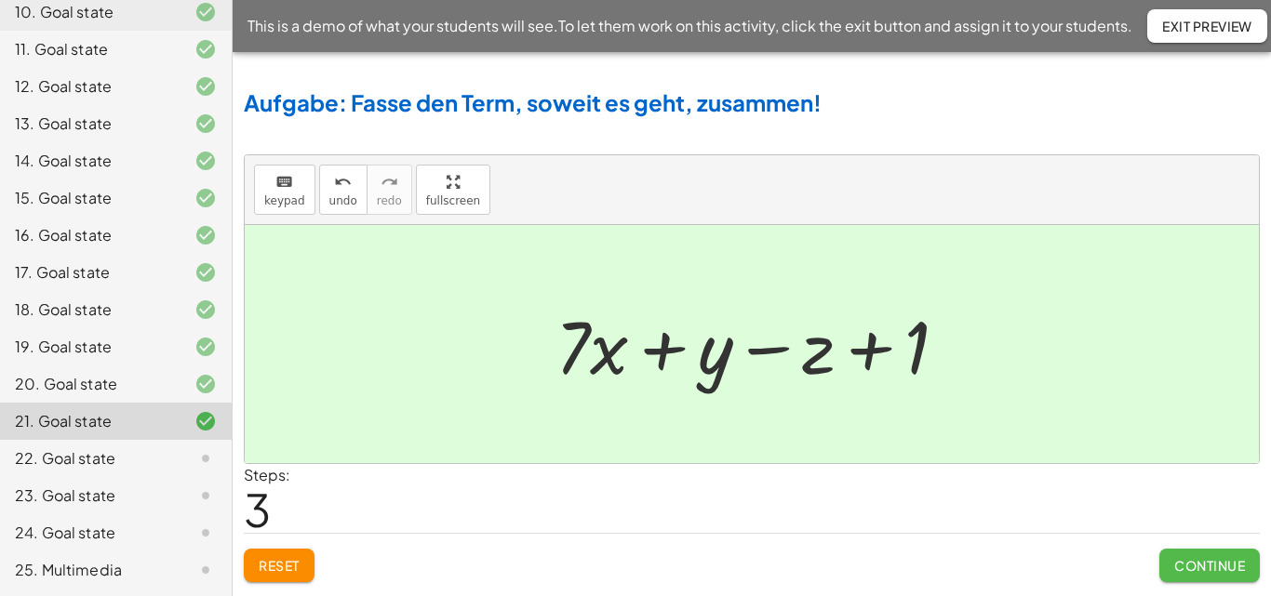
click at [1206, 560] on span "Continue" at bounding box center [1209, 565] width 71 height 17
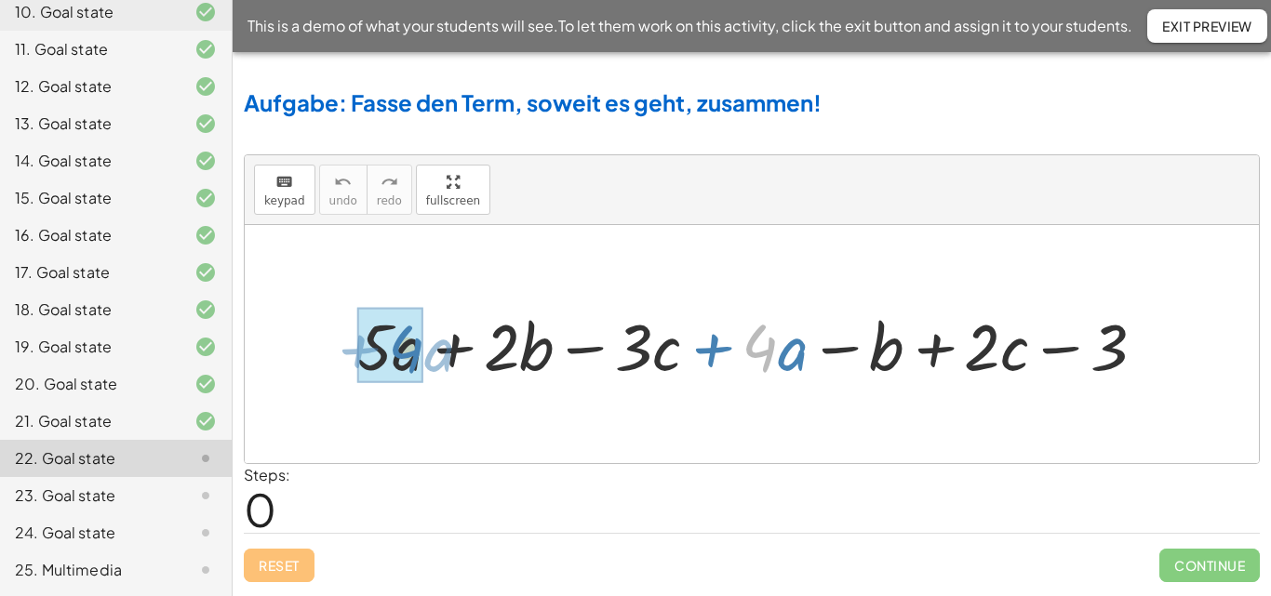
drag, startPoint x: 770, startPoint y: 344, endPoint x: 416, endPoint y: 345, distance: 354.5
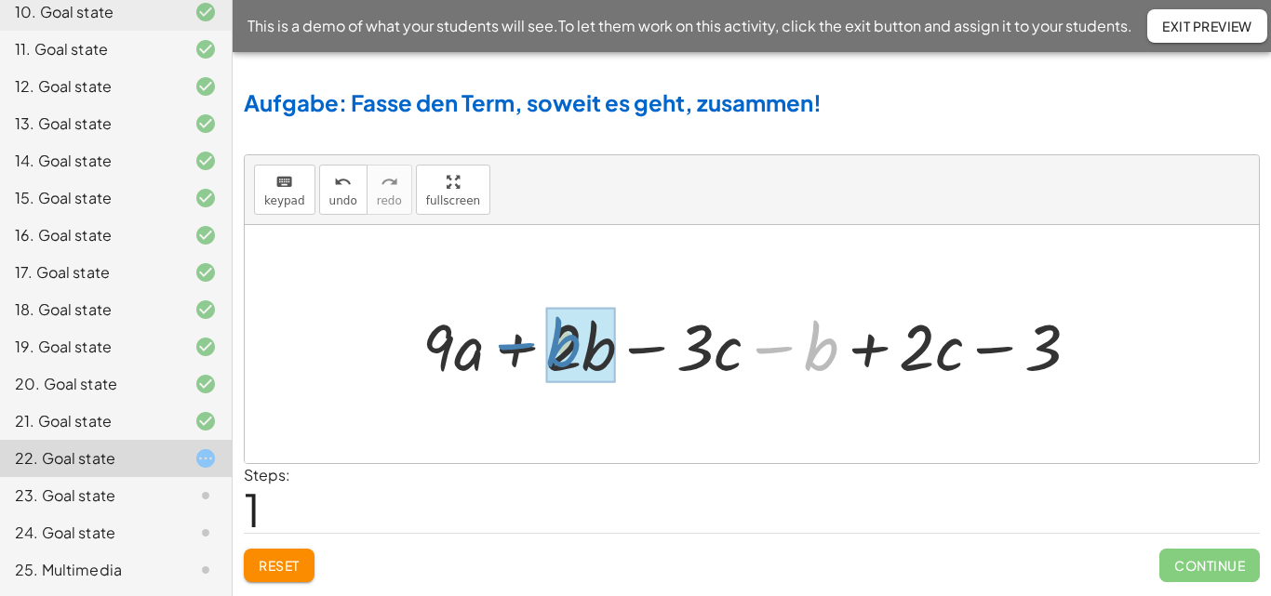
drag, startPoint x: 810, startPoint y: 351, endPoint x: 555, endPoint y: 347, distance: 255.9
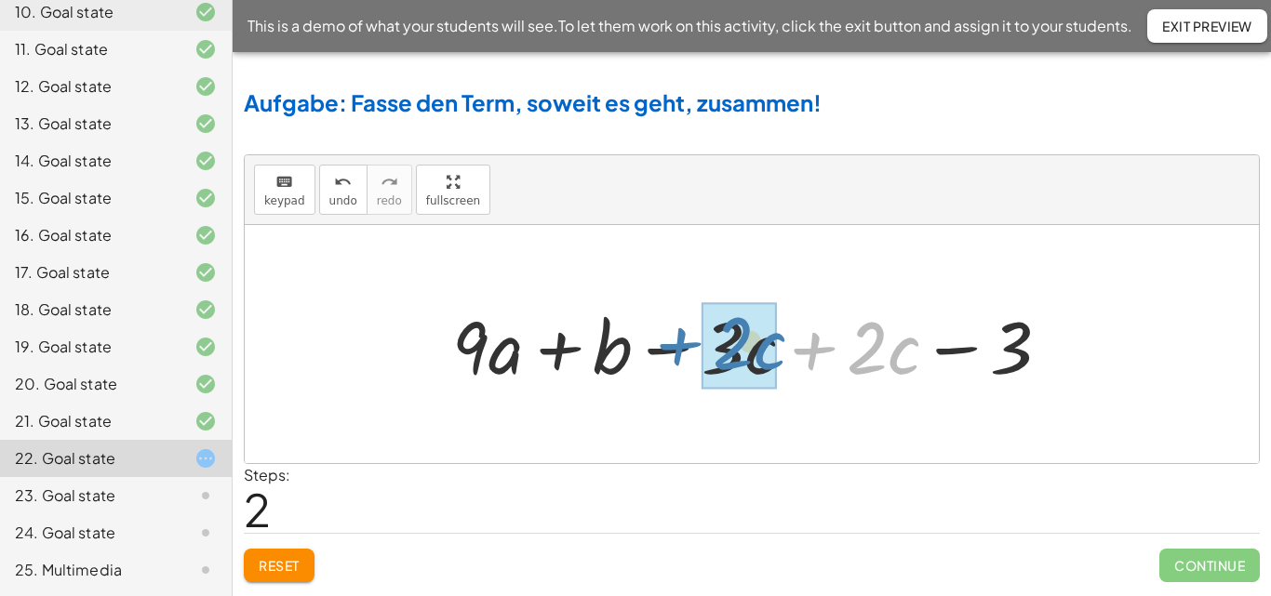
drag, startPoint x: 826, startPoint y: 349, endPoint x: 689, endPoint y: 346, distance: 136.8
click at [689, 346] on div at bounding box center [759, 345] width 632 height 96
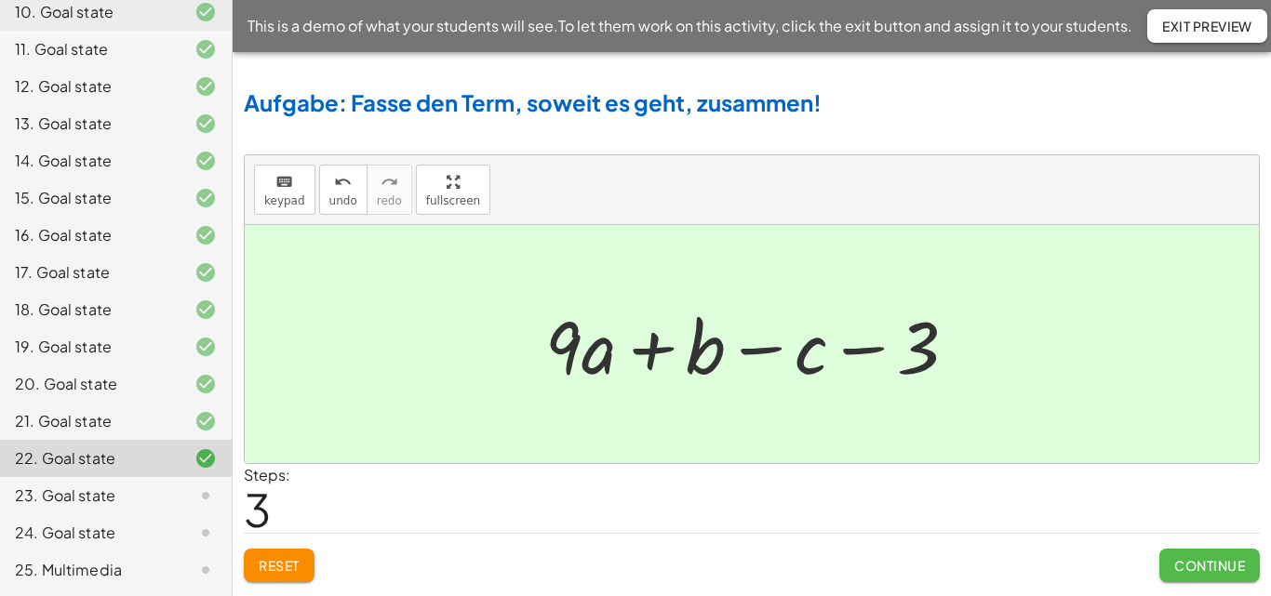
click at [1181, 569] on span "Continue" at bounding box center [1209, 565] width 71 height 17
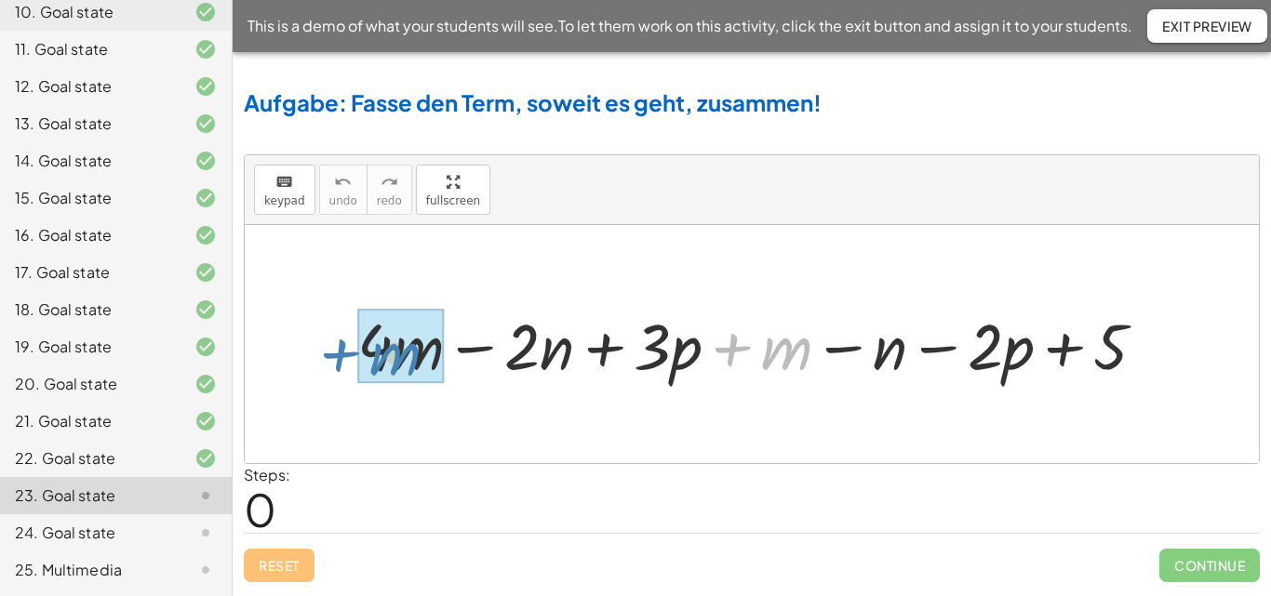
drag, startPoint x: 732, startPoint y: 351, endPoint x: 341, endPoint y: 357, distance: 390.8
click at [341, 357] on div "+ m + · 4 · m − · 2 · n + · 3 · p + m − n − · 2 · p + 5" at bounding box center [751, 344] width 845 height 93
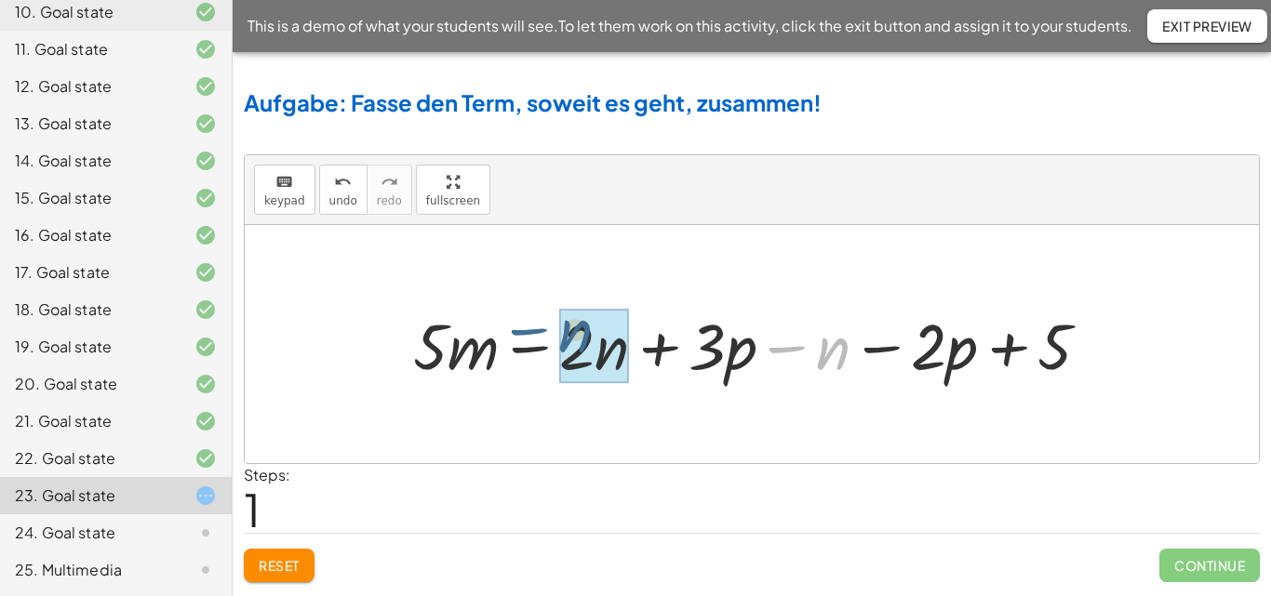
drag, startPoint x: 784, startPoint y: 353, endPoint x: 525, endPoint y: 335, distance: 260.2
click at [525, 335] on div at bounding box center [759, 344] width 710 height 84
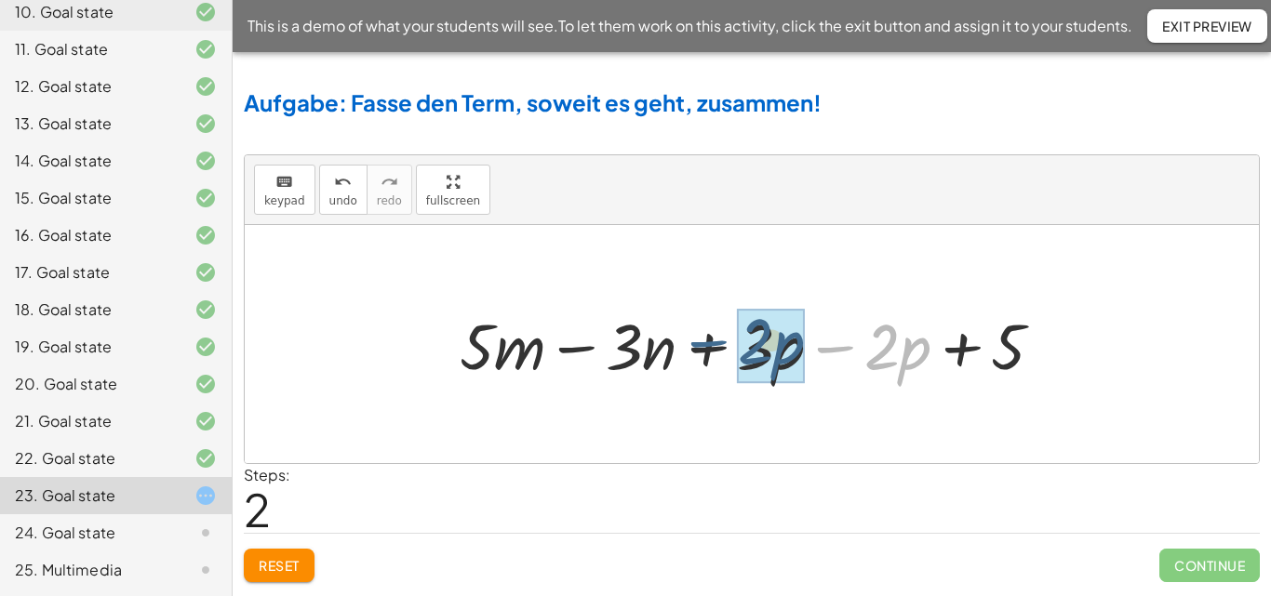
drag, startPoint x: 847, startPoint y: 351, endPoint x: 719, endPoint y: 345, distance: 127.6
click at [719, 345] on div at bounding box center [758, 344] width 617 height 84
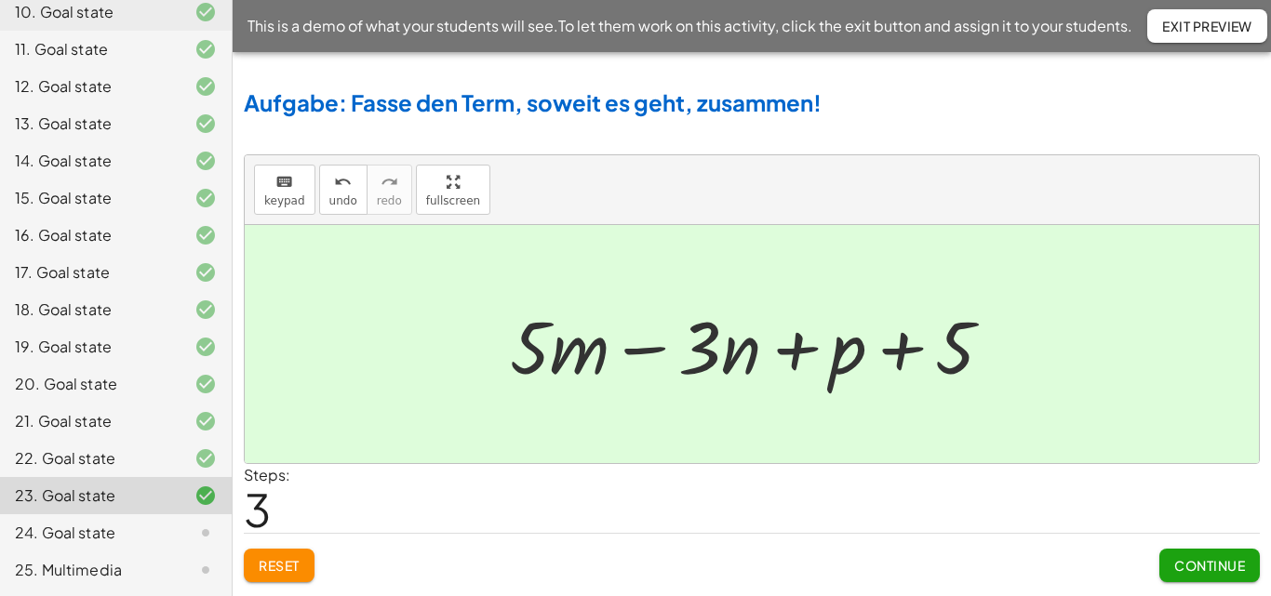
click at [1238, 559] on span "Continue" at bounding box center [1209, 565] width 71 height 17
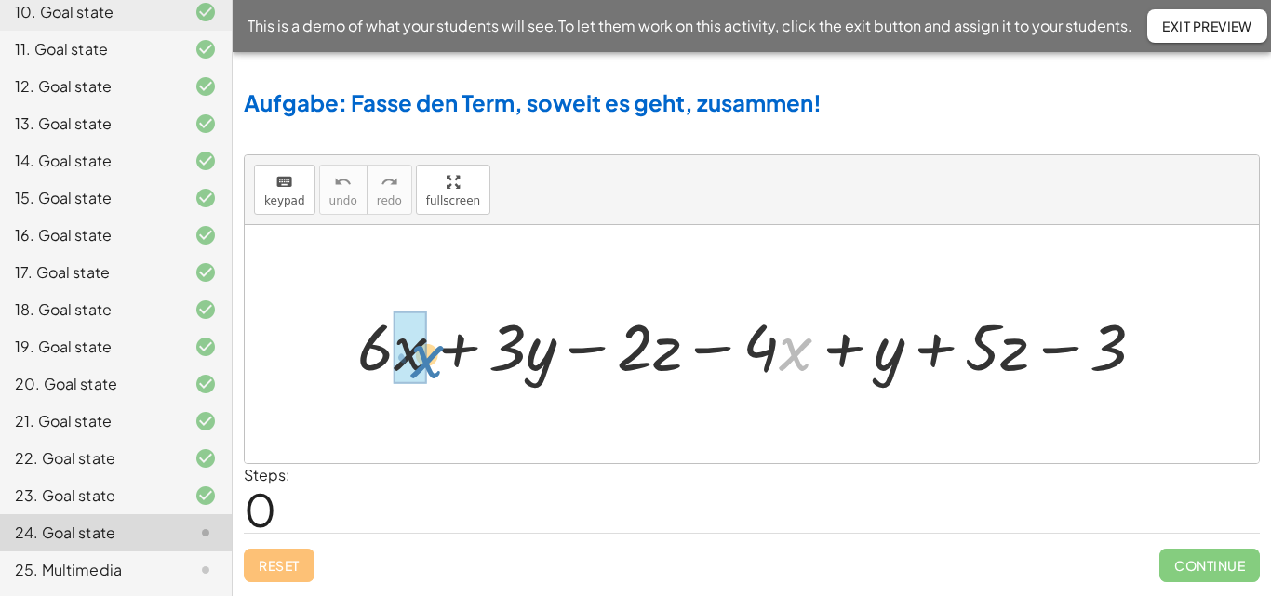
drag, startPoint x: 780, startPoint y: 353, endPoint x: 410, endPoint y: 360, distance: 369.5
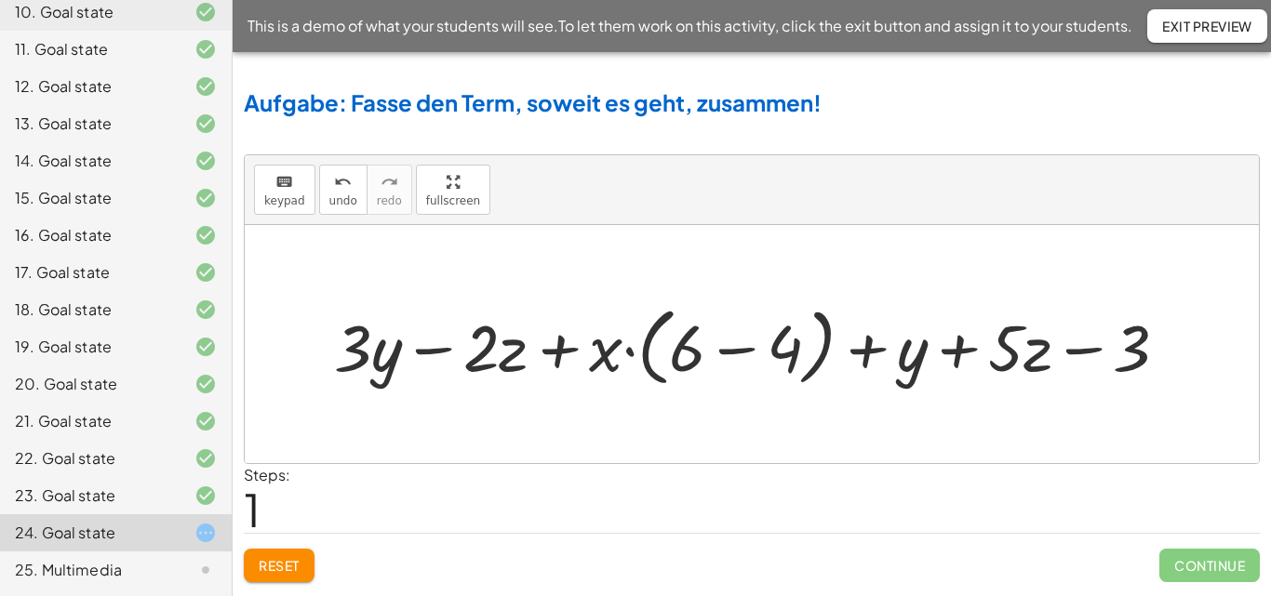
click at [791, 352] on div at bounding box center [758, 344] width 867 height 95
click at [791, 352] on div at bounding box center [758, 343] width 705 height 85
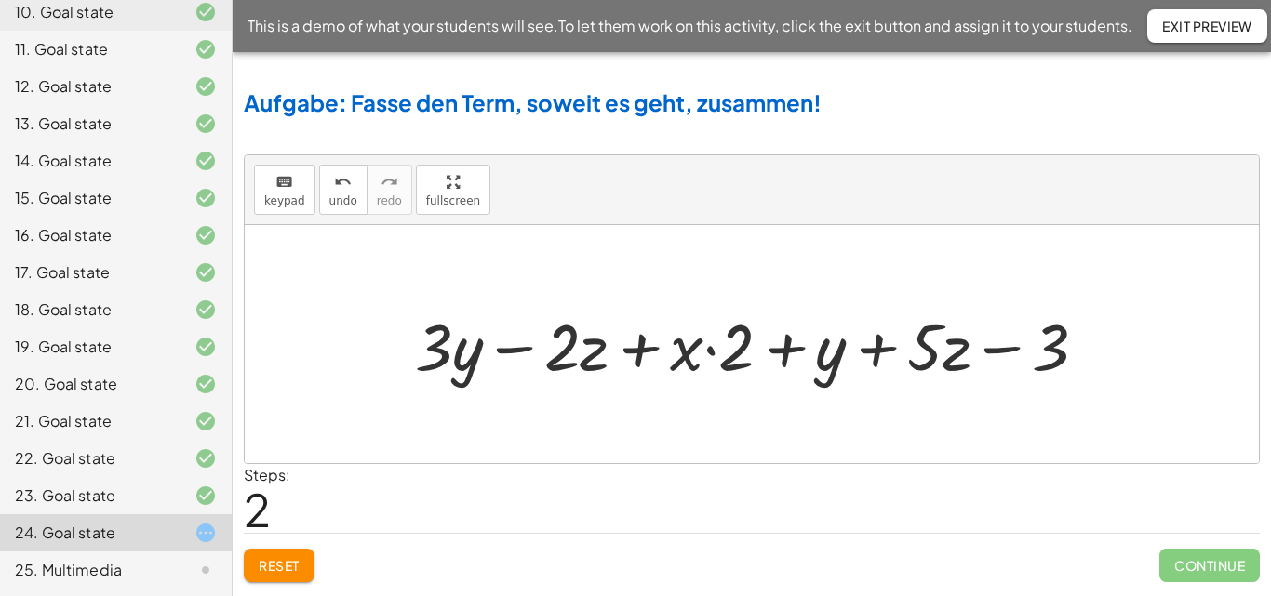
click at [706, 351] on div at bounding box center [758, 343] width 705 height 85
click at [710, 350] on div at bounding box center [758, 343] width 705 height 85
click at [746, 339] on div at bounding box center [758, 343] width 705 height 85
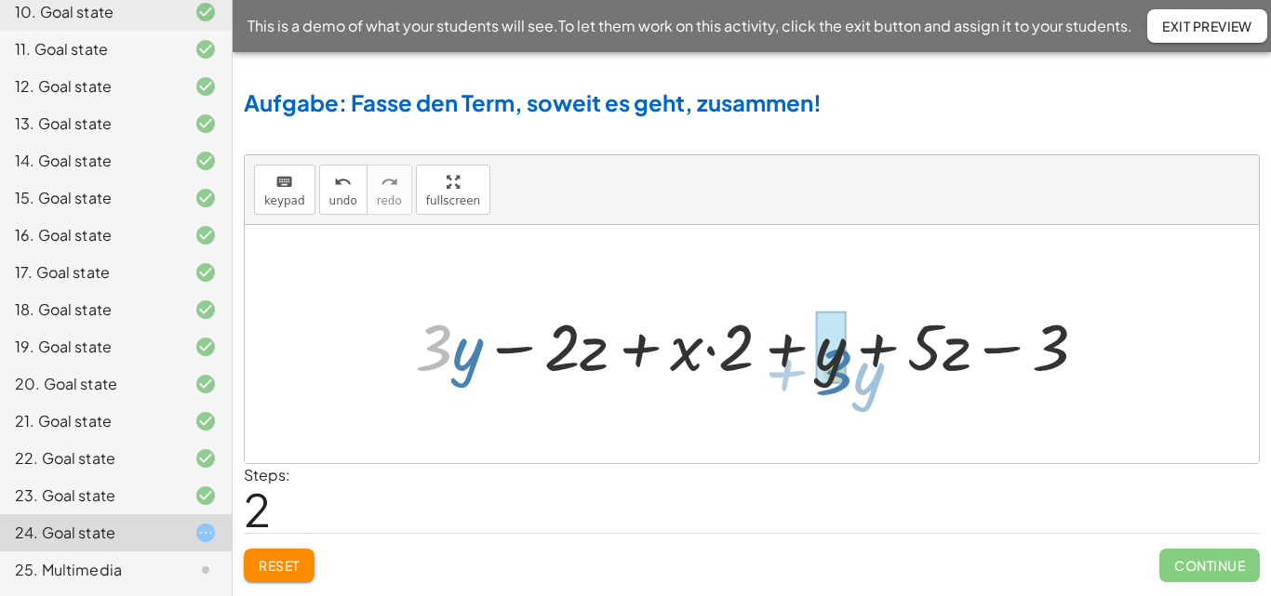
drag, startPoint x: 433, startPoint y: 350, endPoint x: 833, endPoint y: 373, distance: 400.8
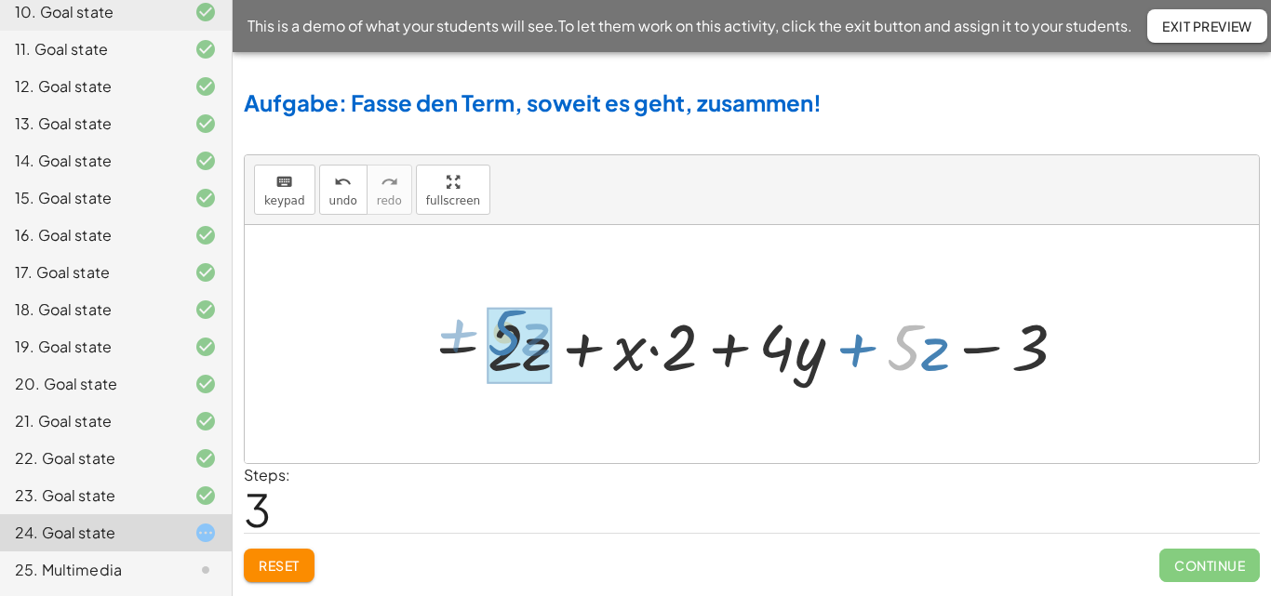
drag, startPoint x: 910, startPoint y: 357, endPoint x: 511, endPoint y: 342, distance: 399.4
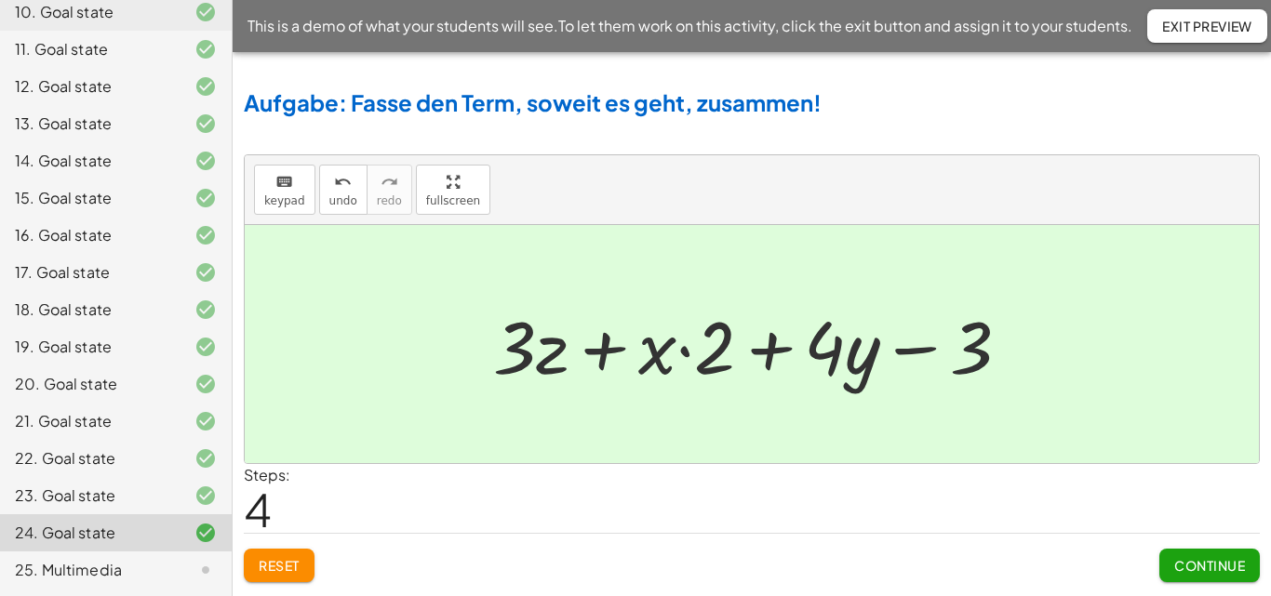
click at [716, 358] on div at bounding box center [759, 345] width 550 height 96
click at [617, 354] on div at bounding box center [759, 345] width 550 height 96
click at [688, 352] on div at bounding box center [759, 345] width 550 height 96
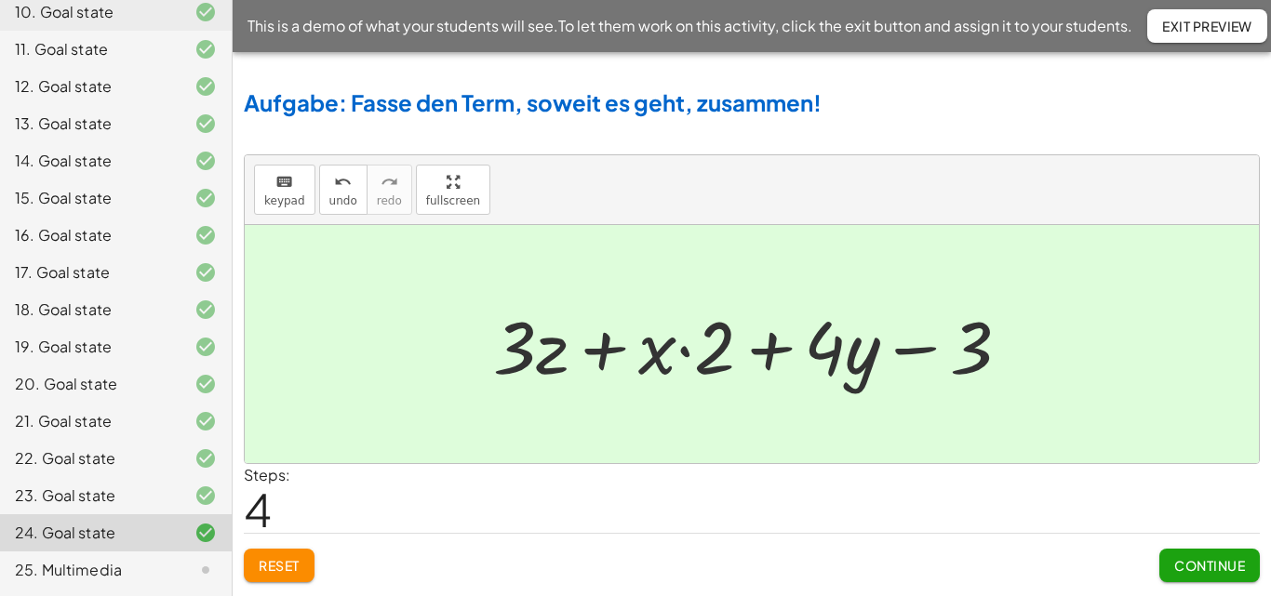
click at [688, 352] on div at bounding box center [759, 345] width 550 height 96
click at [663, 353] on div at bounding box center [759, 345] width 550 height 96
drag, startPoint x: 715, startPoint y: 356, endPoint x: 654, endPoint y: 351, distance: 60.7
click at [654, 351] on div at bounding box center [759, 345] width 550 height 96
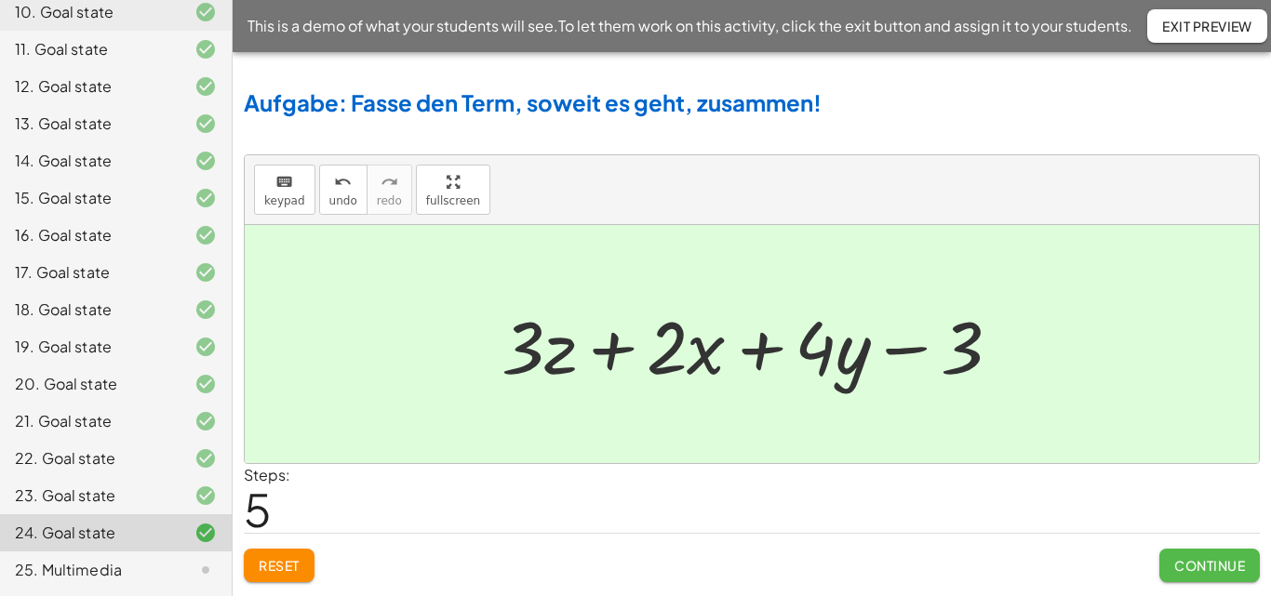
click at [1224, 561] on span "Continue" at bounding box center [1209, 565] width 71 height 17
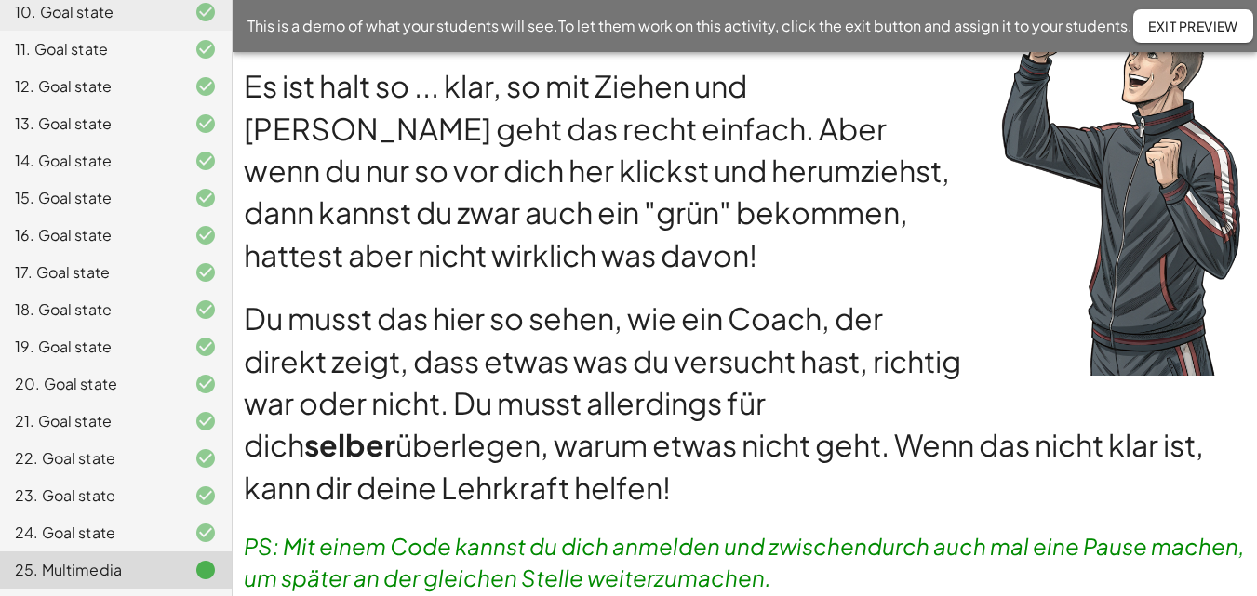
scroll to position [134, 0]
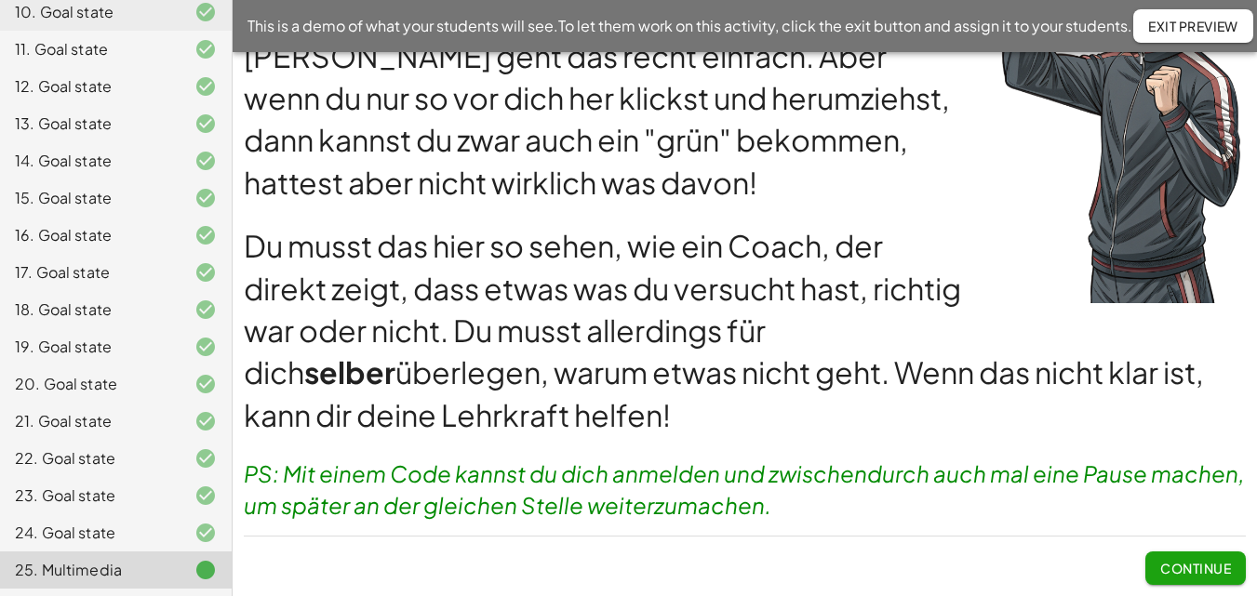
drag, startPoint x: 1195, startPoint y: 574, endPoint x: 733, endPoint y: 501, distance: 467.3
click at [733, 501] on em "PS: Mit einem Code kannst du dich anmelden und zwischendurch auch mal eine Paus…" at bounding box center [746, 490] width 1004 height 60
click at [1202, 569] on span "Continue" at bounding box center [1195, 568] width 71 height 17
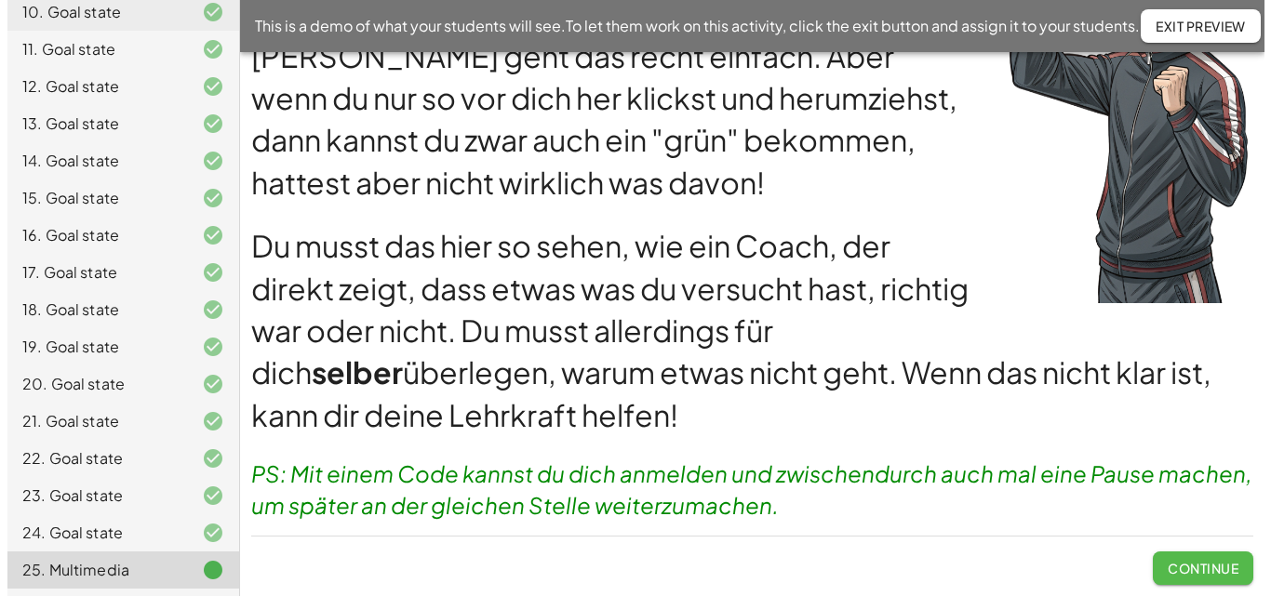
scroll to position [0, 0]
